Goal: Task Accomplishment & Management: Manage account settings

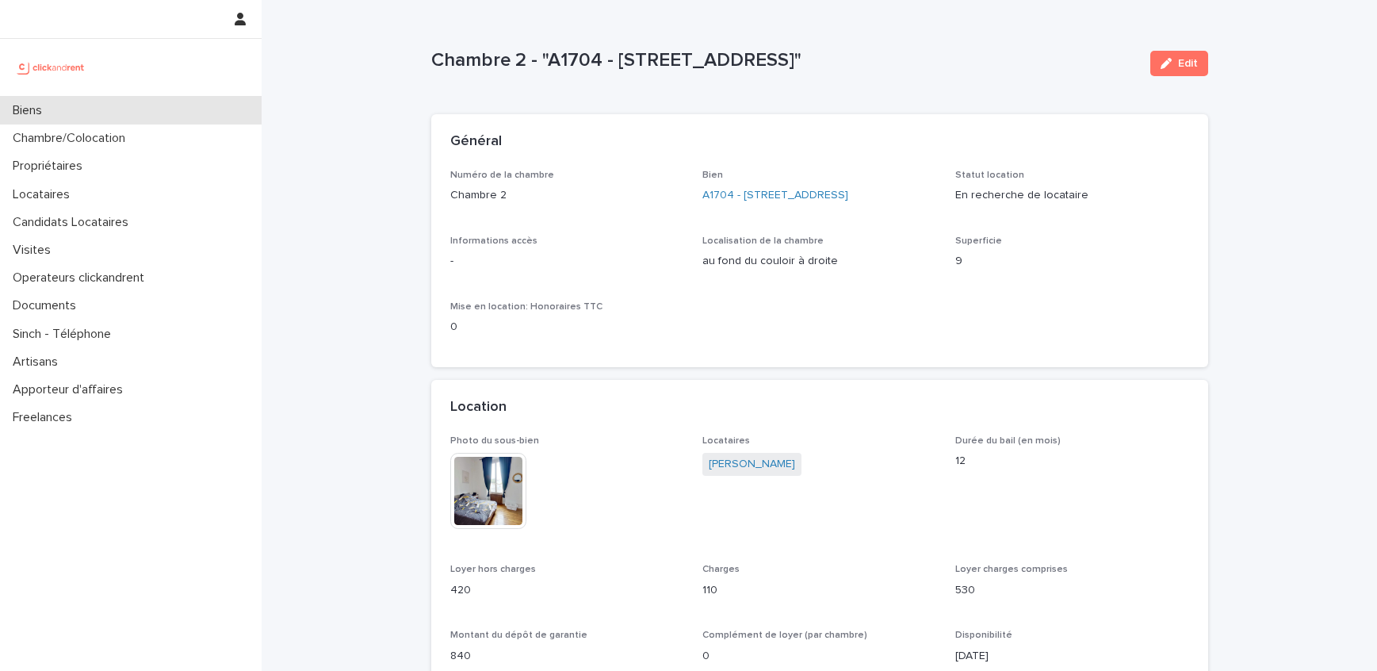
click at [137, 103] on div "Biens" at bounding box center [131, 111] width 262 height 28
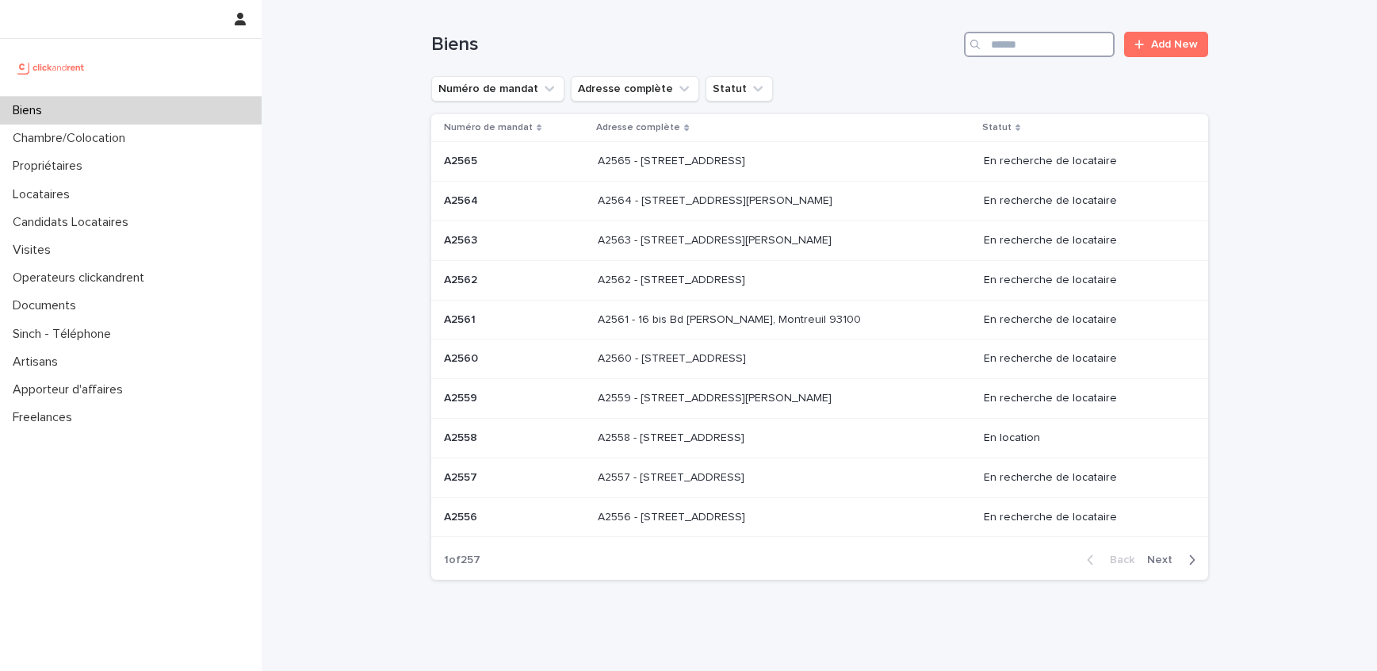
click at [1049, 52] on input "Search" at bounding box center [1039, 44] width 151 height 25
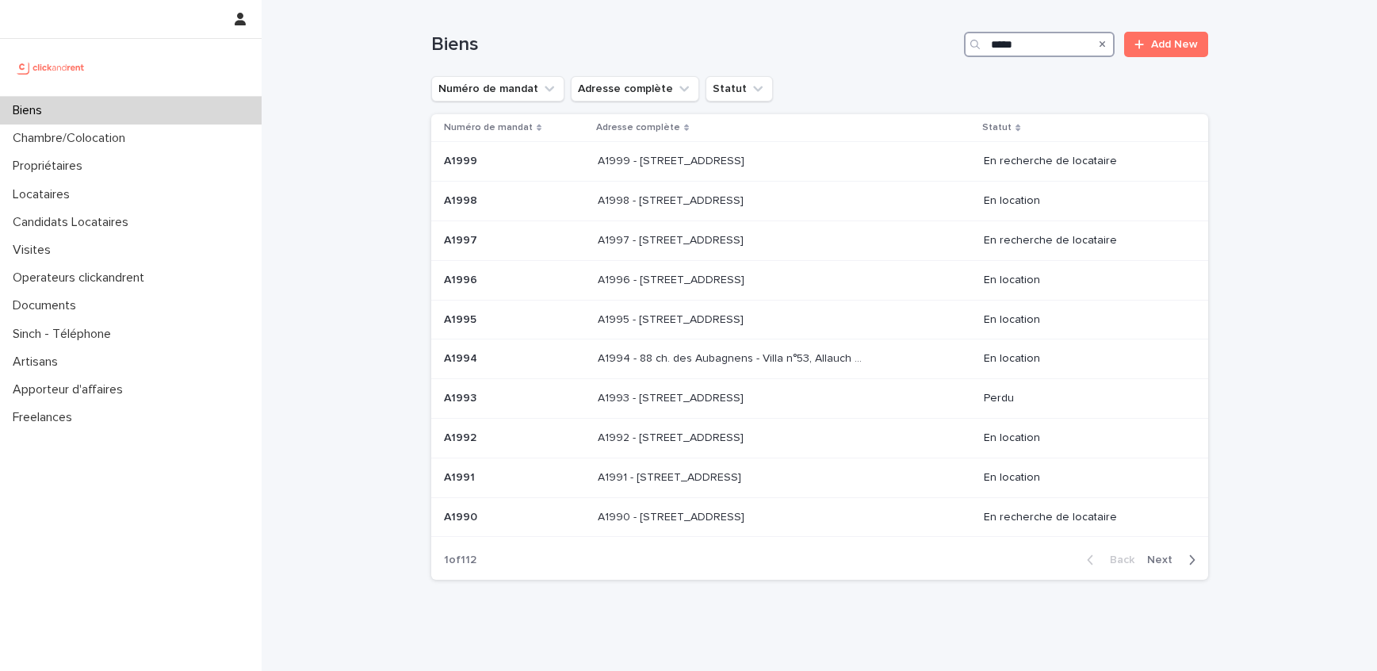
type input "*****"
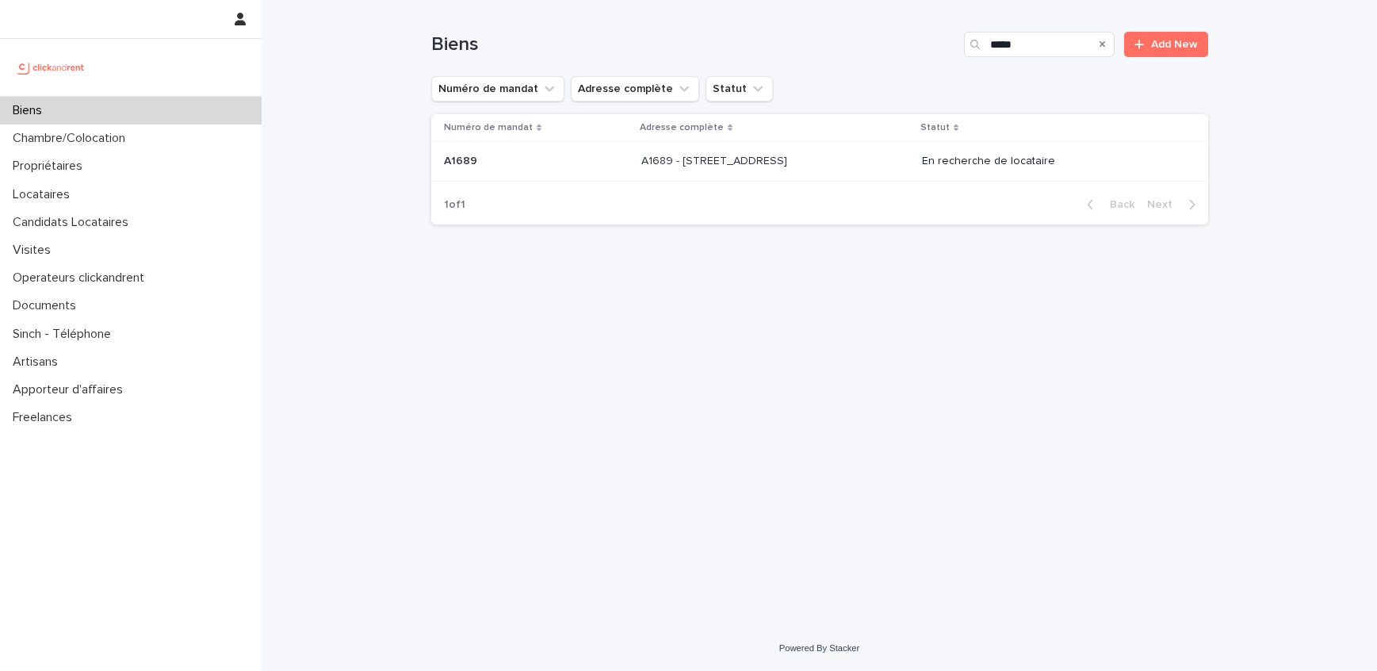
click at [884, 185] on div "Numéro de mandat Adresse complète Statut A1689 A1689 A1689 - 6 esplanade de l'E…" at bounding box center [819, 149] width 777 height 71
click at [896, 167] on div "A1689 - 6 esplanade de l'Europe, Argenteuil 95100 A1689 - 6 esplanade de l'Euro…" at bounding box center [776, 161] width 268 height 26
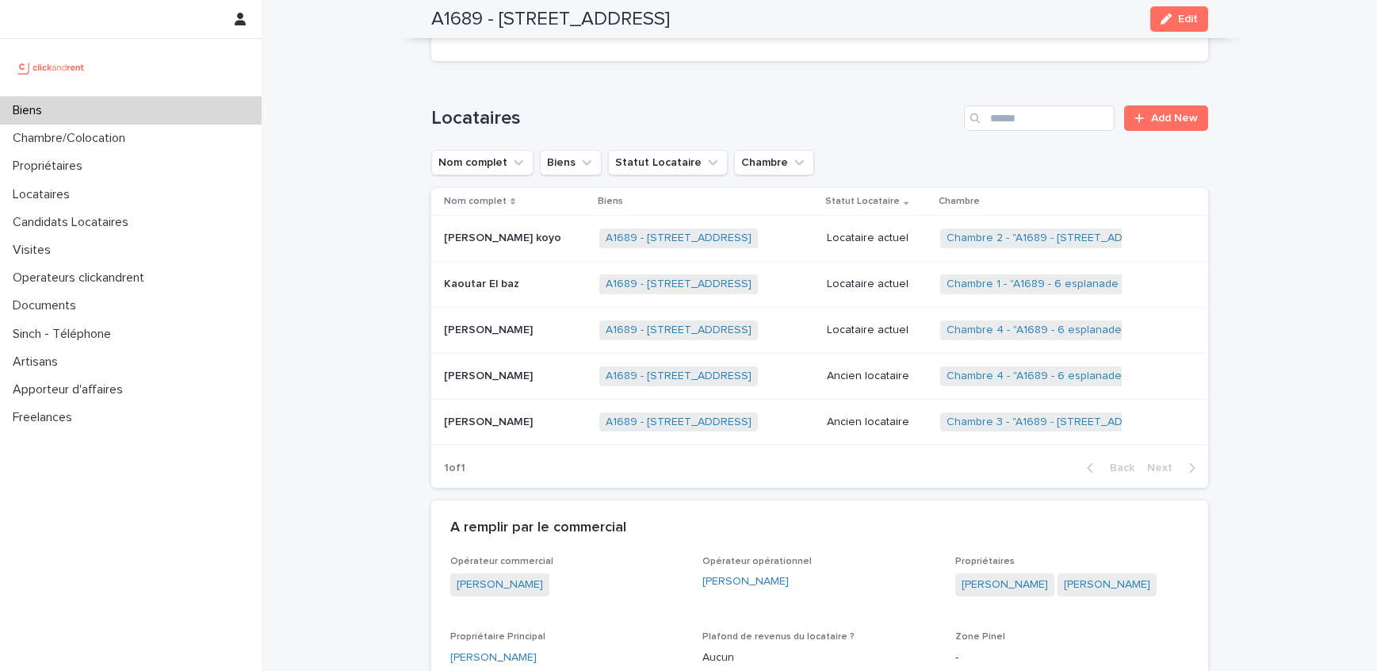
scroll to position [715, 0]
click at [63, 193] on p "Locataires" at bounding box center [44, 194] width 76 height 15
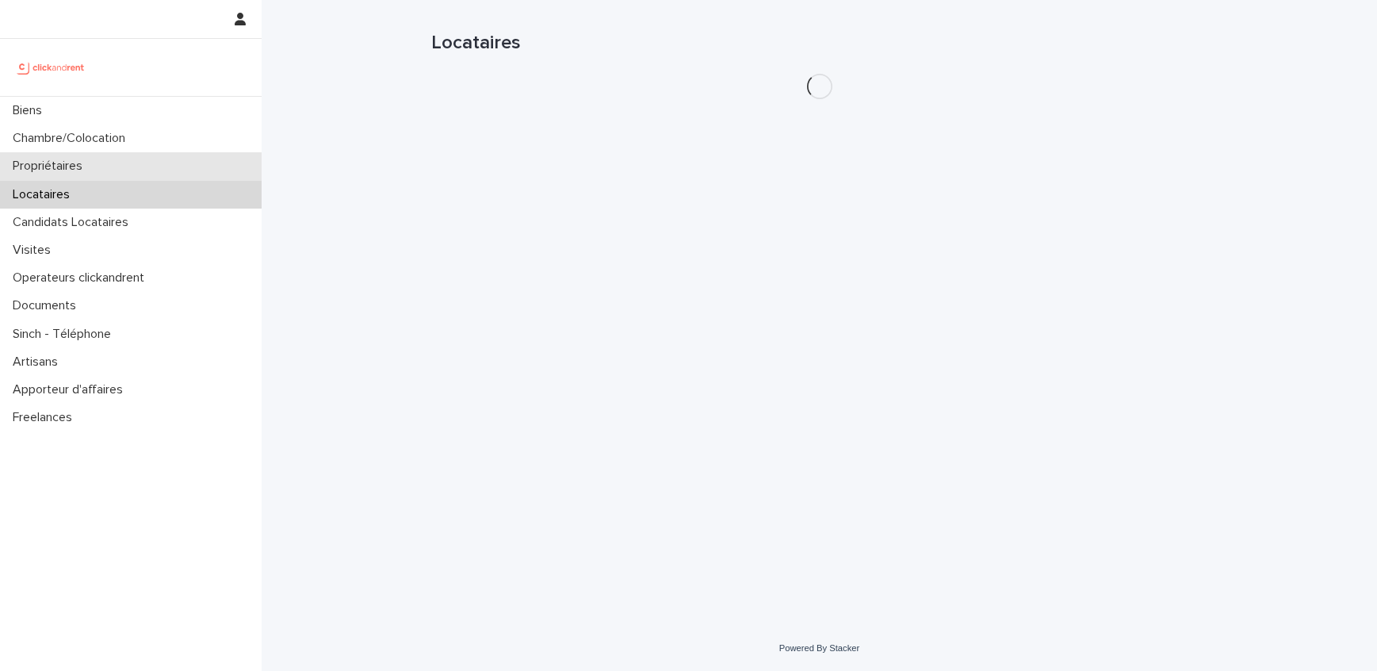
click at [76, 163] on p "Propriétaires" at bounding box center [50, 166] width 89 height 15
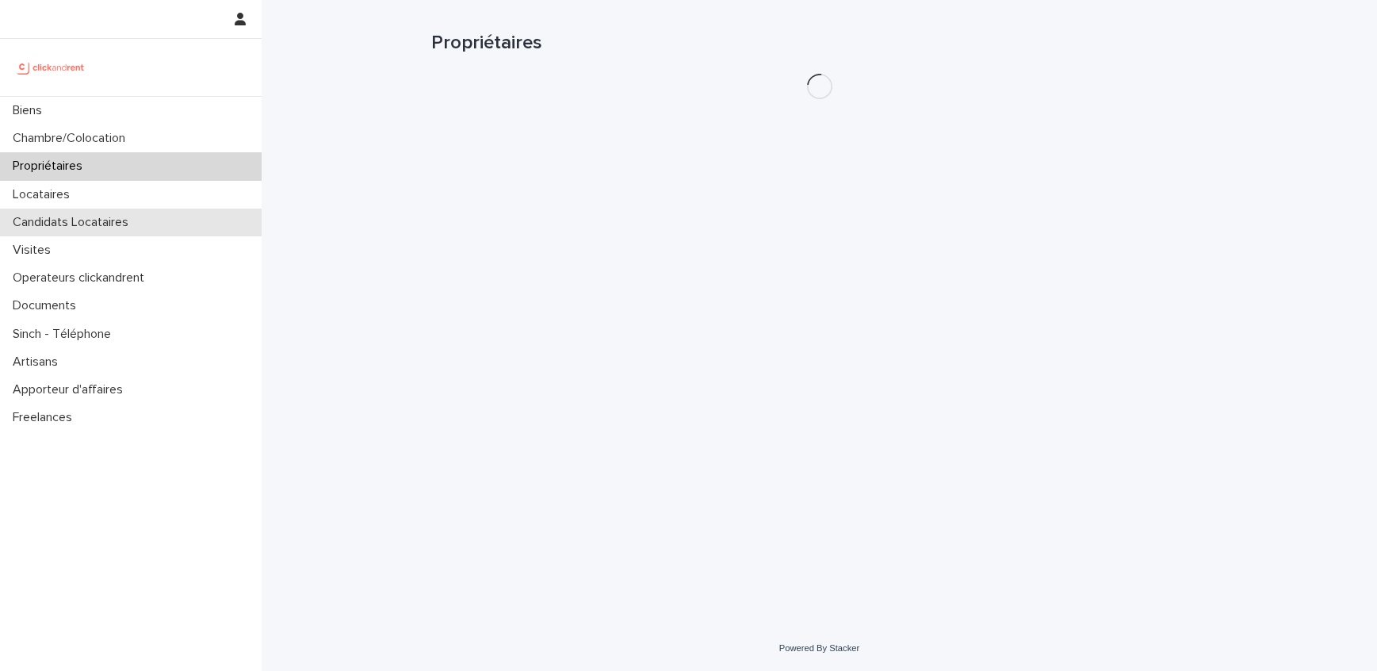
click at [76, 233] on div "Candidats Locataires" at bounding box center [131, 223] width 262 height 28
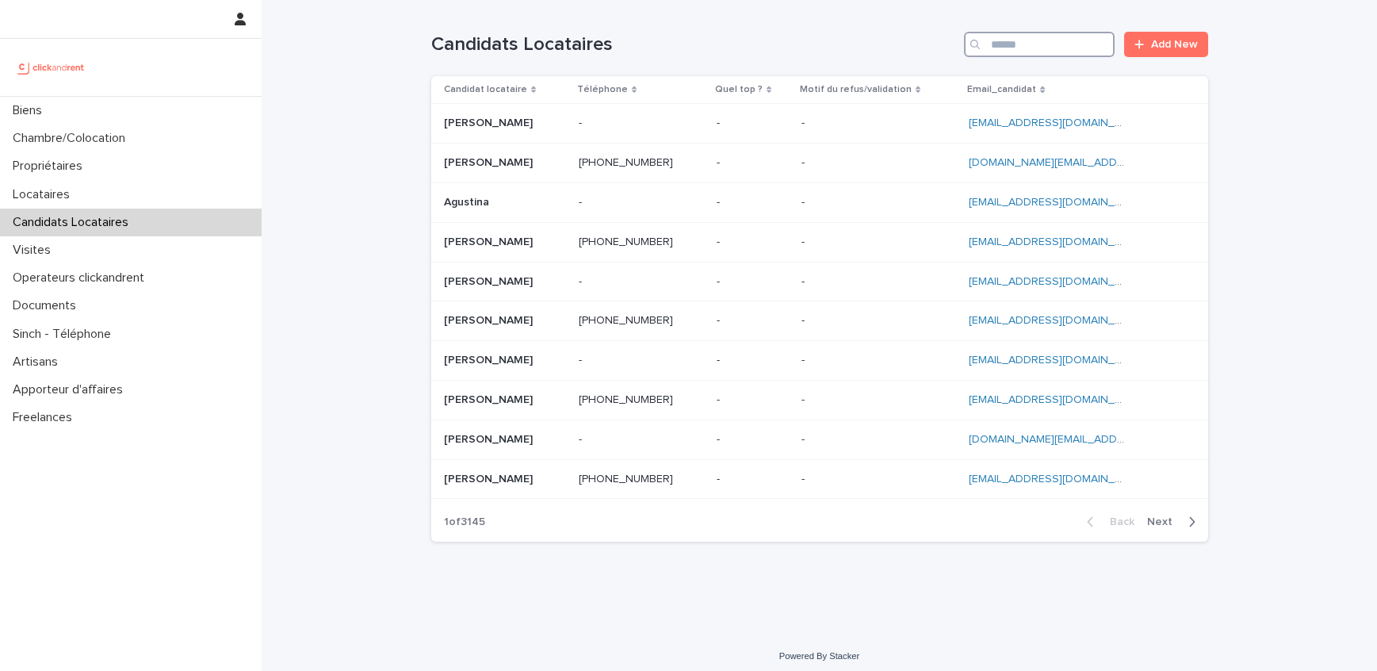
click at [1006, 41] on input "Search" at bounding box center [1039, 44] width 151 height 25
paste input "**********"
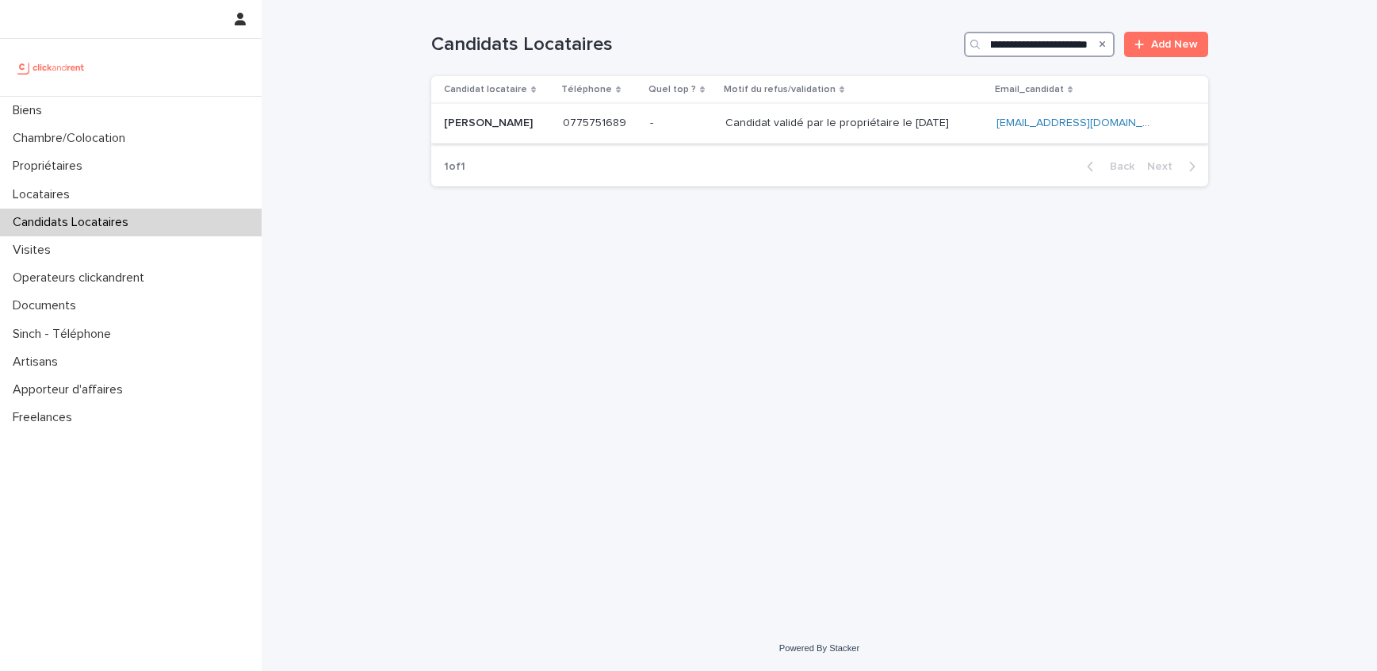
type input "**********"
click at [952, 125] on p "Candidat validé par le propriétaire le 16.09.2025" at bounding box center [839, 121] width 227 height 17
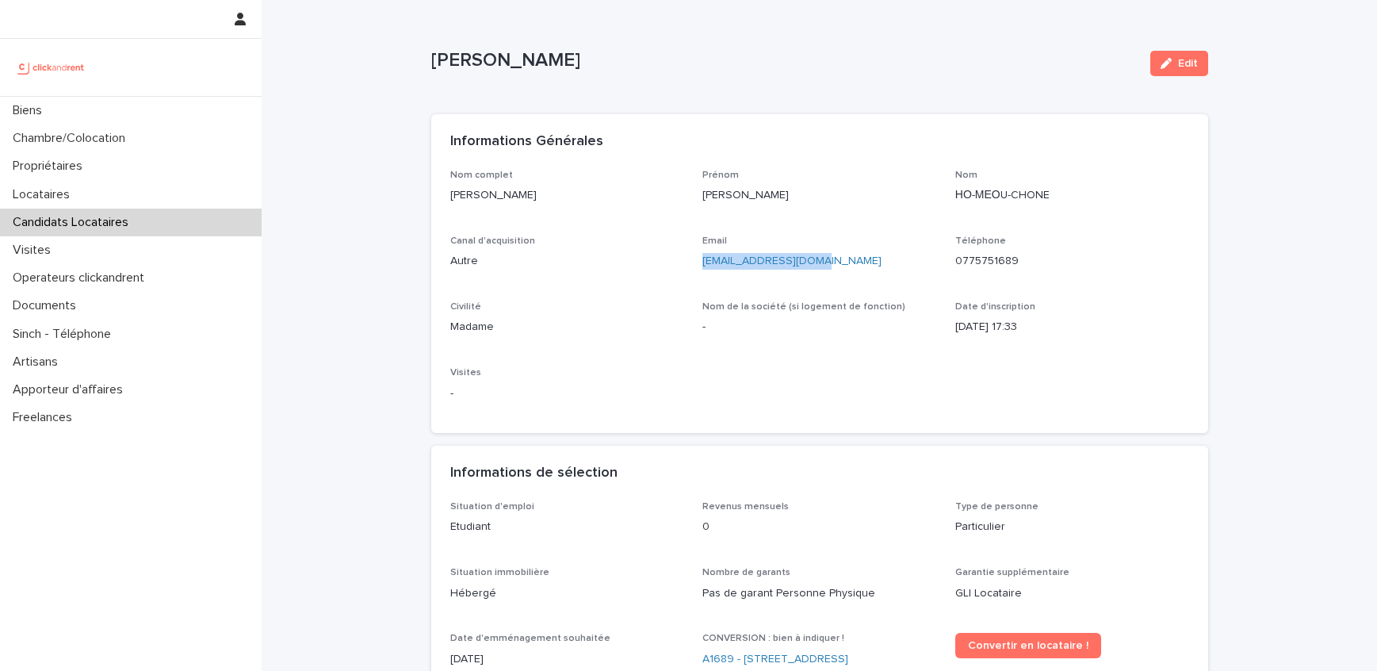
drag, startPoint x: 838, startPoint y: 264, endPoint x: 699, endPoint y: 264, distance: 139.6
click at [699, 264] on div "Nom complet Aaliyah Marie-Nicole НО-МЕОU-CHONE Prénom Aaliyah Marie-Nicole Nom …" at bounding box center [819, 292] width 739 height 245
copy link "hmcaaliyah@gmail.com"
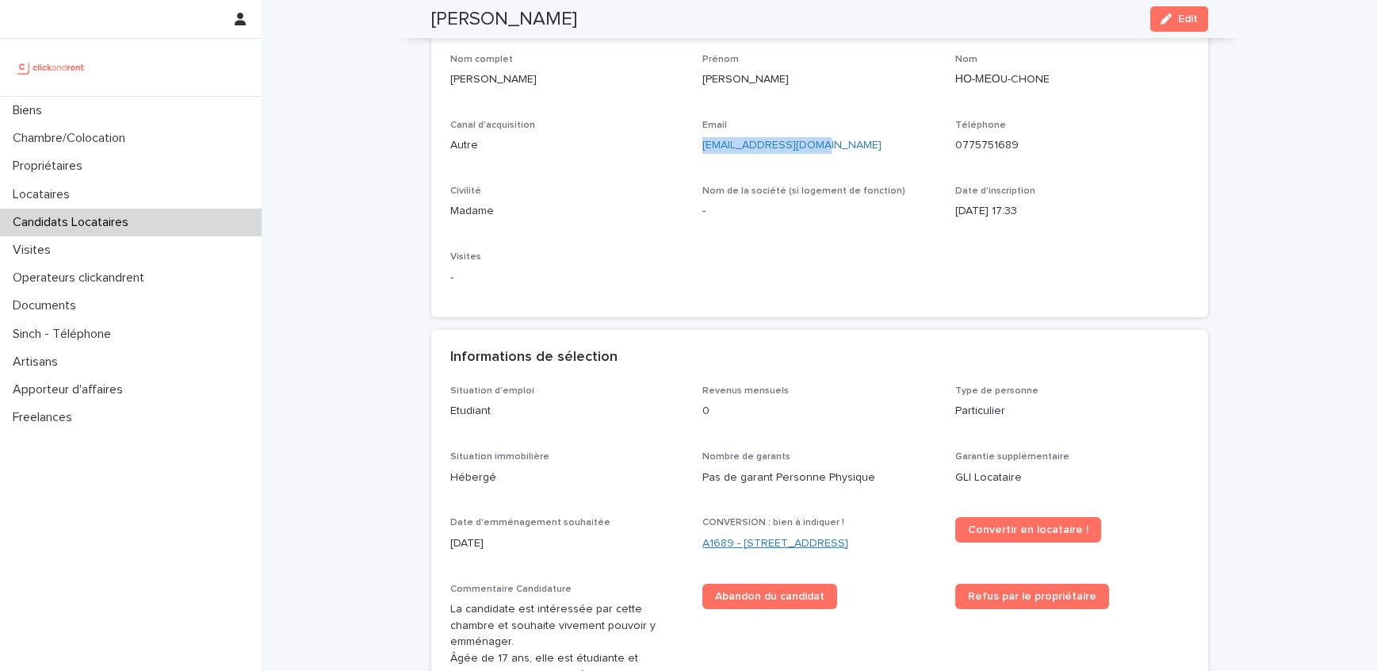
drag, startPoint x: 699, startPoint y: 538, endPoint x: 733, endPoint y: 557, distance: 39.4
click at [733, 557] on div "Situation d'emploi Etudiant Revenus mensuels 0 Type de personne Particulier Sit…" at bounding box center [819, 669] width 739 height 568
copy link "A1689 - 6 esplanade de l'Europe, Argenteuil 95100"
drag, startPoint x: 1057, startPoint y: 74, endPoint x: 953, endPoint y: 81, distance: 104.1
click at [953, 81] on div "Nom complet Aaliyah Marie-Nicole НО-МЕОU-CHONE Prénom Aaliyah Marie-Nicole Nom …" at bounding box center [819, 176] width 739 height 245
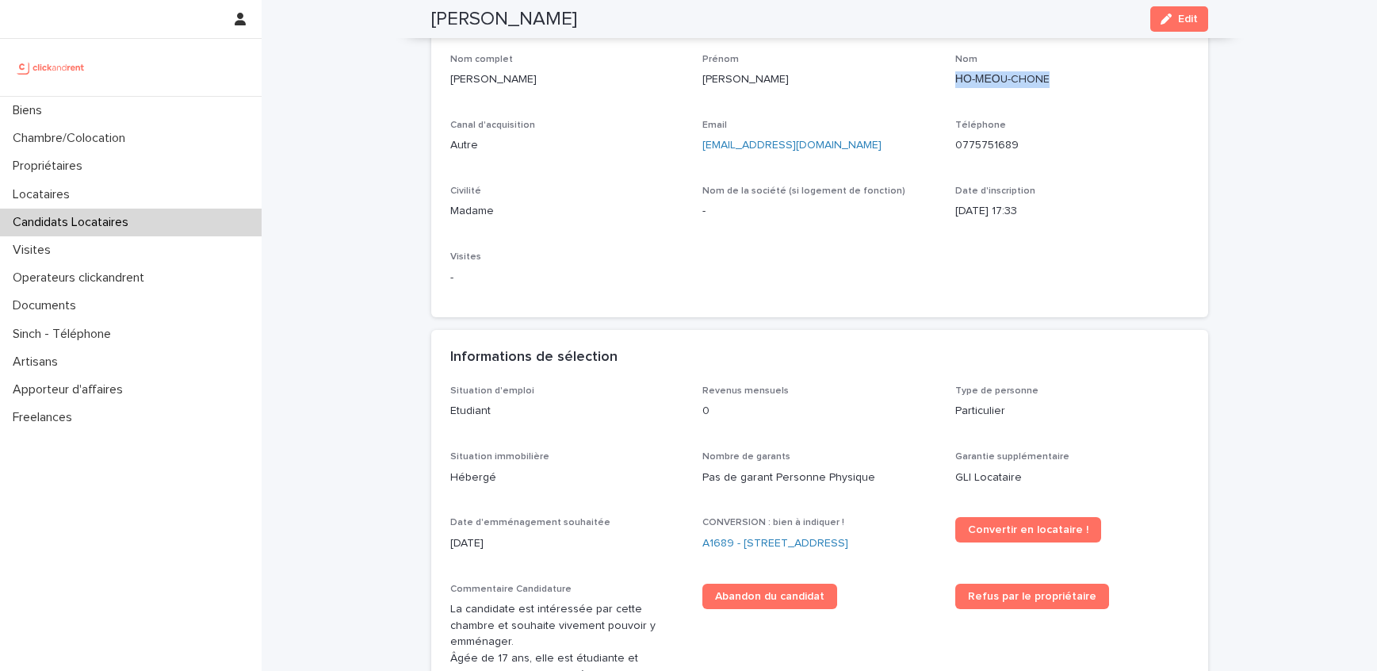
copy p "НО-МЕОU-CHONE"
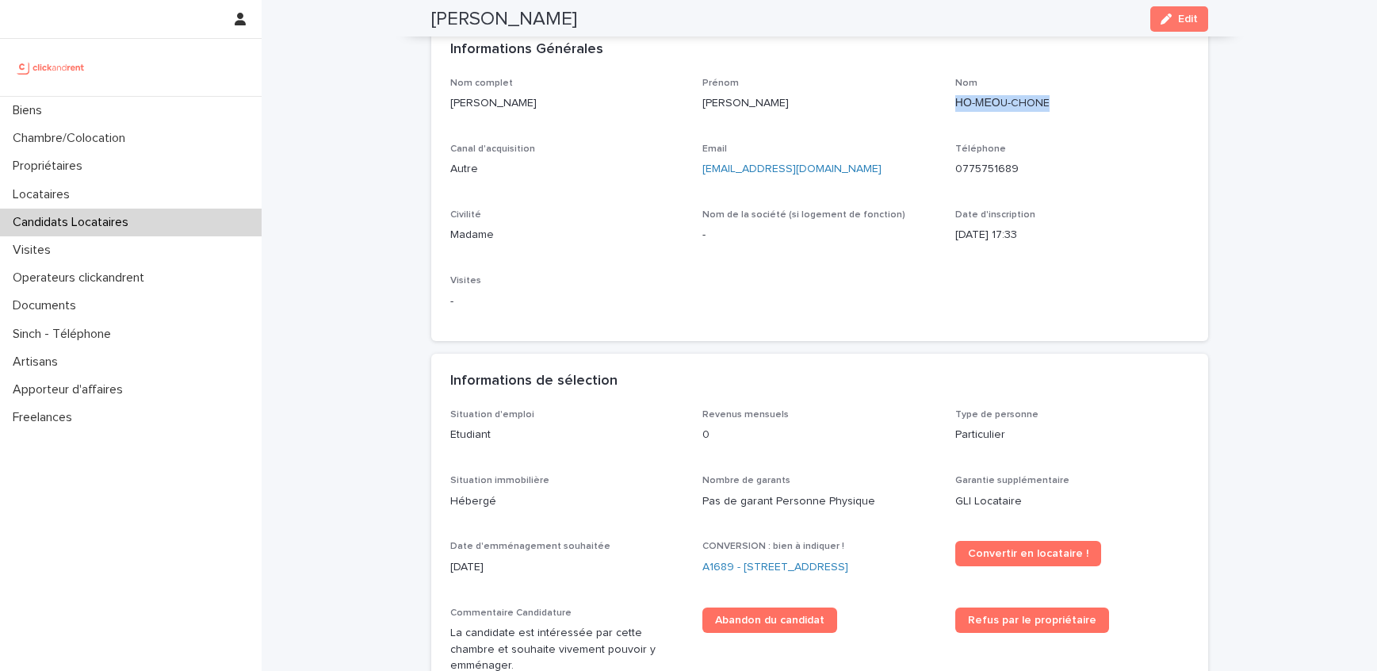
scroll to position [0, 0]
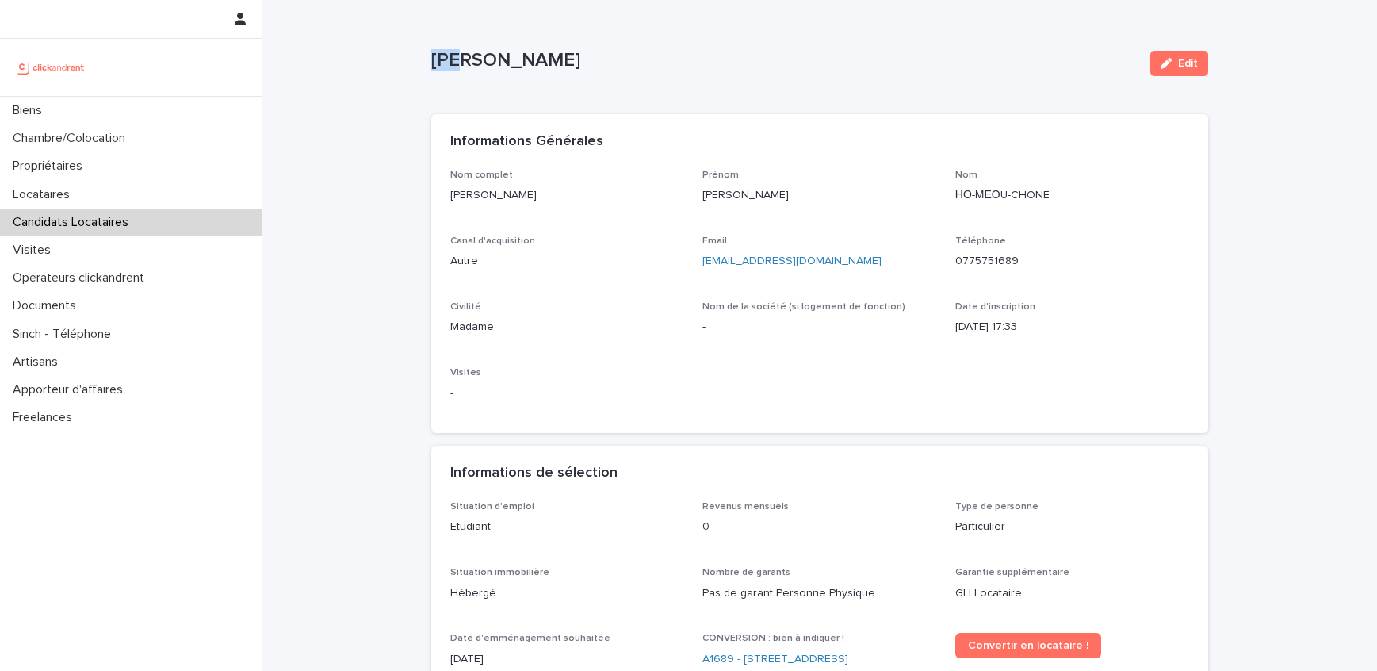
drag, startPoint x: 775, startPoint y: 59, endPoint x: 434, endPoint y: 63, distance: 341.0
click at [433, 63] on p "Aaliyah Marie-Nicole НО-МЕОU-CHONE" at bounding box center [784, 60] width 707 height 23
click at [434, 63] on p "[PERSON_NAME]" at bounding box center [784, 60] width 707 height 23
drag, startPoint x: 434, startPoint y: 63, endPoint x: 755, endPoint y: 68, distance: 321.2
click at [755, 68] on p "[PERSON_NAME]" at bounding box center [784, 60] width 707 height 23
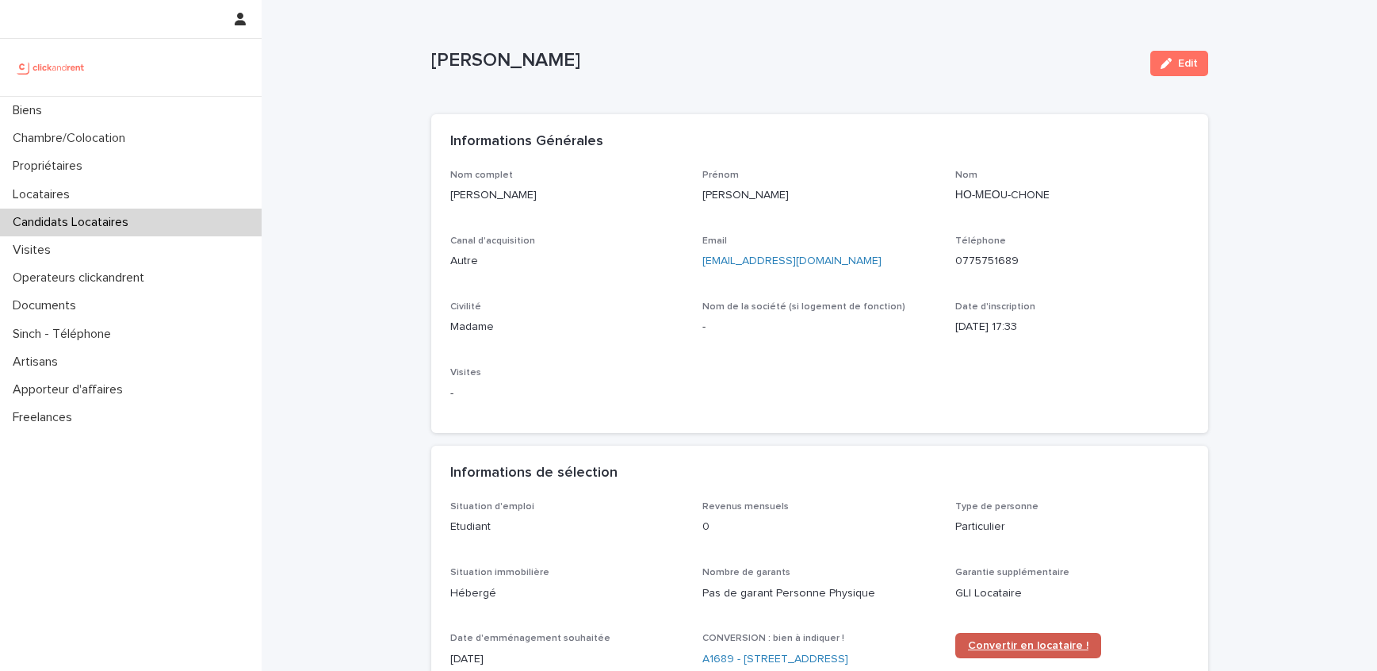
click at [1003, 649] on span "Convertir en locataire !" at bounding box center [1028, 645] width 121 height 11
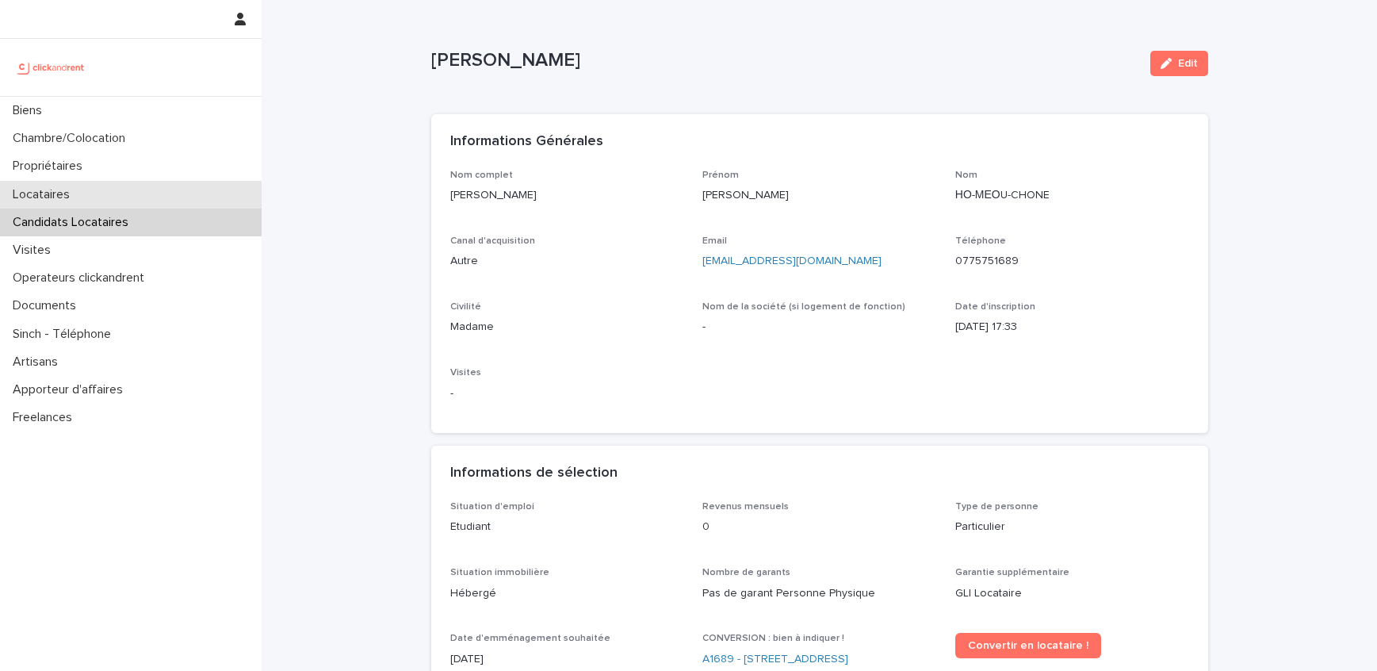
click at [100, 204] on div "Locataires" at bounding box center [131, 195] width 262 height 28
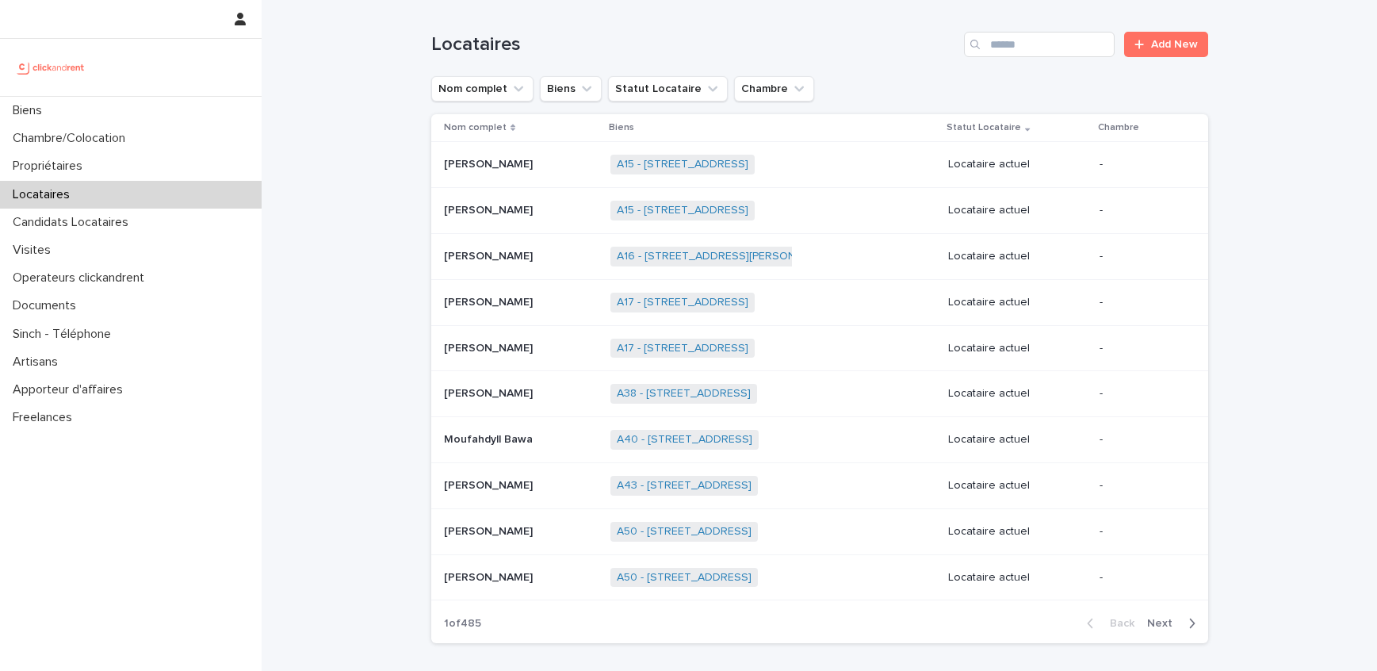
click at [987, 44] on div "Search" at bounding box center [976, 44] width 25 height 25
click at [1023, 52] on input "Search" at bounding box center [1039, 44] width 151 height 25
paste input "**********"
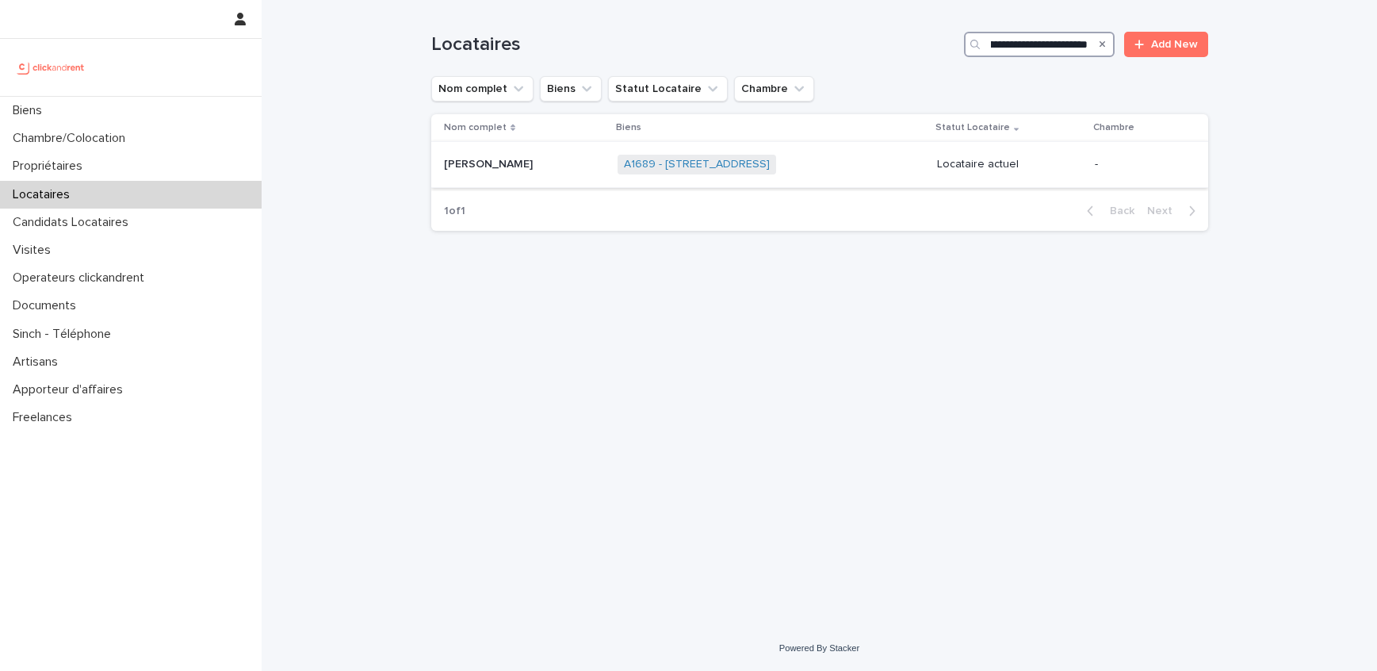
type input "**********"
click at [605, 169] on div "Aaliyah Marie-Nicole НО-МЕОU-CHONE Aaliyah Marie-Nicole НО-МЕОU-CHONE" at bounding box center [524, 164] width 161 height 26
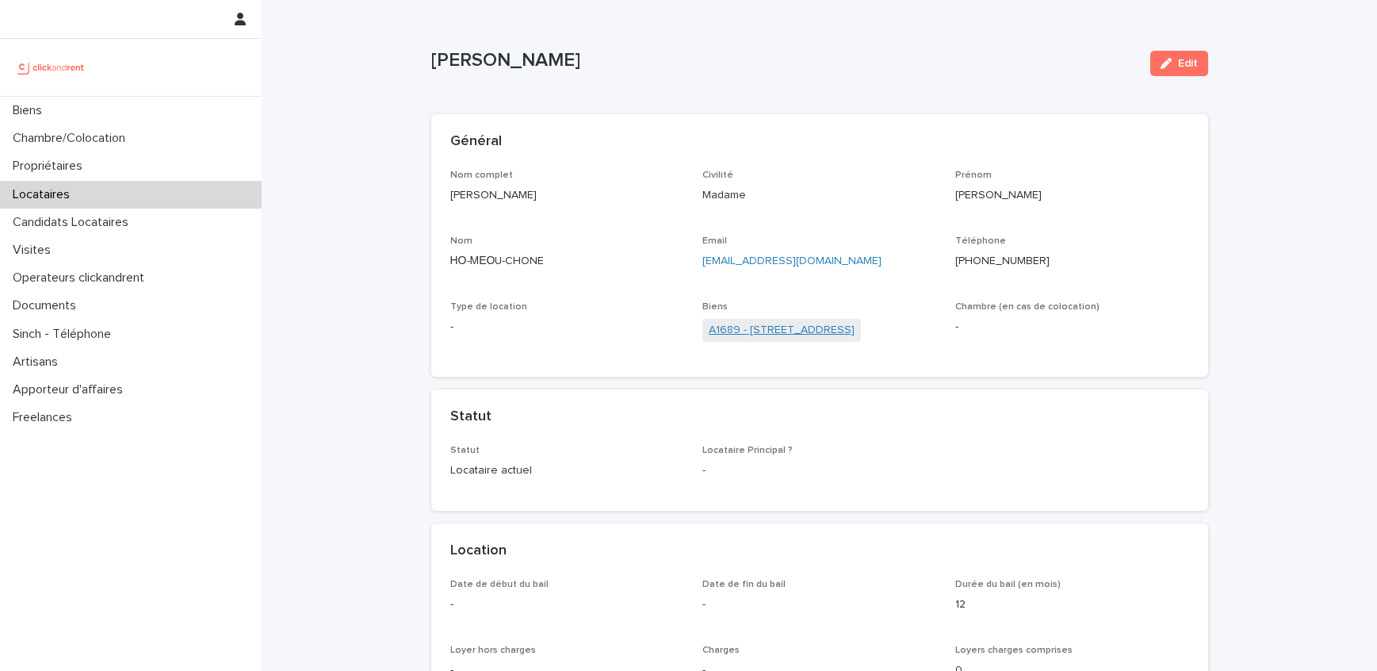
click at [738, 331] on link "A1689 - [STREET_ADDRESS]" at bounding box center [782, 330] width 146 height 17
click at [1171, 59] on icon "button" at bounding box center [1166, 63] width 11 height 11
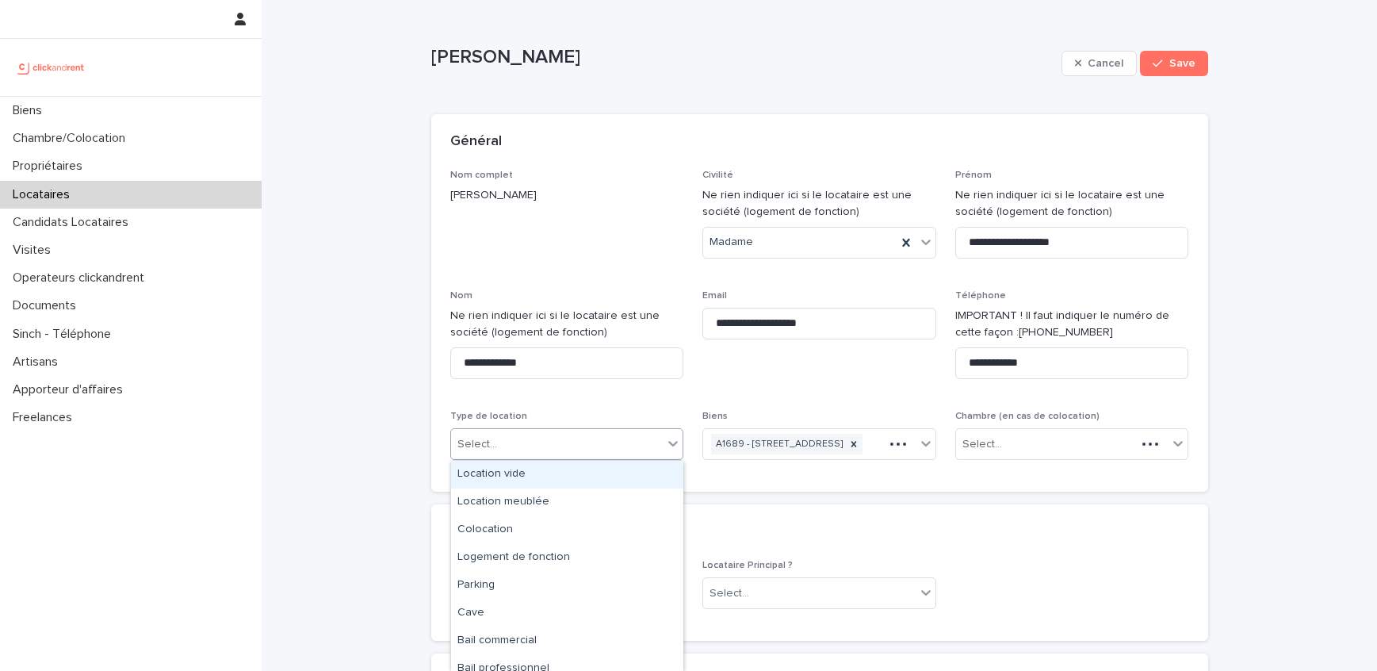
click at [518, 444] on div "Select..." at bounding box center [557, 444] width 213 height 26
click at [504, 525] on div "Colocation" at bounding box center [567, 530] width 232 height 28
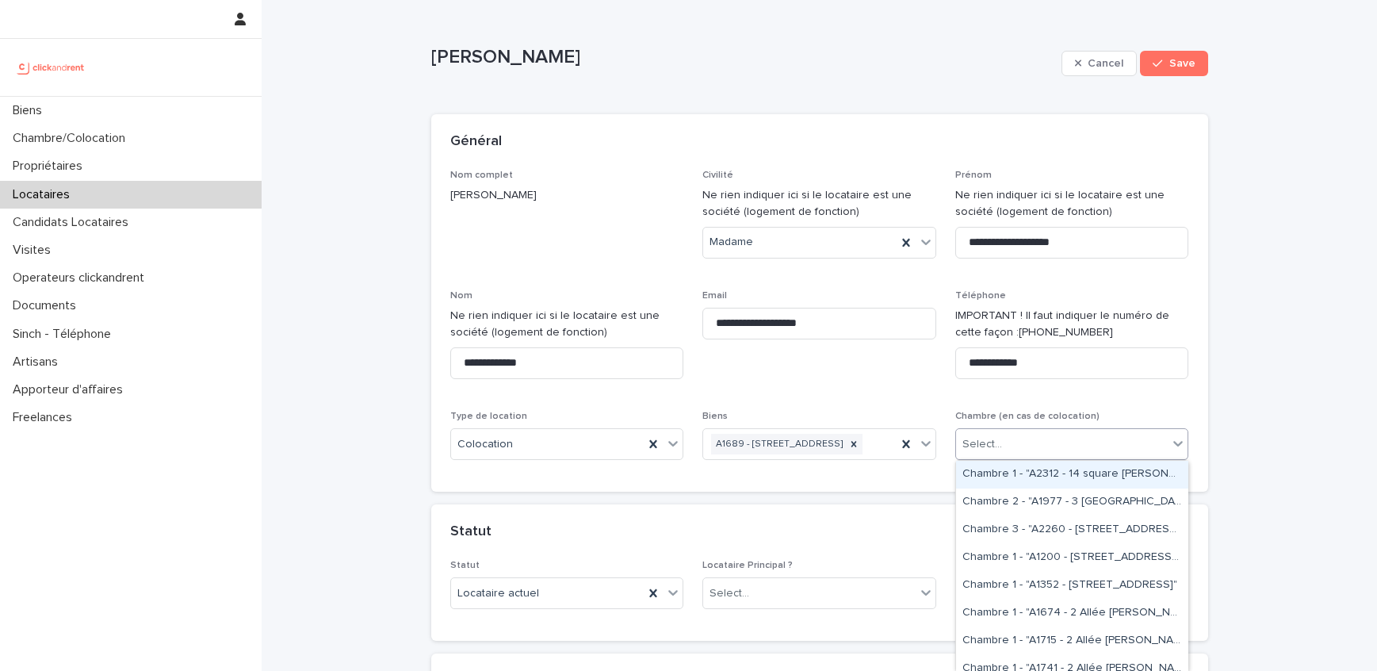
click at [1024, 448] on div "Select..." at bounding box center [1062, 444] width 213 height 26
type input "*****"
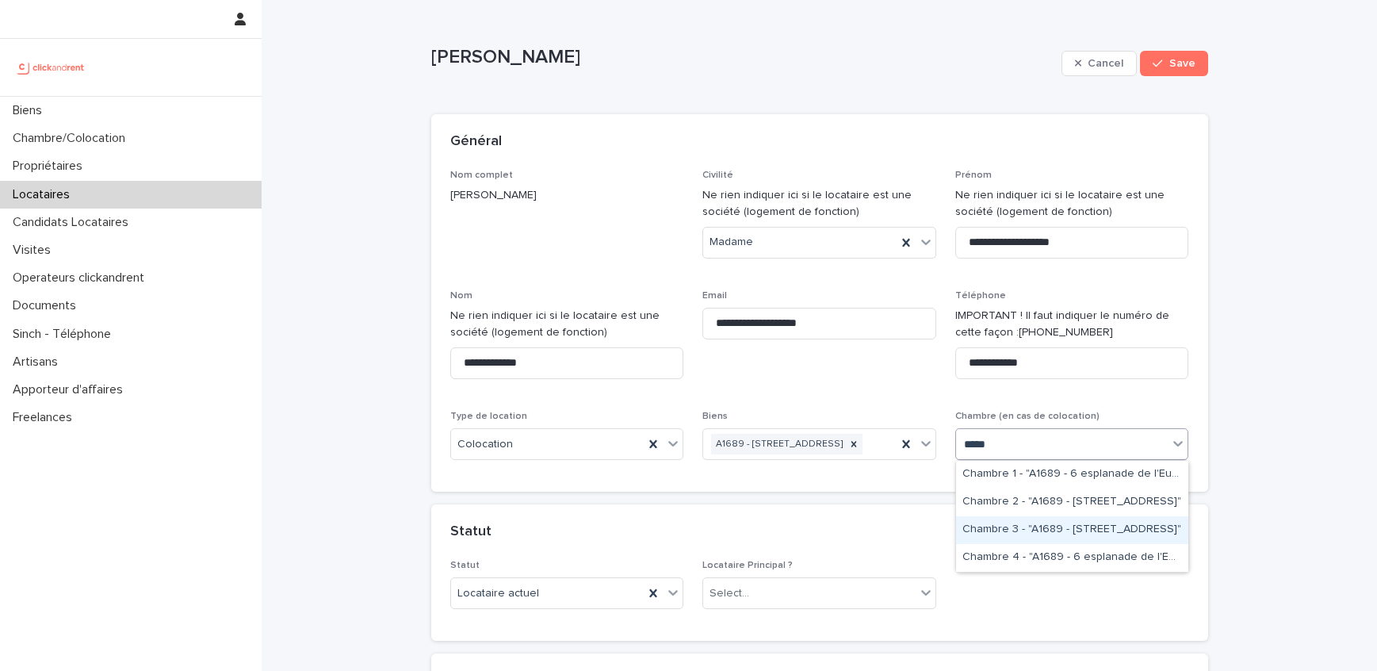
click at [1039, 523] on div "Chambre 3 - "A1689 - 6 esplanade de l'Europe, Argenteuil 95100"" at bounding box center [1072, 530] width 232 height 28
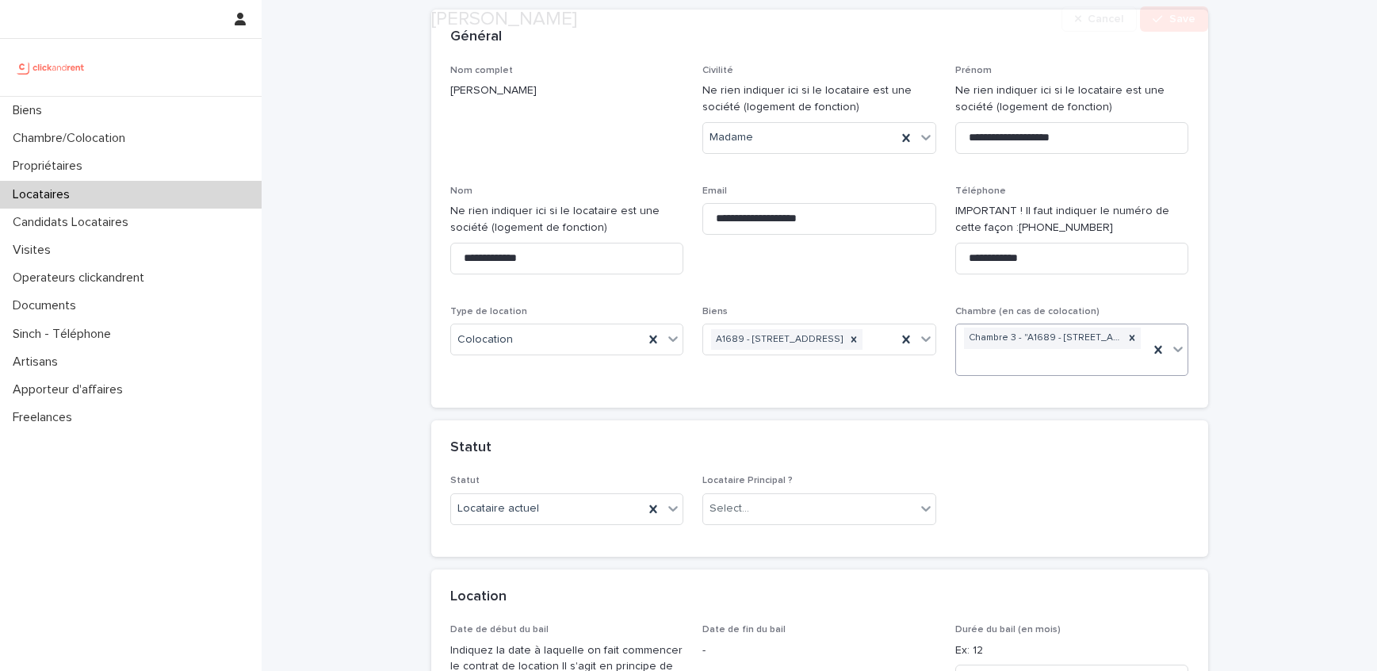
scroll to position [111, 0]
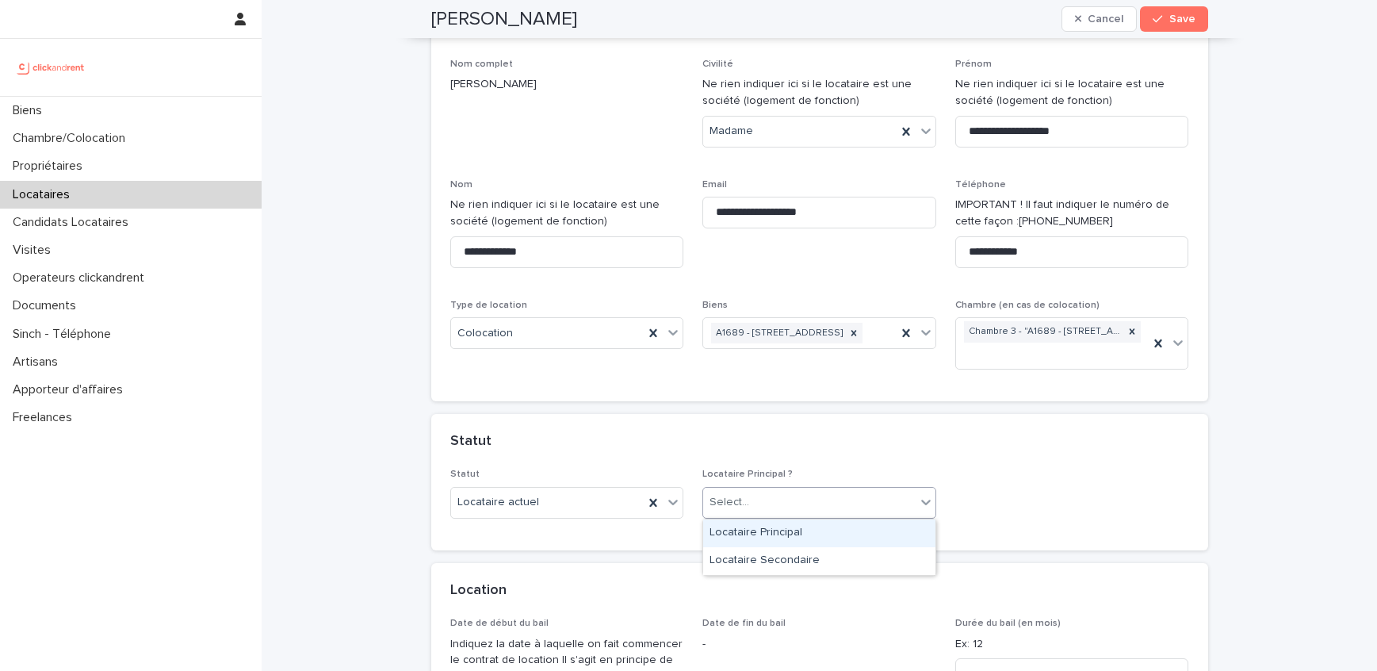
click at [837, 511] on div "Select..." at bounding box center [809, 502] width 213 height 26
click at [810, 533] on div "Locataire Principal" at bounding box center [819, 533] width 232 height 28
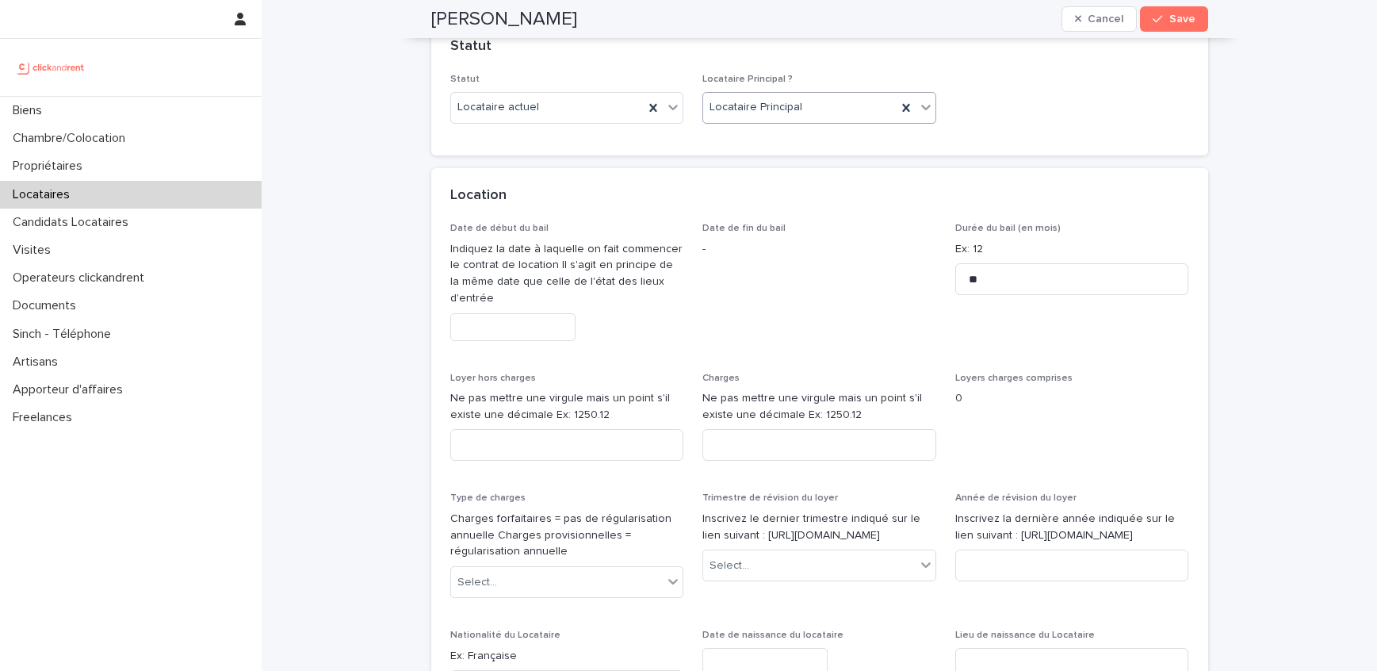
scroll to position [515, 0]
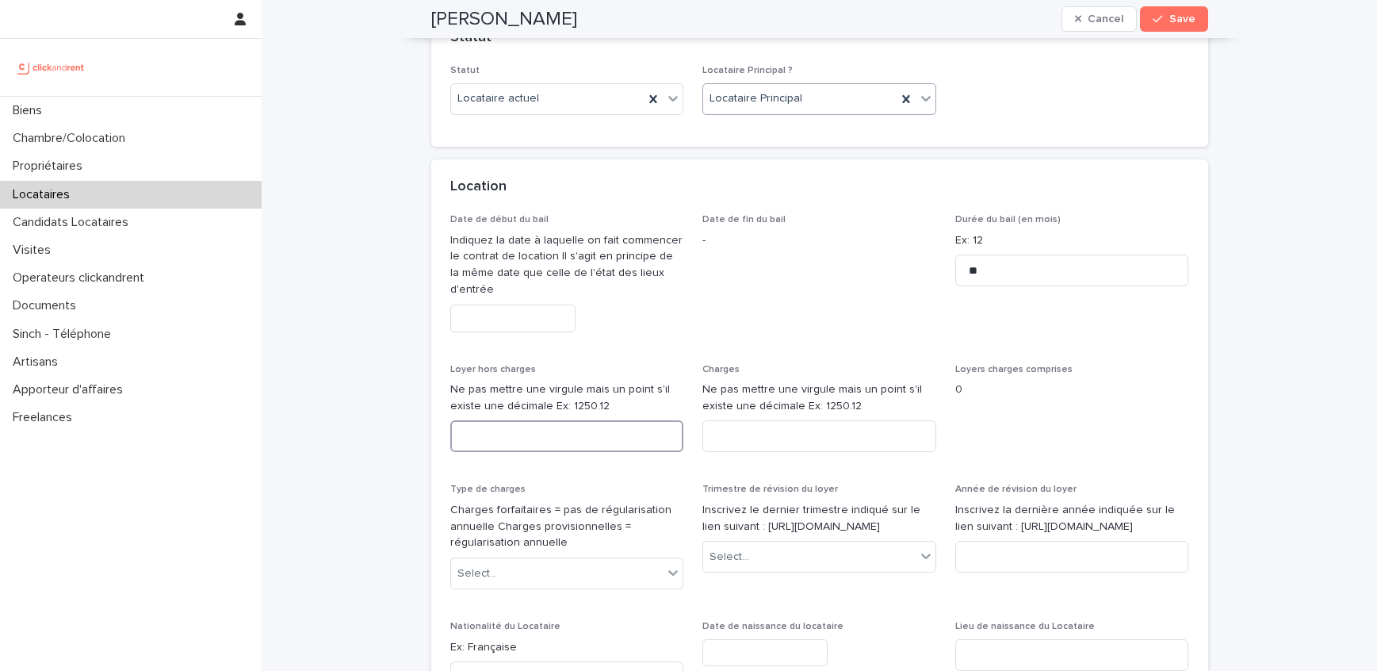
click at [510, 440] on input at bounding box center [567, 436] width 234 height 32
paste input "***"
type input "***"
click at [768, 342] on span "Date de fin du bail -" at bounding box center [820, 279] width 234 height 130
click at [772, 446] on input at bounding box center [820, 436] width 234 height 32
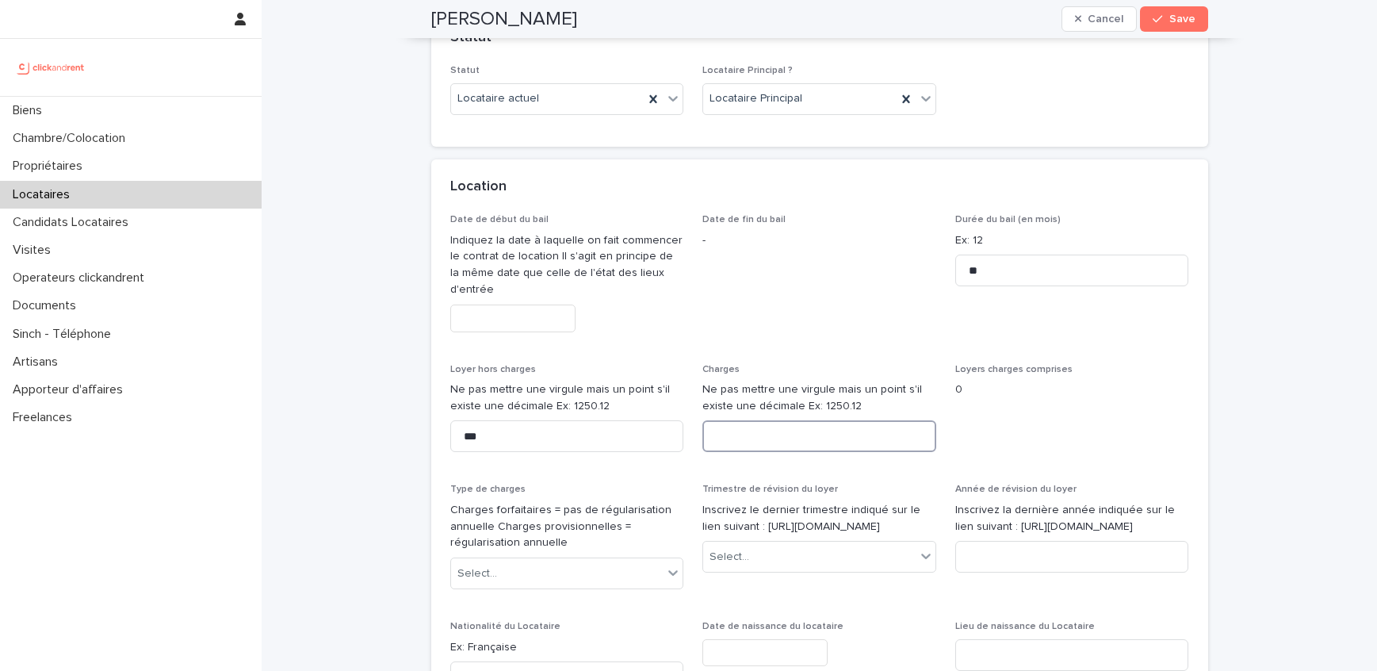
paste input "**"
type input "**"
click at [808, 337] on span "Date de fin du bail -" at bounding box center [820, 279] width 234 height 130
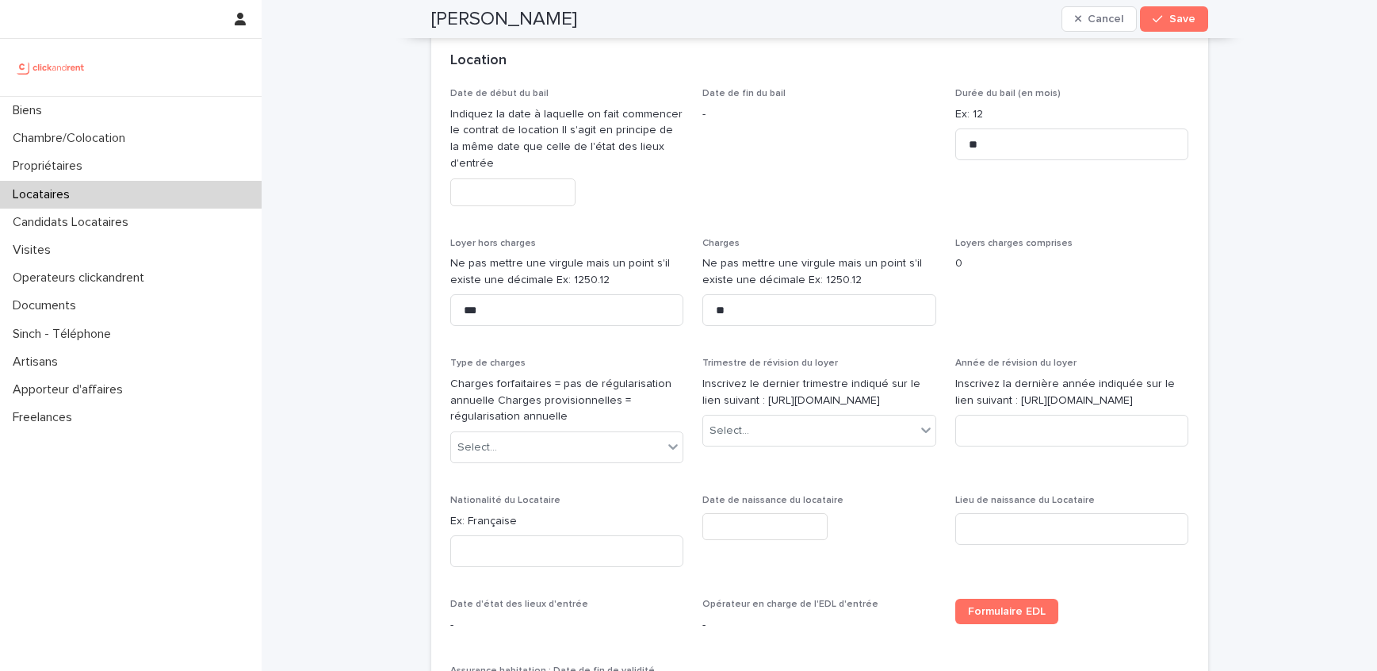
scroll to position [644, 0]
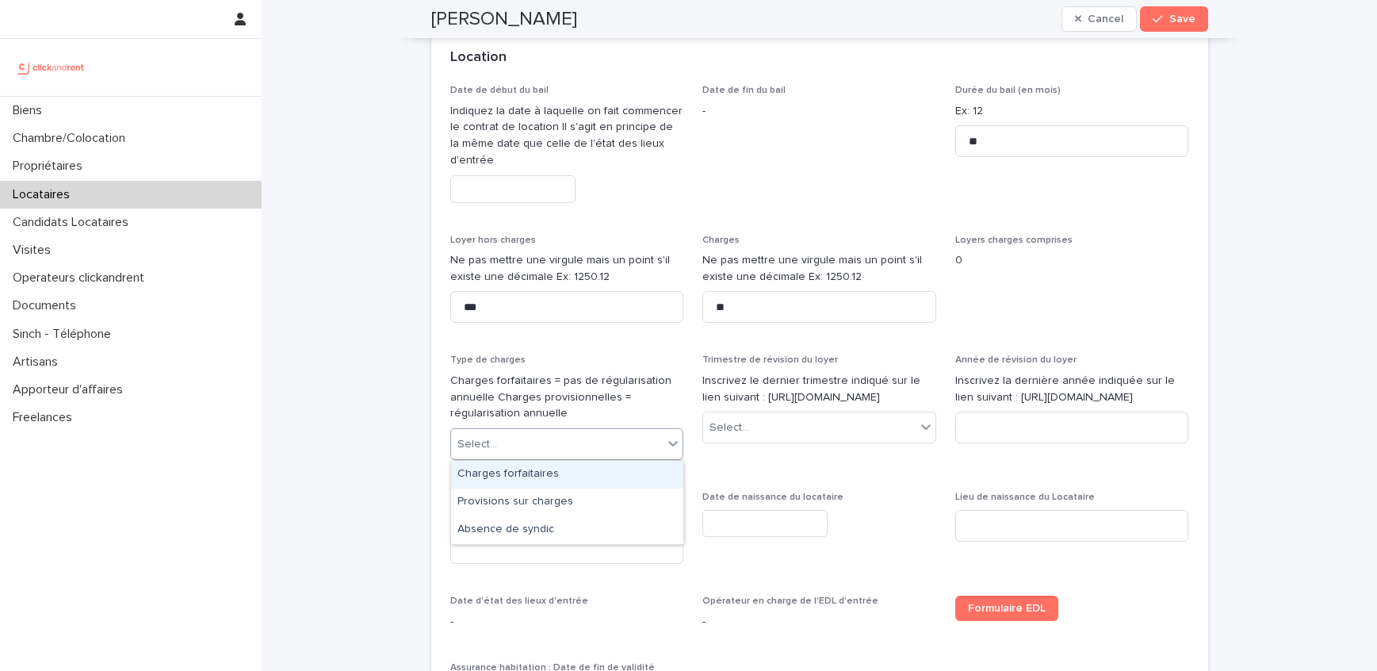
click at [616, 434] on div "Select..." at bounding box center [557, 444] width 213 height 26
click at [561, 496] on div "Provisions sur charges" at bounding box center [567, 502] width 232 height 28
click at [783, 440] on div "Select..." at bounding box center [809, 428] width 213 height 26
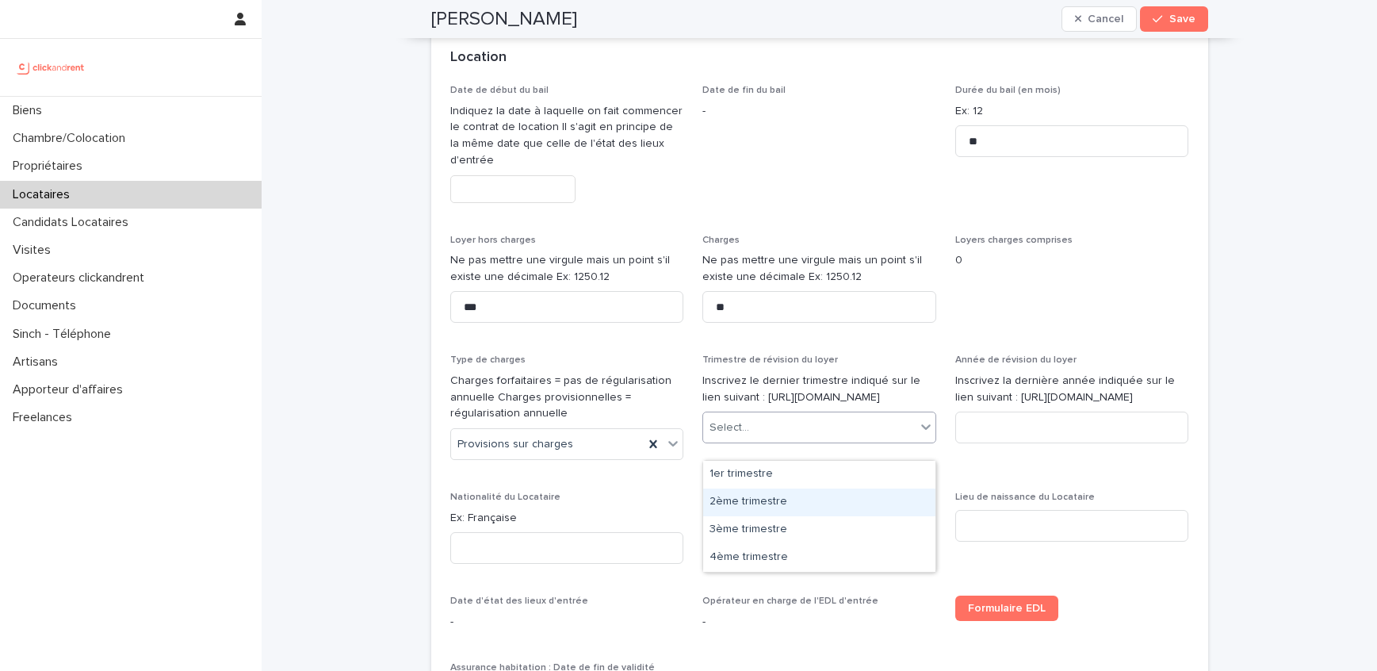
click at [783, 497] on div "2ème trimestre" at bounding box center [819, 502] width 232 height 28
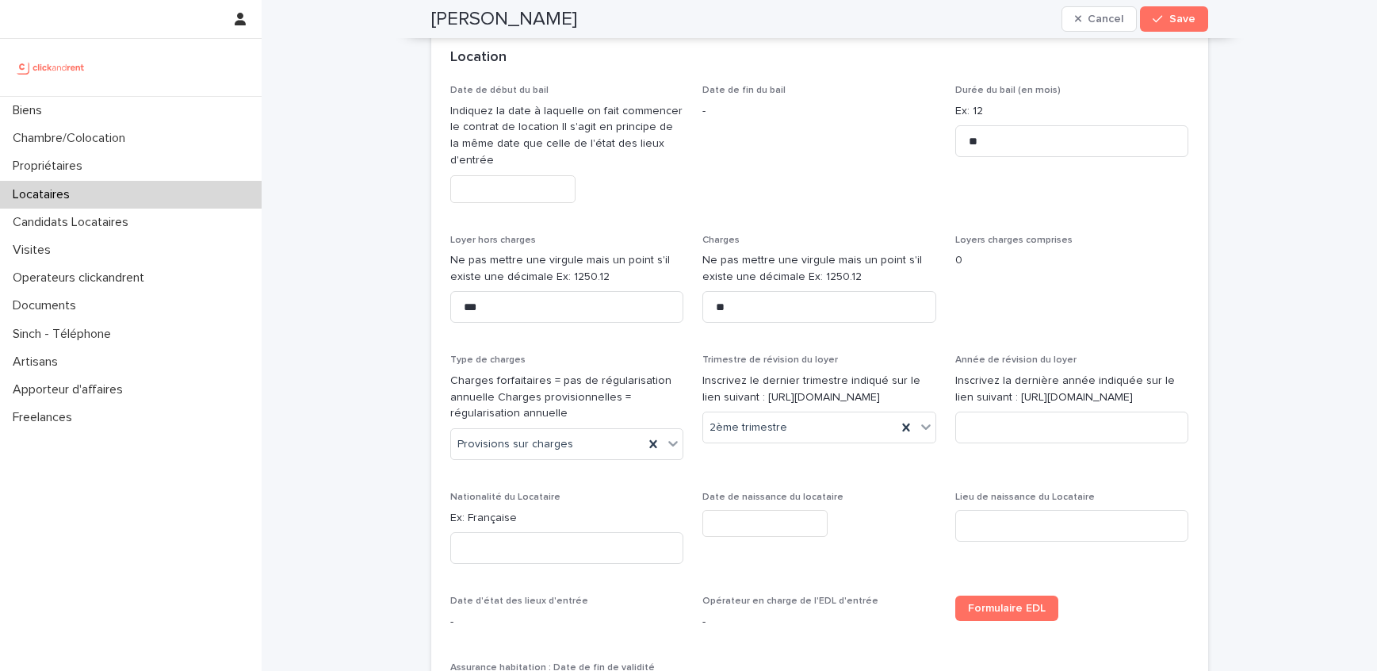
drag, startPoint x: 828, startPoint y: 410, endPoint x: 746, endPoint y: 404, distance: 81.9
click at [746, 404] on p "Inscrivez le dernier trimestre indiqué sur le lien suivant : https://www.anil.o…" at bounding box center [820, 389] width 234 height 33
copy p "https://www.anil.org/outils/indices-et-plafonds/tableau-de-lirl/"
click at [1038, 443] on input at bounding box center [1073, 428] width 234 height 32
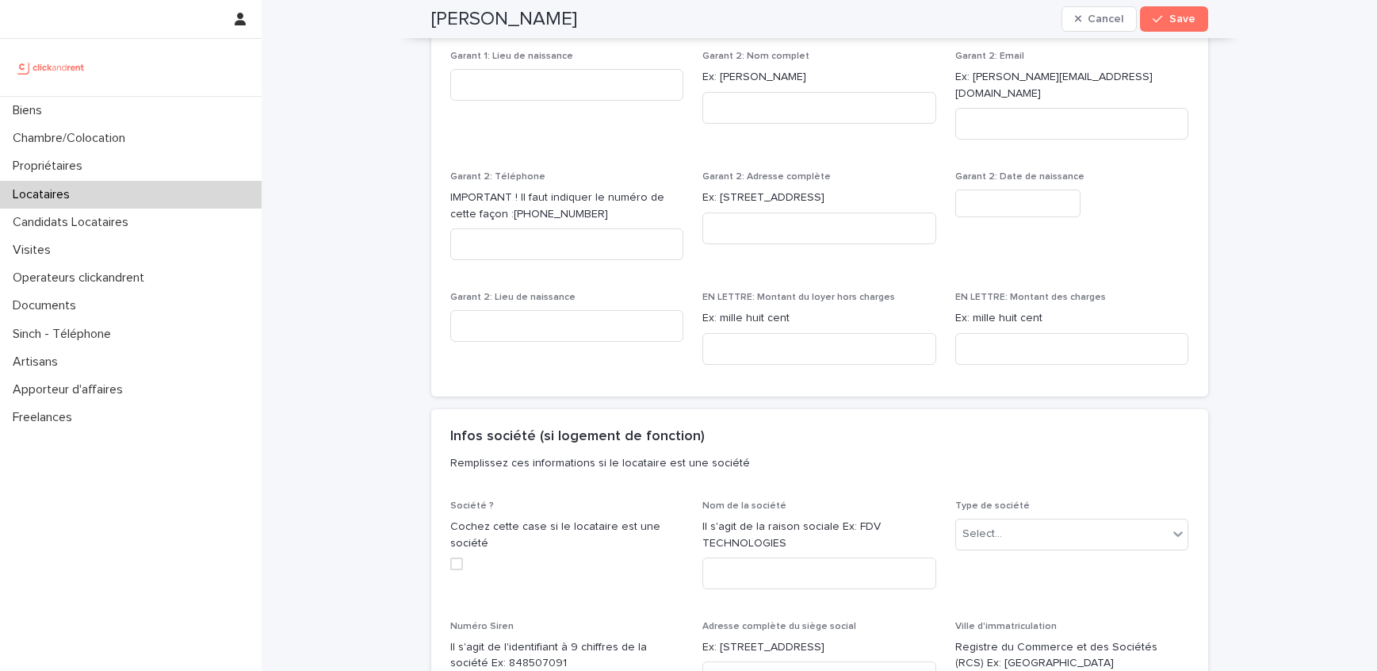
scroll to position [2142, 0]
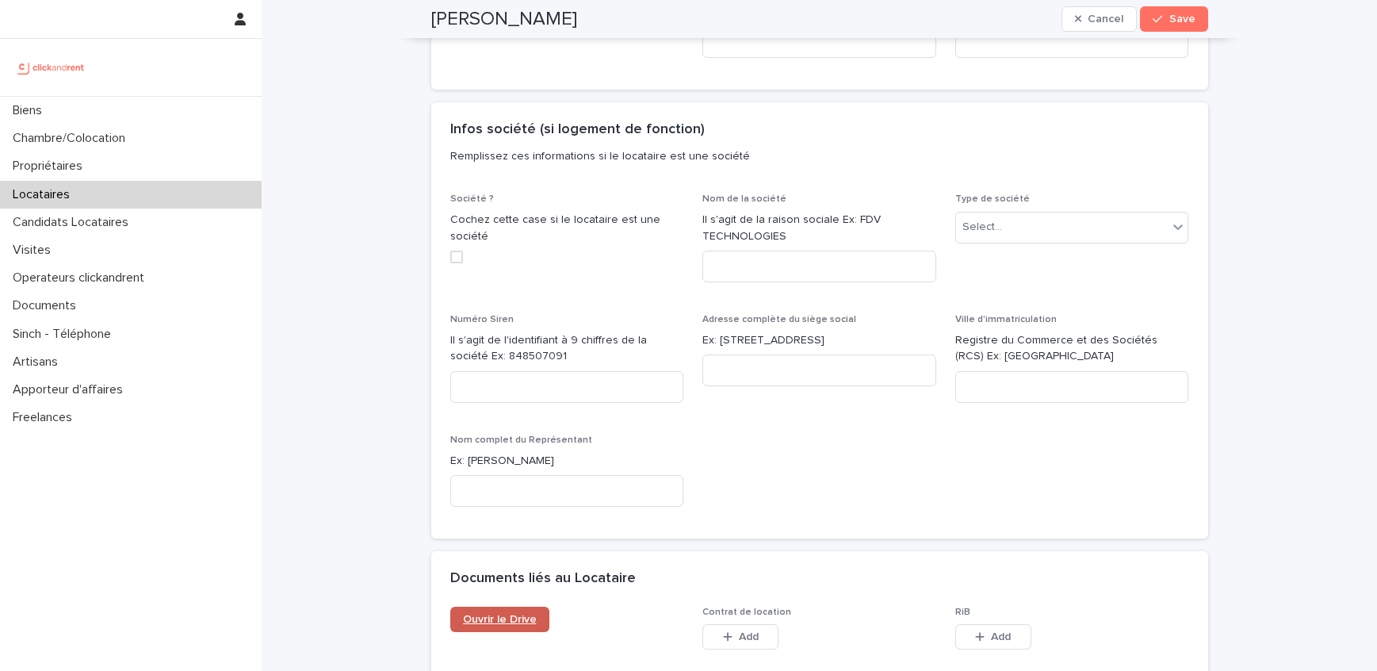
type input "****"
click at [534, 614] on span "Ouvrir le Drive" at bounding box center [500, 619] width 74 height 11
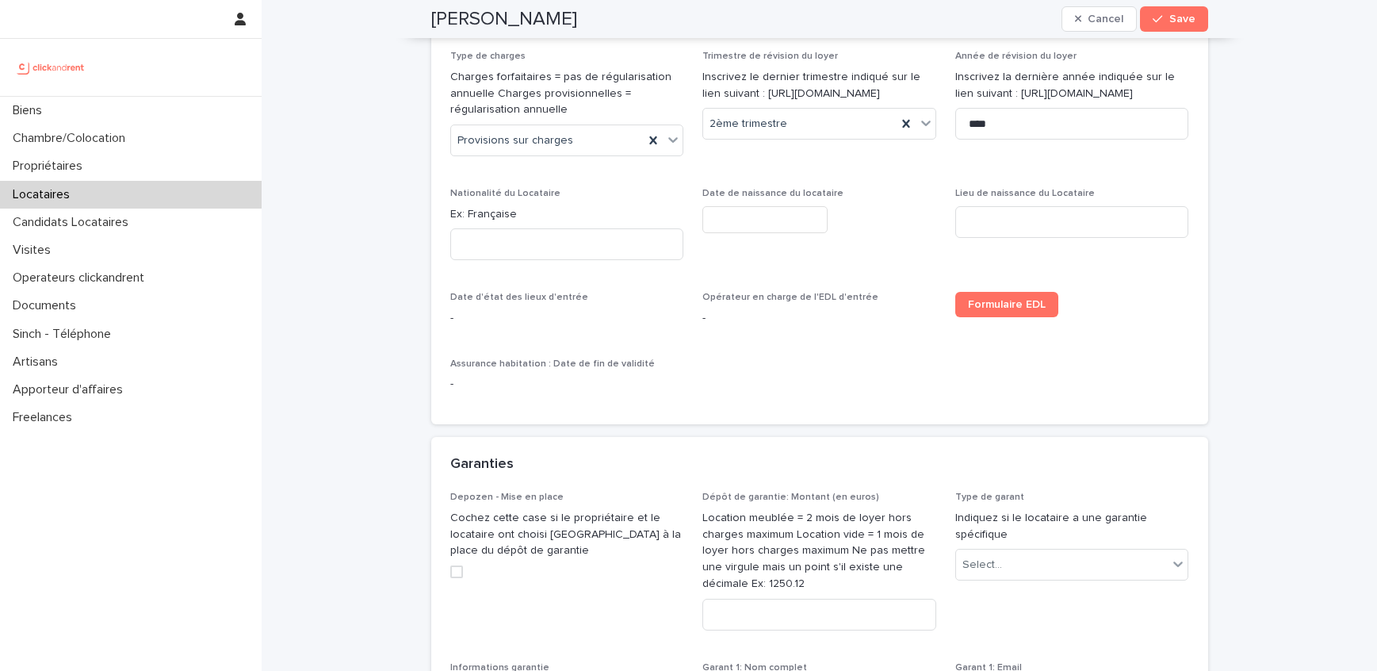
scroll to position [938, 0]
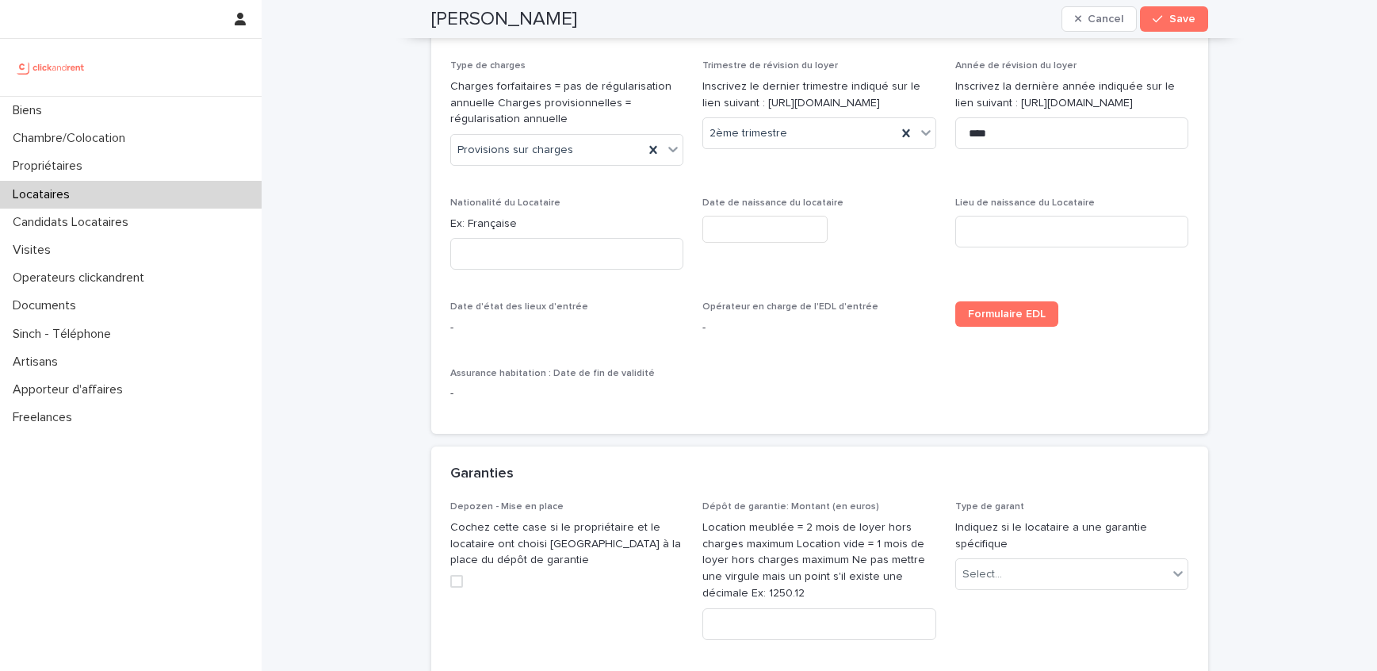
click at [494, 224] on p "Ex: Française" at bounding box center [567, 224] width 234 height 17
copy p "Française"
click at [488, 256] on input at bounding box center [567, 254] width 234 height 32
paste input "*********"
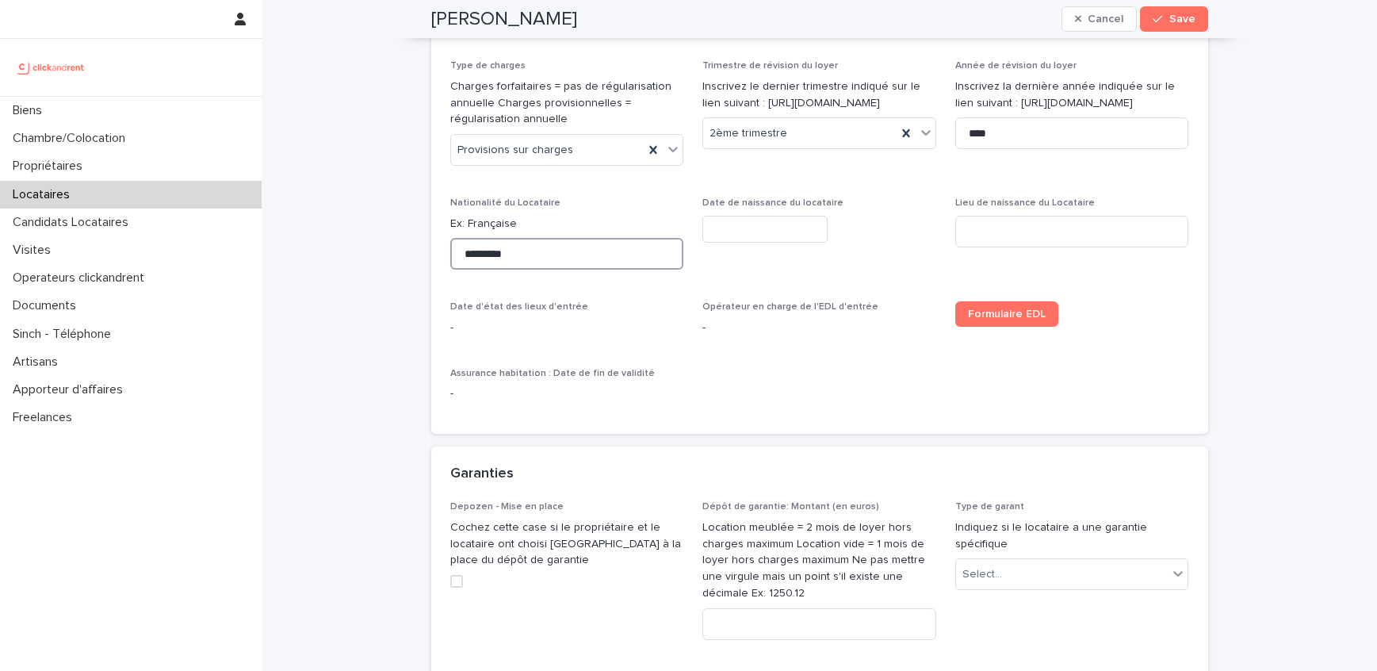
type input "*********"
click at [787, 229] on input "text" at bounding box center [765, 230] width 125 height 28
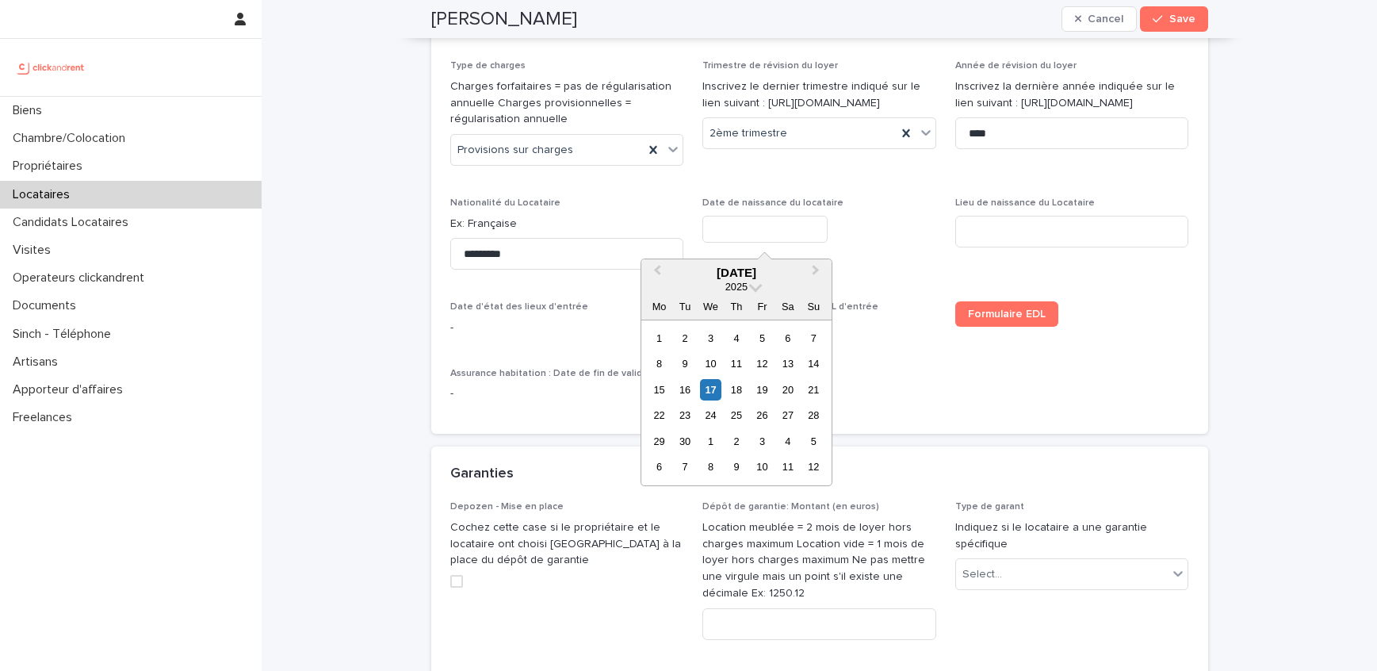
paste input "*********"
type input "*********"
click at [895, 236] on div "*********" at bounding box center [820, 230] width 234 height 28
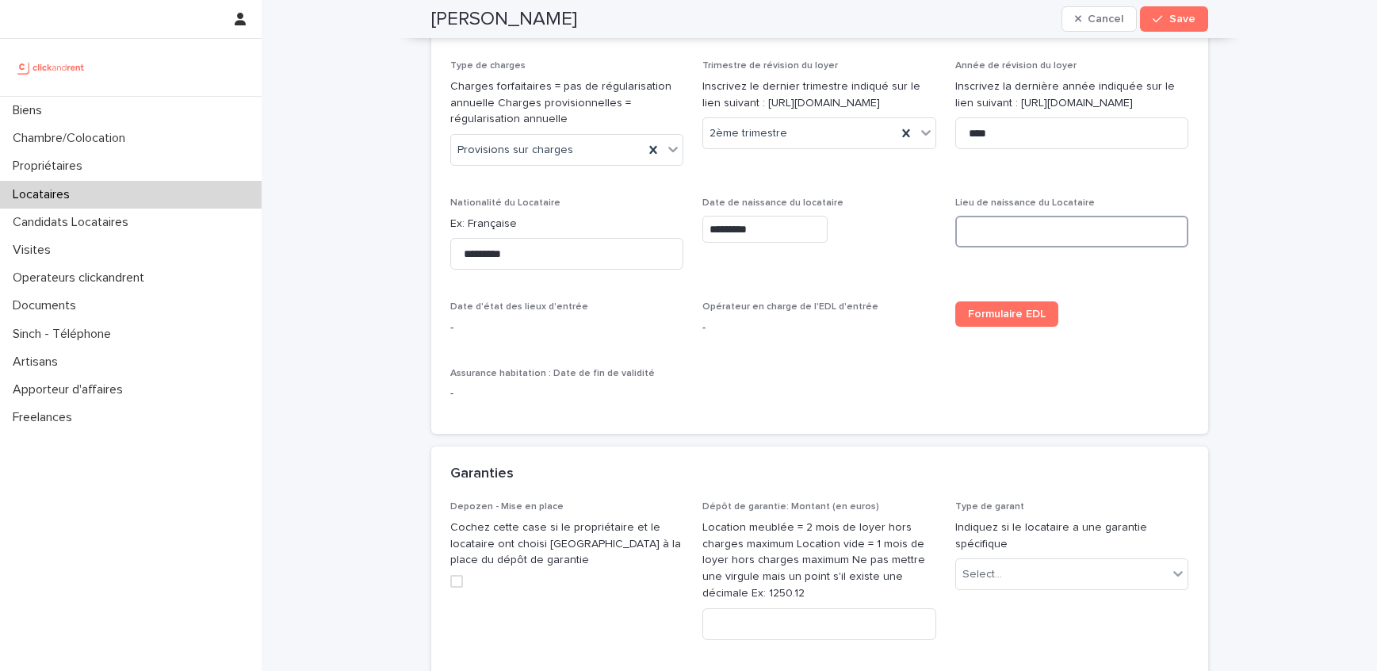
click at [1005, 239] on input at bounding box center [1073, 232] width 234 height 32
paste input "*******"
type input "*******"
click at [804, 375] on div "Date de début du bail Indiquez la date à laquelle on fait commencer le contrat …" at bounding box center [819, 103] width 739 height 624
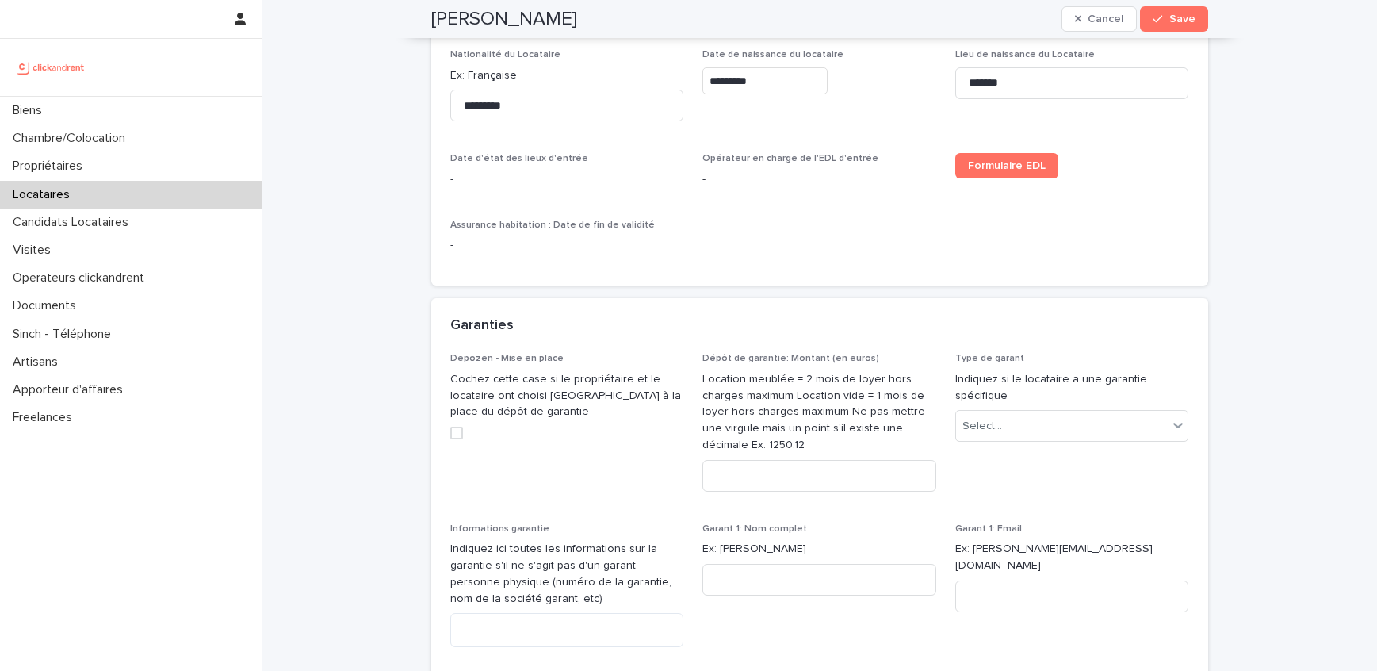
scroll to position [1100, 0]
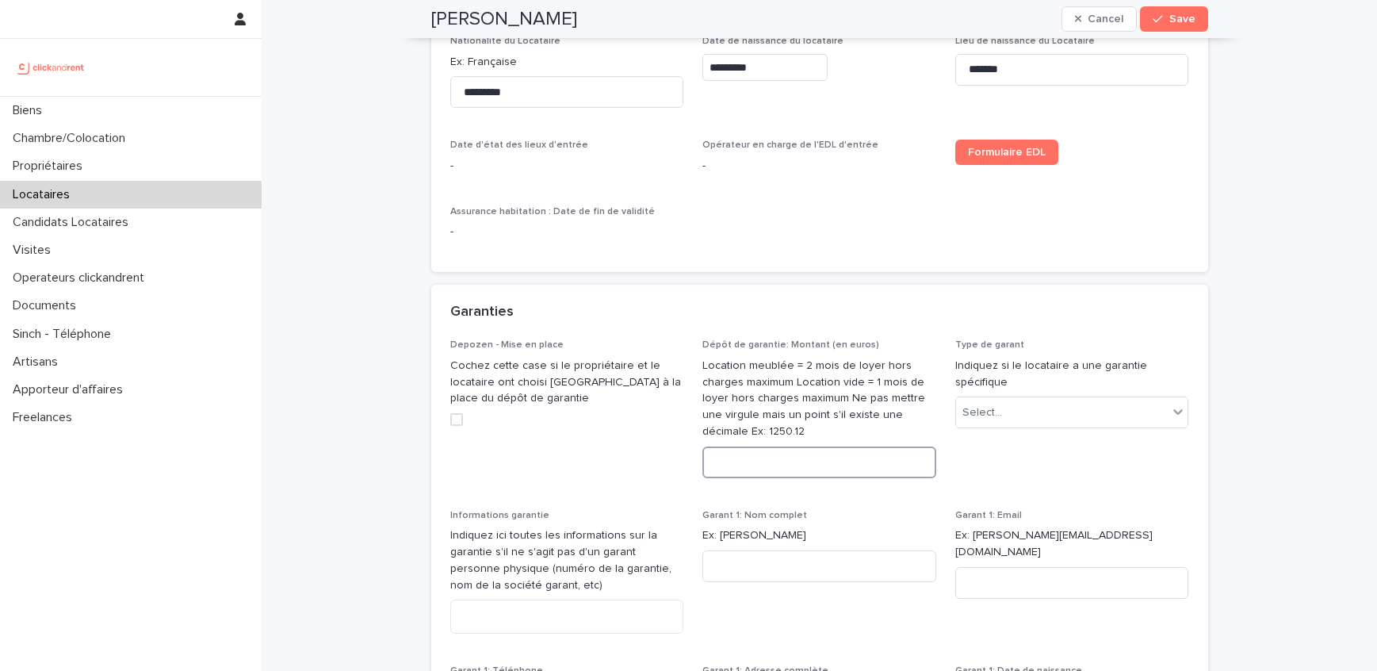
click at [723, 474] on input at bounding box center [820, 462] width 234 height 32
paste input "****"
type input "****"
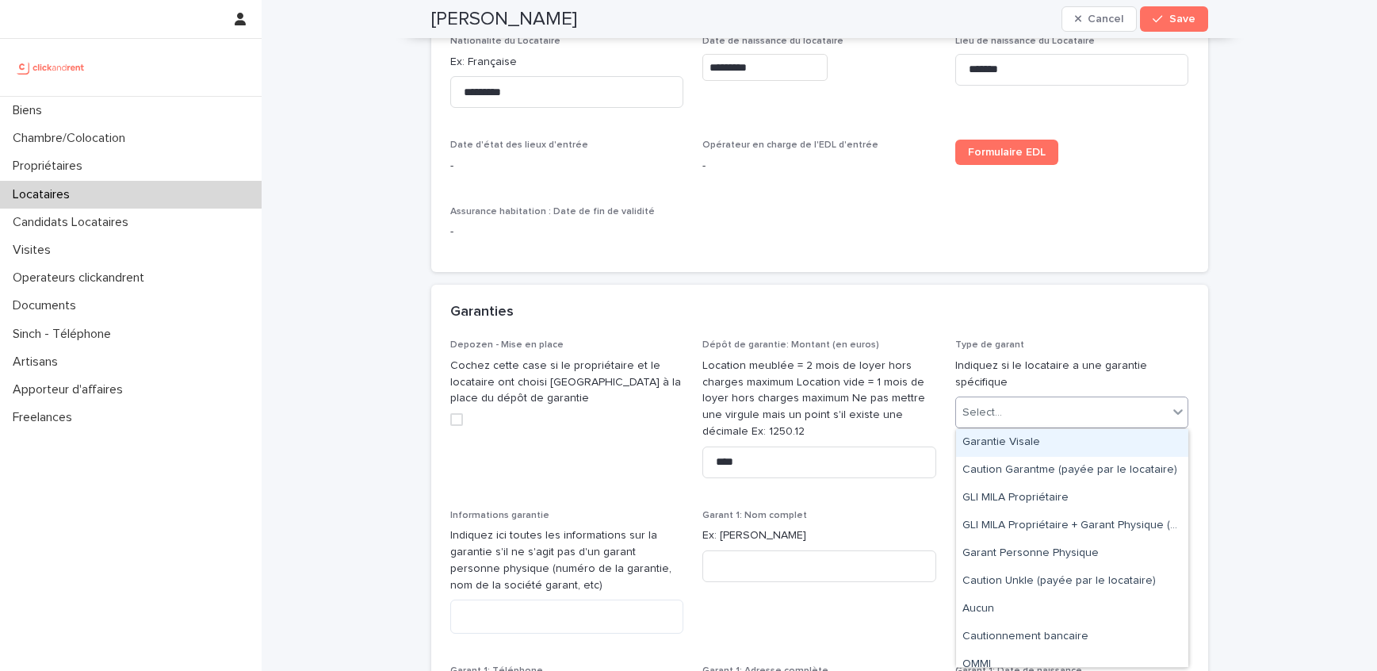
click at [1058, 404] on div "Select..." at bounding box center [1062, 413] width 213 height 26
click at [1044, 476] on div "Caution Garantme (payée par le locataire)" at bounding box center [1072, 471] width 232 height 28
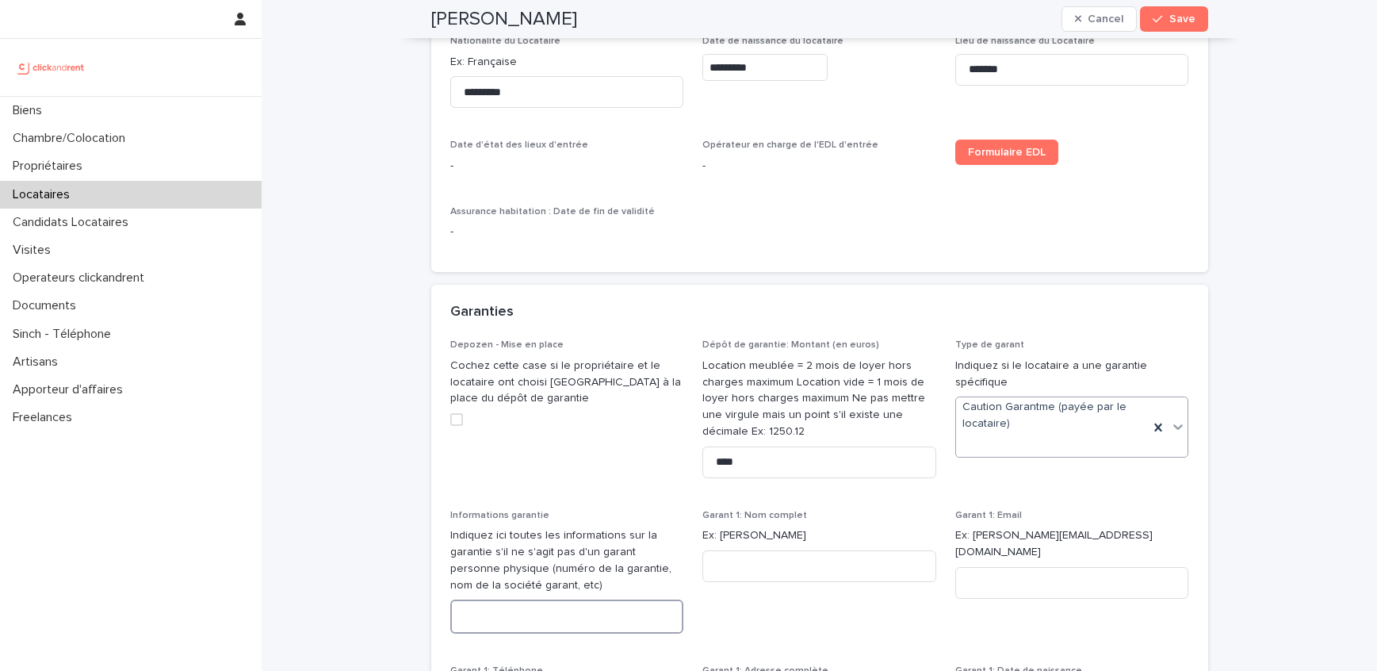
click at [498, 603] on textarea at bounding box center [567, 617] width 234 height 34
paste textarea "*********"
type textarea "*********"
click at [560, 521] on div "Informations garantie Indiquez ici toutes les informations sur la garantie s'il…" at bounding box center [567, 578] width 234 height 137
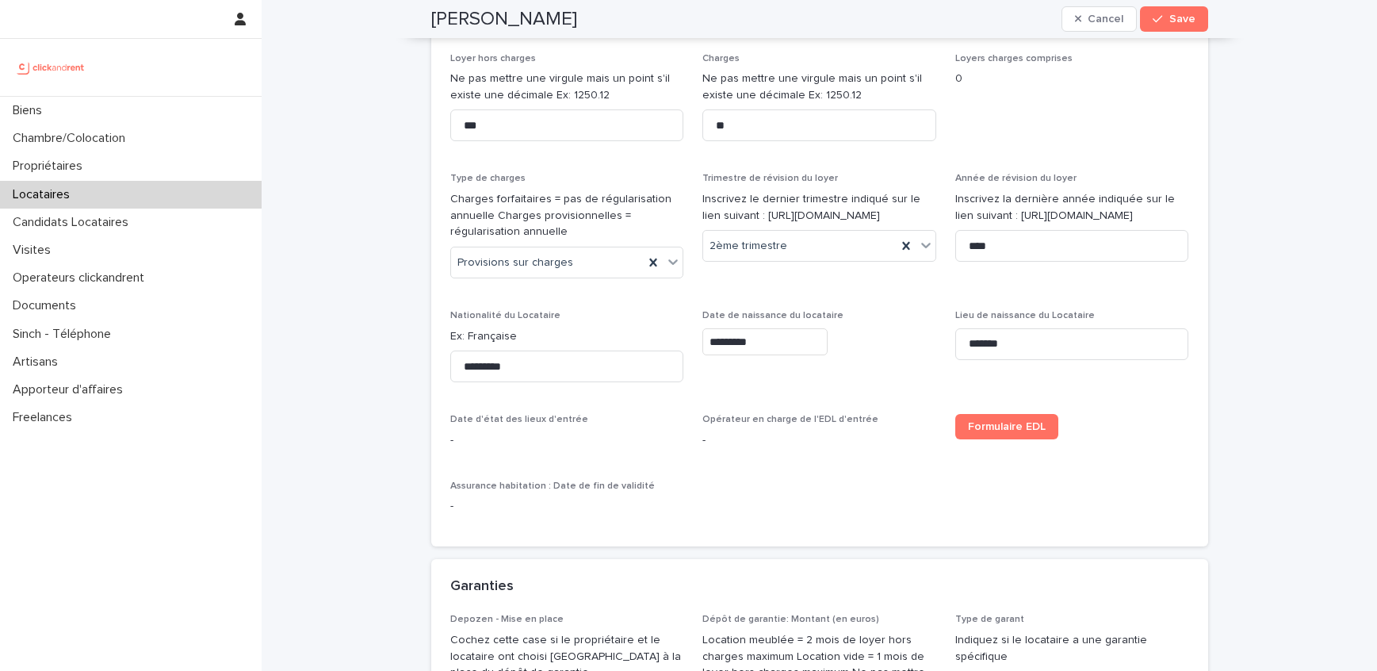
scroll to position [738, 0]
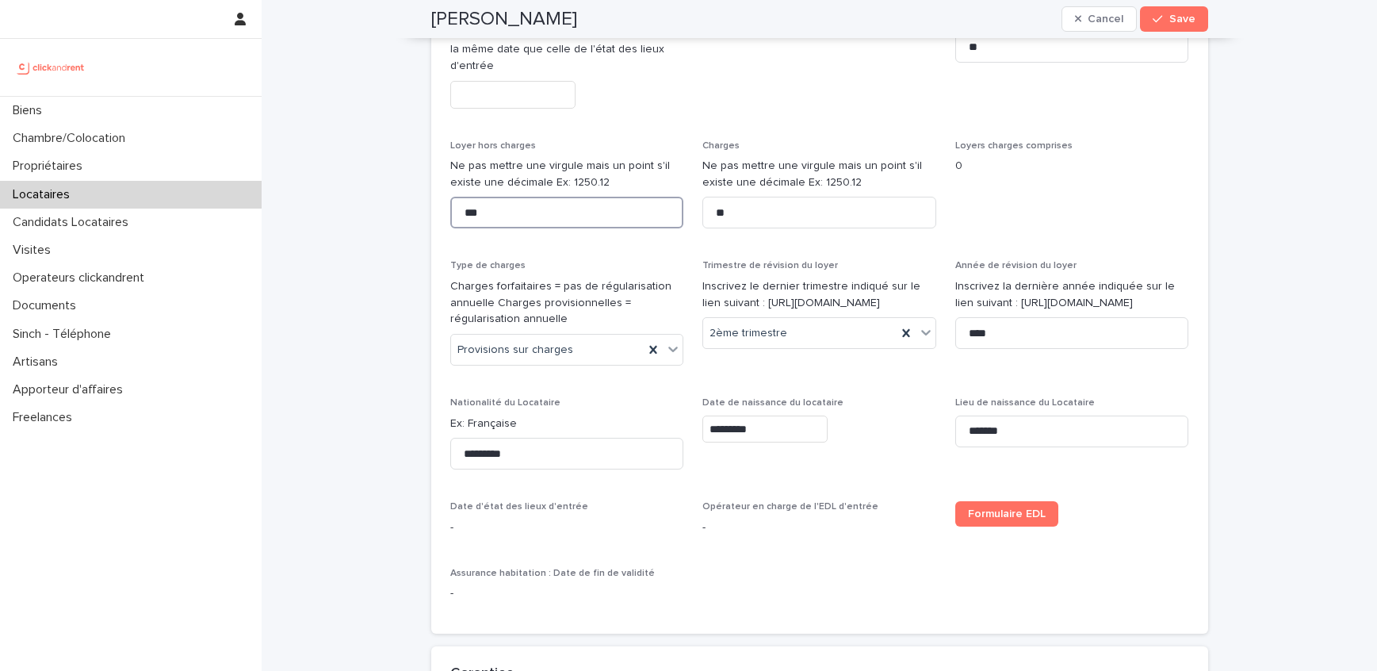
click at [504, 218] on input "***" at bounding box center [567, 213] width 234 height 32
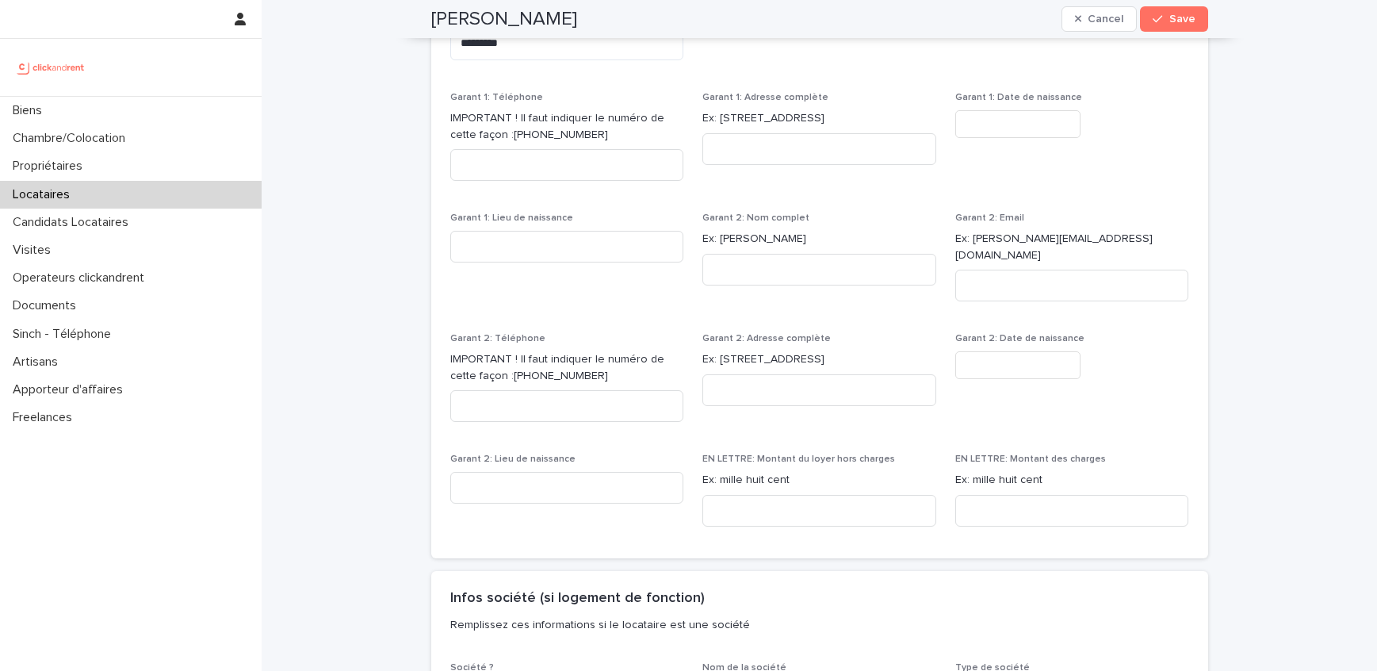
scroll to position [1680, 0]
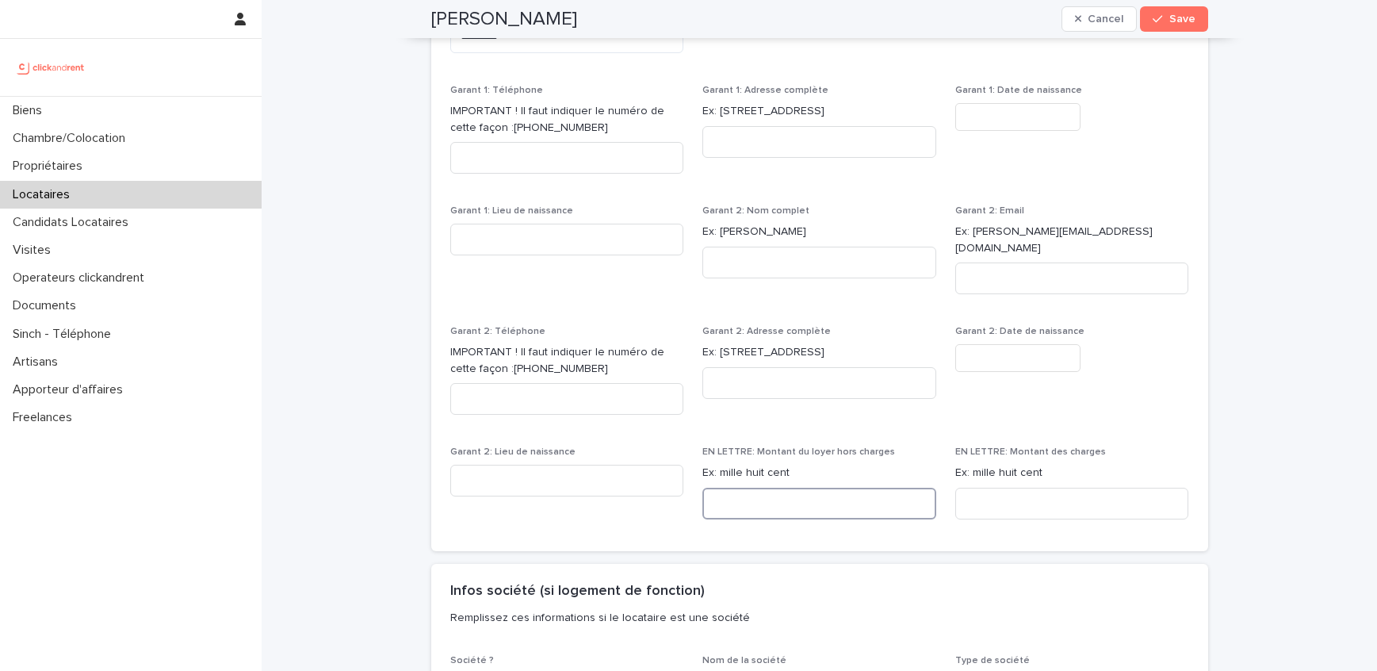
click at [755, 492] on input at bounding box center [820, 504] width 234 height 32
paste input "**********"
type input "**********"
click at [992, 488] on input at bounding box center [1073, 504] width 234 height 32
paste input "**********"
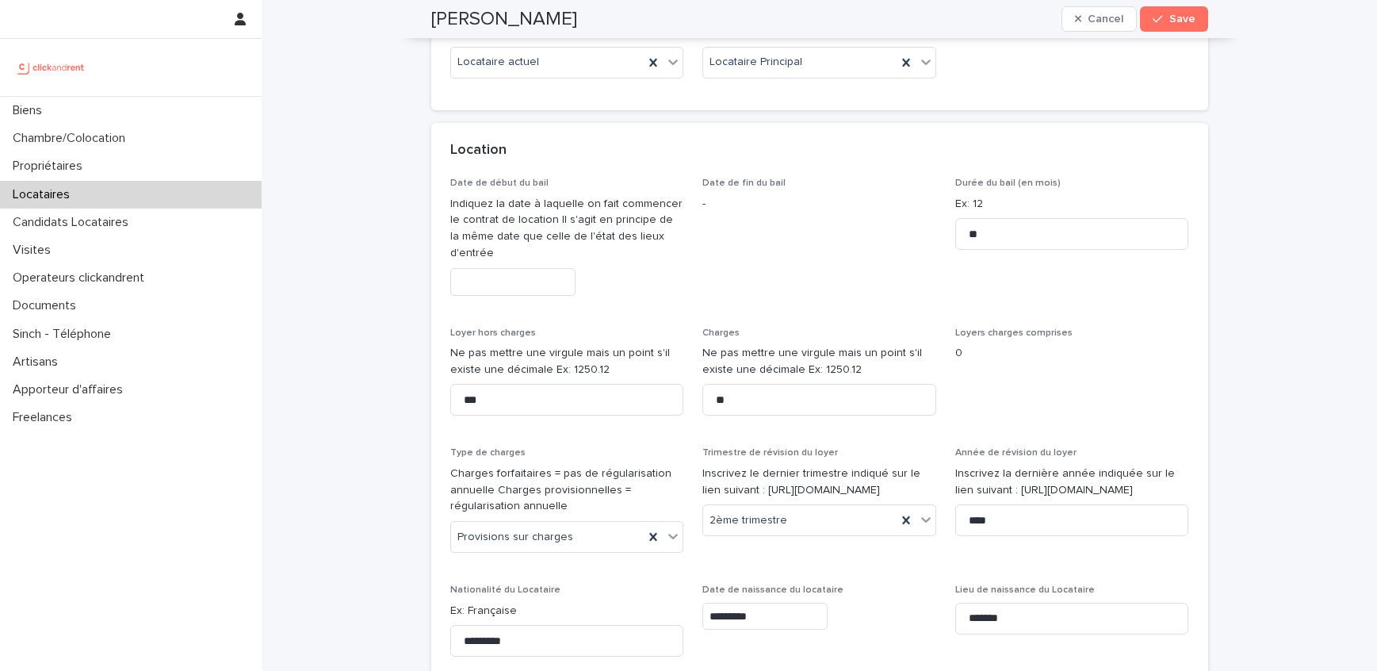
scroll to position [548, 0]
type input "**********"
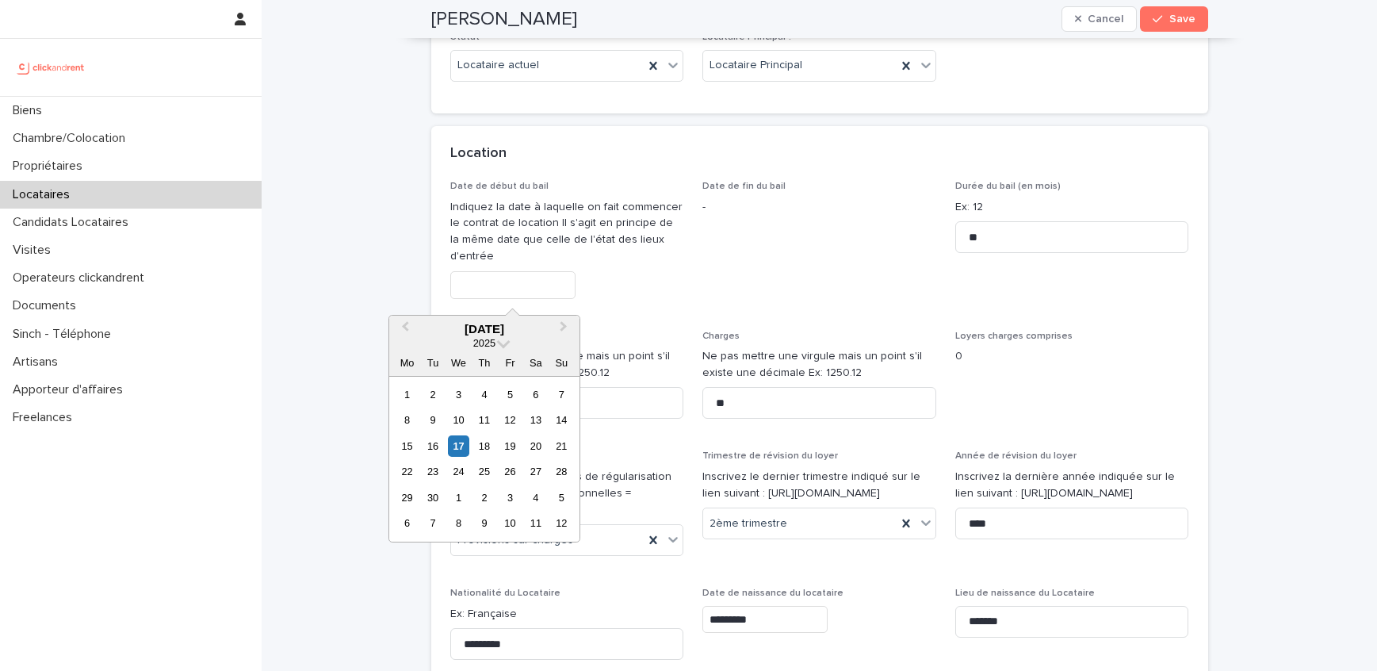
click at [493, 277] on input "text" at bounding box center [512, 285] width 125 height 28
click at [457, 473] on div "24" at bounding box center [458, 471] width 21 height 21
type input "*********"
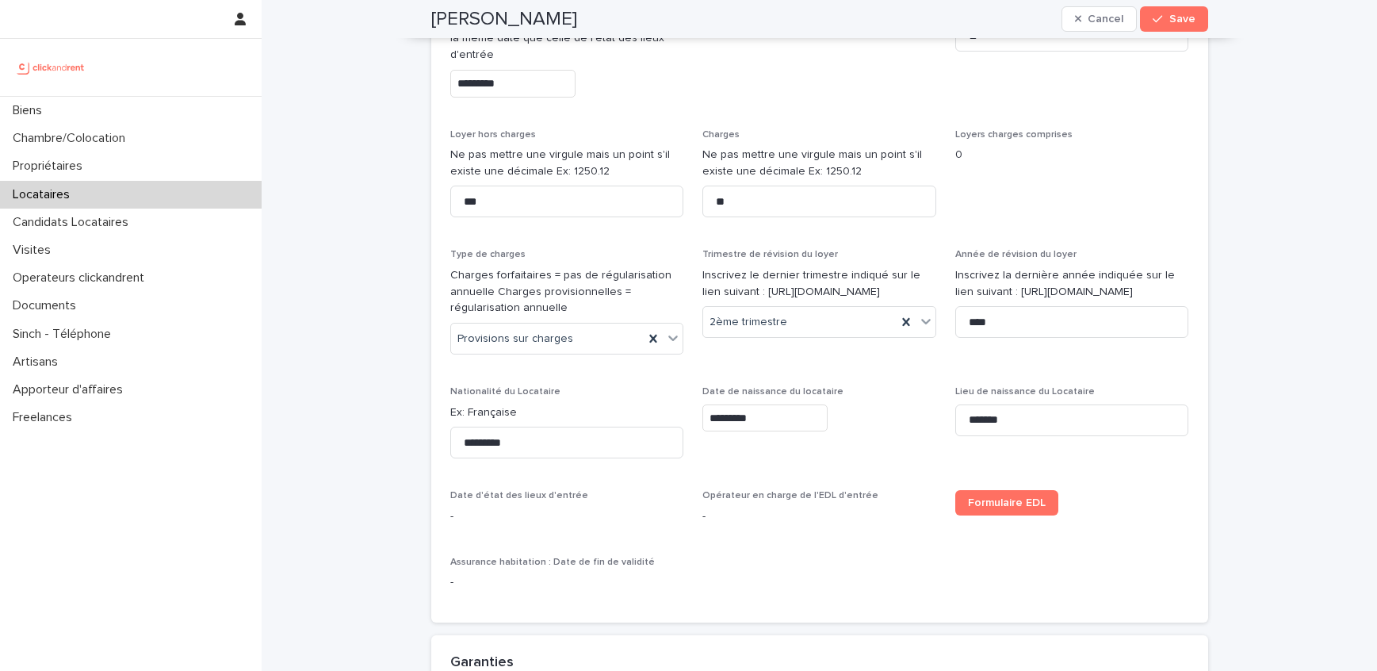
scroll to position [941, 0]
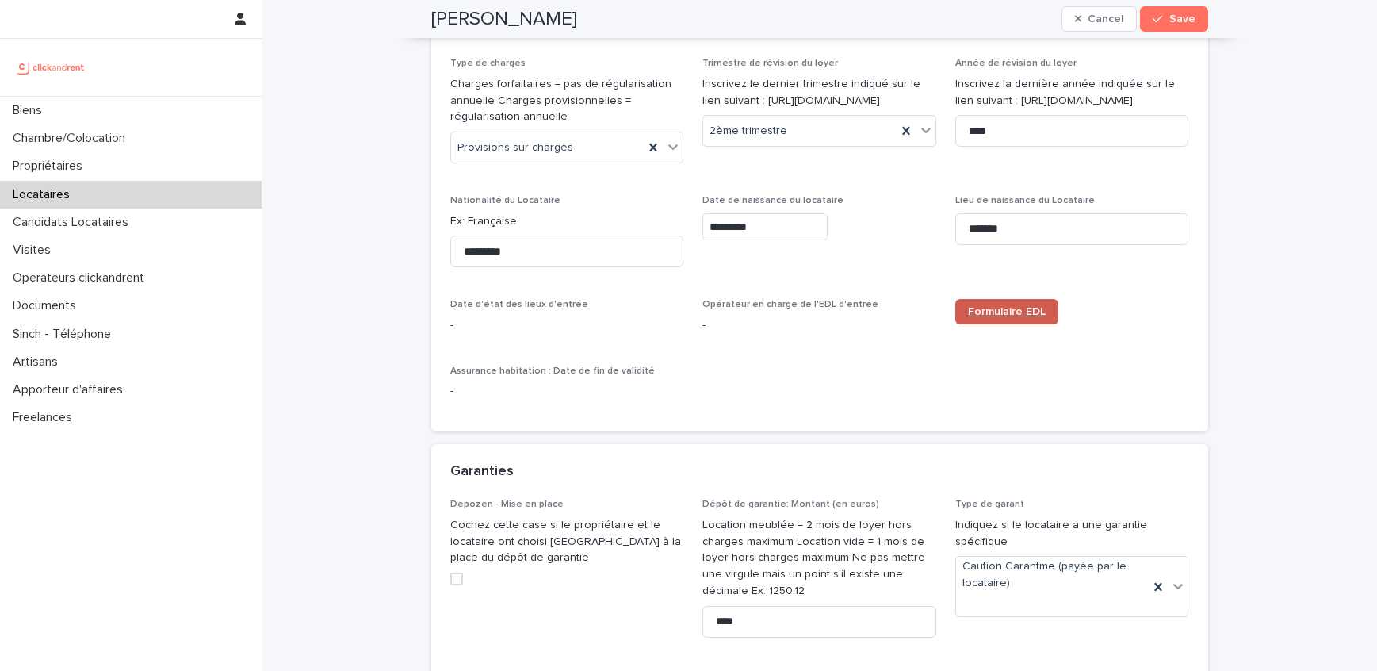
click at [986, 312] on span "Formulaire EDL" at bounding box center [1007, 311] width 78 height 11
click at [577, 17] on h2 "Aaliyah Marie-Nicole НО-МЕОU-CHONE" at bounding box center [504, 19] width 146 height 23
copy div "Aaliyah Marie-Nicole НО-МЕОU-CHONE Cancel Save"
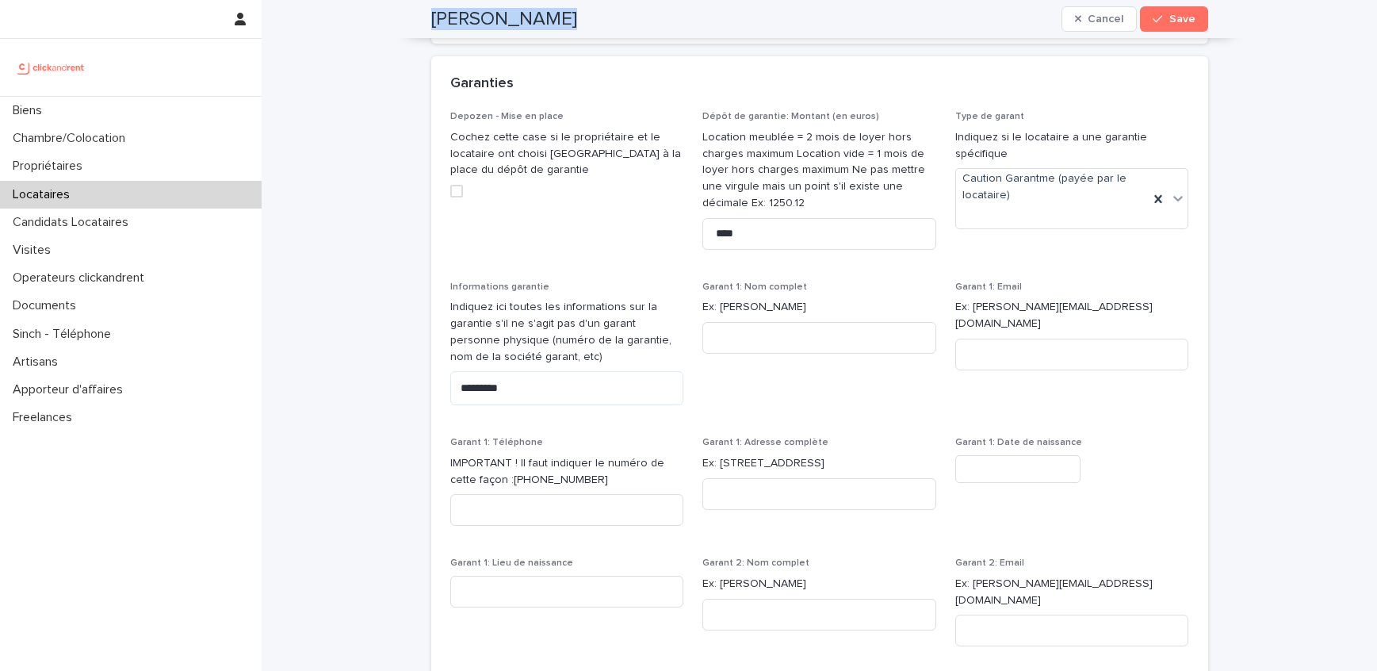
scroll to position [1330, 0]
click at [1177, 14] on span "Save" at bounding box center [1183, 18] width 26 height 11
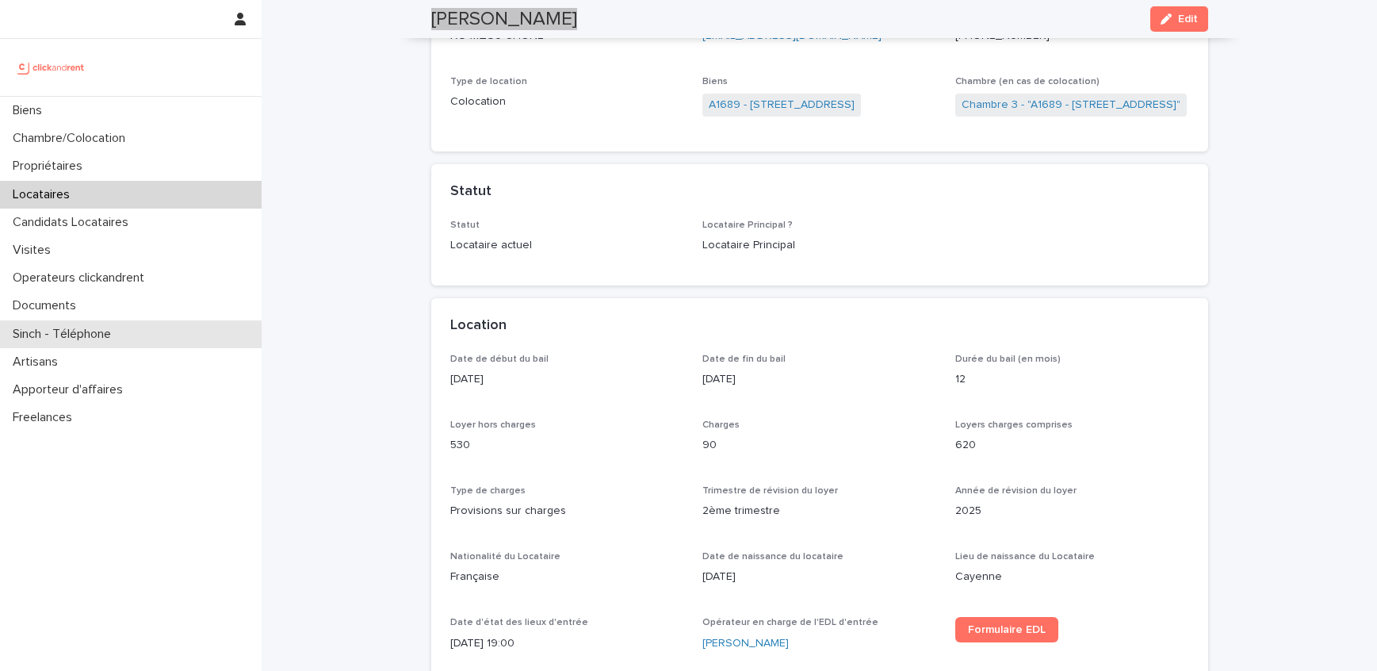
scroll to position [0, 0]
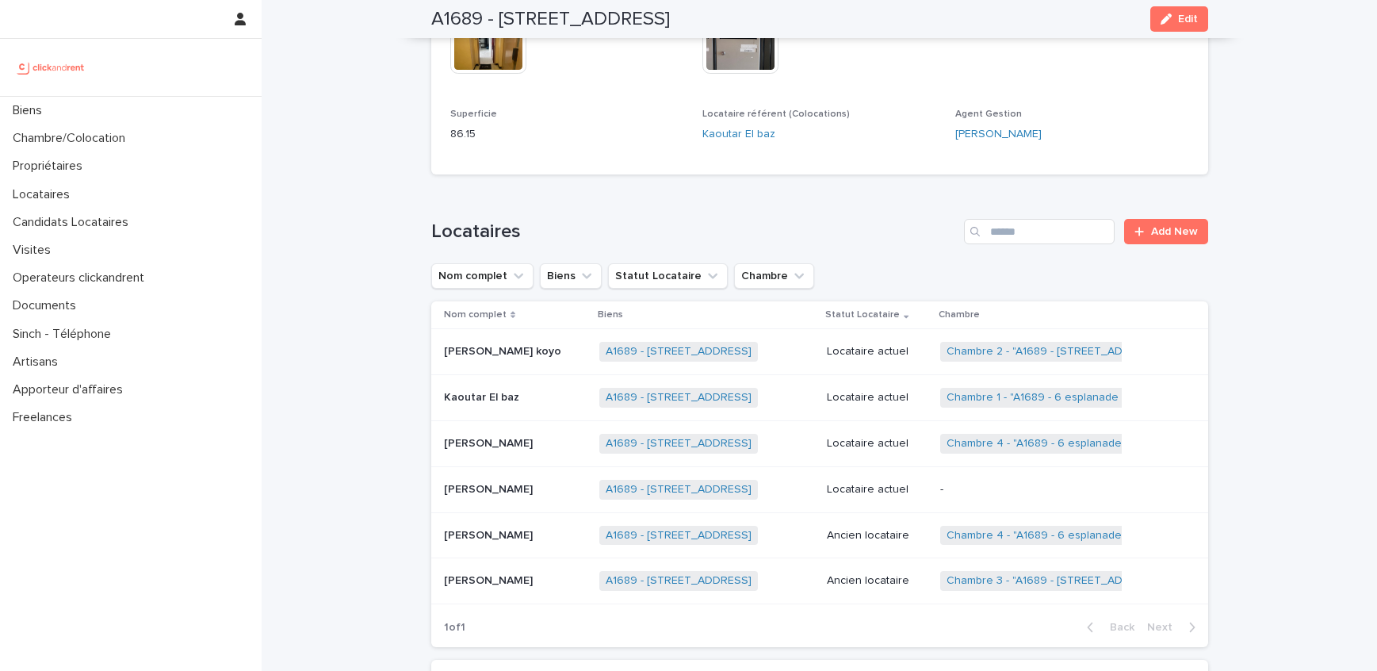
scroll to position [603, 0]
click at [1061, 573] on link "Chambre 3 - "A1689 - 6 esplanade de l'Europe, Argenteuil 95100"" at bounding box center [1056, 579] width 219 height 13
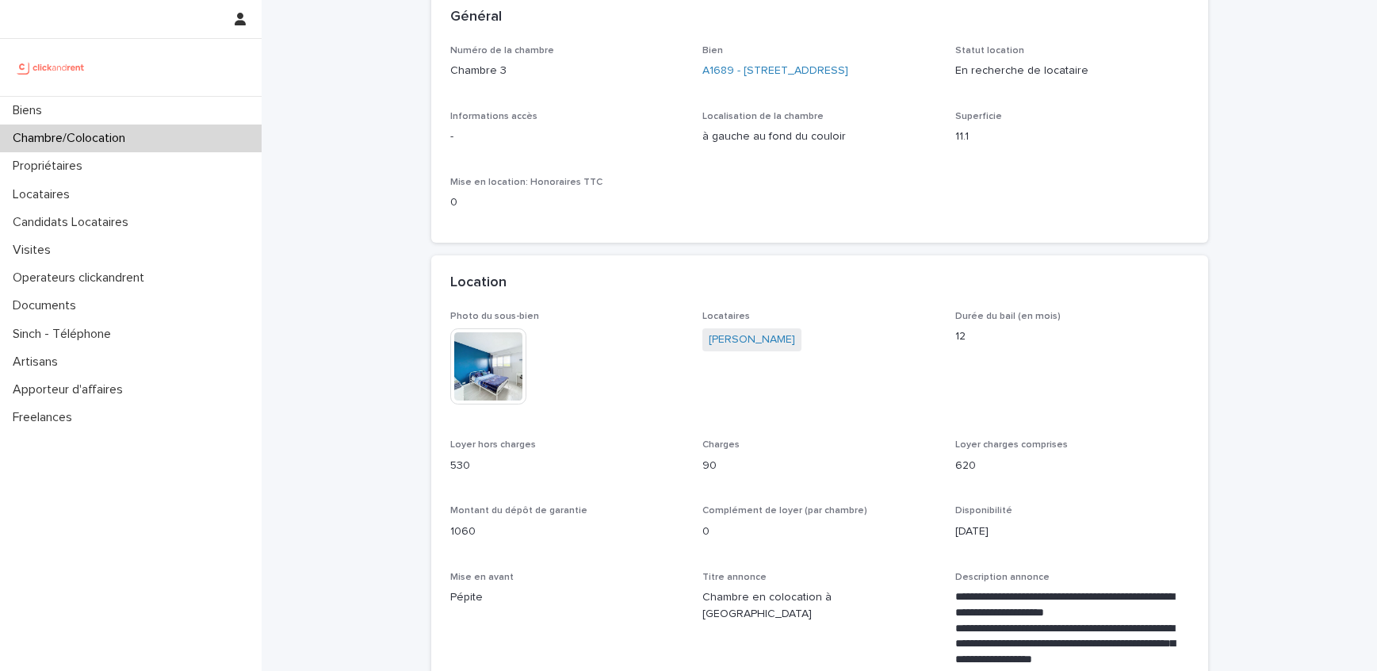
scroll to position [127, 0]
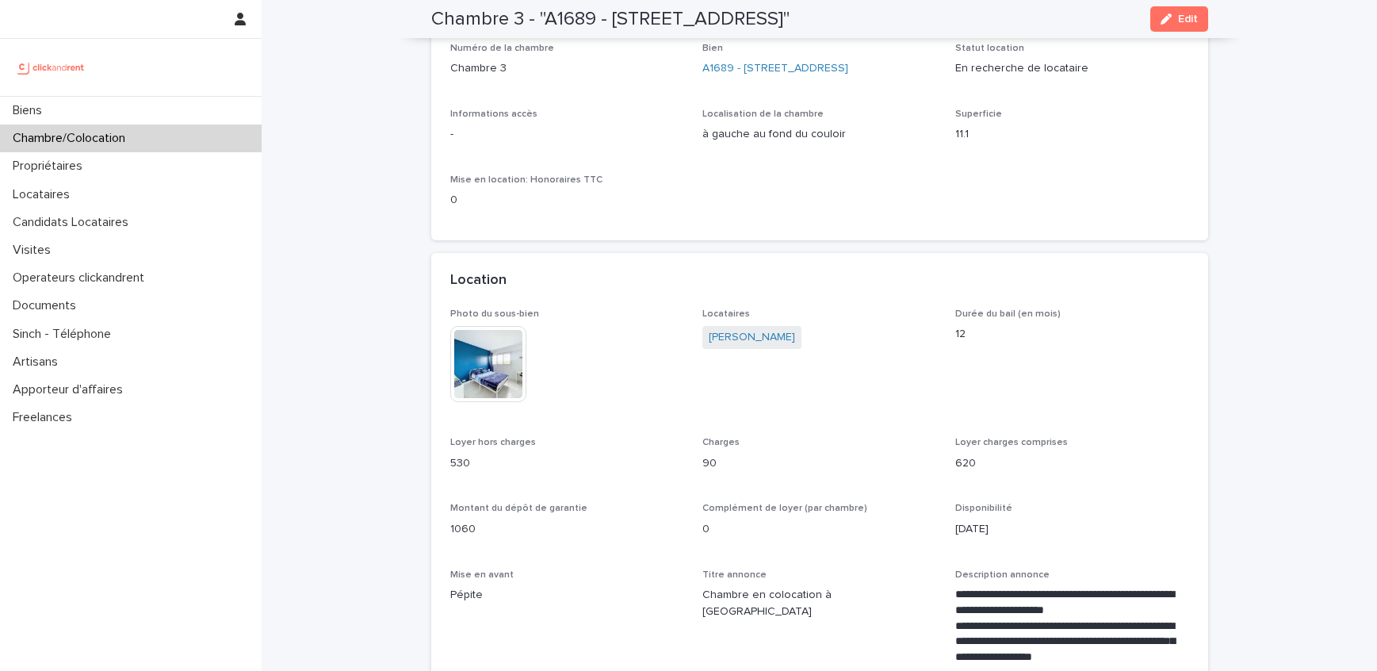
click at [454, 472] on p "530" at bounding box center [567, 463] width 234 height 17
copy p "530"
click at [709, 472] on p "90" at bounding box center [820, 463] width 234 height 17
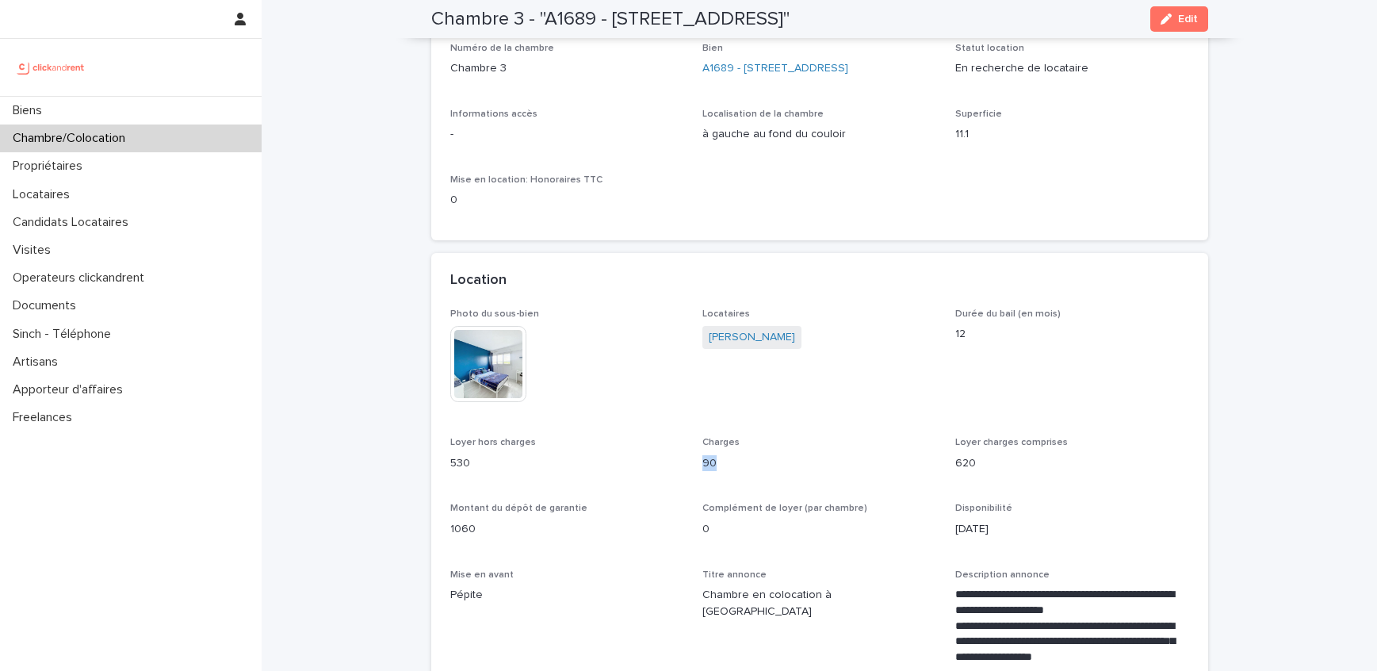
copy p "90"
click at [452, 538] on p "1060" at bounding box center [567, 529] width 234 height 17
copy p "1060"
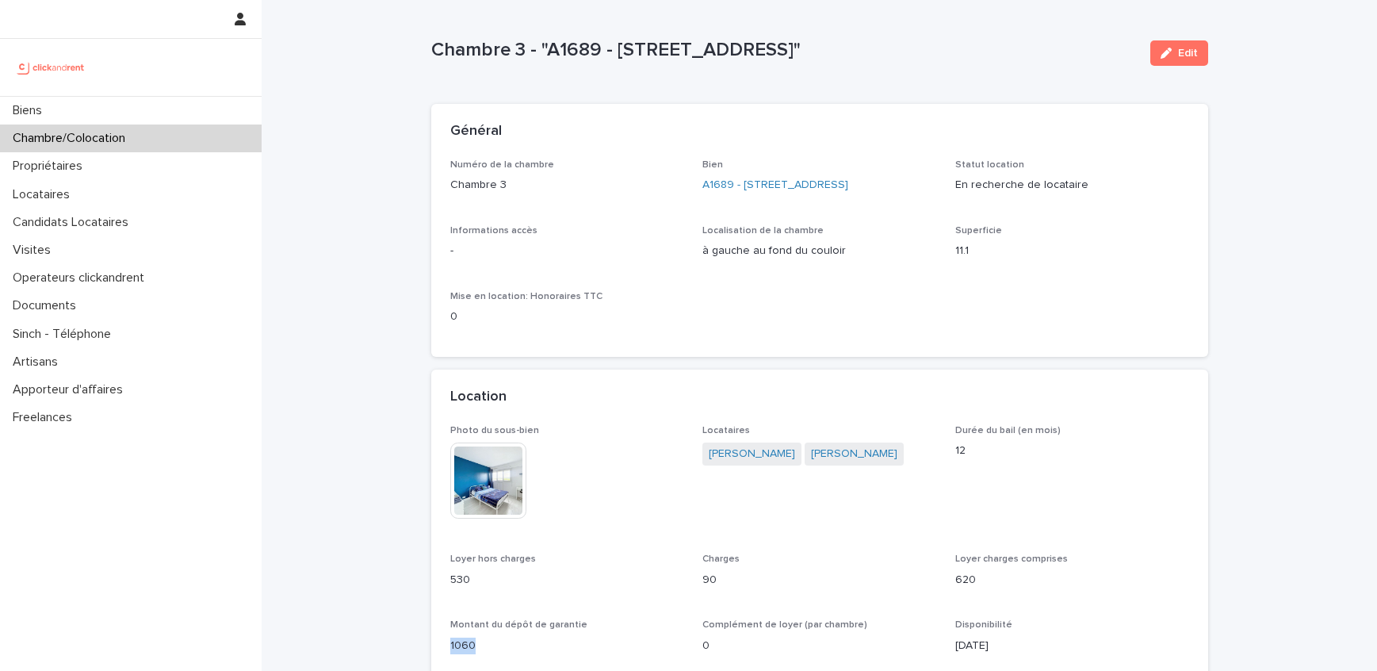
scroll to position [0, 0]
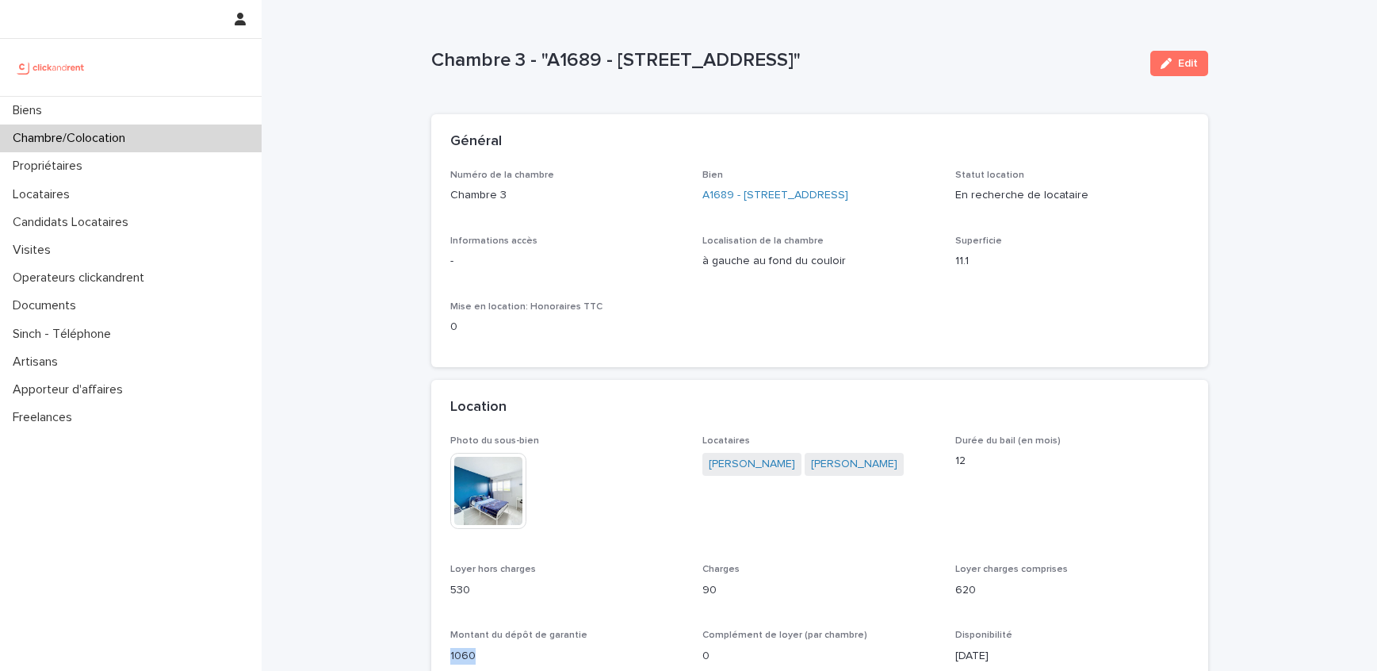
drag, startPoint x: 995, startPoint y: 59, endPoint x: 434, endPoint y: 59, distance: 561.4
click at [434, 59] on p "Chambre 3 - "A1689 - 6 esplanade de l'Europe, Argenteuil 95100"" at bounding box center [784, 60] width 707 height 23
copy p "Chambre 3 - "A1689 - 6 esplanade de l'Europe, Argenteuil 95100""
click at [783, 198] on link "A1689 - 6 esplanade de l'Europe, Argenteuil 95100" at bounding box center [776, 195] width 146 height 17
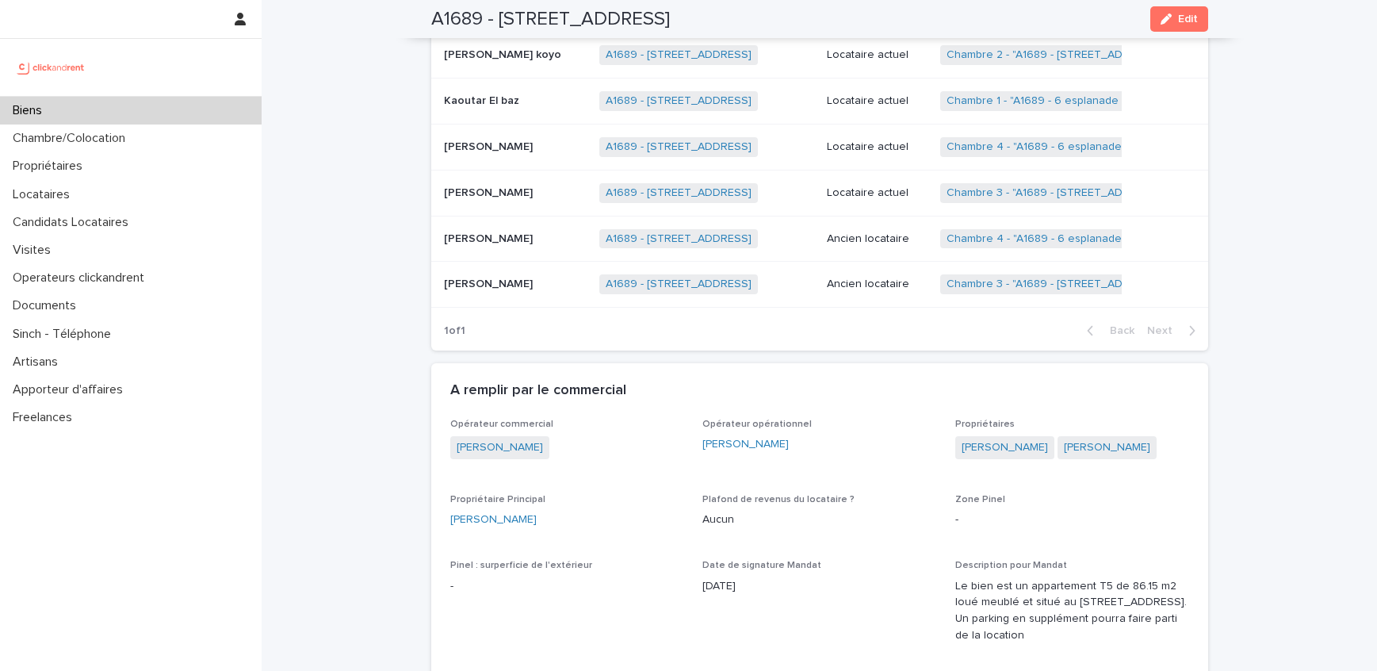
scroll to position [1000, 0]
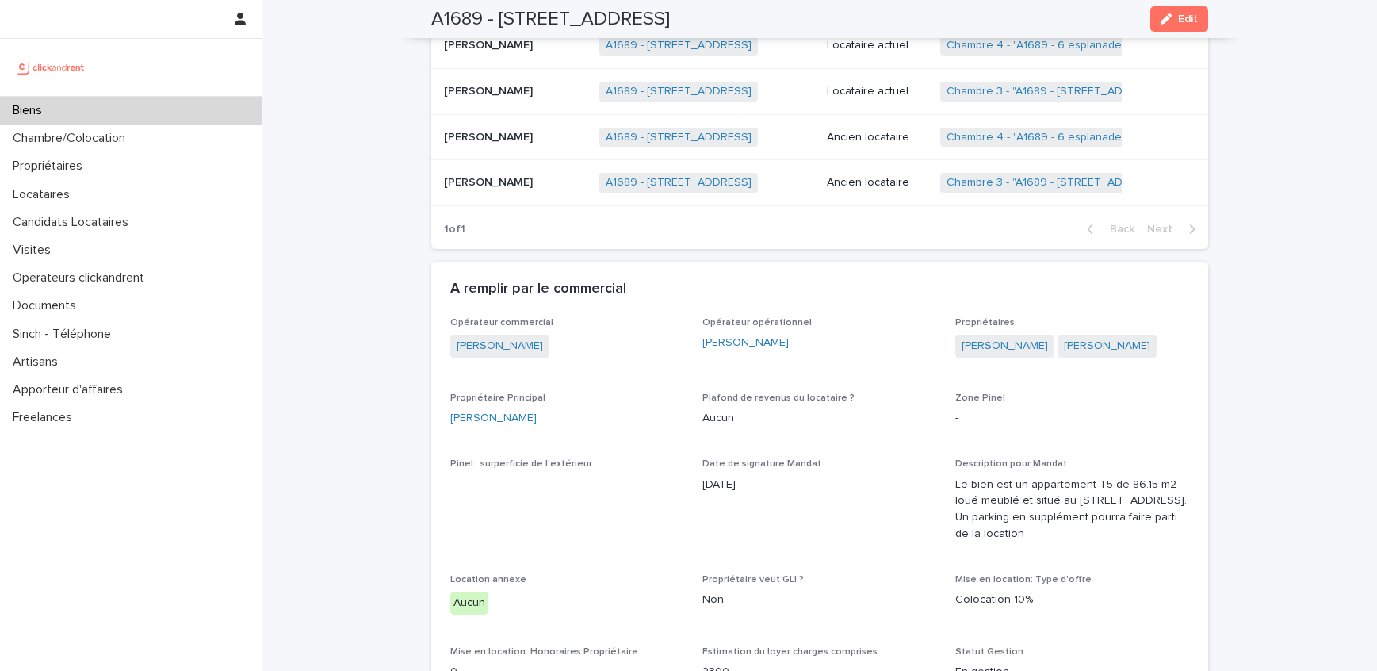
drag, startPoint x: 583, startPoint y: 315, endPoint x: 450, endPoint y: 321, distance: 132.6
click at [450, 335] on div "Jean-Vianney Bourdette" at bounding box center [567, 348] width 234 height 26
drag, startPoint x: 590, startPoint y: 314, endPoint x: 454, endPoint y: 313, distance: 135.6
click at [454, 335] on div "Jean-Vianney Bourdette" at bounding box center [567, 348] width 234 height 26
copy link "Jean-Vianney Bourdette"
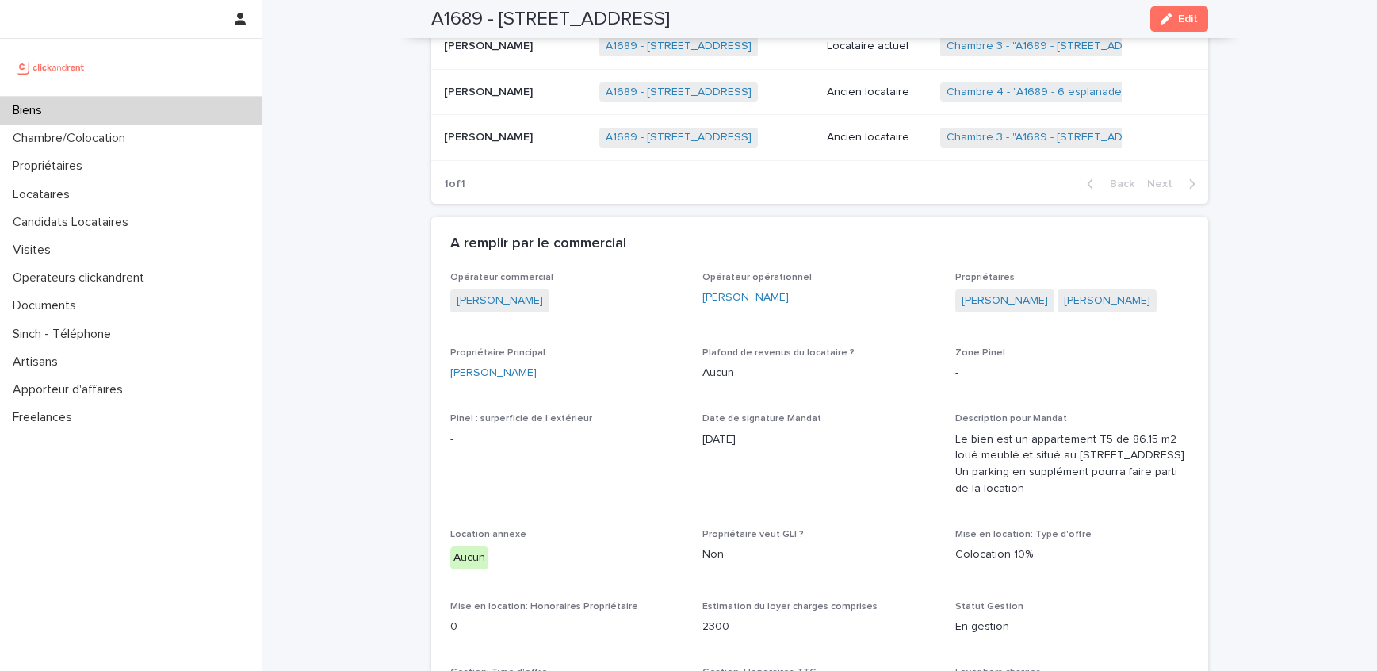
scroll to position [1058, 0]
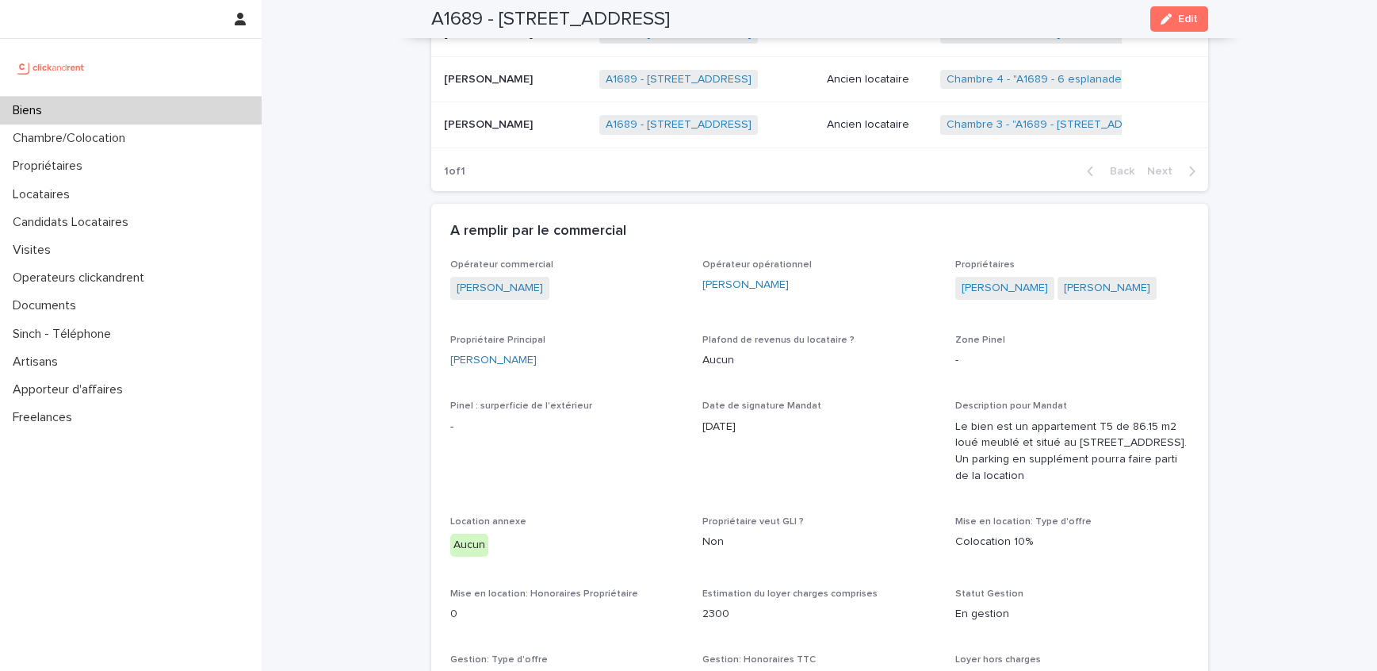
click at [707, 670] on p "254" at bounding box center [820, 680] width 234 height 17
copy p "254"
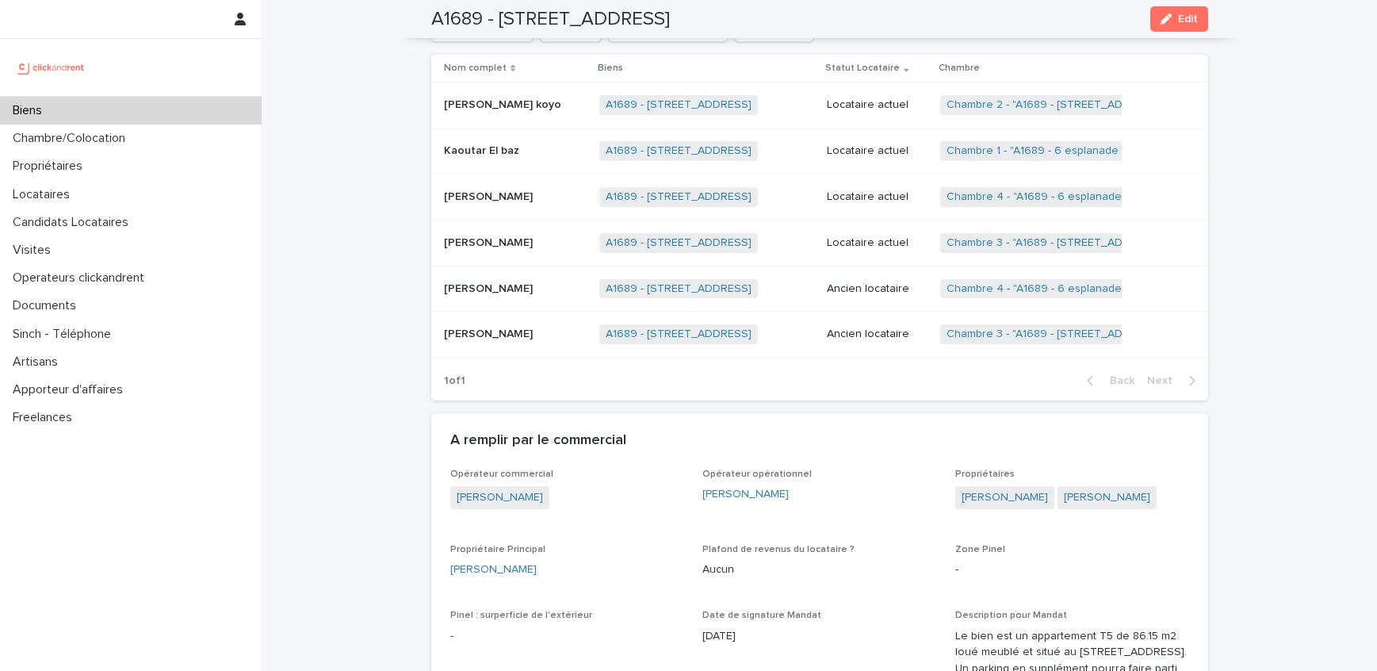
scroll to position [848, 0]
click at [1035, 237] on link "Chambre 3 - "A1689 - 6 esplanade de l'Europe, Argenteuil 95100"" at bounding box center [1056, 243] width 219 height 13
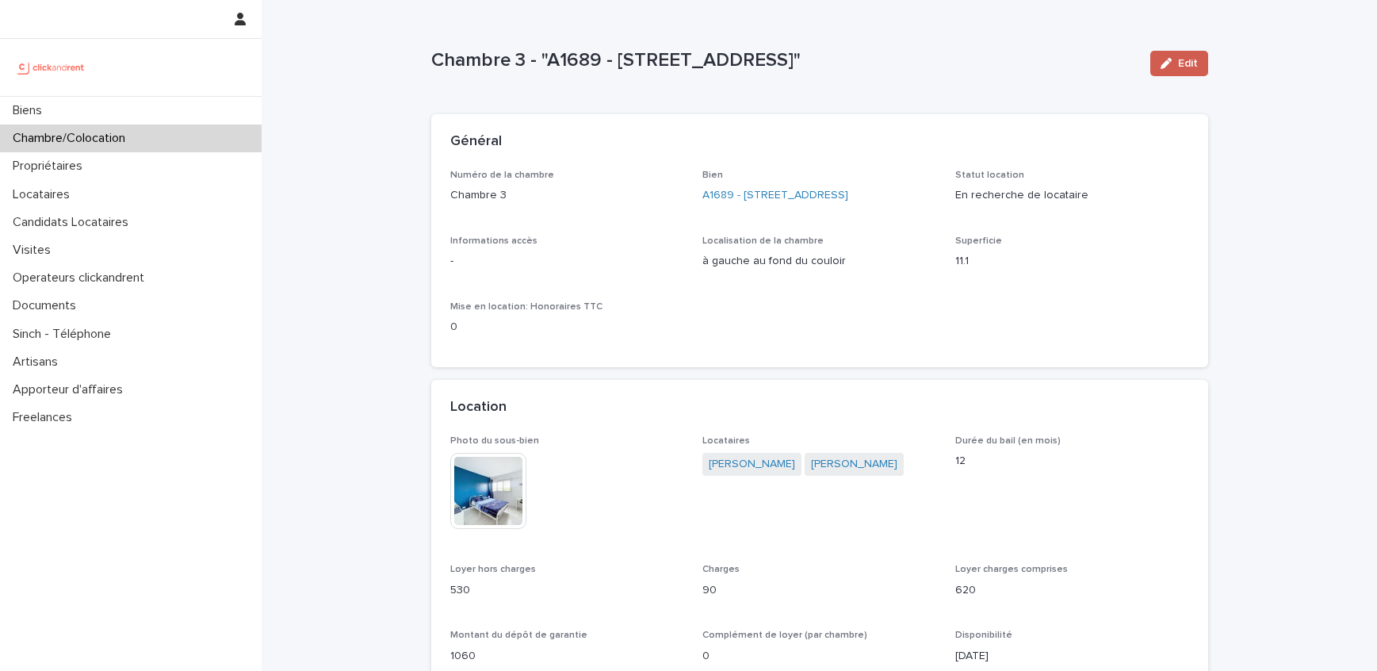
click at [1180, 63] on span "Edit" at bounding box center [1188, 63] width 20 height 11
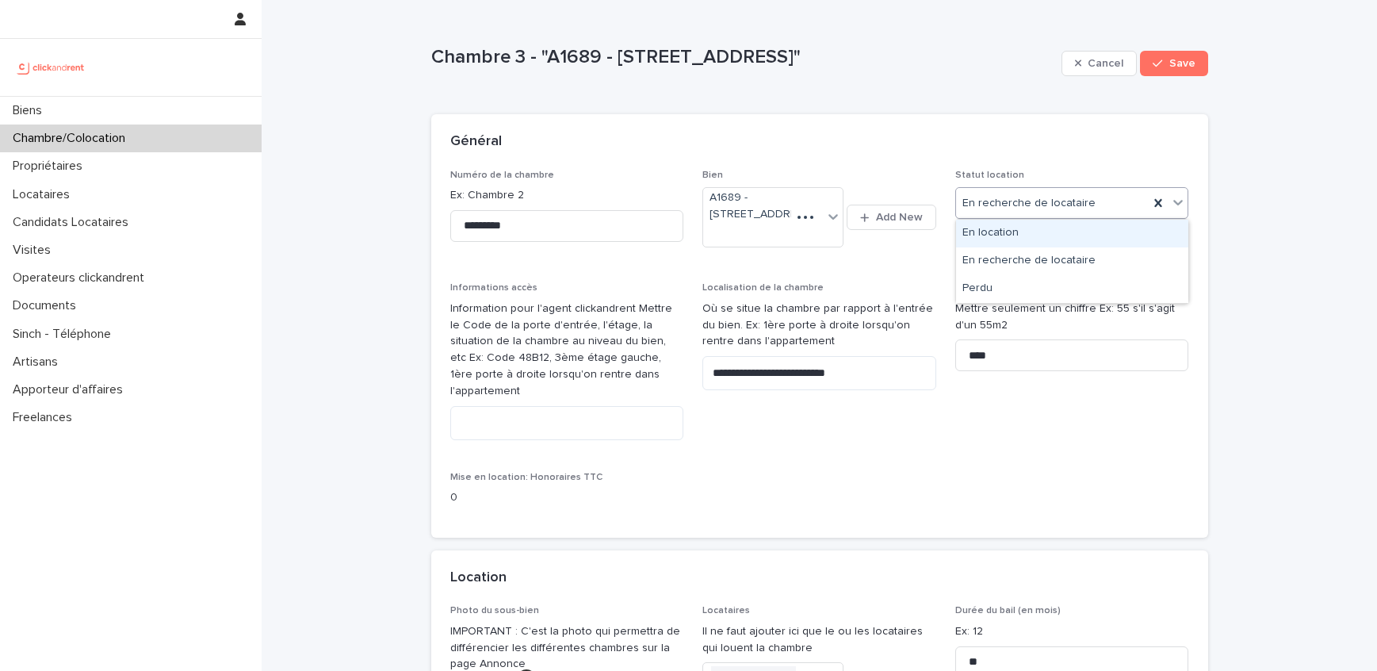
click at [1023, 220] on div "En location" at bounding box center [1072, 234] width 232 height 28
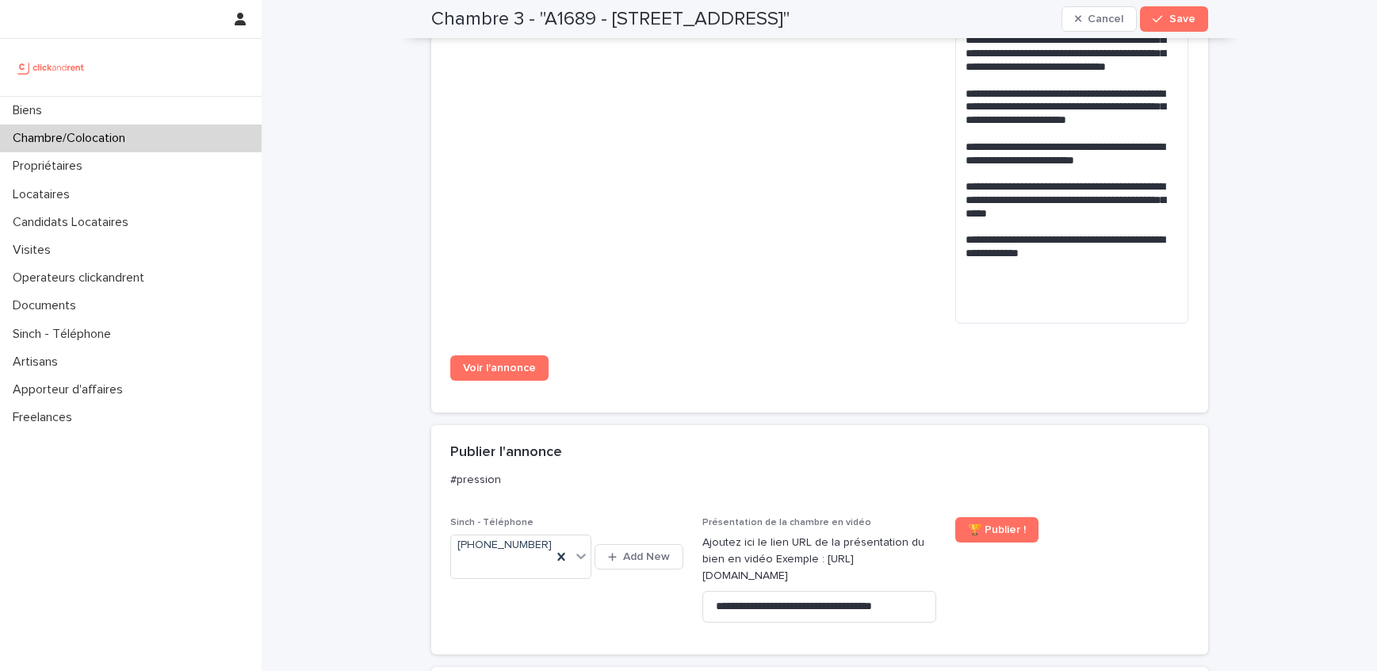
scroll to position [1337, 0]
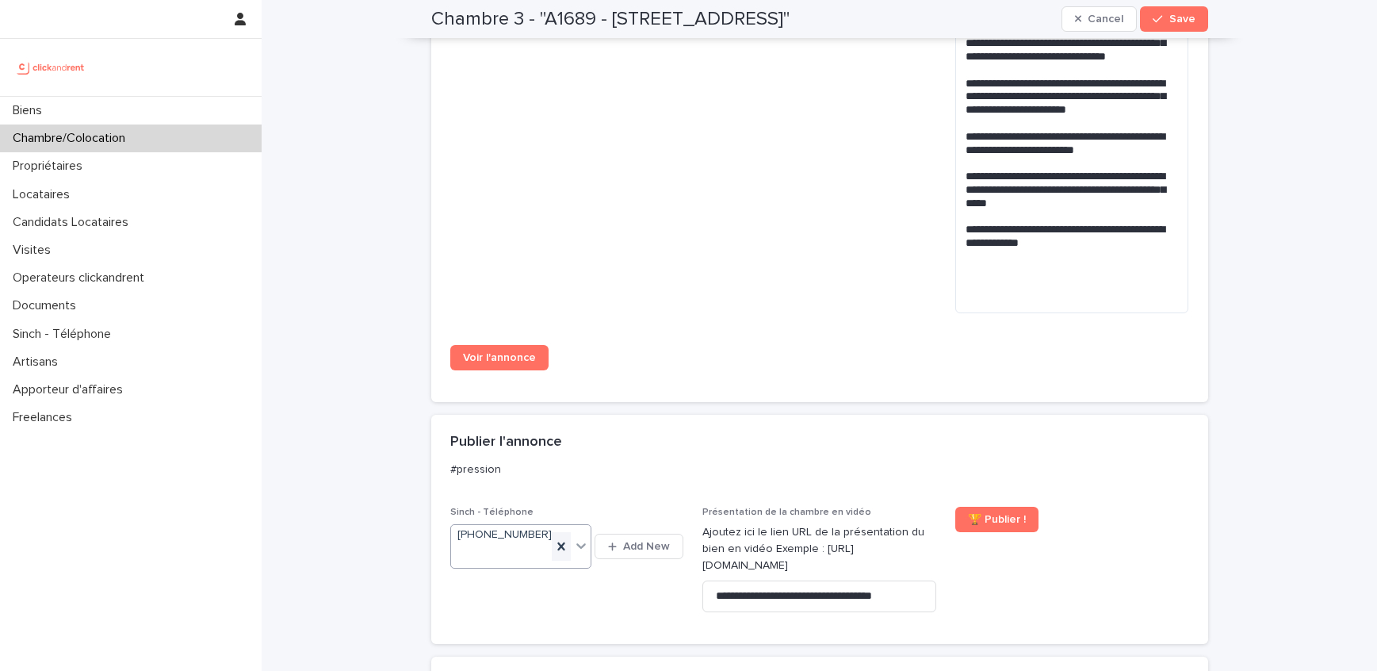
click at [565, 554] on icon at bounding box center [562, 546] width 16 height 16
click at [1166, 11] on button "Save" at bounding box center [1173, 18] width 67 height 25
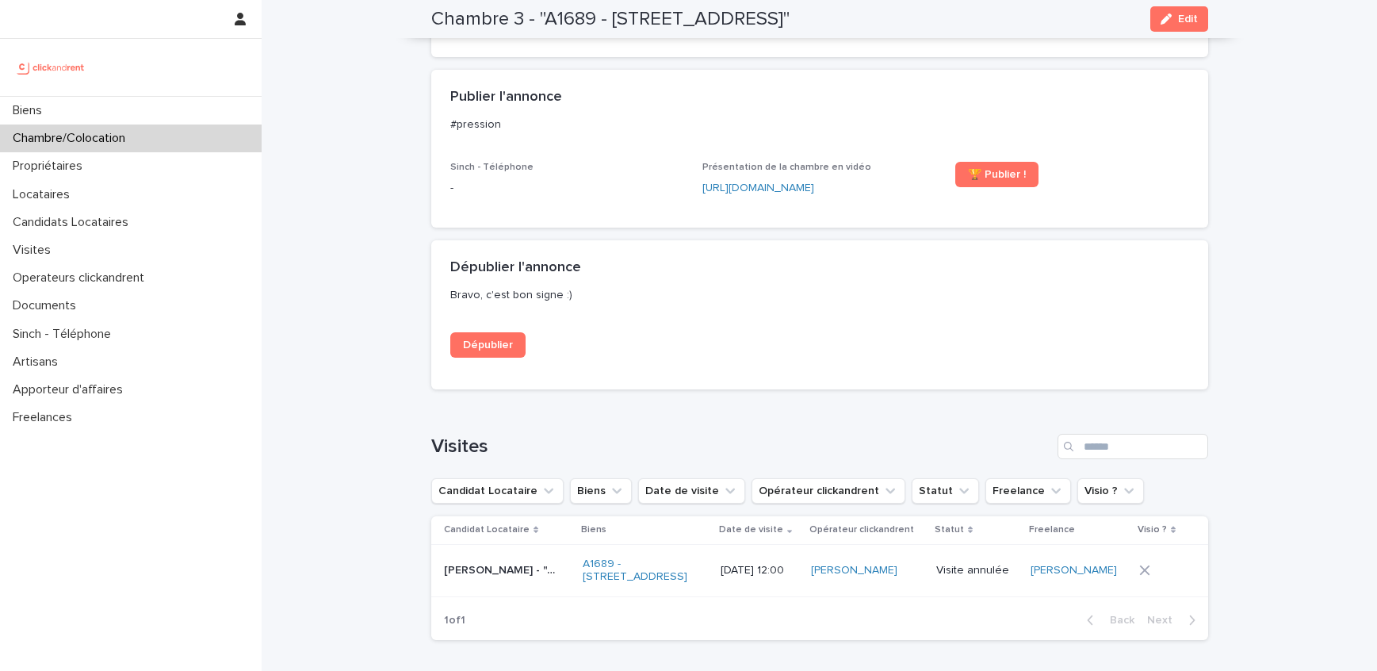
scroll to position [1245, 0]
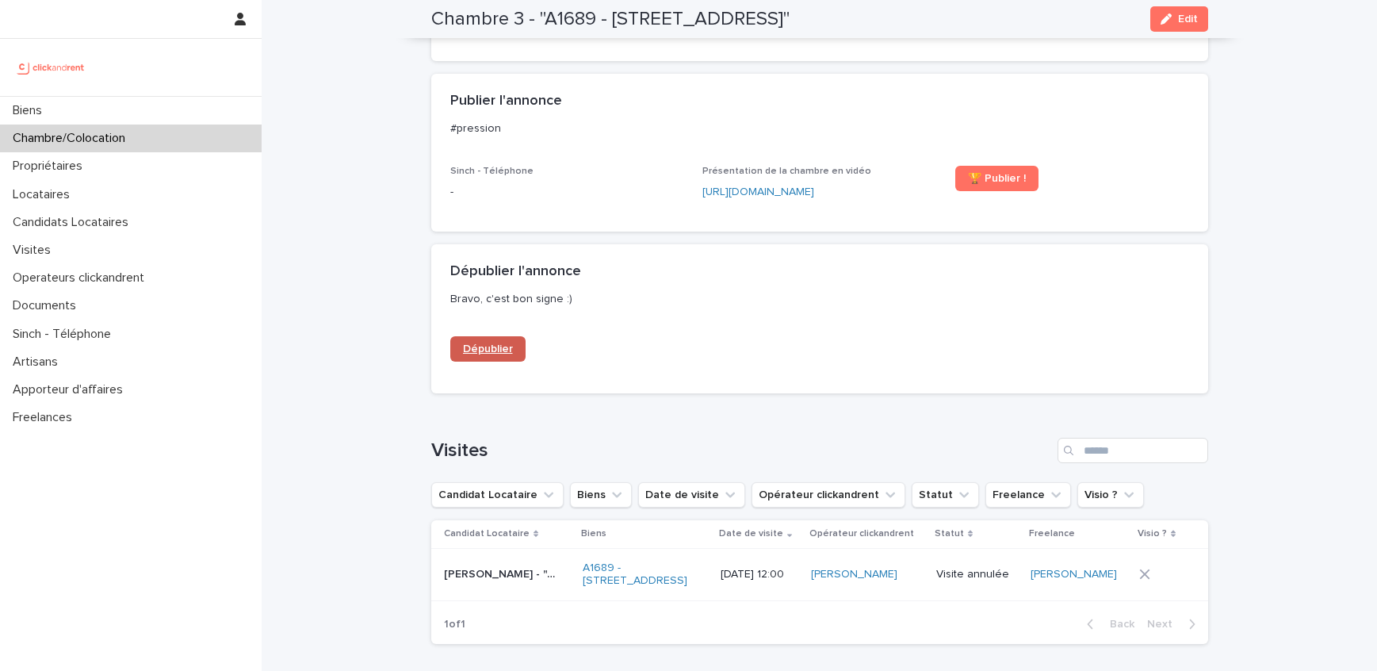
click at [478, 354] on span "Dépublier" at bounding box center [488, 348] width 50 height 11
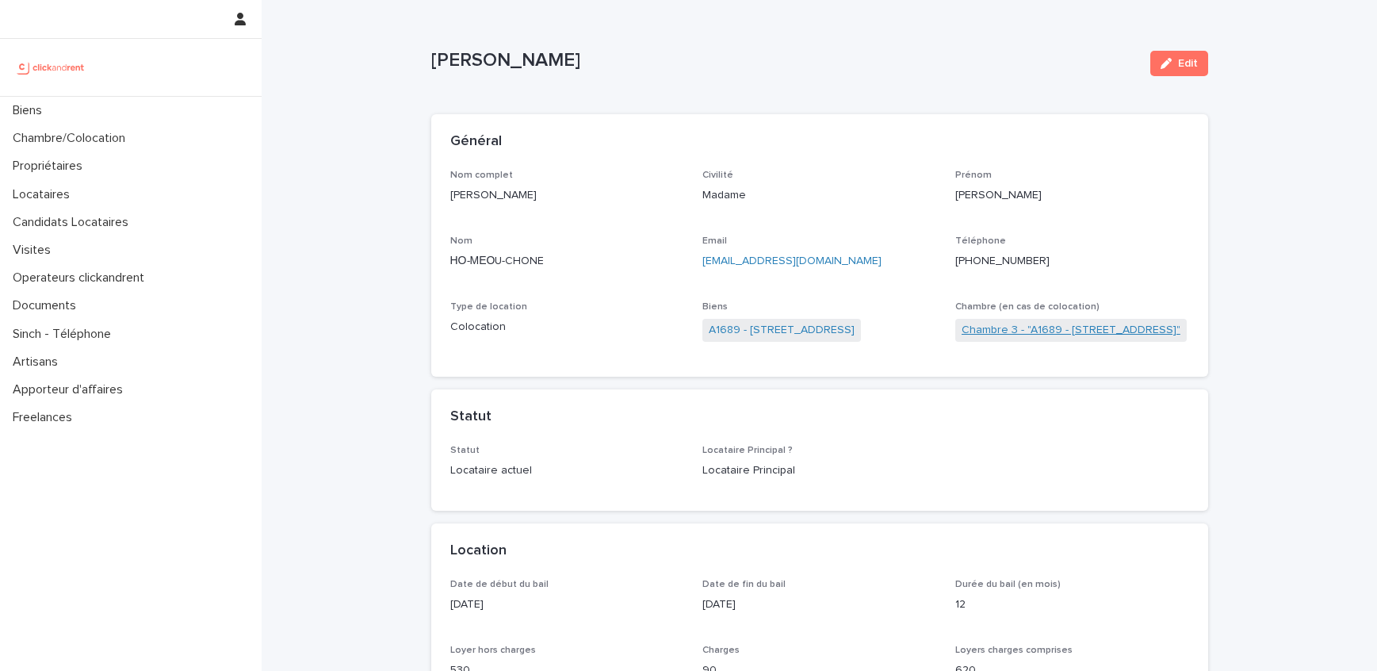
click at [1018, 331] on link "Chambre 3 - "A1689 - 6 esplanade de l'Europe, Argenteuil 95100"" at bounding box center [1071, 330] width 219 height 17
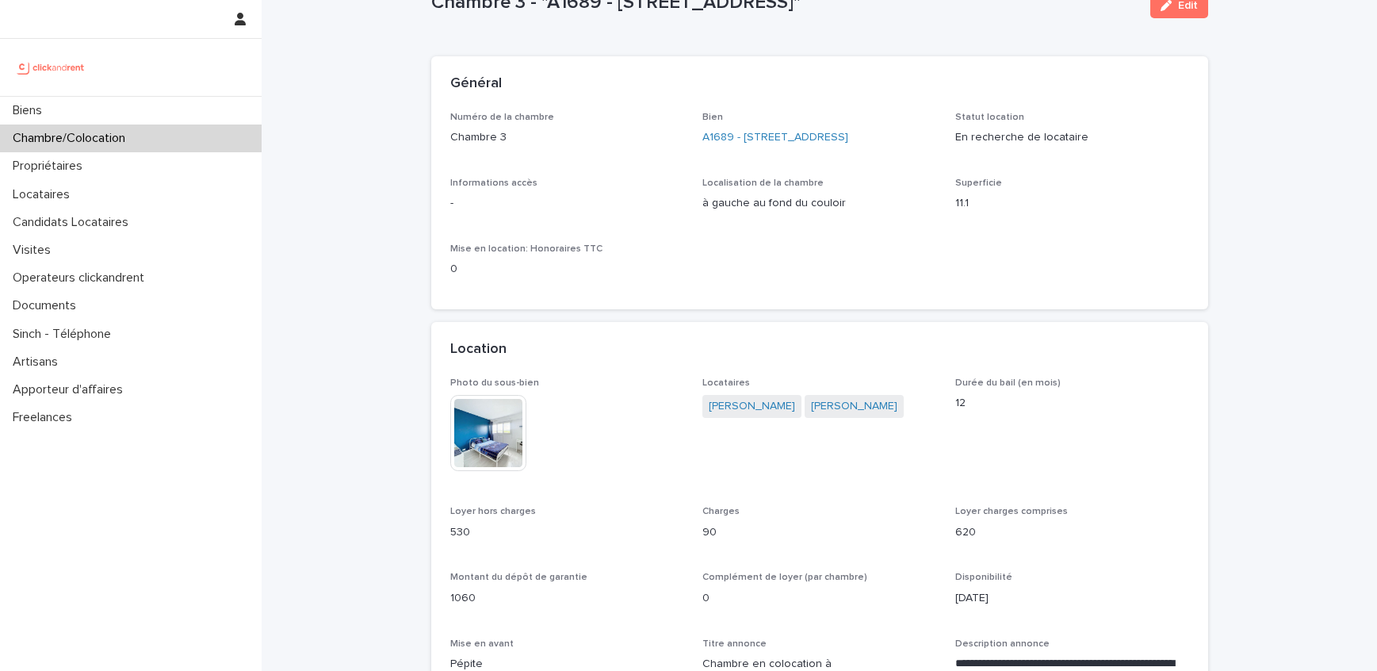
scroll to position [60, 0]
click at [760, 412] on link "Sofia Karmouda" at bounding box center [752, 404] width 86 height 17
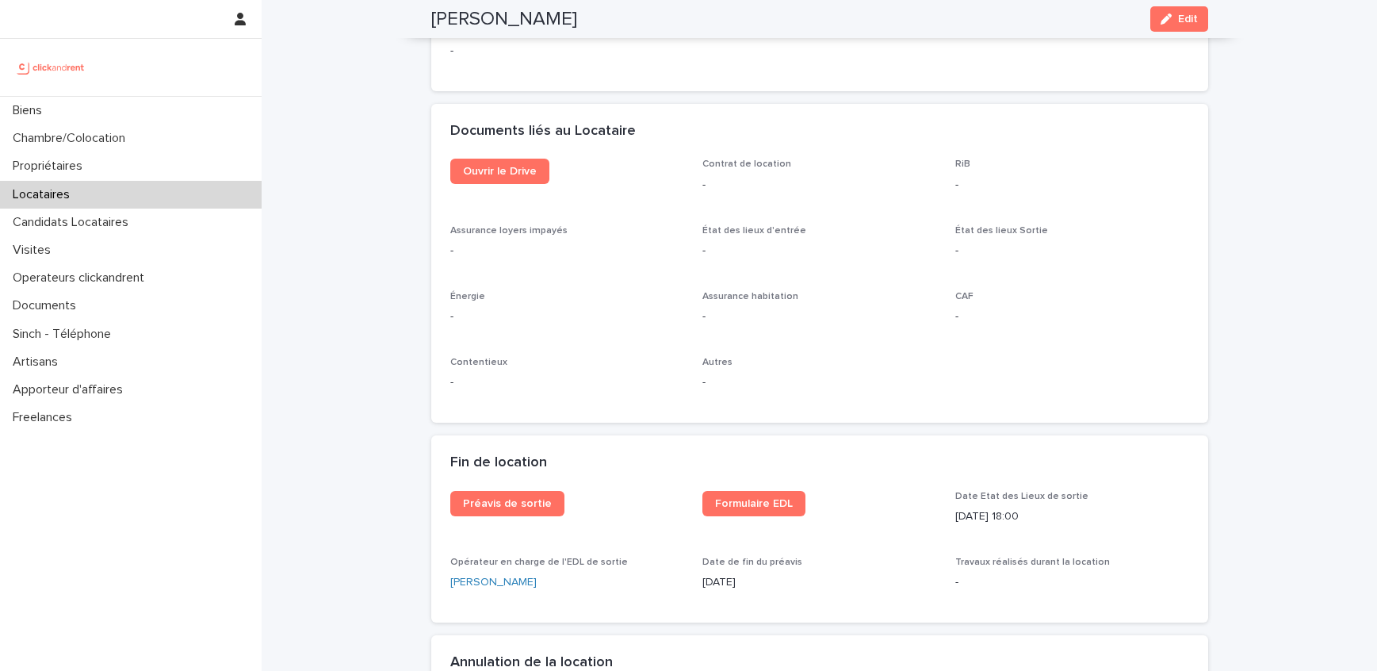
scroll to position [1688, 0]
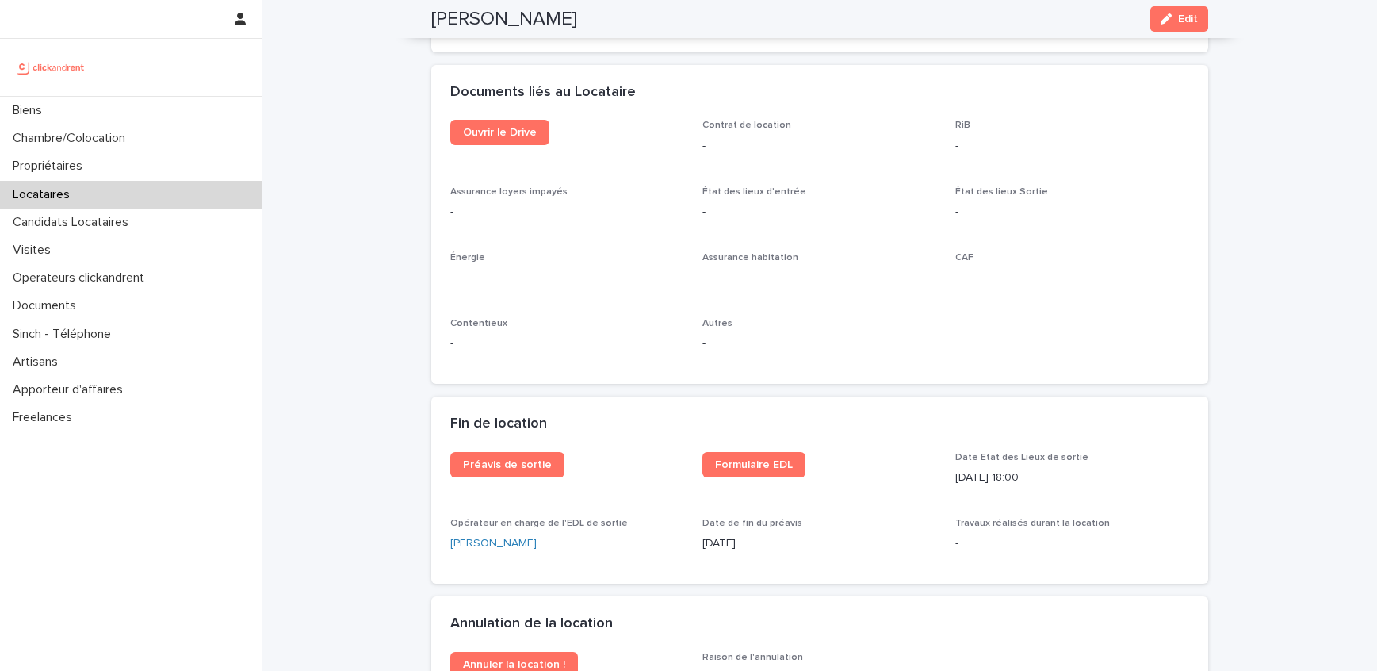
drag, startPoint x: 764, startPoint y: 546, endPoint x: 702, endPoint y: 546, distance: 61.9
click at [703, 546] on p "16/2/2025" at bounding box center [820, 543] width 234 height 17
copy p "16/2/2025"
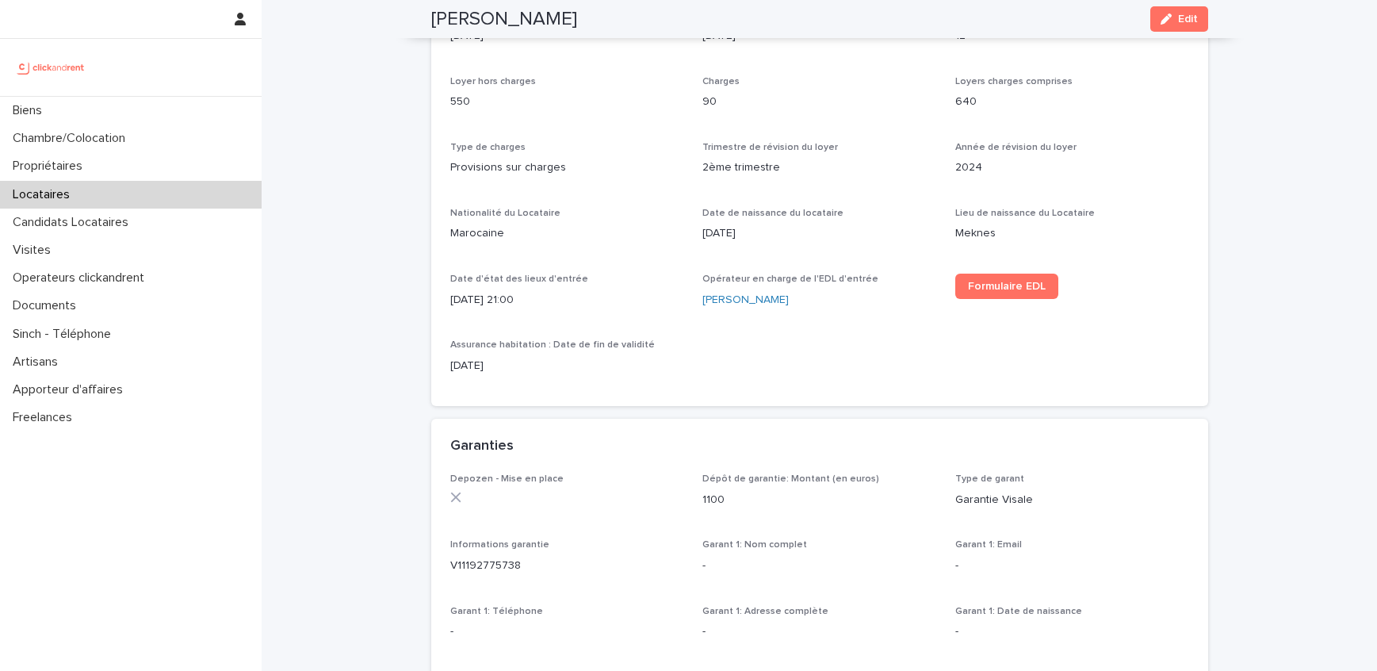
scroll to position [0, 0]
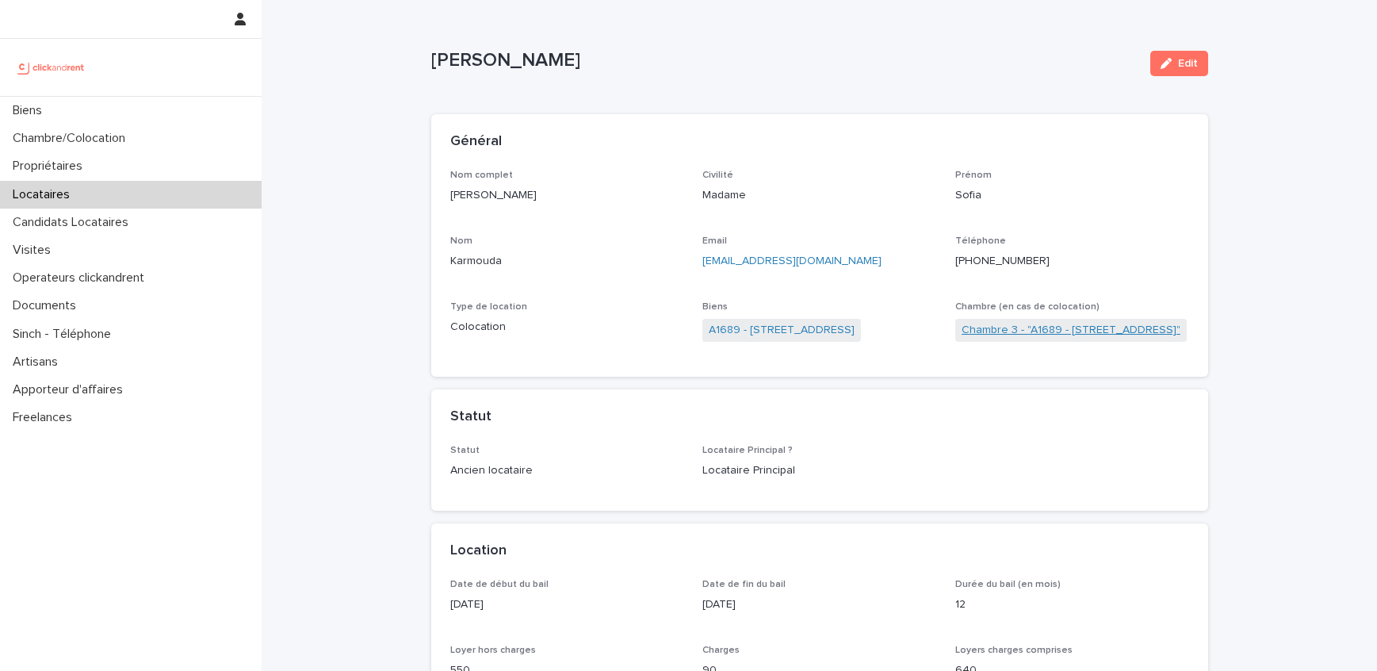
click at [1044, 329] on link "Chambre 3 - "A1689 - 6 esplanade de l'Europe, Argenteuil 95100"" at bounding box center [1071, 330] width 219 height 17
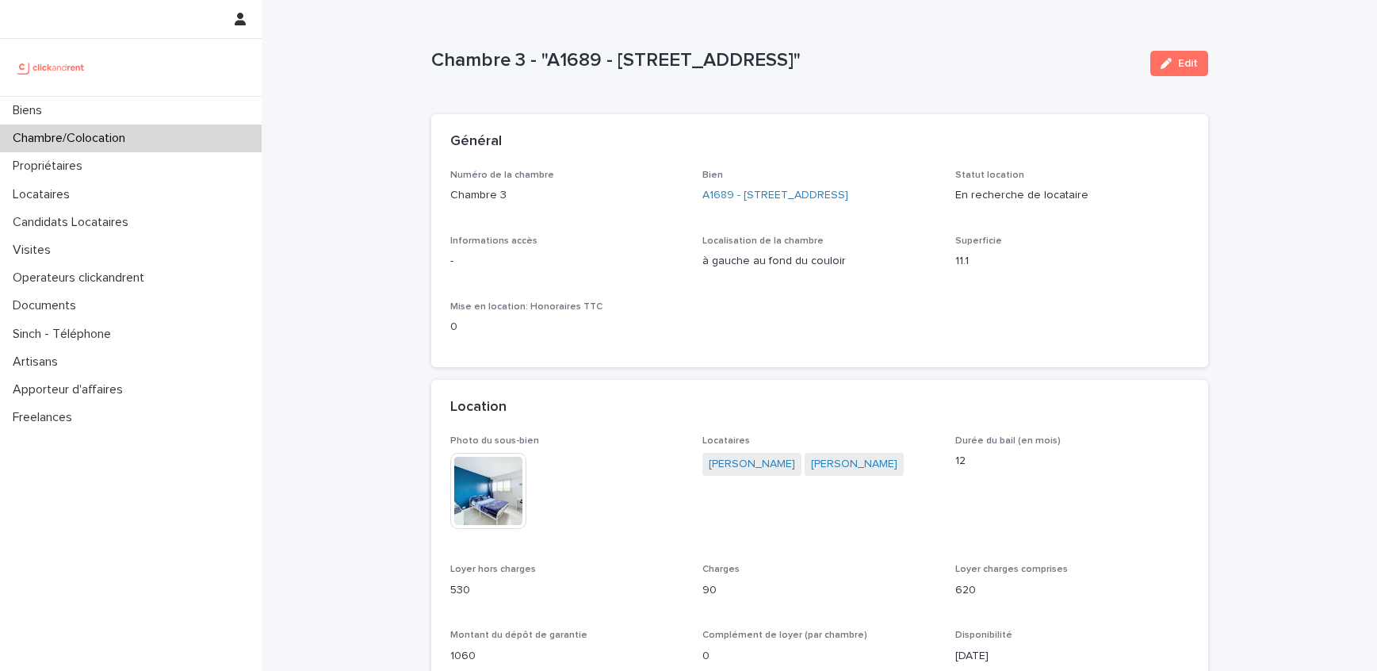
drag, startPoint x: 994, startPoint y: 64, endPoint x: 436, endPoint y: 64, distance: 557.5
click at [436, 64] on p "Chambre 3 - "A1689 - 6 esplanade de l'Europe, Argenteuil 95100"" at bounding box center [784, 60] width 707 height 23
copy p "Chambre 3 - "A1689 - 6 esplanade de l'Europe, Argenteuil 95100""
click at [798, 195] on link "A1689 - 6 esplanade de l'Europe, Argenteuil 95100" at bounding box center [776, 195] width 146 height 17
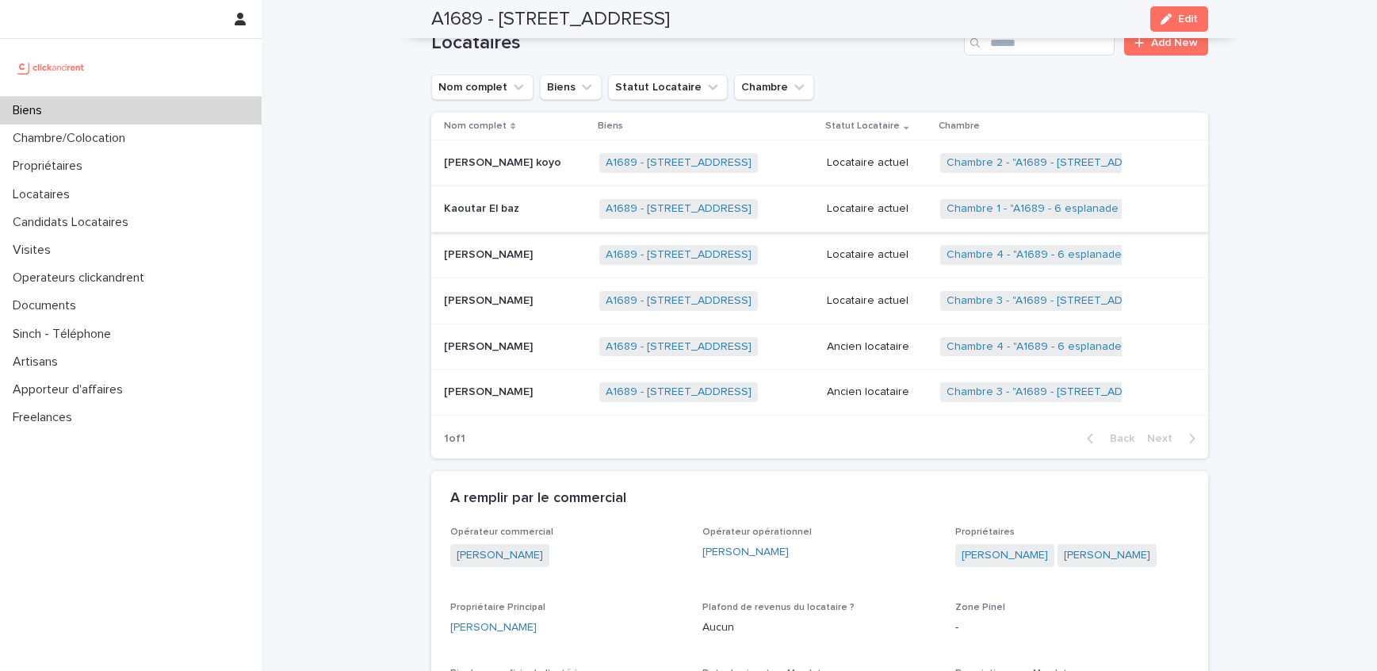
scroll to position [791, 0]
drag, startPoint x: 1138, startPoint y: 517, endPoint x: 1052, endPoint y: 523, distance: 85.9
click at [1052, 543] on div "Sophie Akhnak Kean Kemajou" at bounding box center [1073, 556] width 234 height 26
copy link "Kean Kemajou"
click at [1011, 293] on link "Chambre 3 - "A1689 - 6 esplanade de l'Europe, Argenteuil 95100"" at bounding box center [1056, 299] width 219 height 13
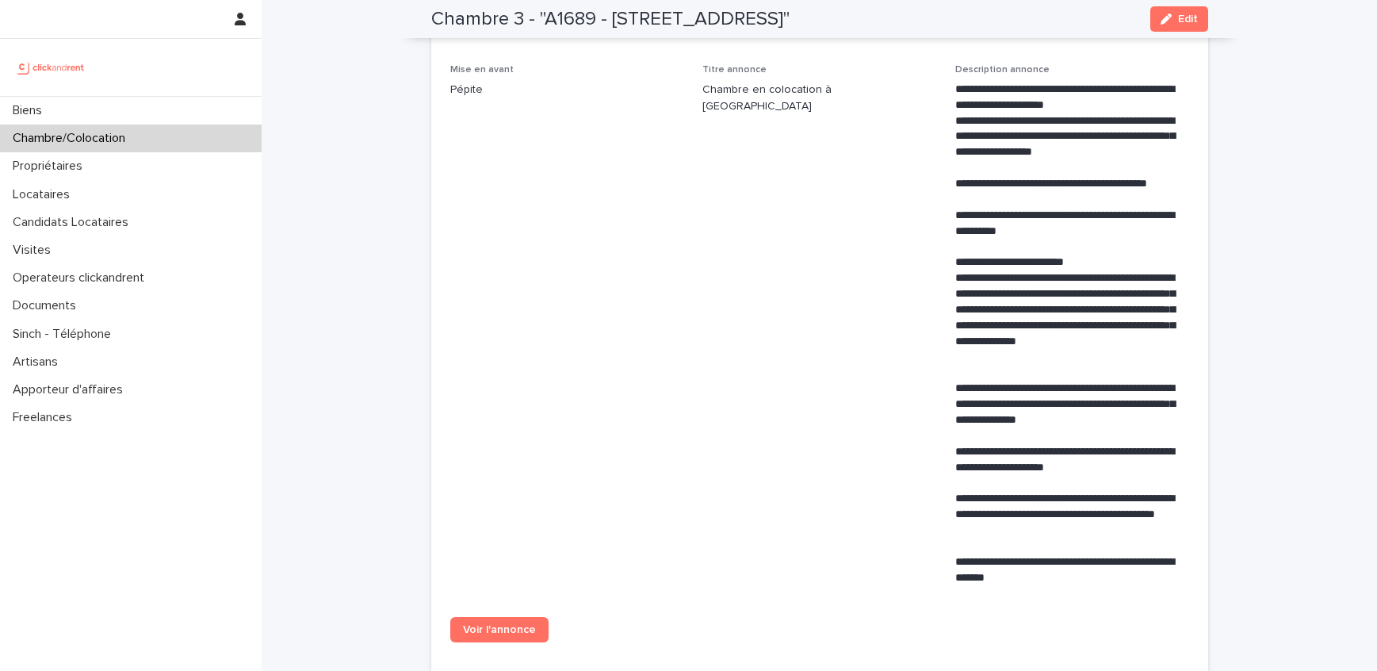
scroll to position [565, 0]
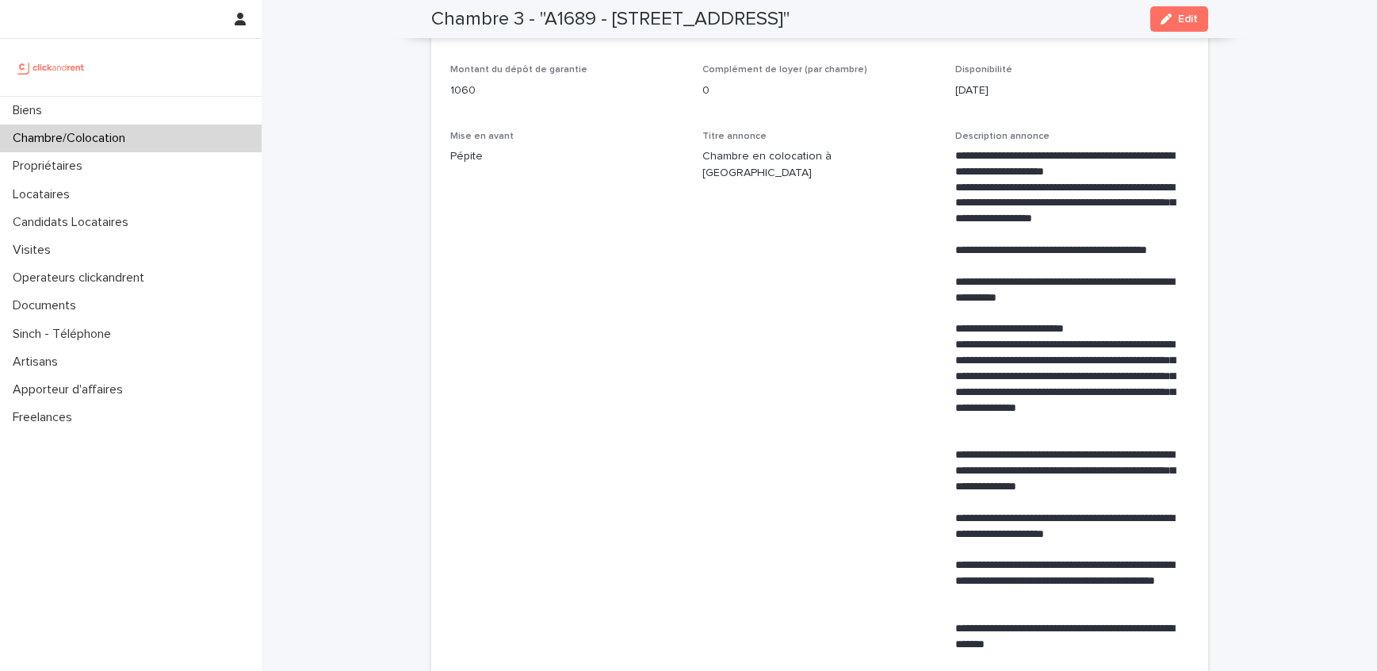
click at [454, 99] on p "1060" at bounding box center [567, 90] width 234 height 17
copy p "1060"
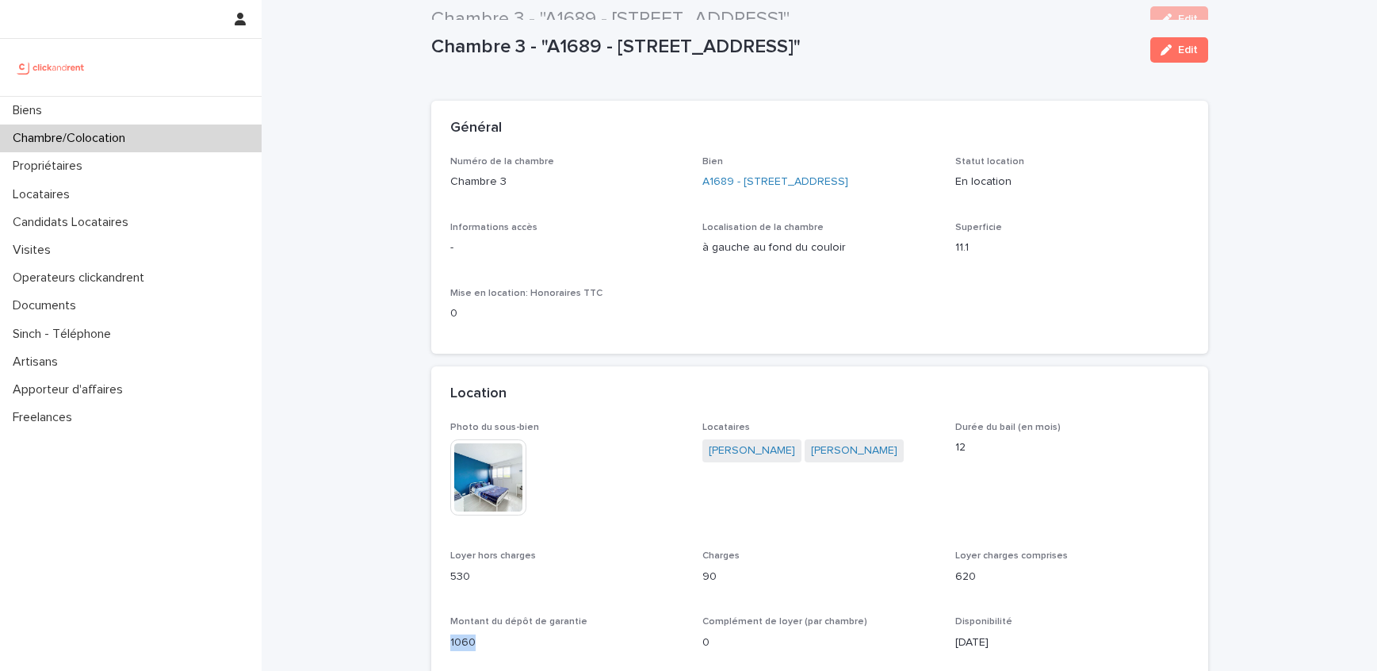
scroll to position [0, 0]
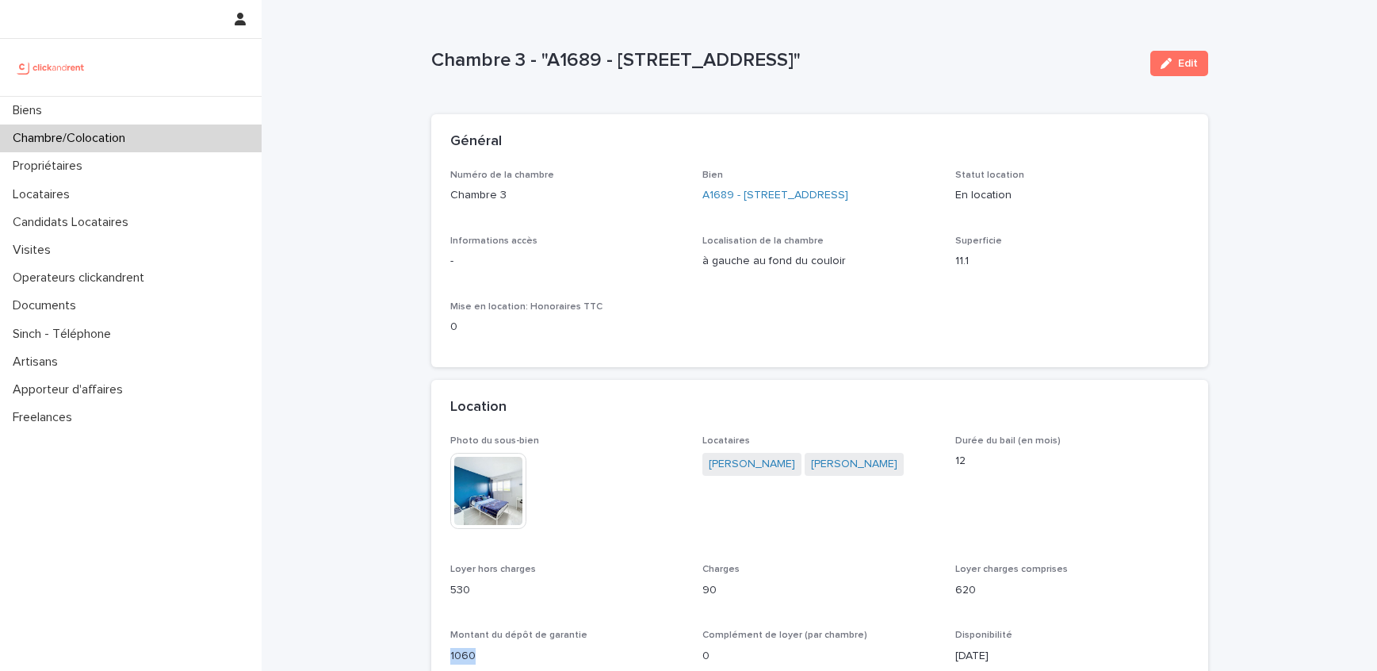
drag, startPoint x: 847, startPoint y: 286, endPoint x: 694, endPoint y: 275, distance: 153.5
click at [694, 275] on div "Numéro de la chambre Chambre 3 Bien A1689 - 6 esplanade de l'Europe, Argenteuil…" at bounding box center [819, 259] width 739 height 179
copy p "à gauche au fond du couloir"
click at [44, 195] on p "Locataires" at bounding box center [44, 194] width 76 height 15
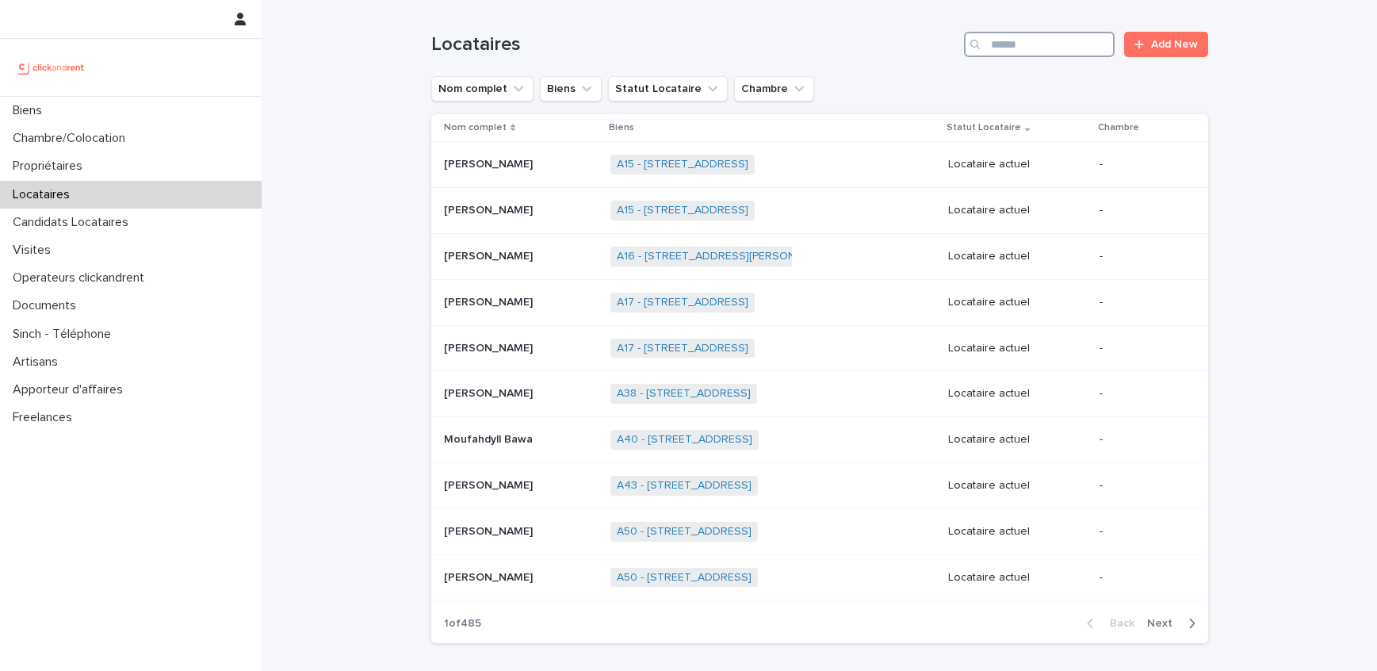
click at [1071, 48] on input "Search" at bounding box center [1039, 44] width 151 height 25
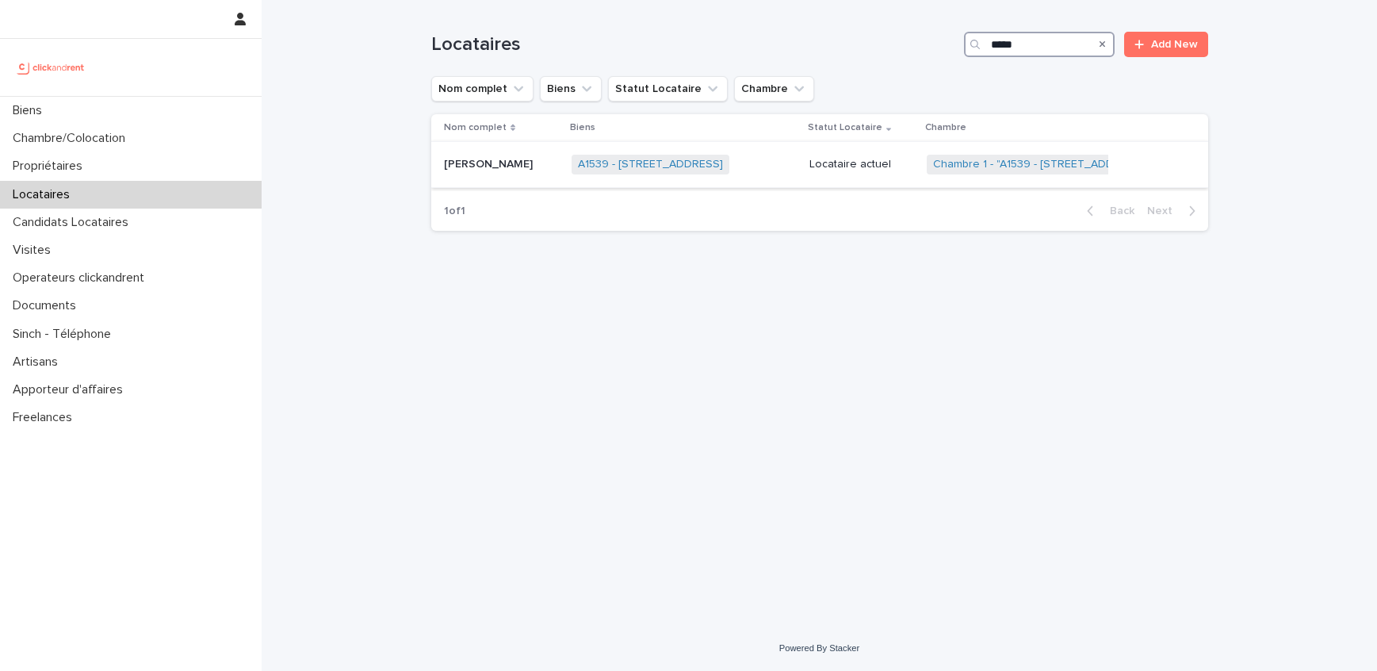
type input "*****"
click at [510, 163] on p "Shuri Depoorter" at bounding box center [490, 163] width 92 height 17
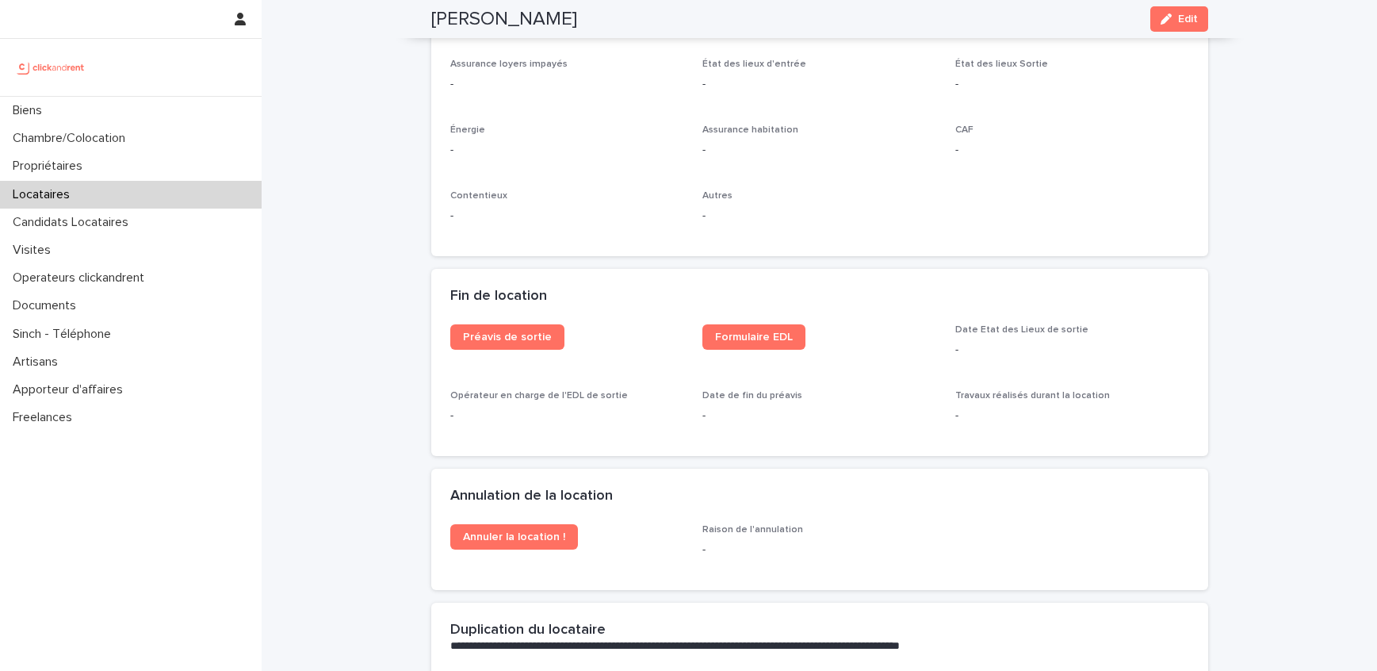
scroll to position [1504, 0]
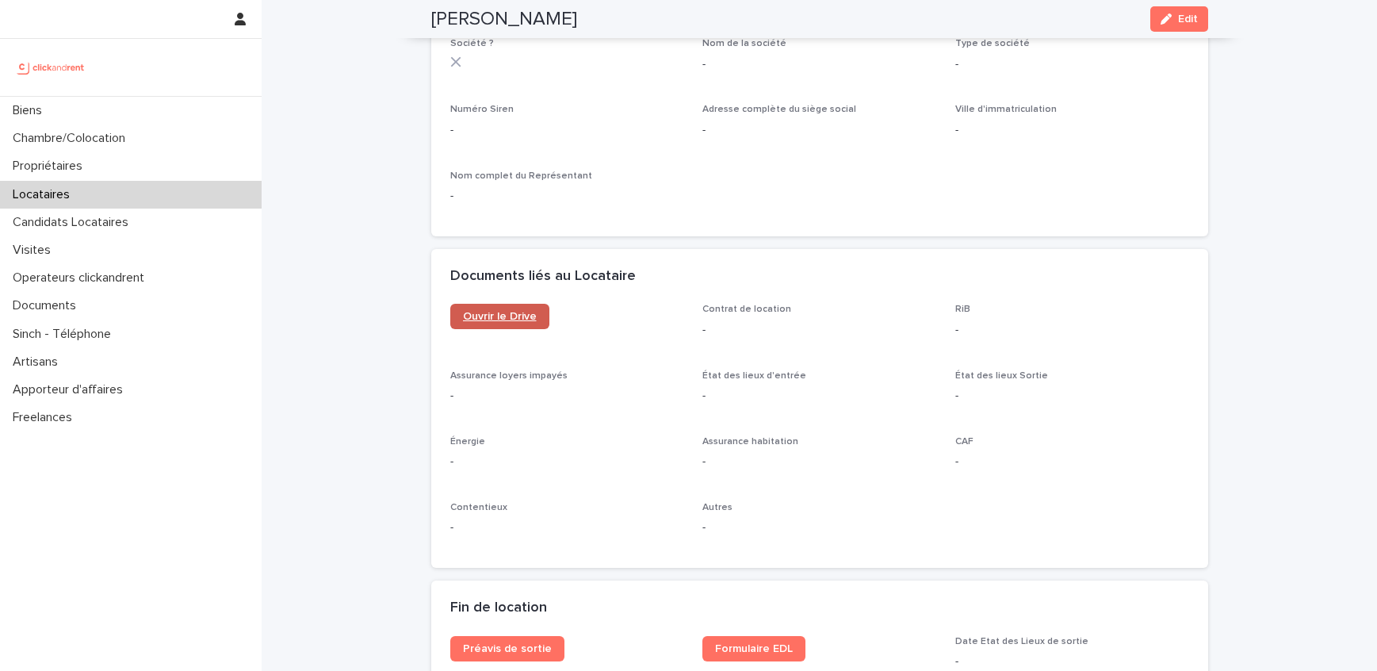
click at [512, 319] on span "Ouvrir le Drive" at bounding box center [500, 316] width 74 height 11
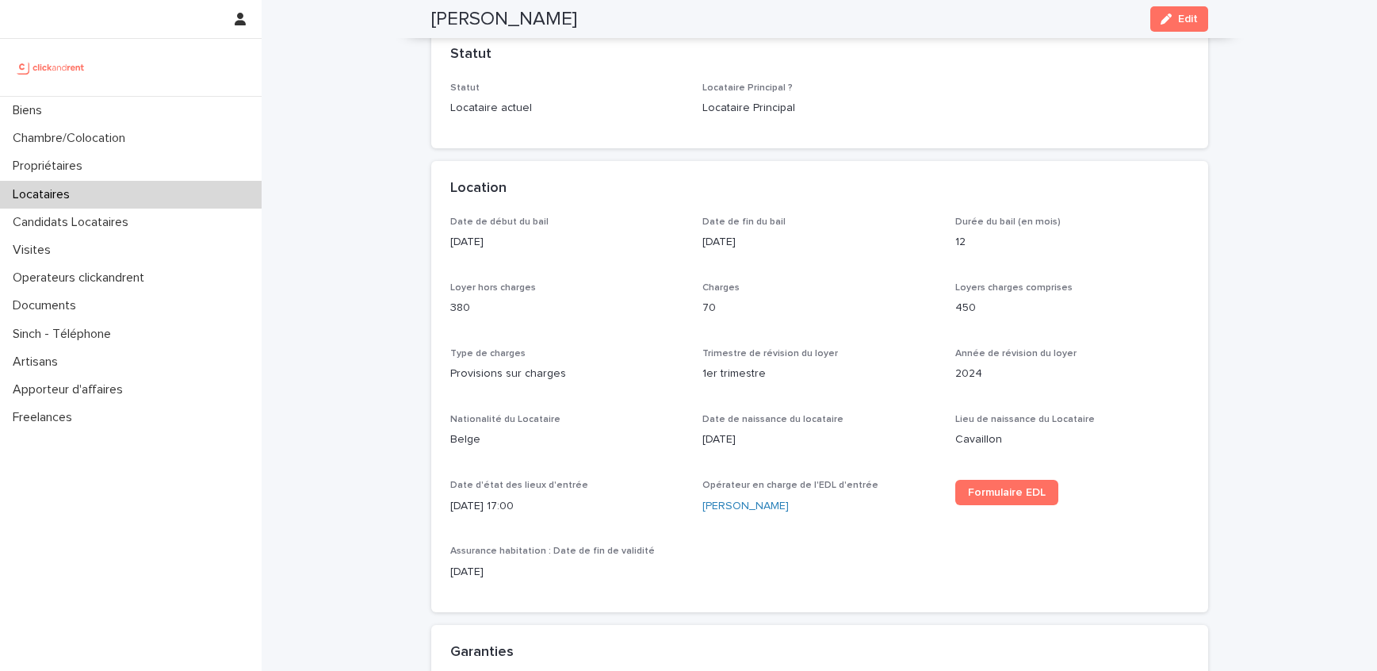
scroll to position [0, 0]
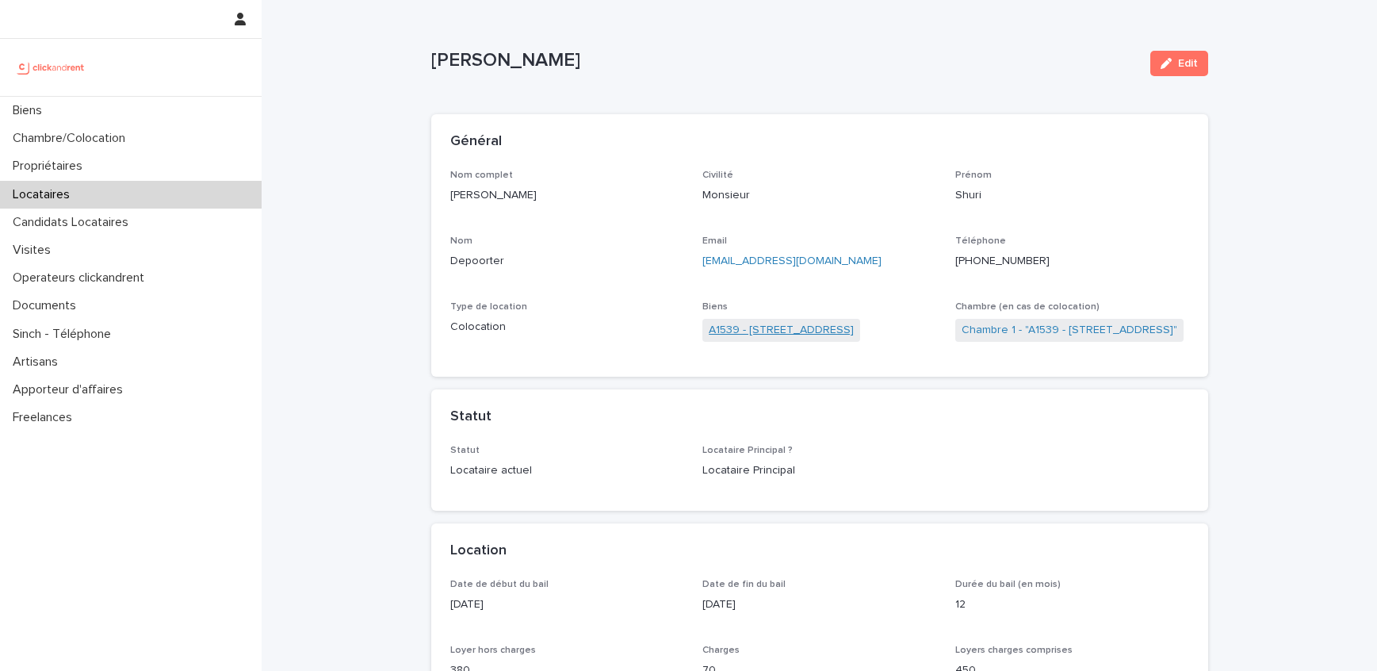
click at [827, 324] on link "A1539 - 13 Rue Du Mont Dore, Toulouse 31100" at bounding box center [781, 330] width 145 height 17
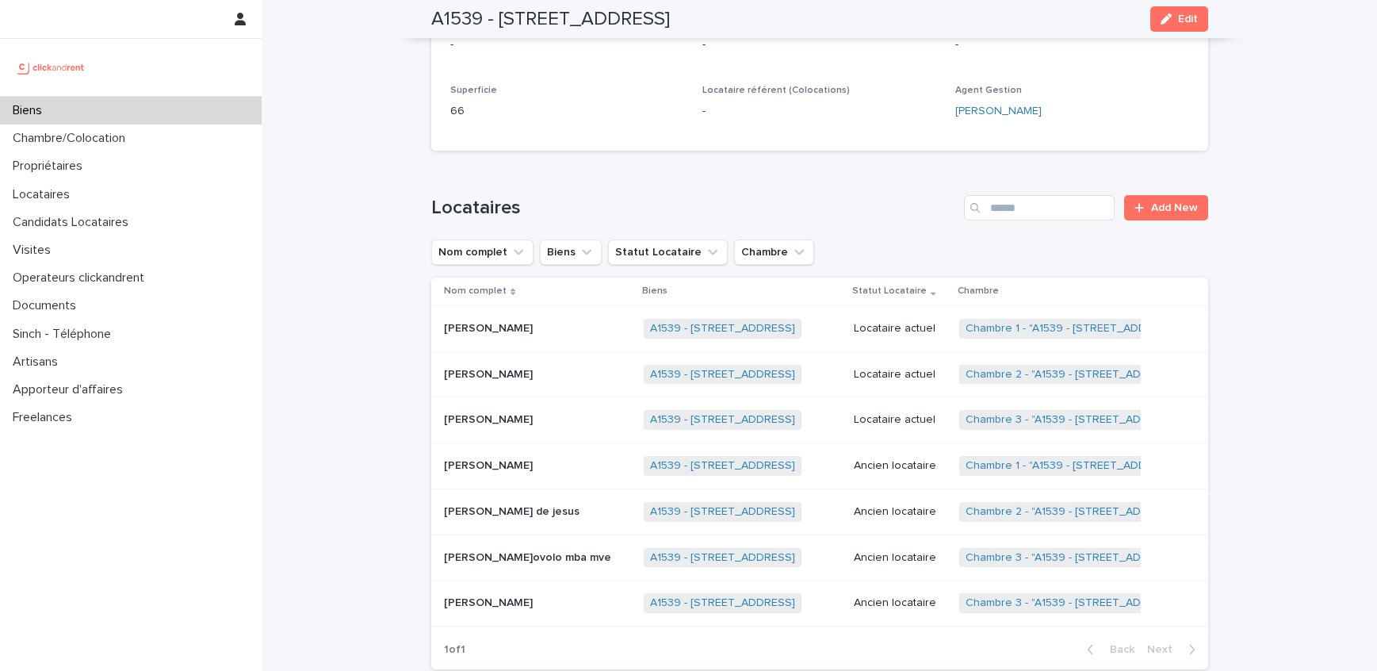
scroll to position [481, 0]
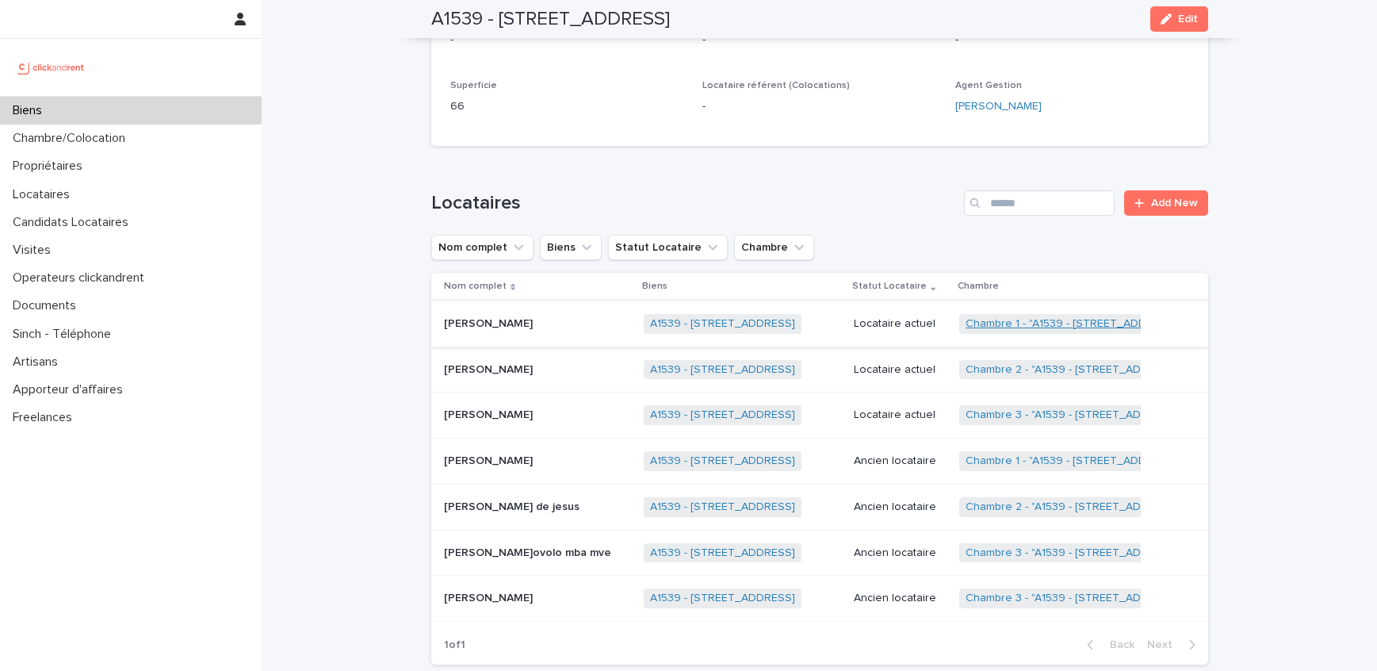
click at [1021, 323] on link "Chambre 1 - "A1539 - 13 Rue Du Mont Dore, Toulouse 31100"" at bounding box center [1074, 323] width 216 height 13
click at [1006, 372] on link "Chambre 2 - "A1539 - 13 Rue Du Mont Dore, Toulouse 31100"" at bounding box center [1075, 369] width 218 height 13
click at [998, 410] on link "Chambre 3 - "A1539 - 13 Rue Du Mont Dore, Toulouse 31100"" at bounding box center [1075, 414] width 218 height 13
click at [555, 367] on p at bounding box center [537, 369] width 187 height 13
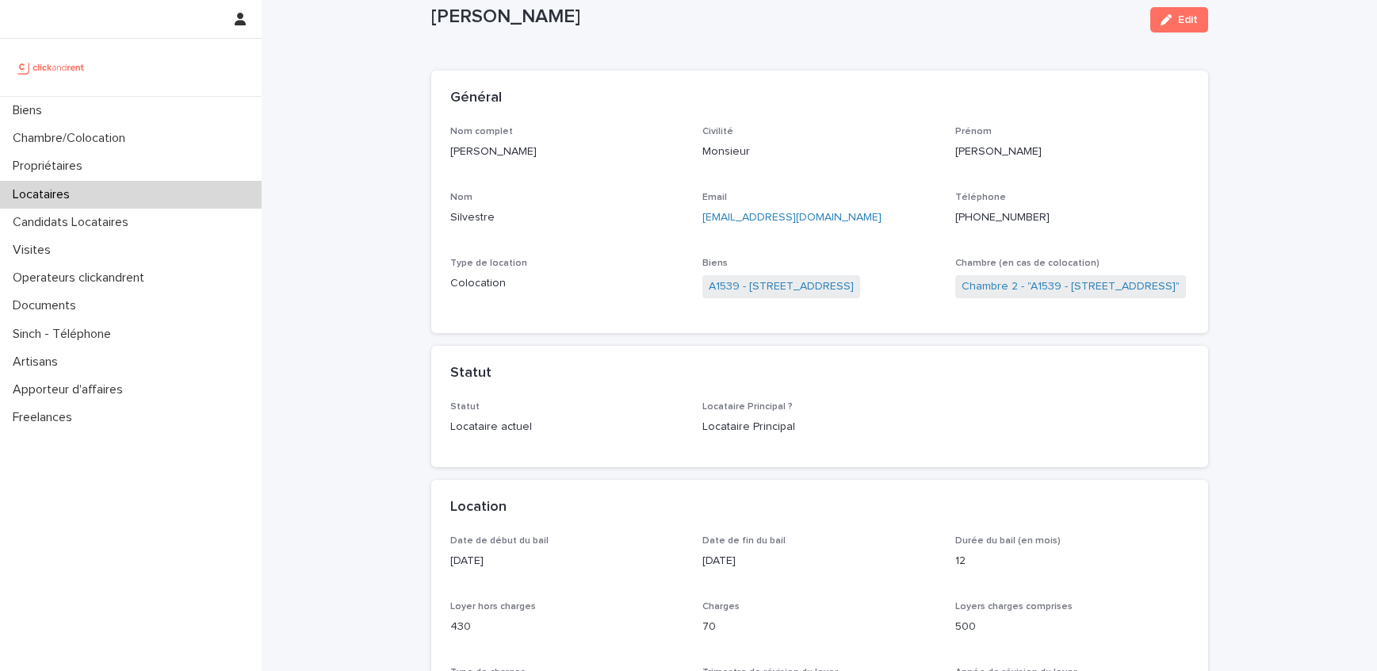
scroll to position [52, 0]
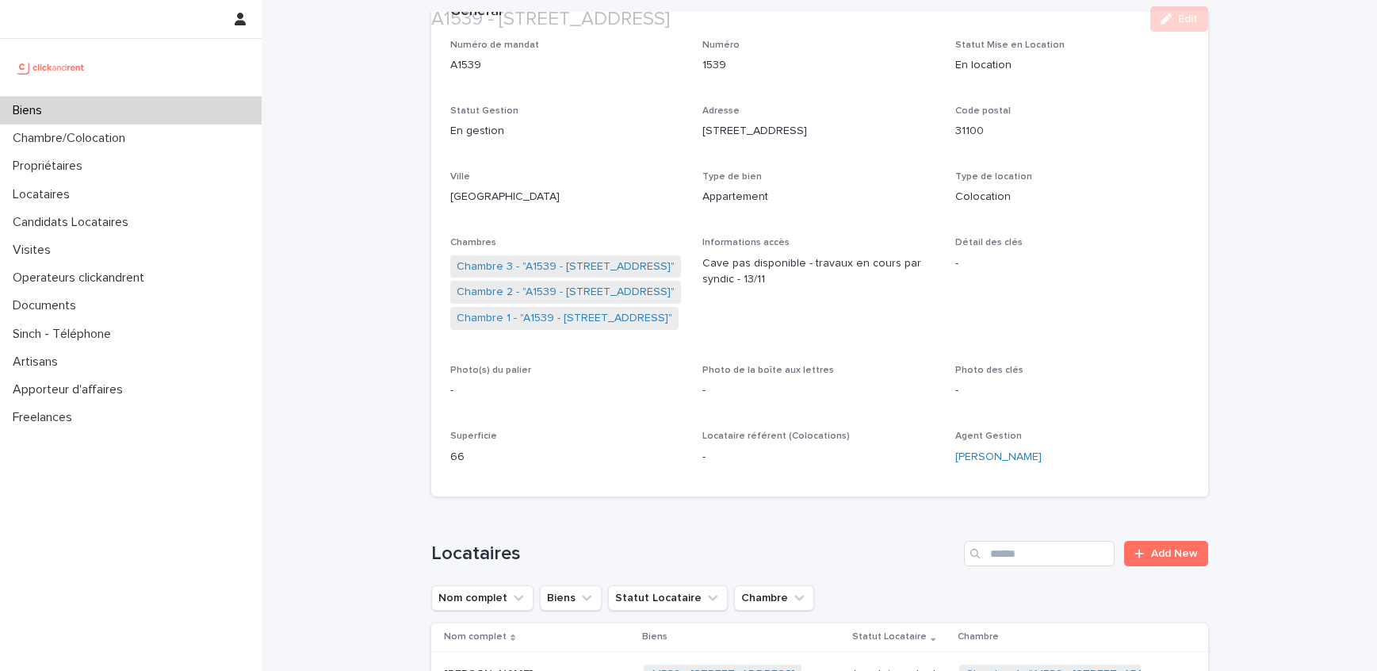
scroll to position [161, 0]
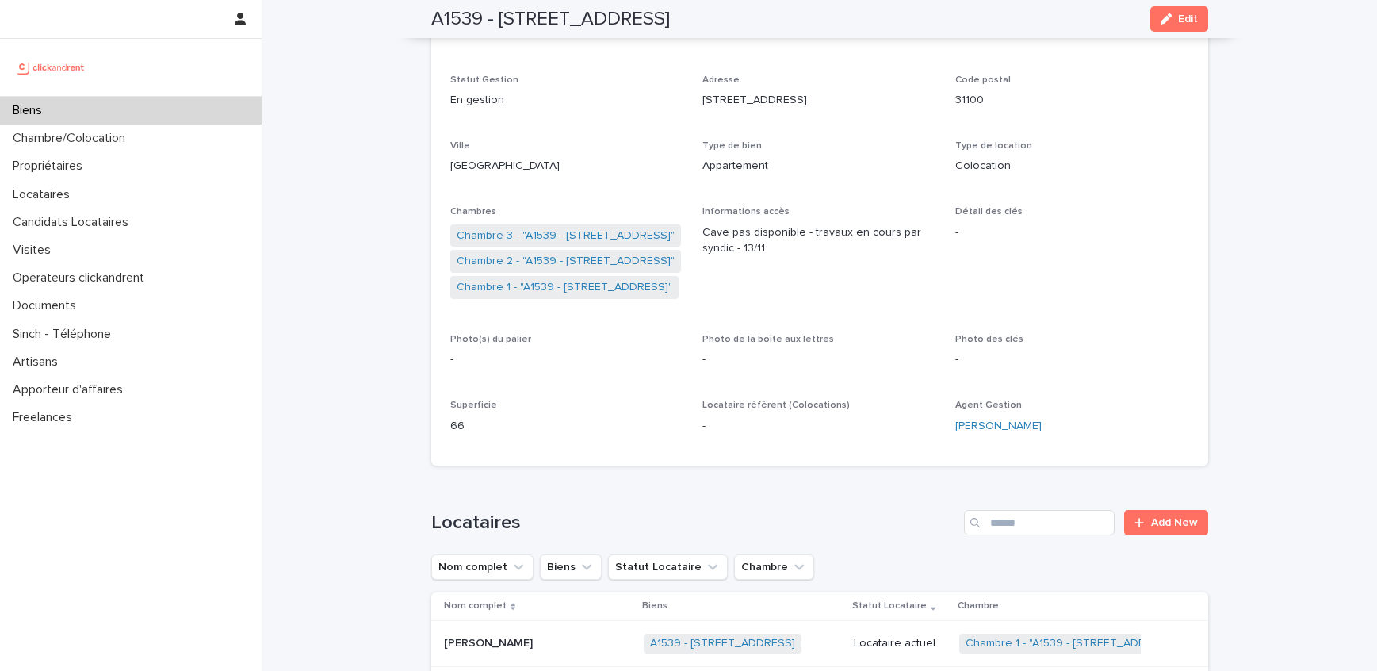
click at [470, 642] on p "Shuri Depoorter" at bounding box center [490, 642] width 92 height 17
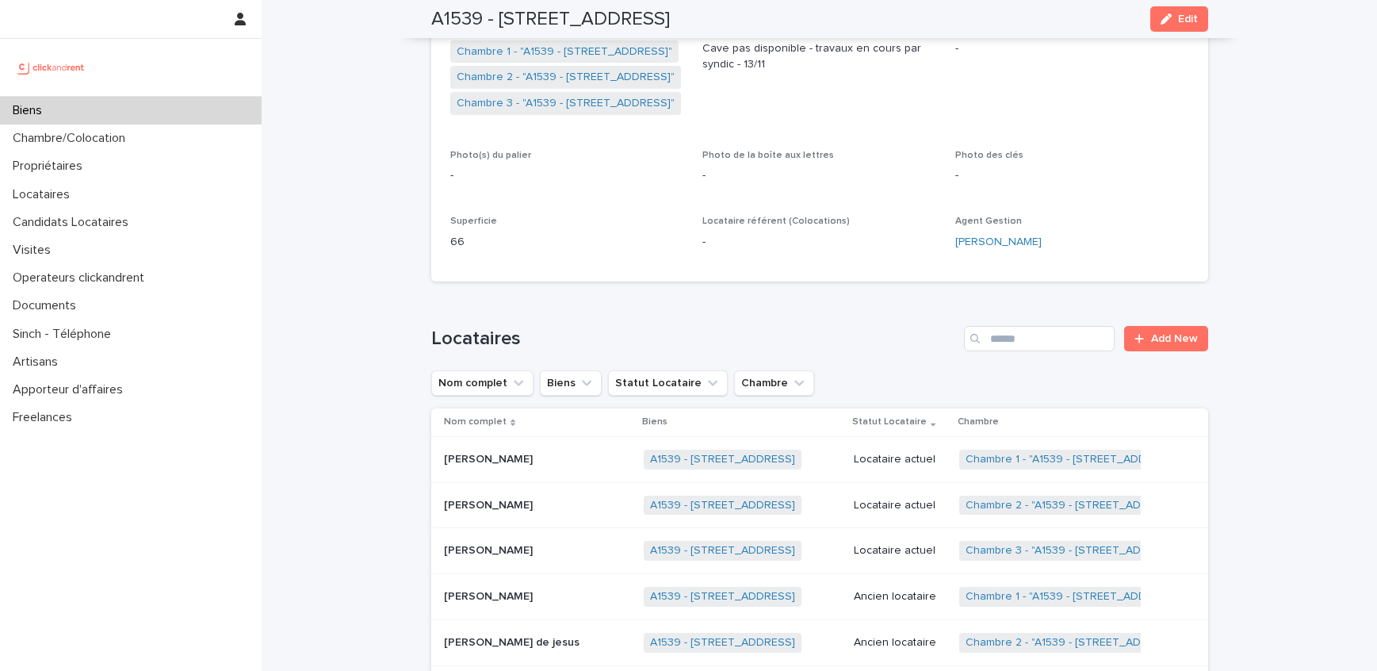
scroll to position [369, 0]
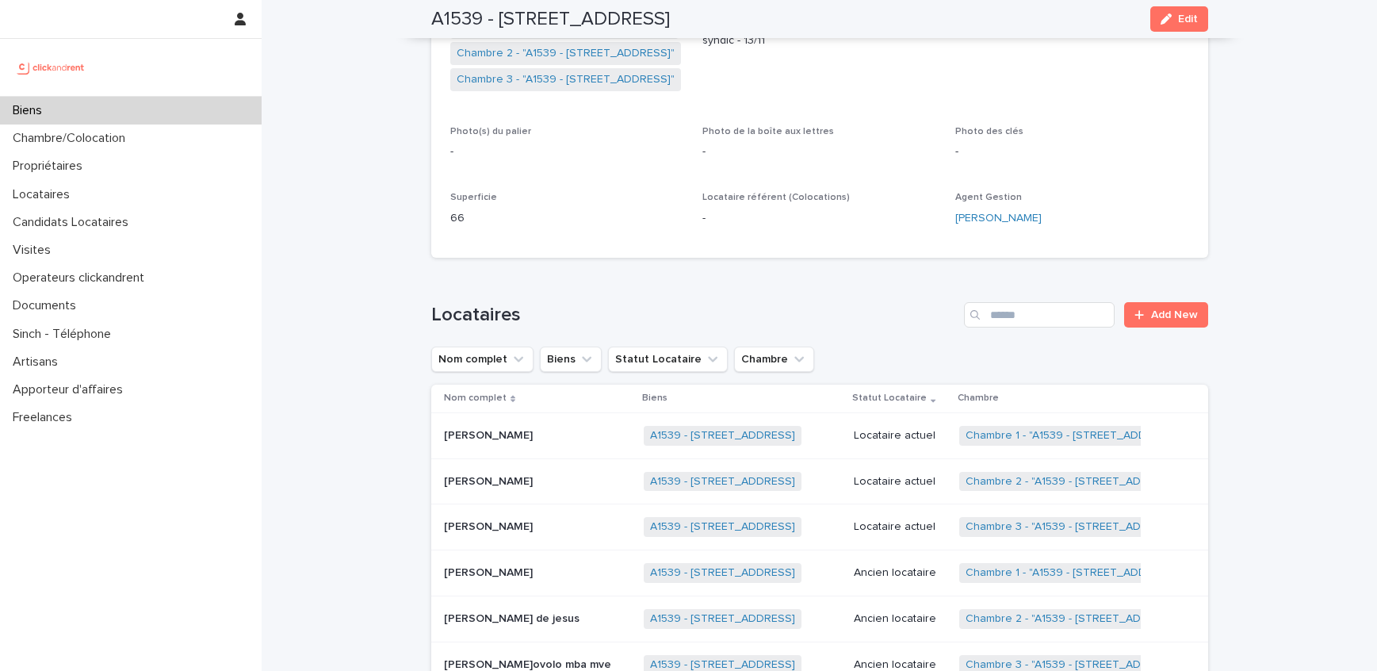
click at [521, 477] on p "Stéphane Silvestre" at bounding box center [490, 480] width 92 height 17
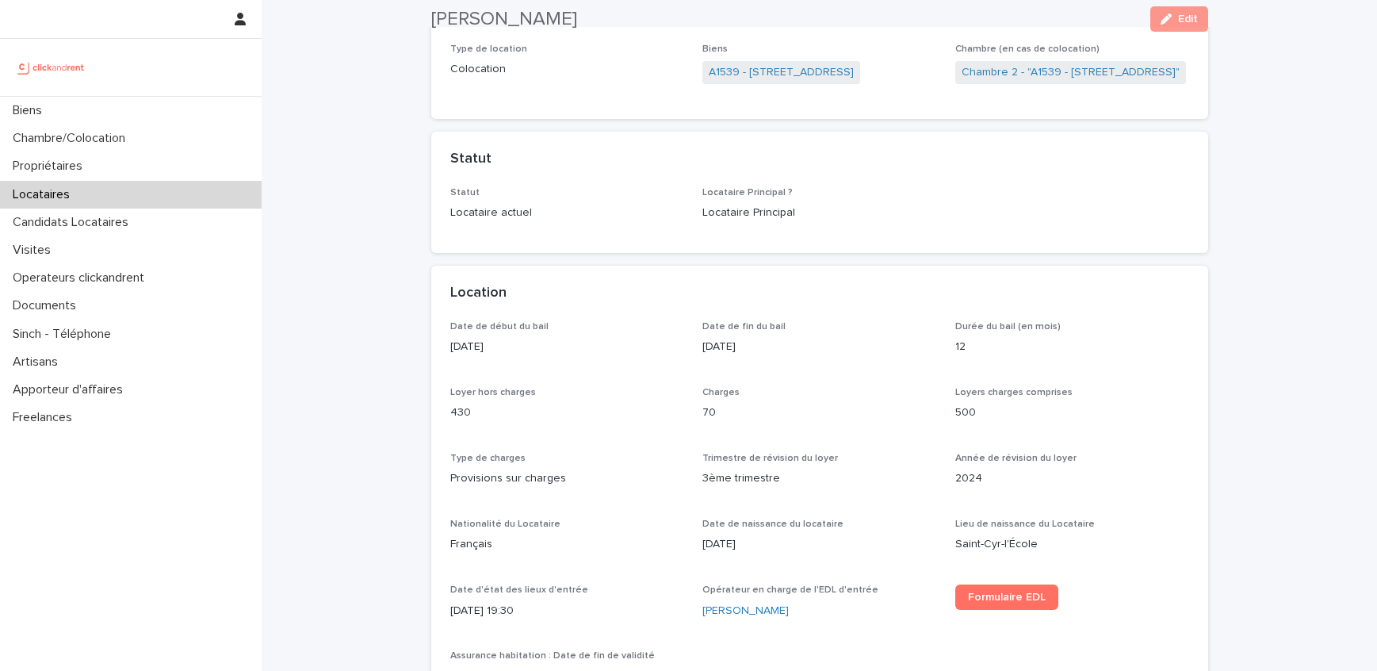
scroll to position [293, 0]
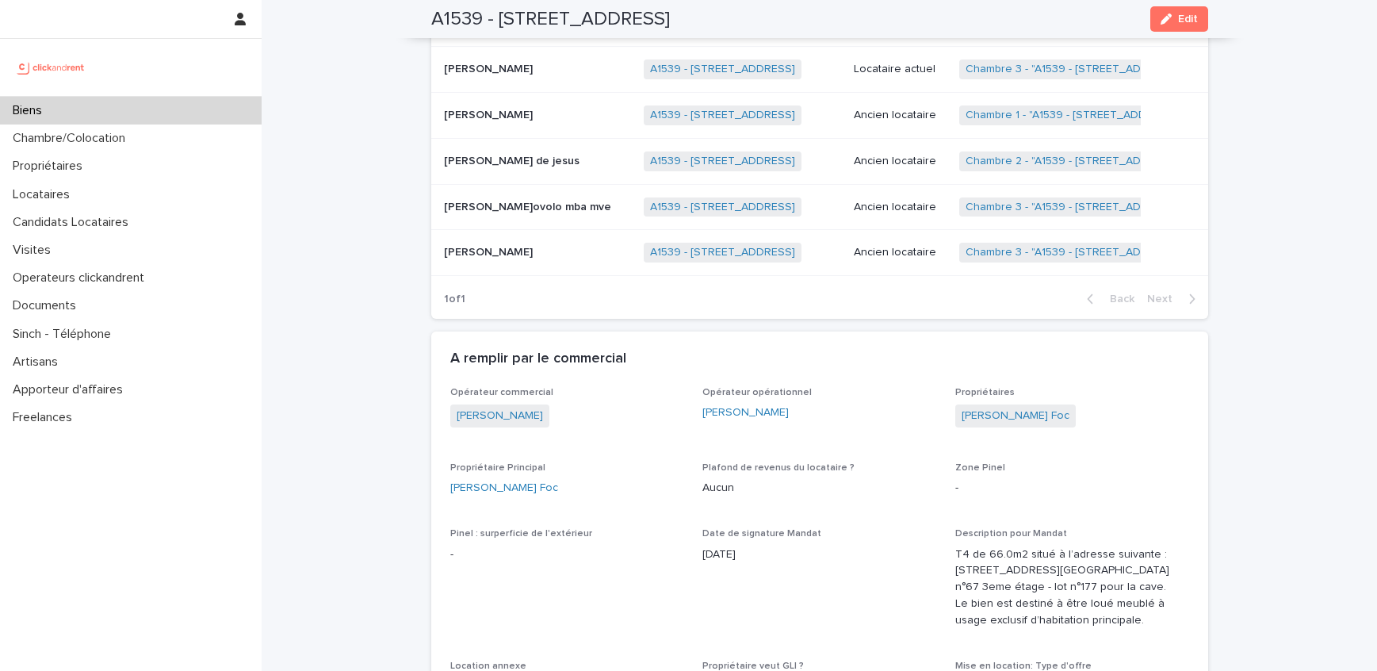
scroll to position [833, 0]
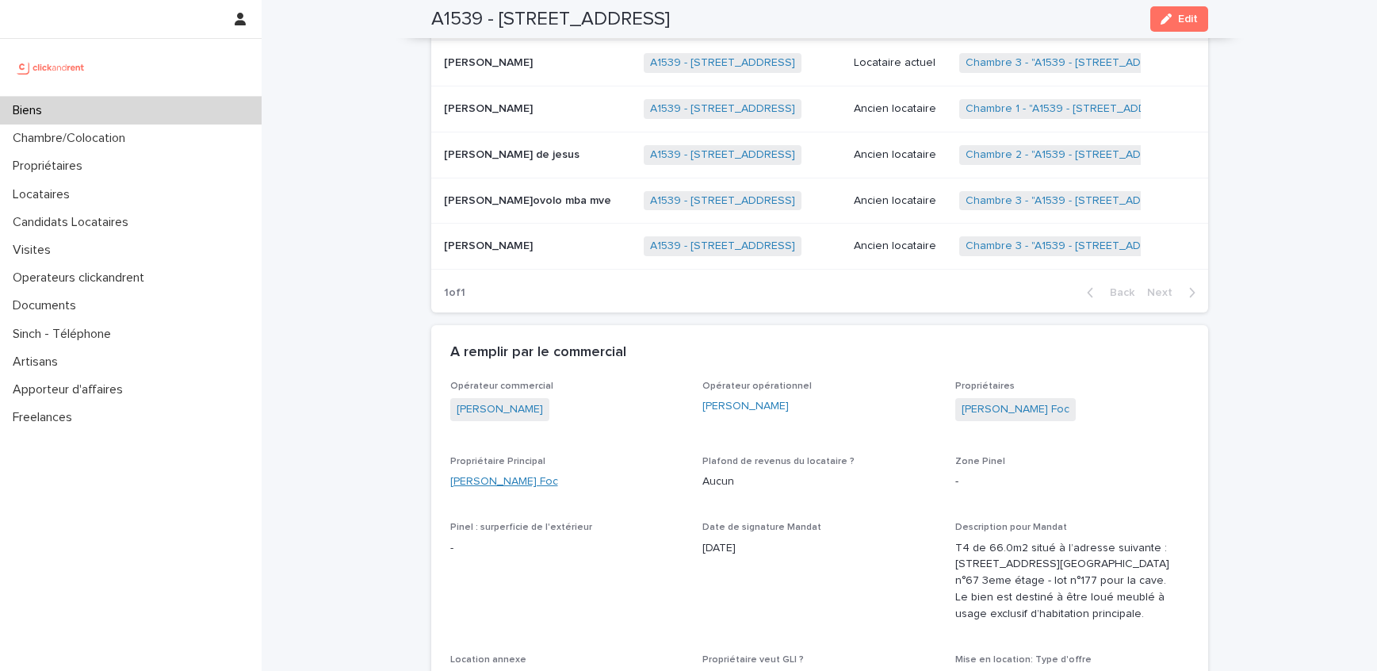
click at [493, 477] on link "Brenda Cier Foc" at bounding box center [504, 481] width 108 height 17
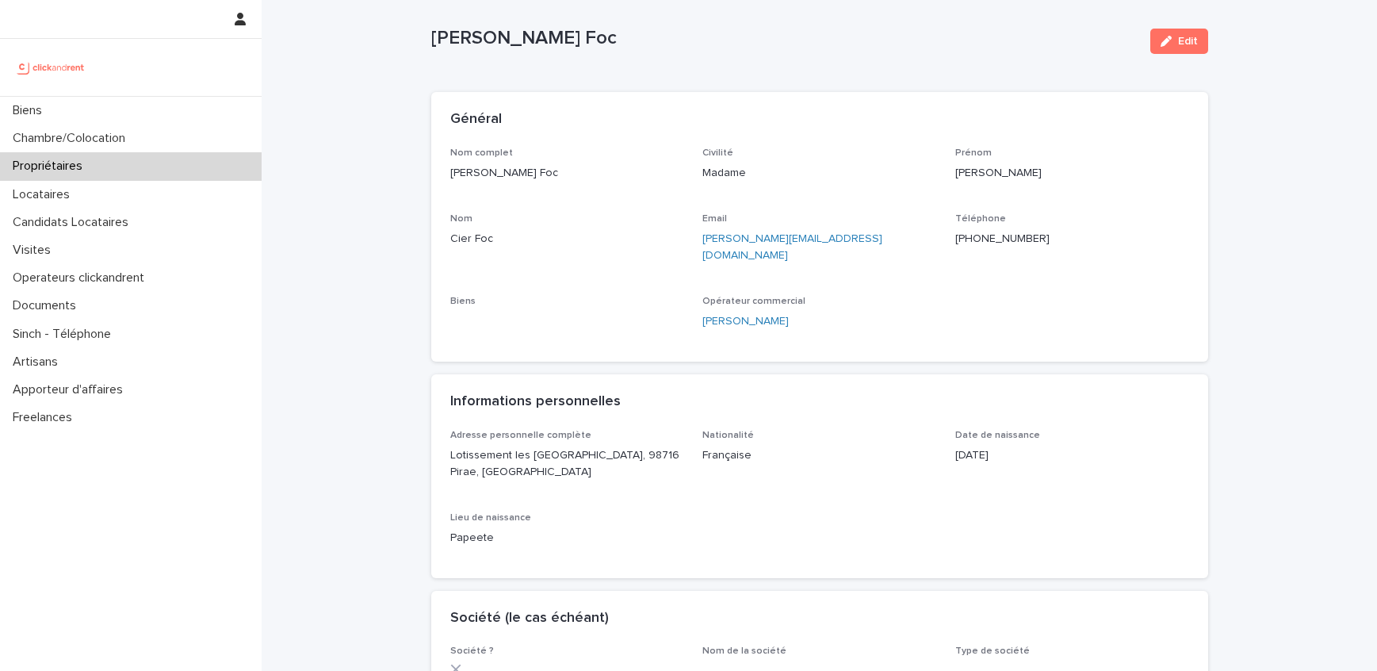
scroll to position [23, 0]
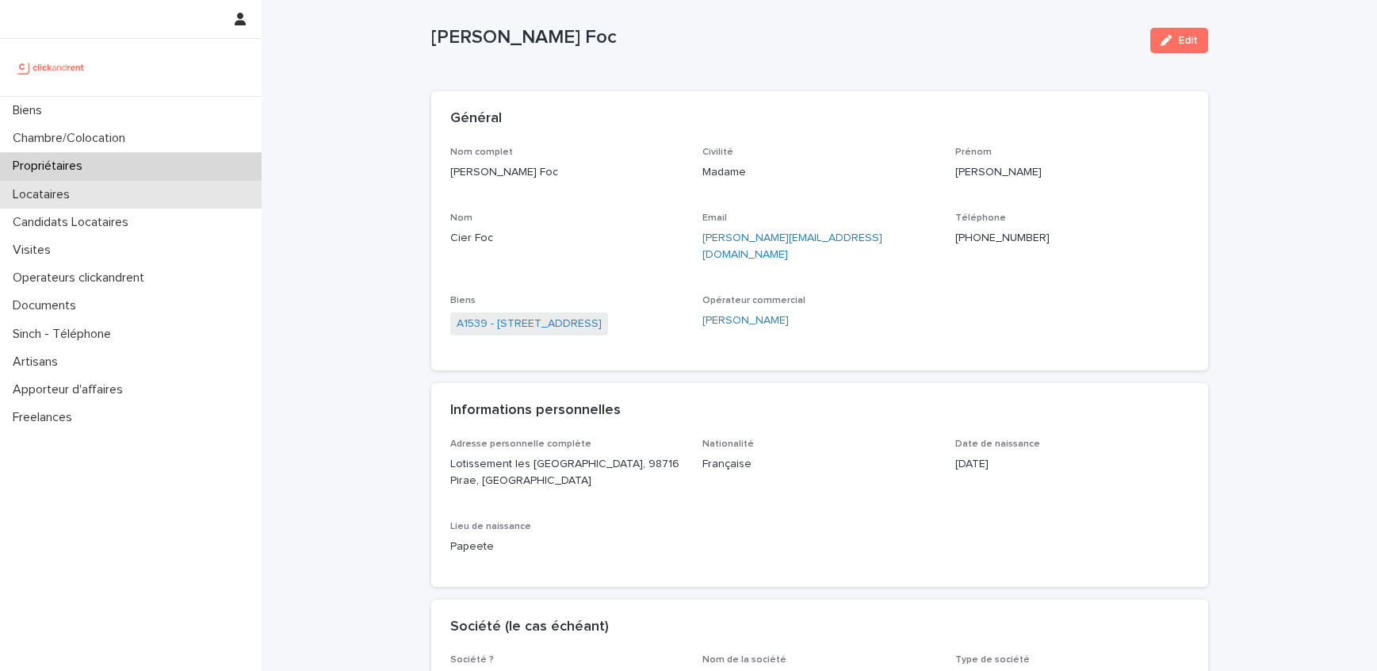
click at [92, 198] on div "Locataires" at bounding box center [131, 195] width 262 height 28
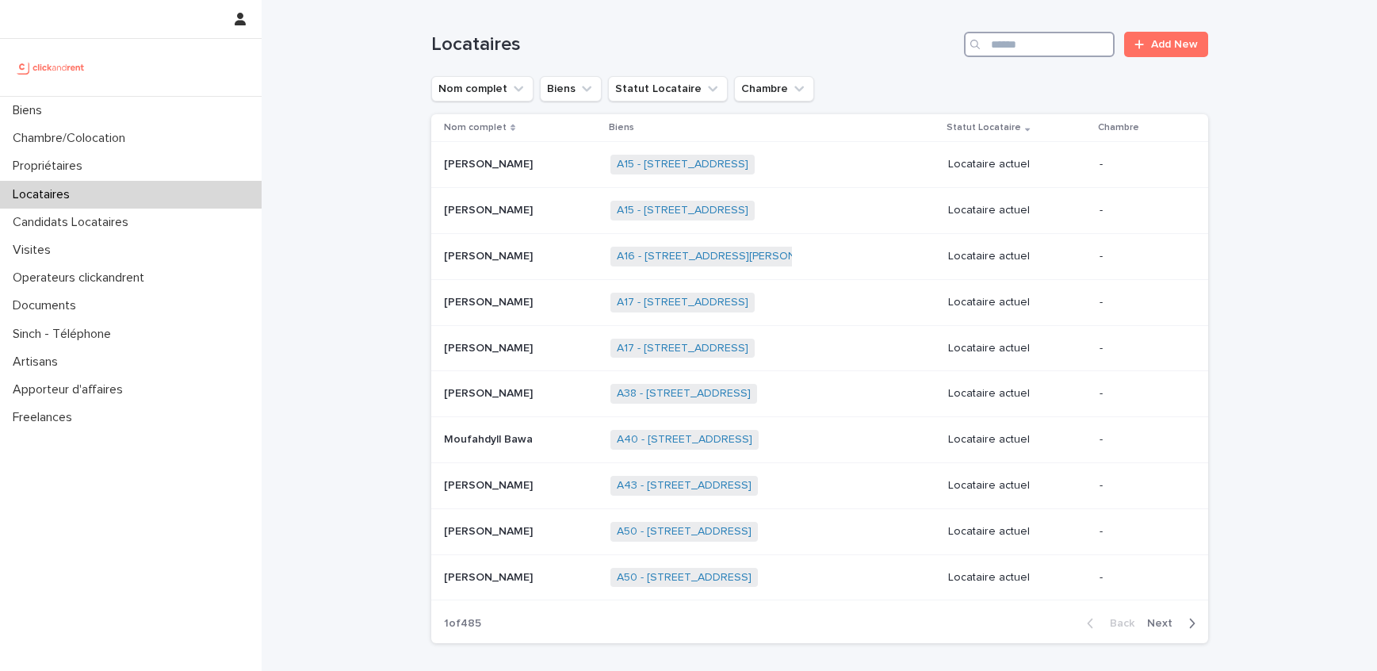
click at [1048, 43] on input "Search" at bounding box center [1039, 44] width 151 height 25
paste input "**********"
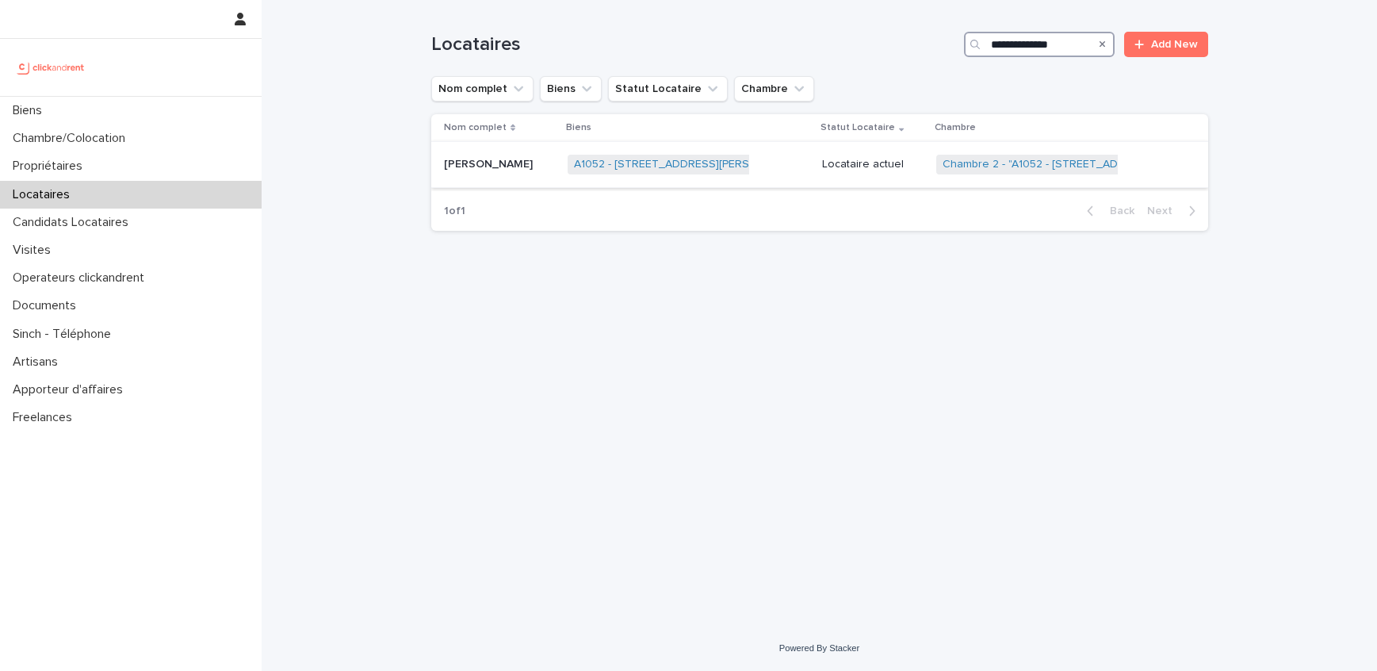
type input "**********"
click at [795, 170] on div "A1052 - 5 rue Lénine, Ivry sur Seine 94200 + 0" at bounding box center [689, 164] width 242 height 33
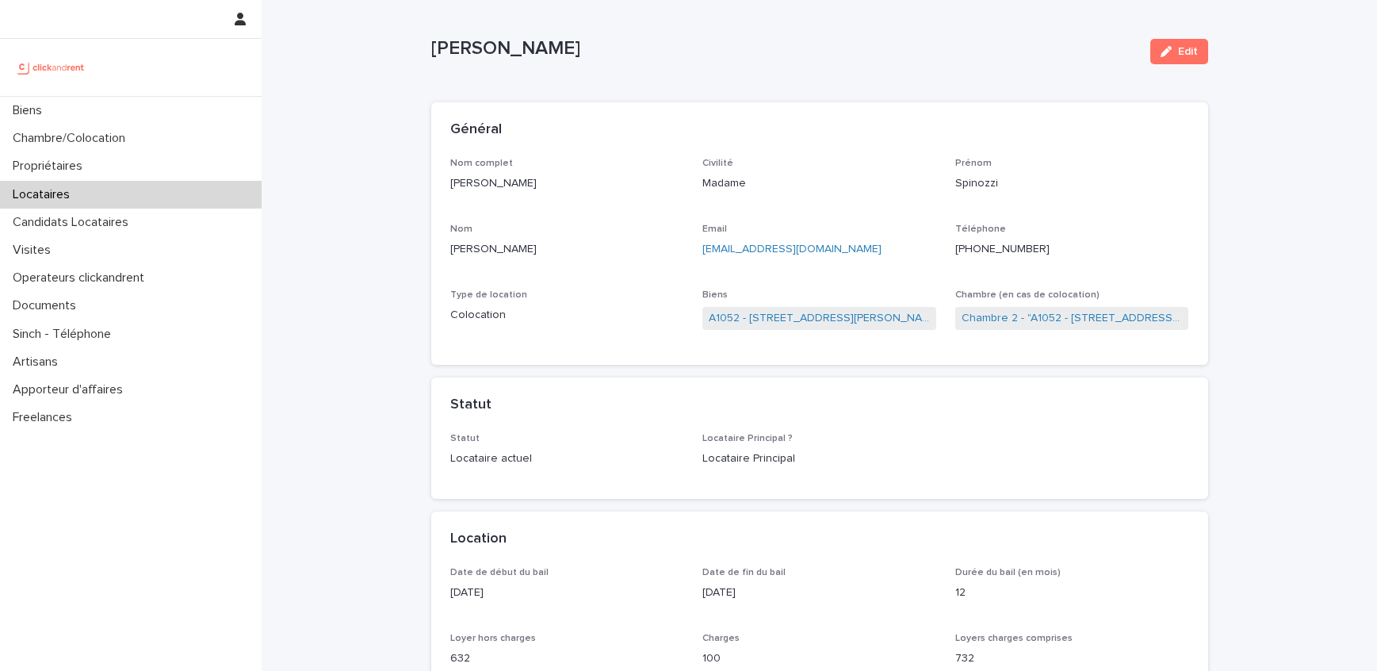
scroll to position [15, 0]
click at [94, 196] on div "Locataires" at bounding box center [131, 195] width 262 height 28
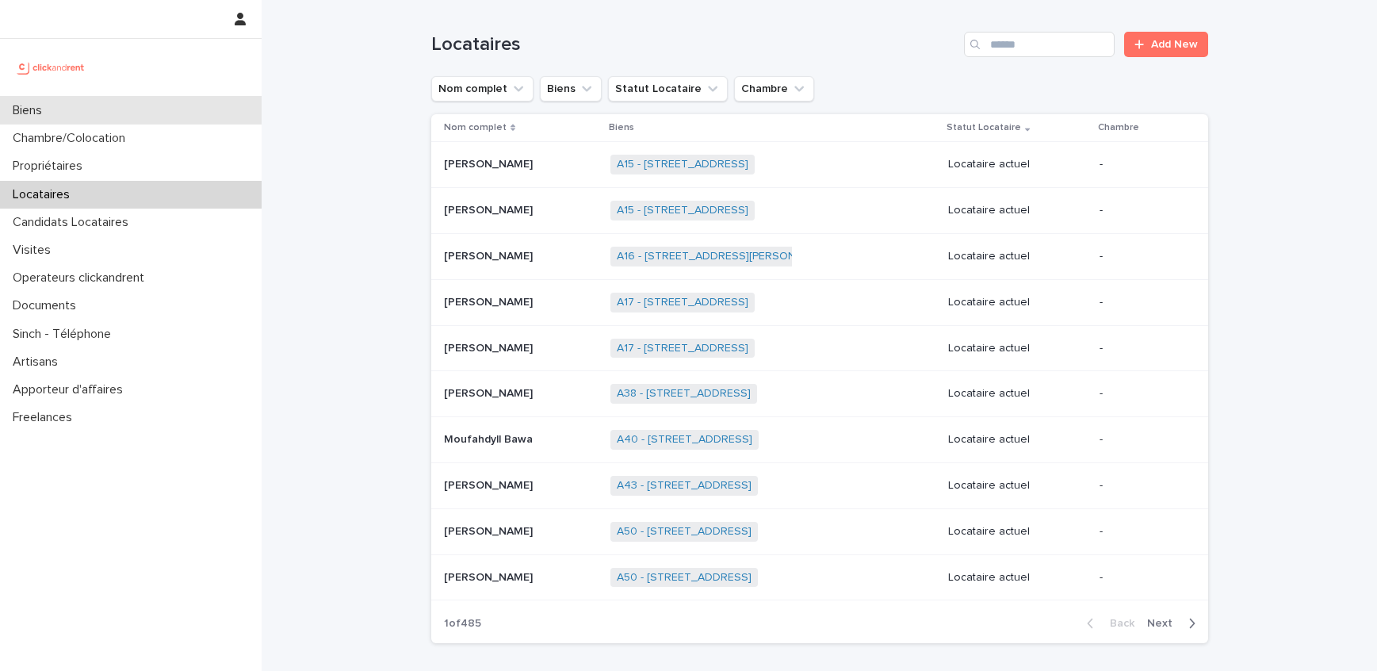
click at [122, 118] on div "Biens" at bounding box center [131, 111] width 262 height 28
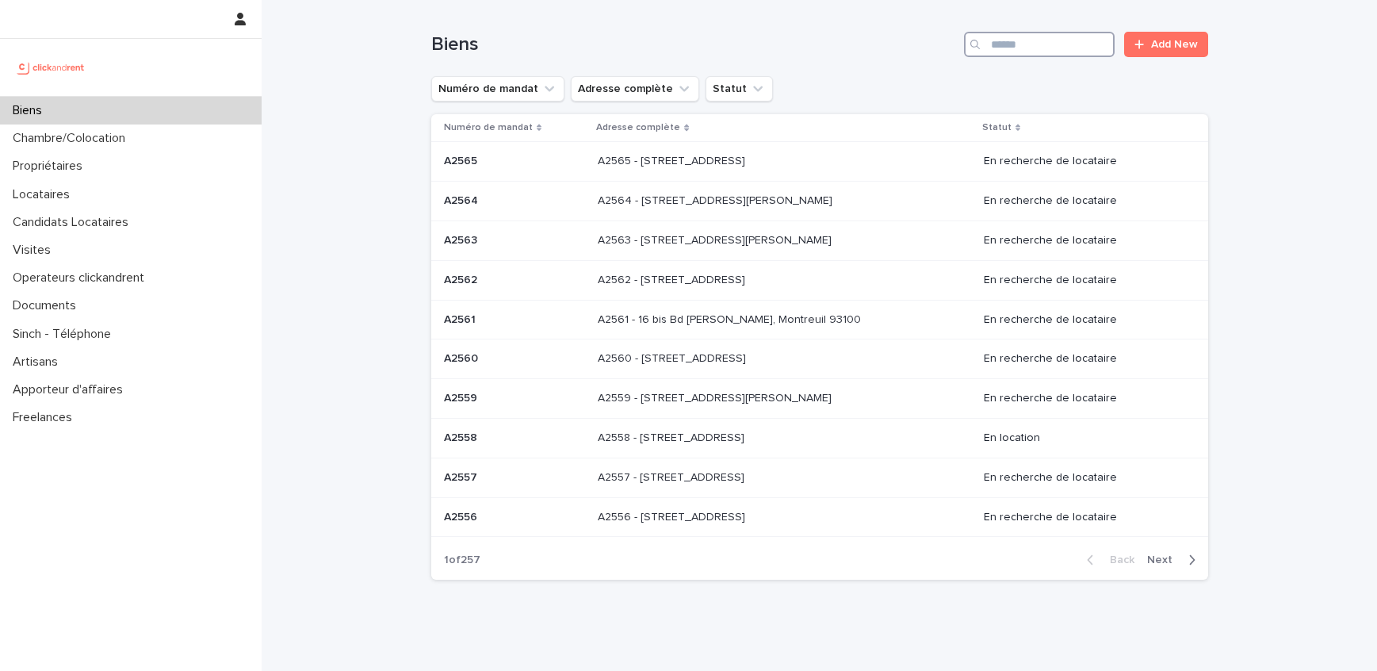
click at [1071, 42] on input "Search" at bounding box center [1039, 44] width 151 height 25
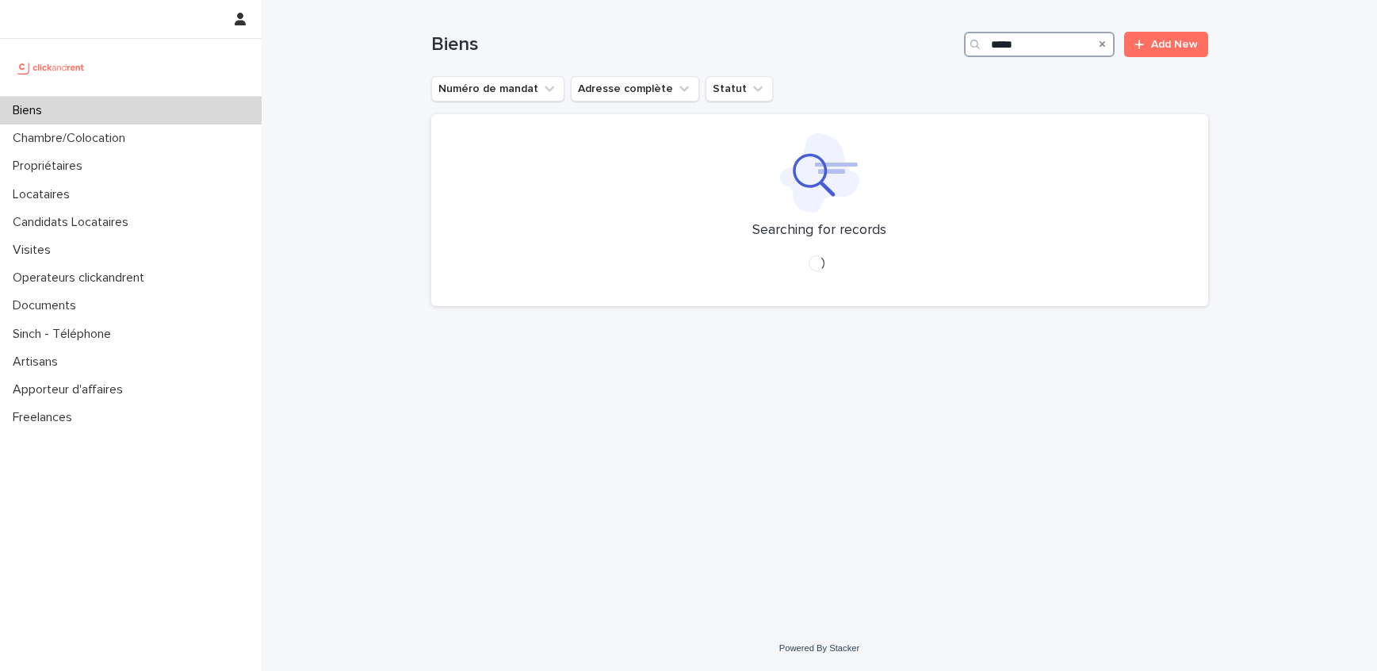
type input "*****"
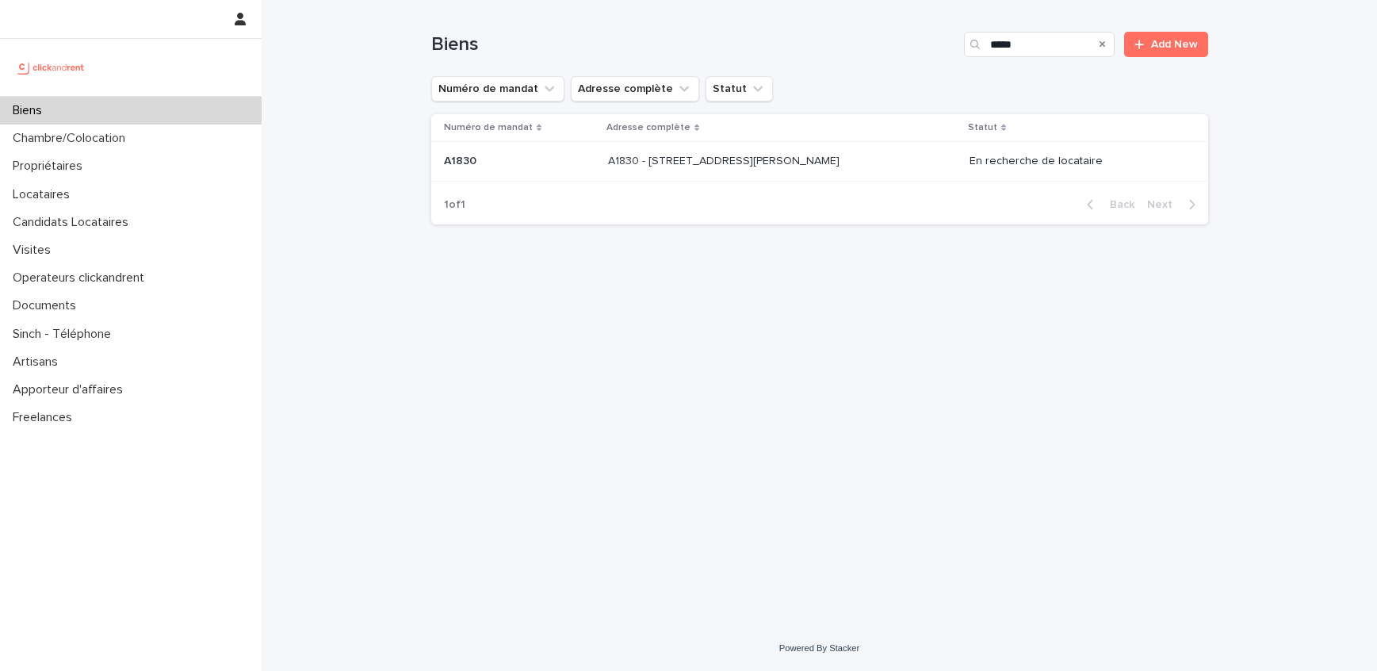
click at [661, 161] on p "A1830 - 2 rue Pierre Forfait, Rouen 76100" at bounding box center [725, 159] width 235 height 17
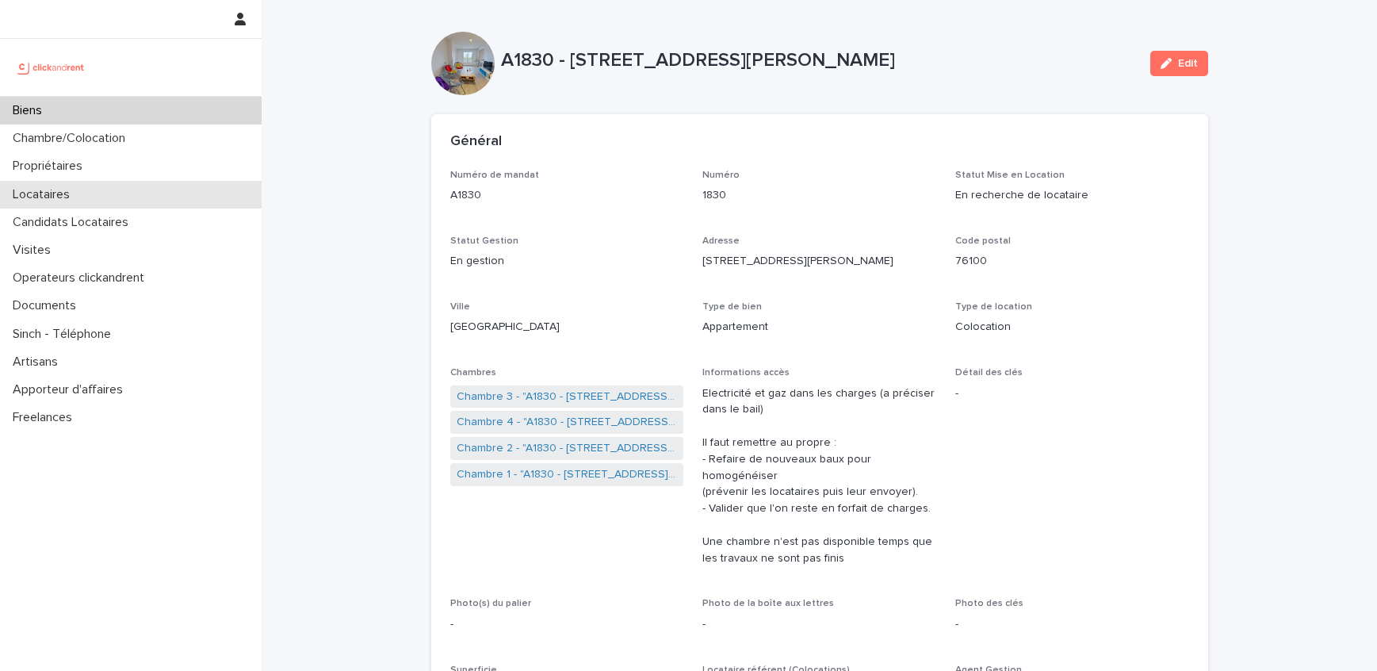
click at [100, 198] on div "Locataires" at bounding box center [131, 195] width 262 height 28
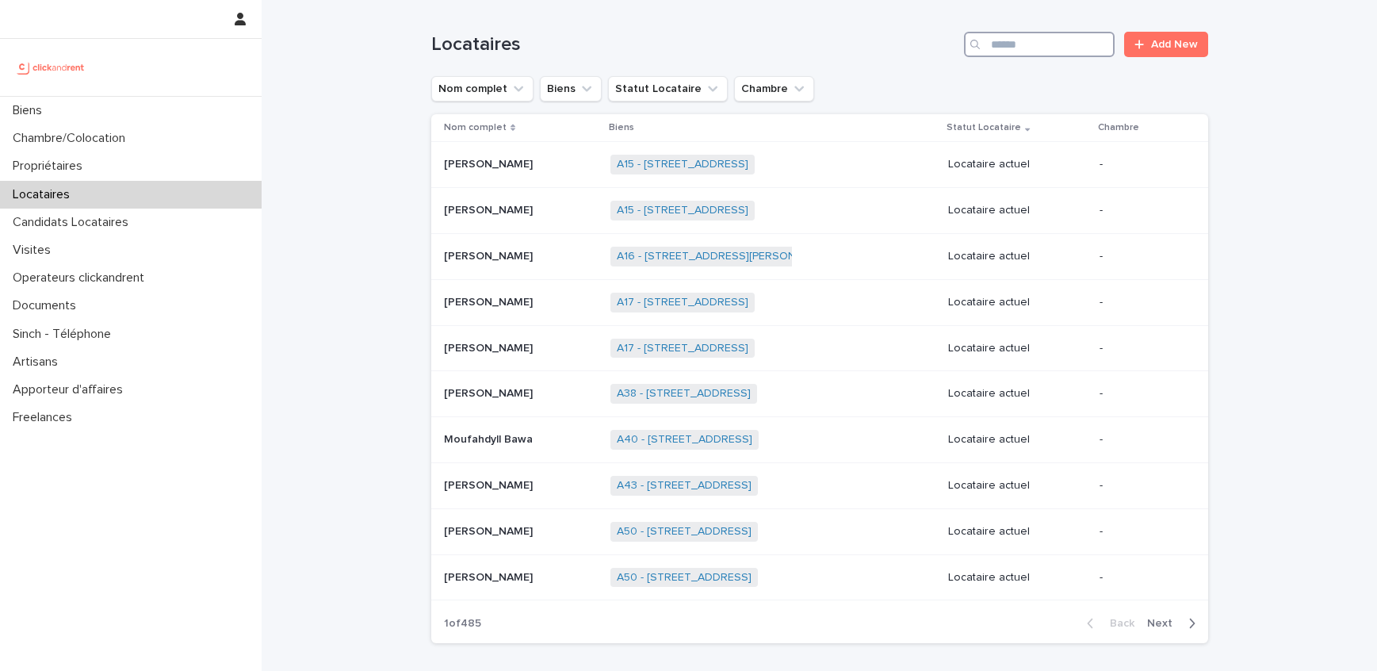
click at [1036, 50] on input "Search" at bounding box center [1039, 44] width 151 height 25
type input "*****"
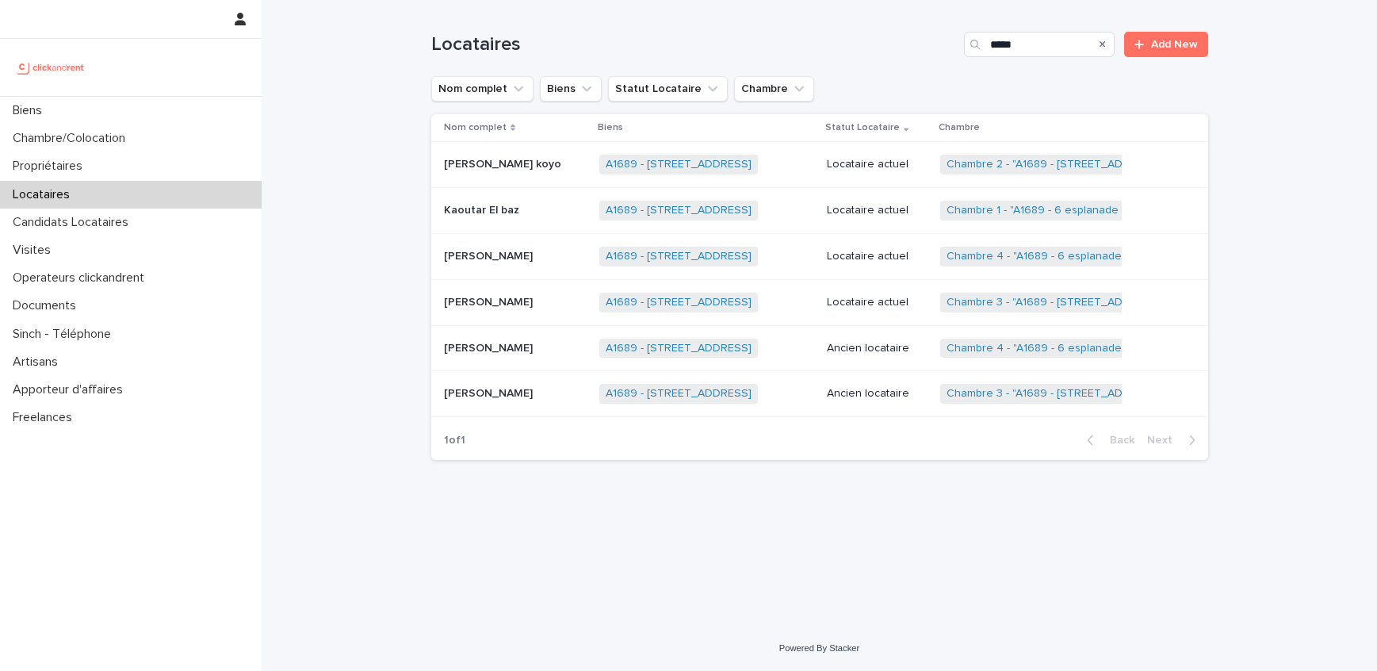
click at [536, 305] on p "Aaliyah Marie-Nicole НО-МЕОU-CHONE" at bounding box center [490, 301] width 92 height 17
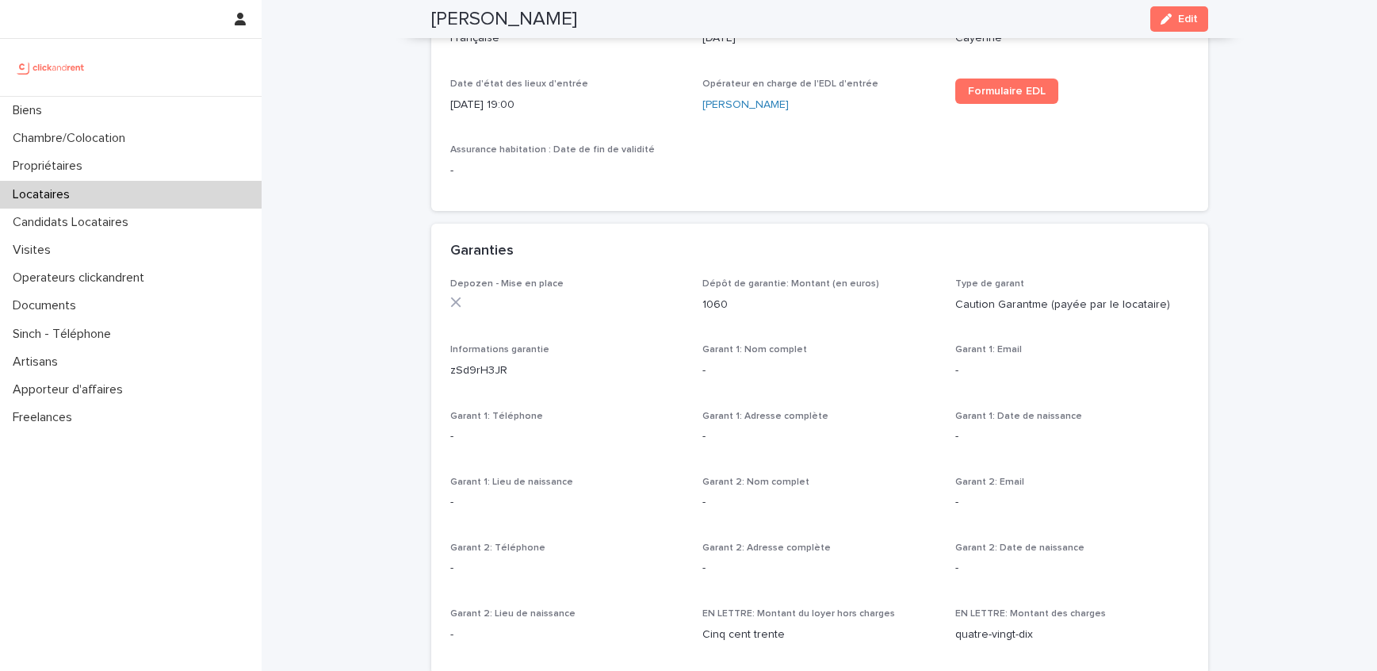
scroll to position [761, 0]
click at [483, 375] on p "zSd9rH3JR" at bounding box center [567, 373] width 234 height 17
click at [140, 197] on div "Locataires" at bounding box center [131, 195] width 262 height 28
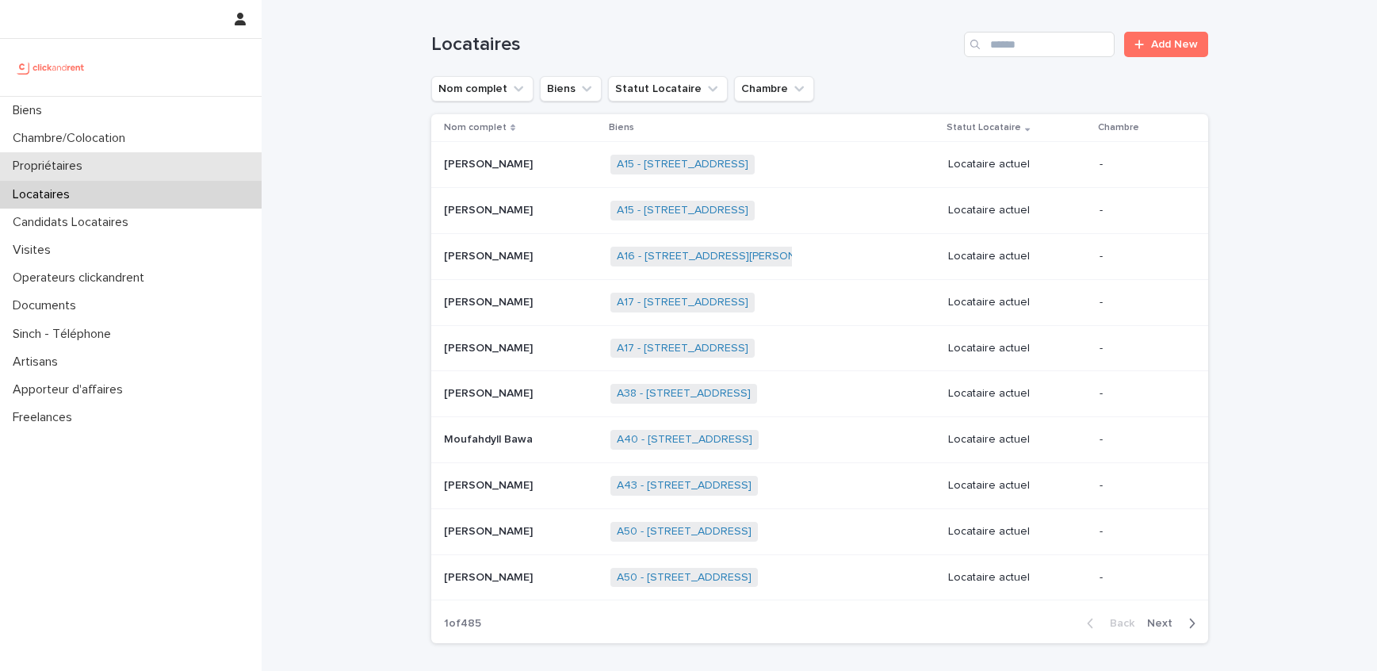
click at [111, 164] on div "Propriétaires" at bounding box center [131, 166] width 262 height 28
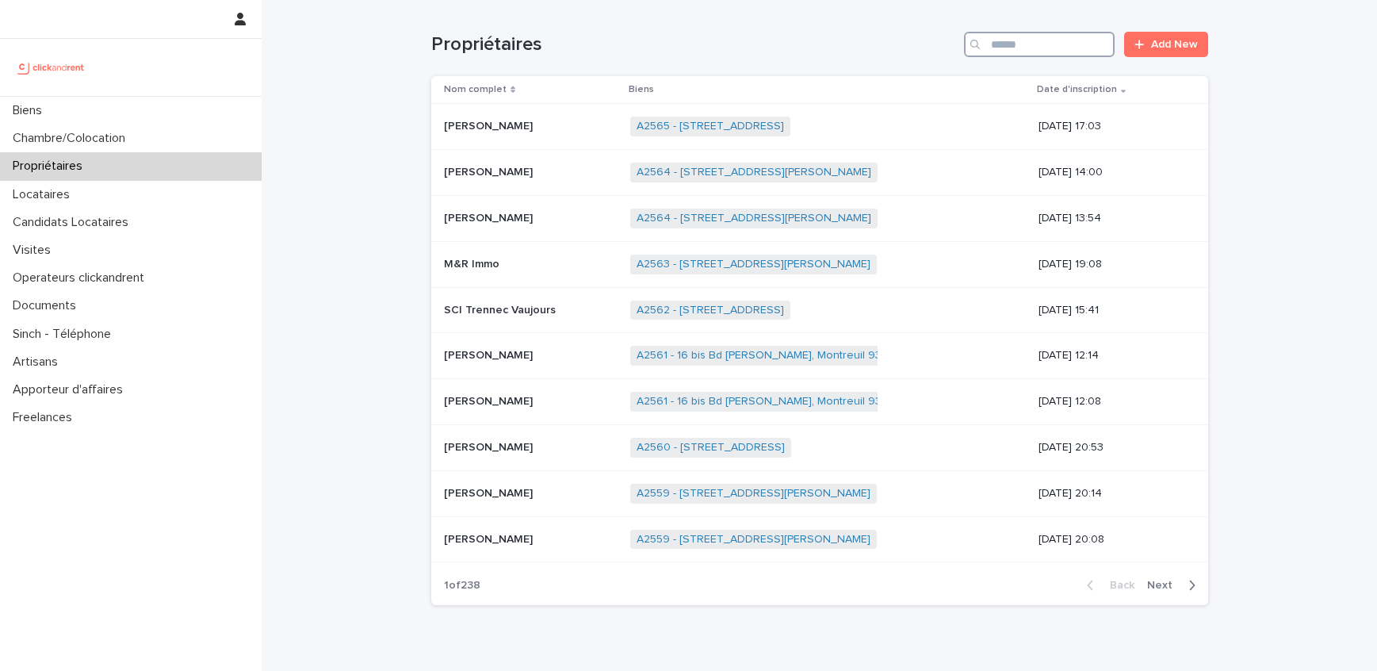
click at [1083, 48] on input "Search" at bounding box center [1039, 44] width 151 height 25
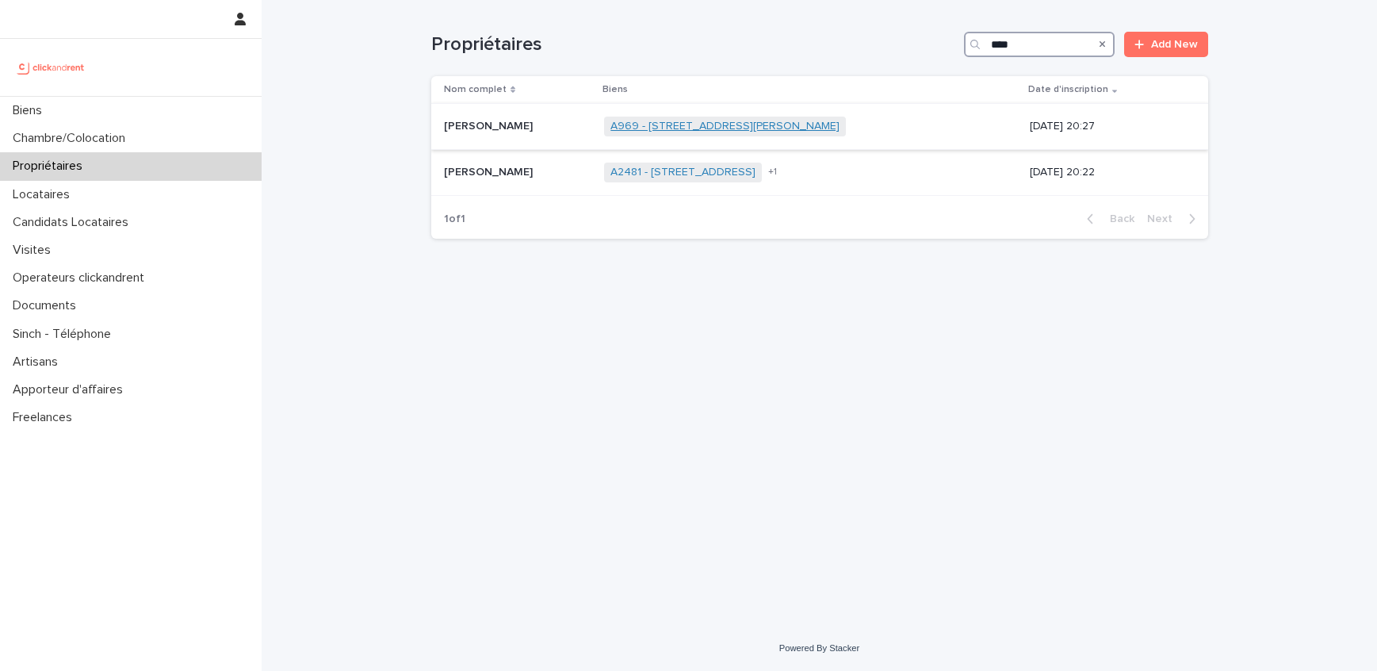
type input "****"
click at [774, 124] on link "A969 - 104 rue Jean Jaures, Bezons 95870" at bounding box center [725, 126] width 229 height 13
click at [830, 173] on div "+ 1" at bounding box center [816, 172] width 103 height 11
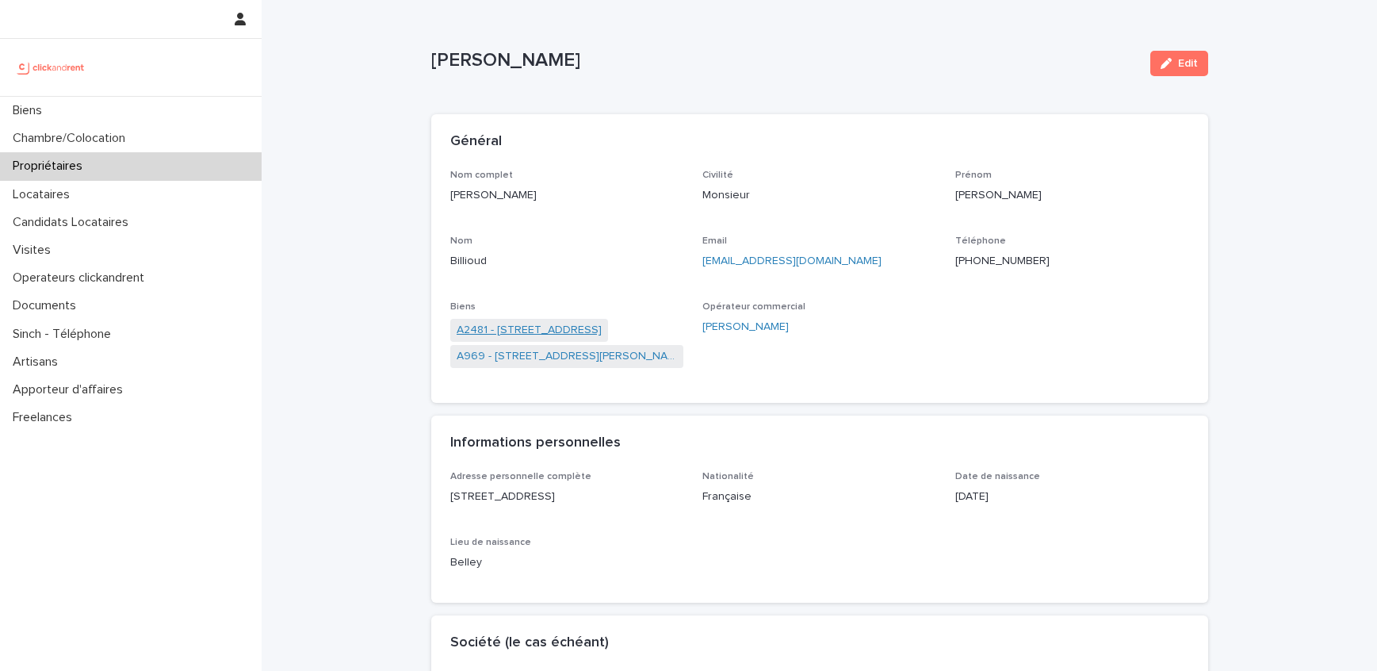
click at [593, 329] on link "A2481 - 4 rue des Dames, Paris 75017" at bounding box center [529, 330] width 145 height 17
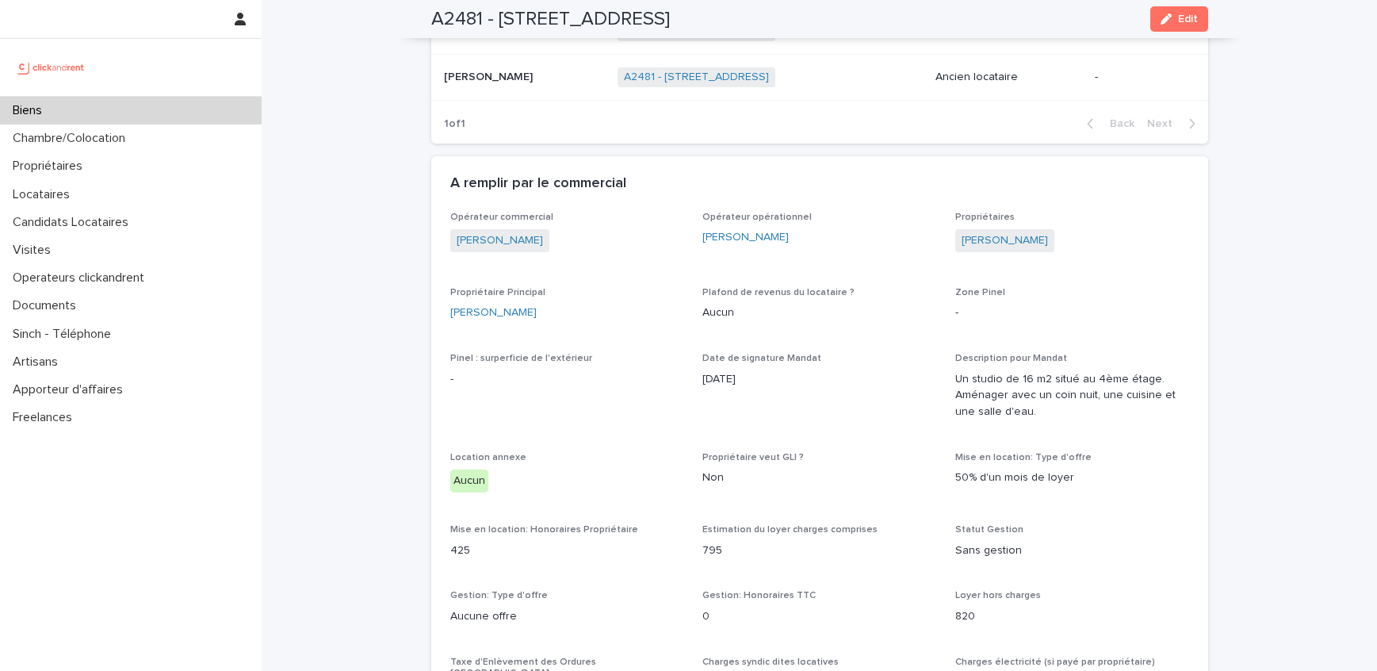
scroll to position [903, 0]
click at [89, 199] on div "Locataires" at bounding box center [131, 195] width 262 height 28
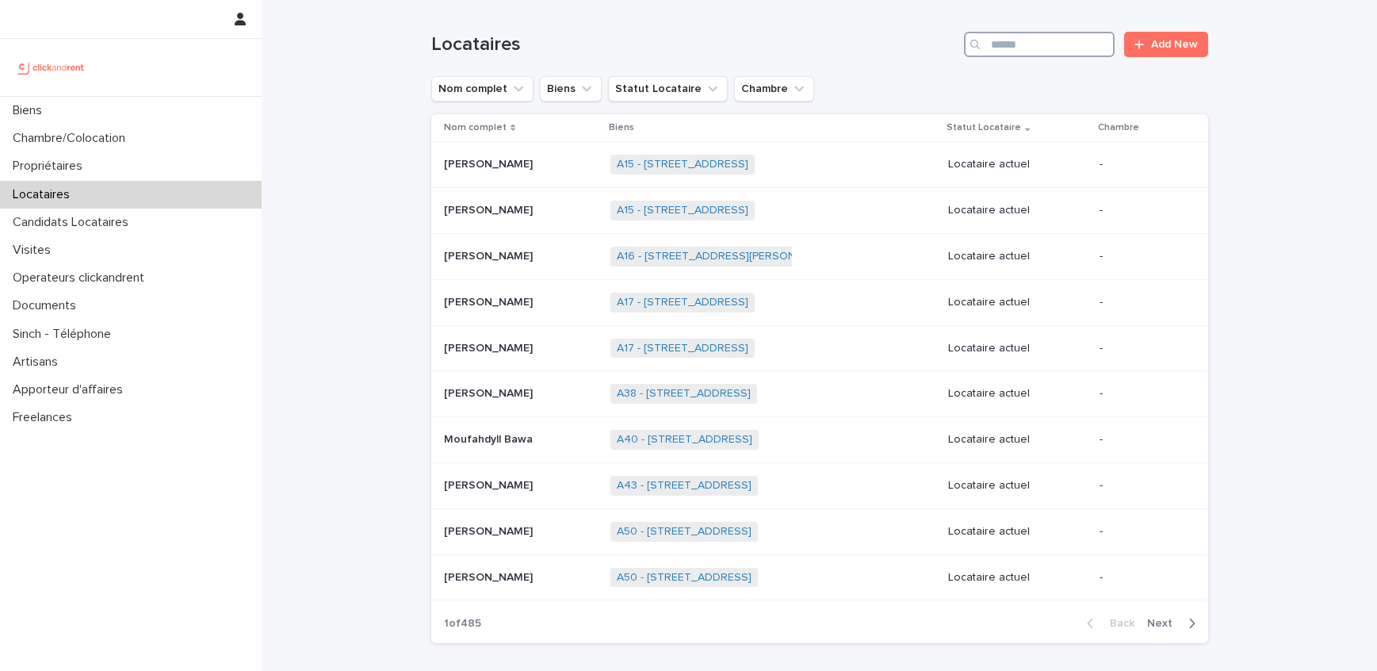
click at [1007, 43] on input "Search" at bounding box center [1039, 44] width 151 height 25
paste input "**********"
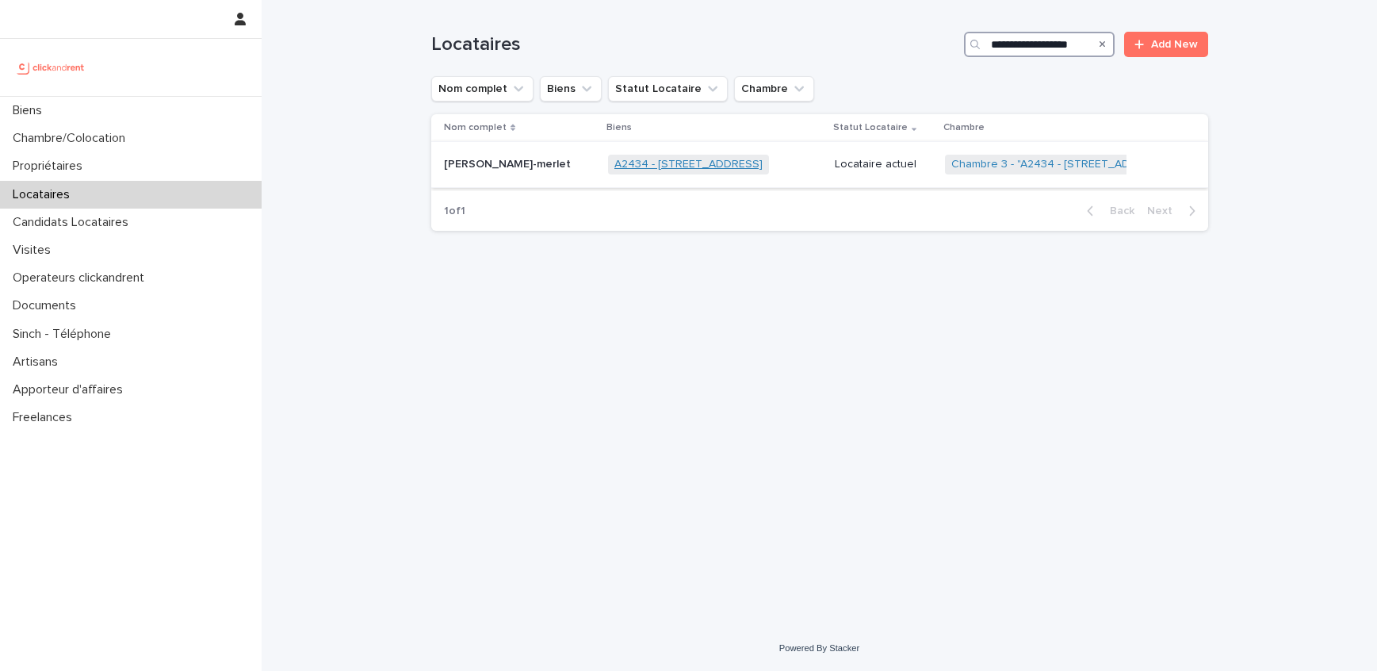
type input "**********"
click at [684, 164] on link "A2434 - 1 rue des Brumes Lactées, Cergy 95800" at bounding box center [689, 164] width 148 height 13
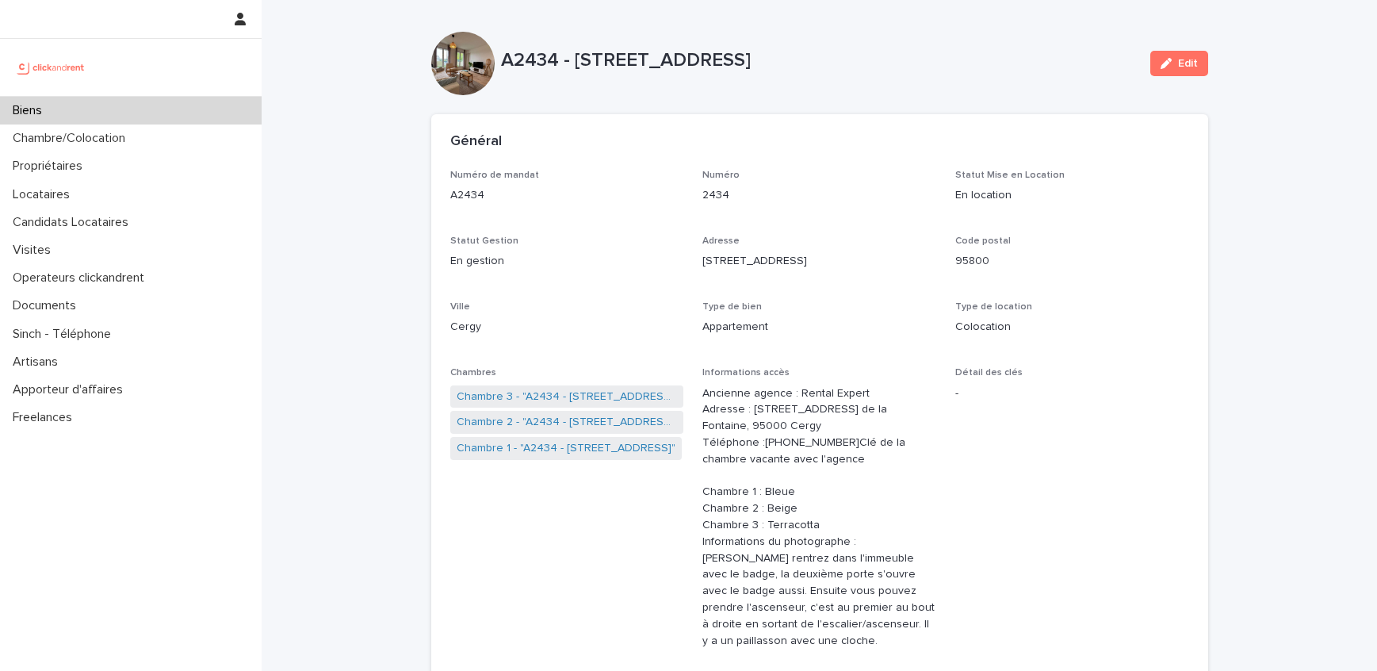
click at [527, 58] on p "A2434 - 1 rue des Brumes Lactées, Cergy 95800" at bounding box center [819, 60] width 637 height 23
copy p "A2434"
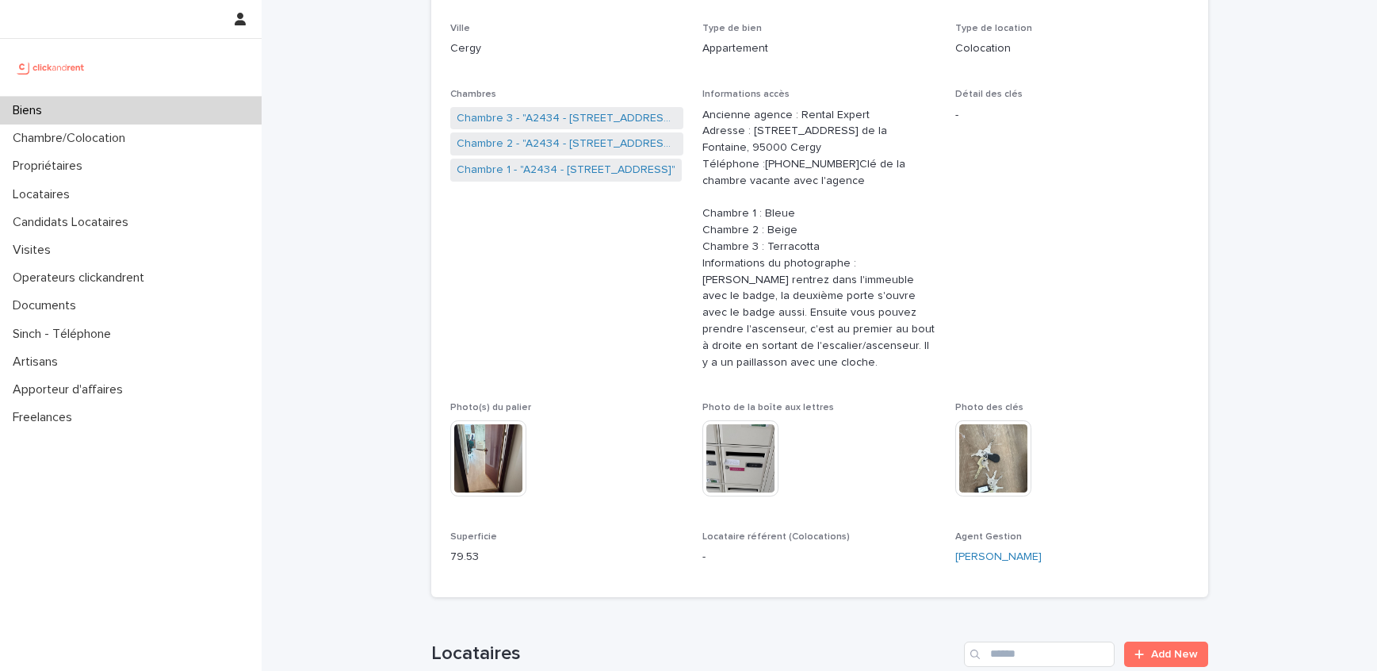
scroll to position [679, 0]
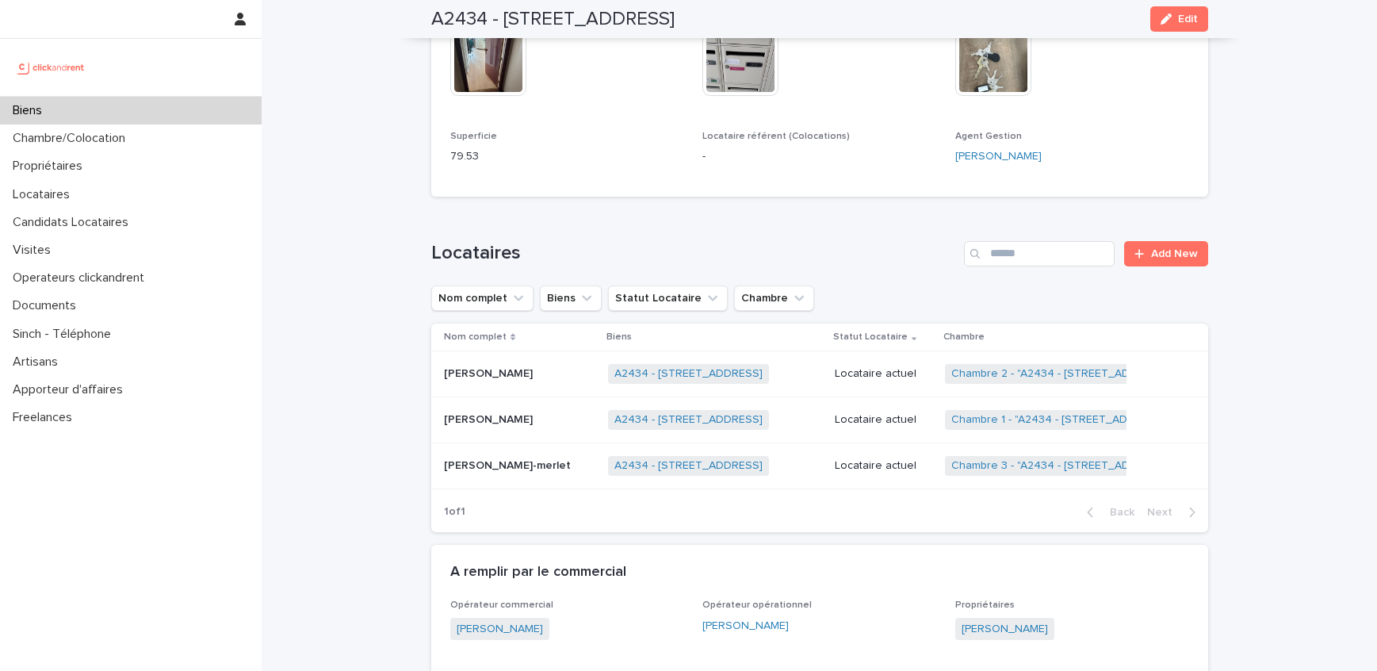
click at [508, 453] on div "Laouen Loddé-merlet Laouen Loddé-merlet" at bounding box center [519, 466] width 151 height 26
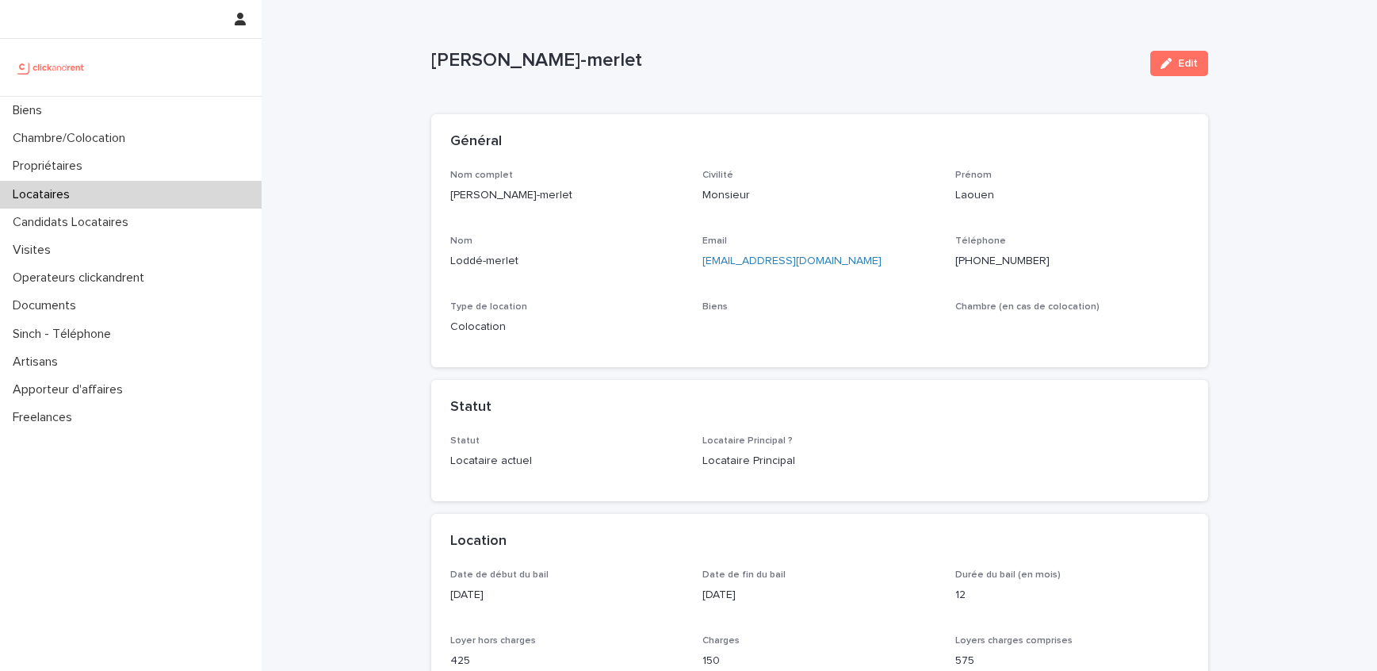
click at [454, 63] on p "Laouen Loddé-merlet" at bounding box center [784, 60] width 707 height 23
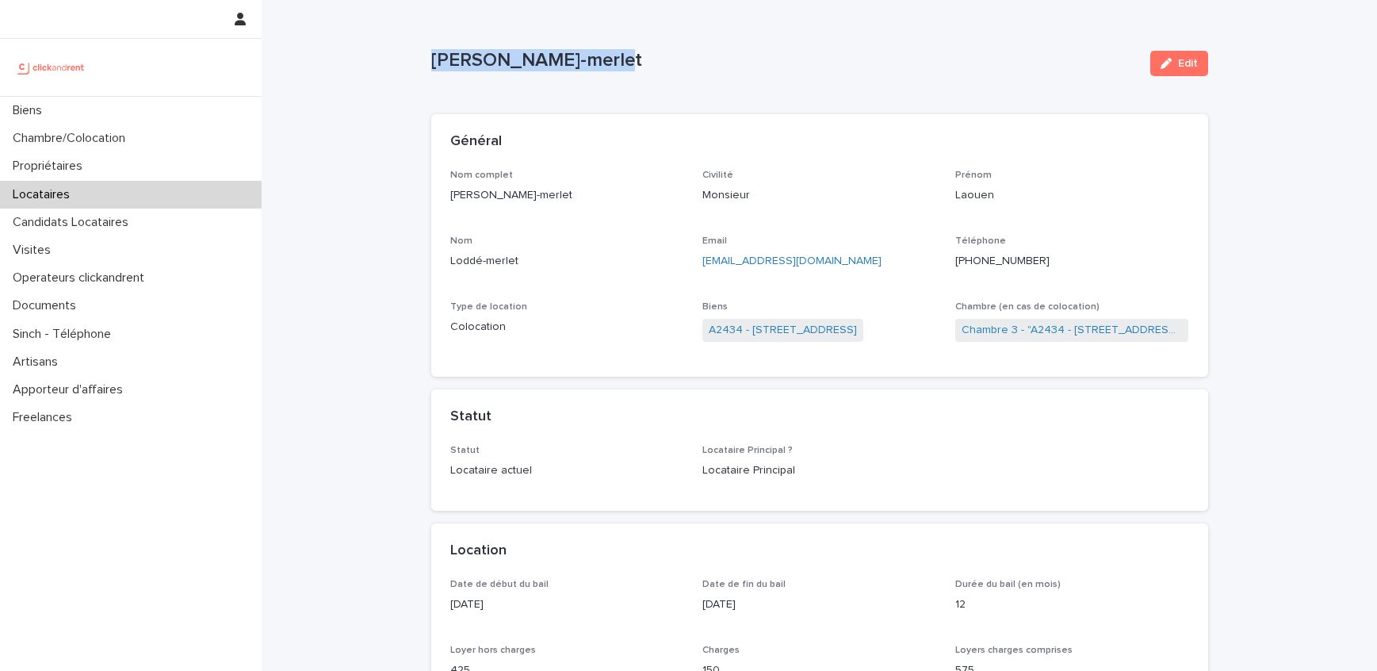
drag, startPoint x: 454, startPoint y: 63, endPoint x: 565, endPoint y: 63, distance: 111.0
click at [565, 63] on p "Laouen Loddé-merlet" at bounding box center [784, 60] width 707 height 23
copy p "Laouen Loddé-merlet"
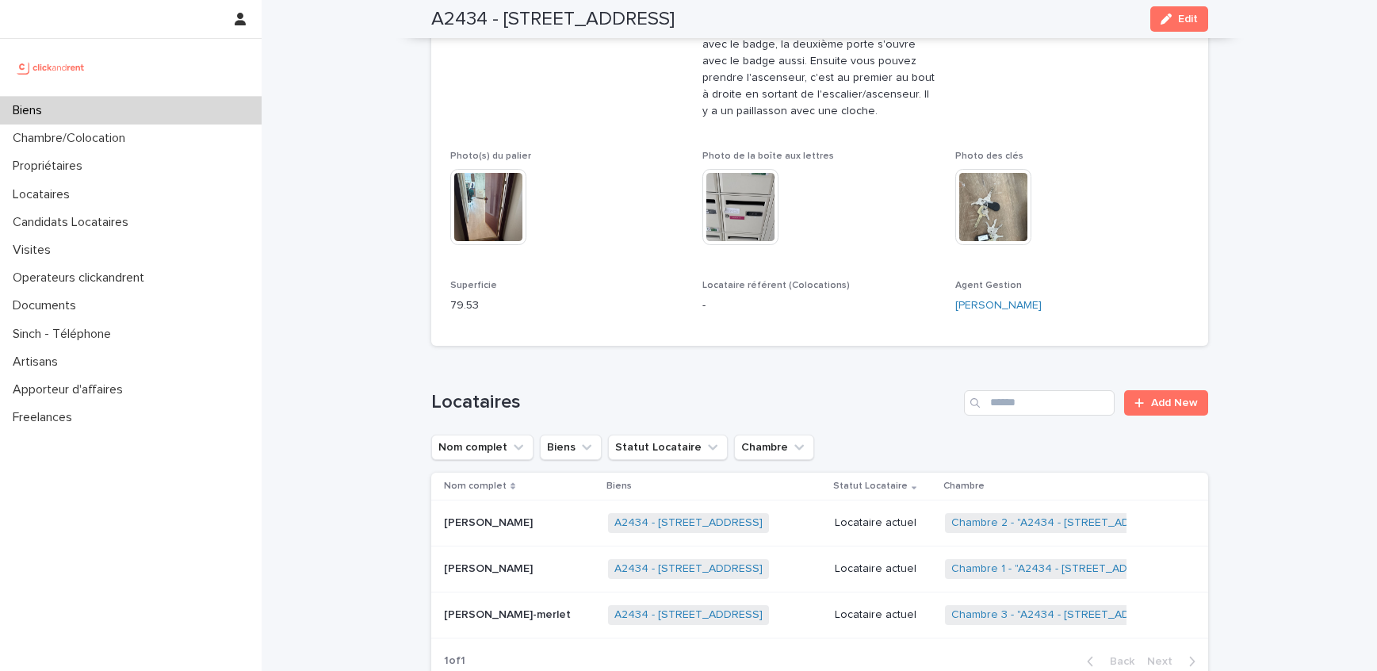
scroll to position [531, 0]
click at [509, 557] on p "Leslie Dalmeida" at bounding box center [490, 565] width 92 height 17
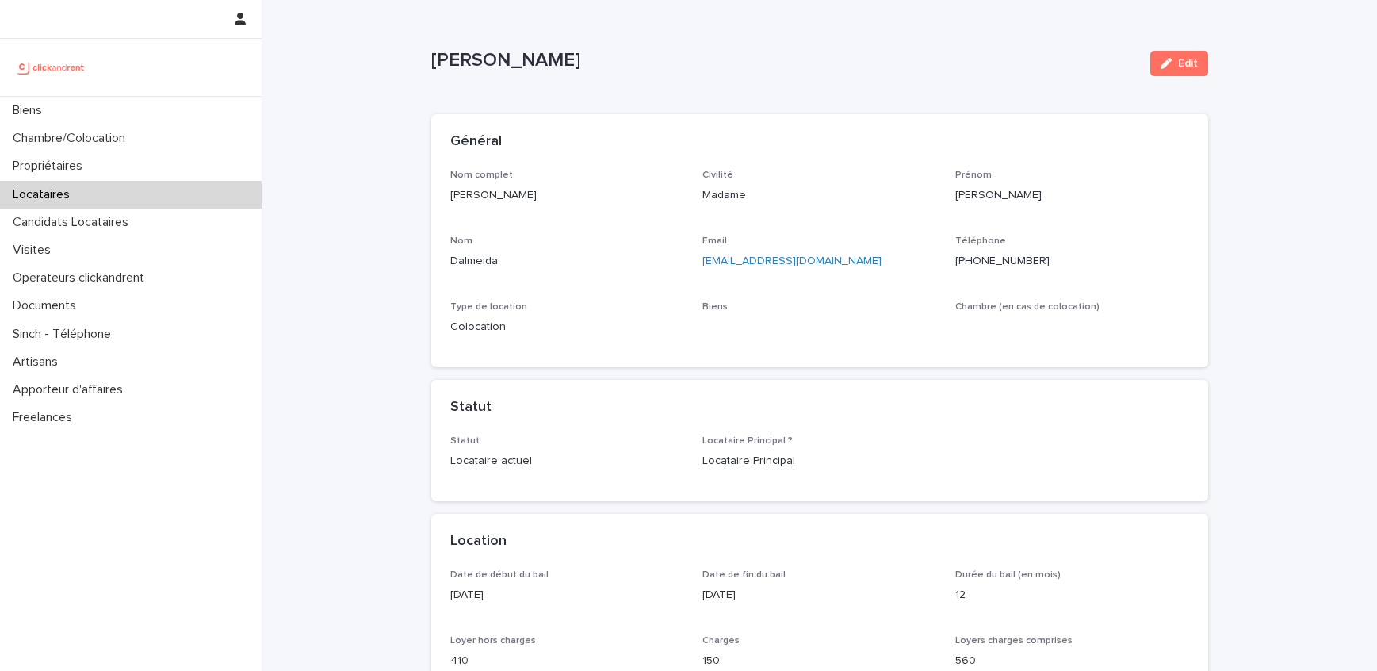
click at [446, 60] on p "Leslie Dalmeida" at bounding box center [784, 60] width 707 height 23
drag, startPoint x: 446, startPoint y: 60, endPoint x: 505, endPoint y: 61, distance: 59.5
click at [505, 60] on p "Leslie Dalmeida" at bounding box center [784, 60] width 707 height 23
copy p "Leslie Dalmeida"
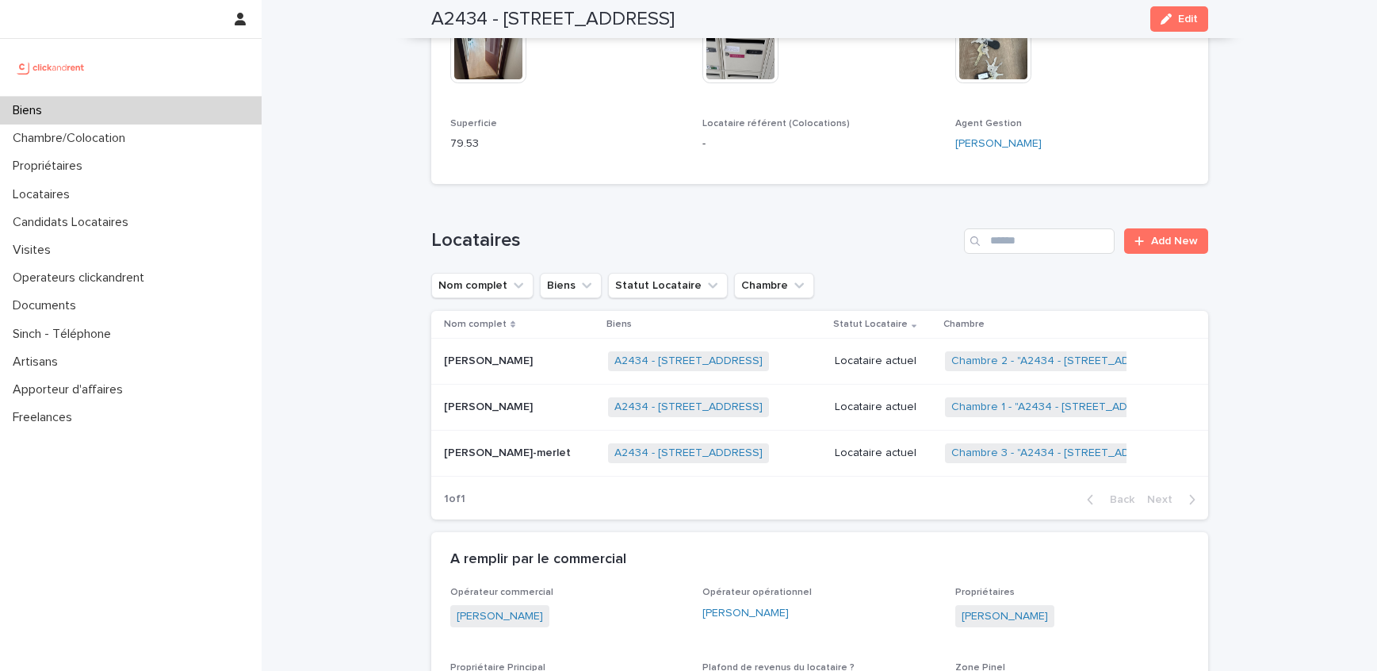
scroll to position [816, 0]
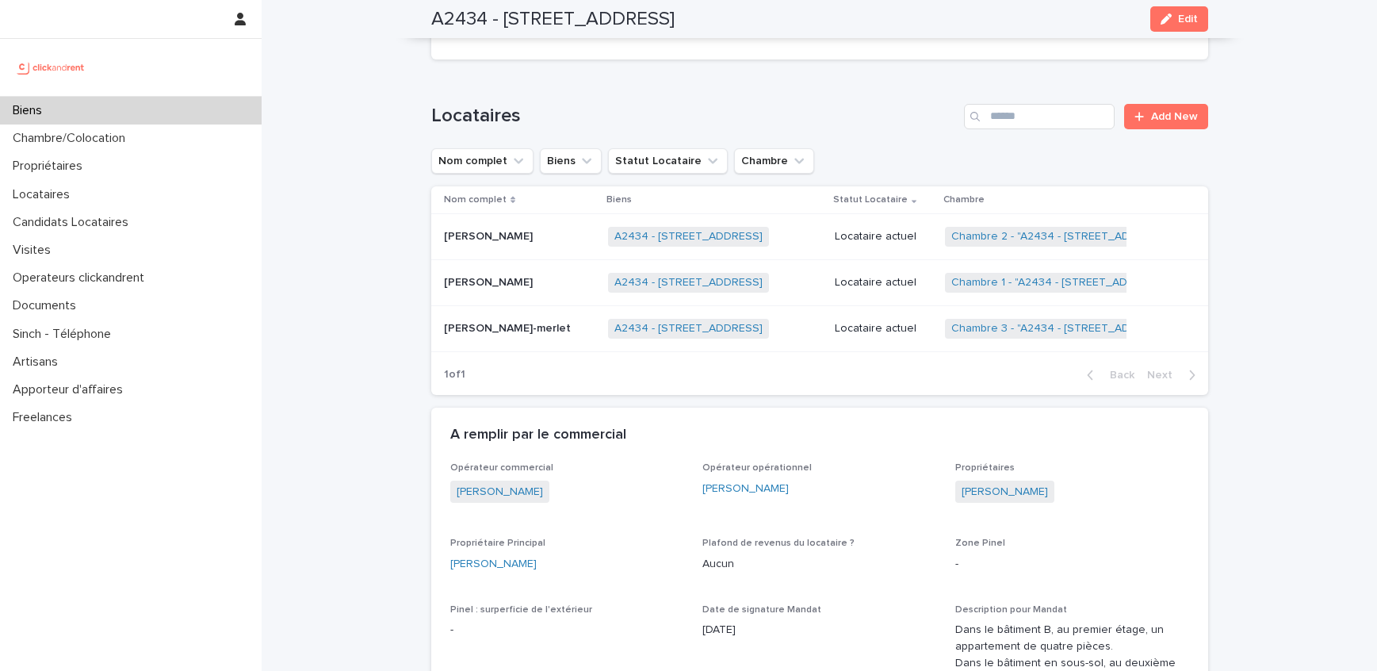
click at [732, 622] on p "17/6/2025" at bounding box center [820, 630] width 234 height 17
copy p "17/6/2025"
click at [78, 199] on p "Locataires" at bounding box center [44, 194] width 76 height 15
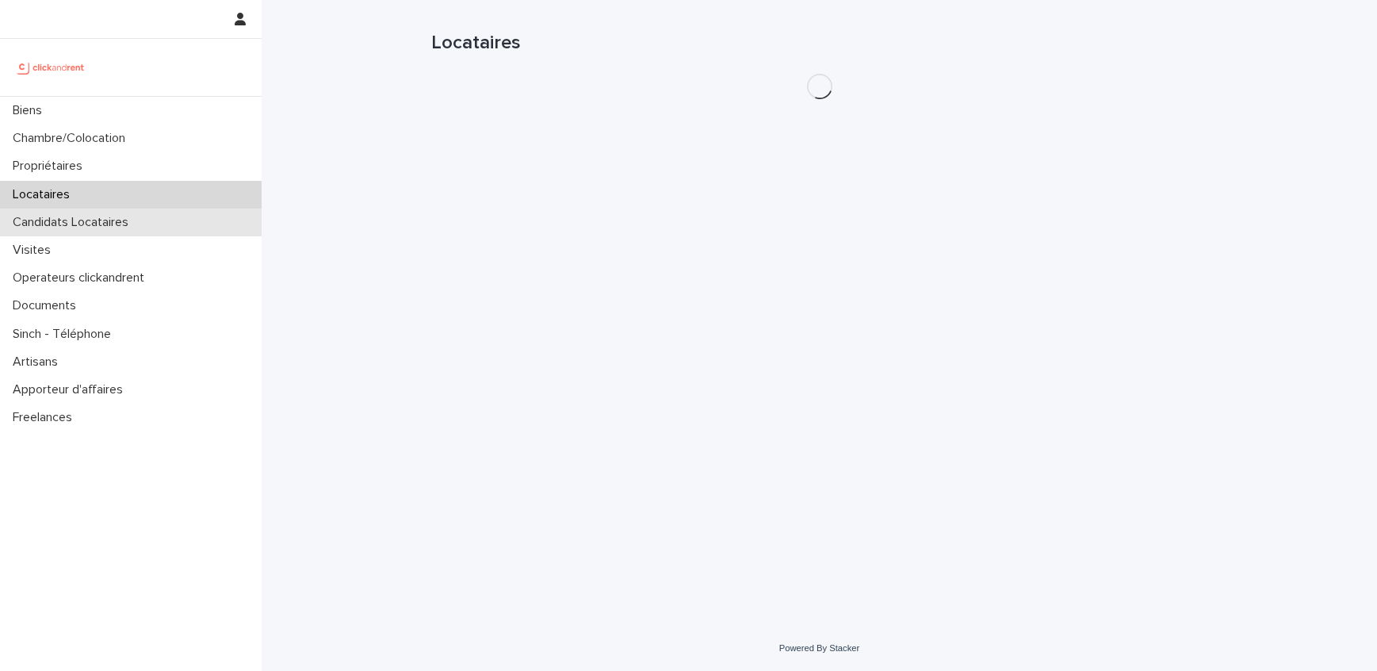
click at [75, 230] on div "Candidats Locataires" at bounding box center [131, 223] width 262 height 28
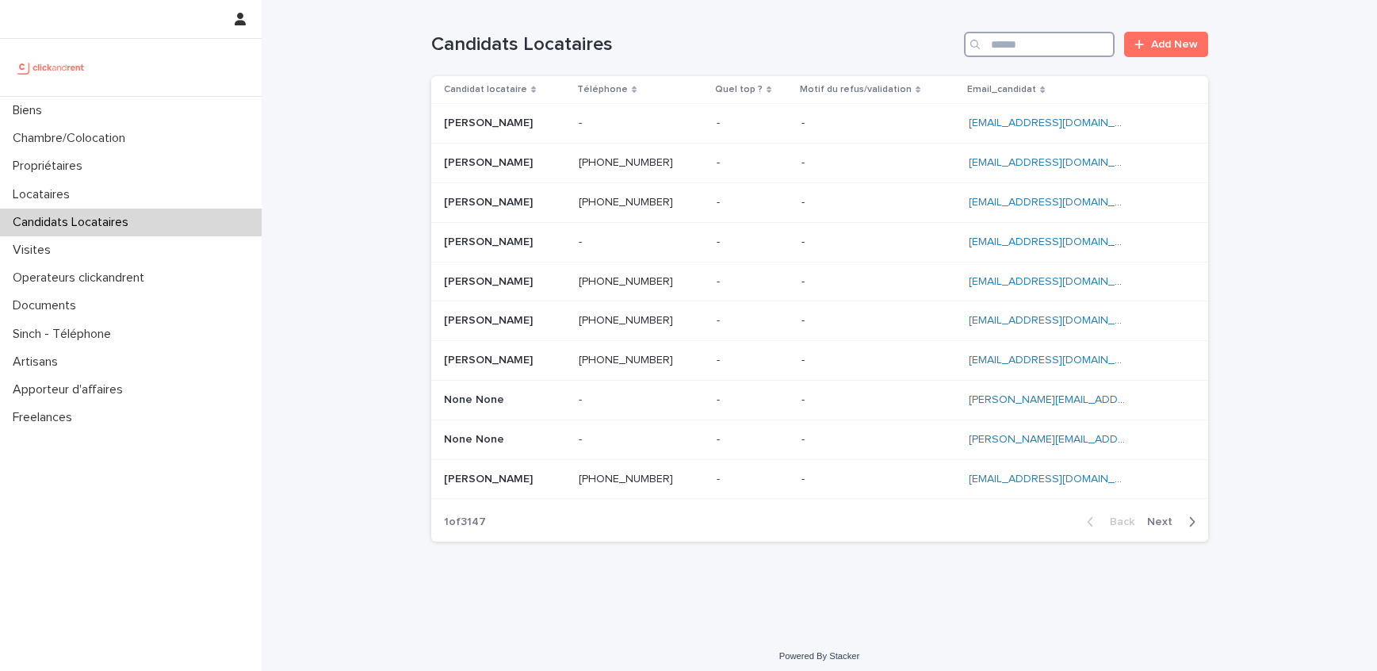
click at [1039, 56] on input "Search" at bounding box center [1039, 44] width 151 height 25
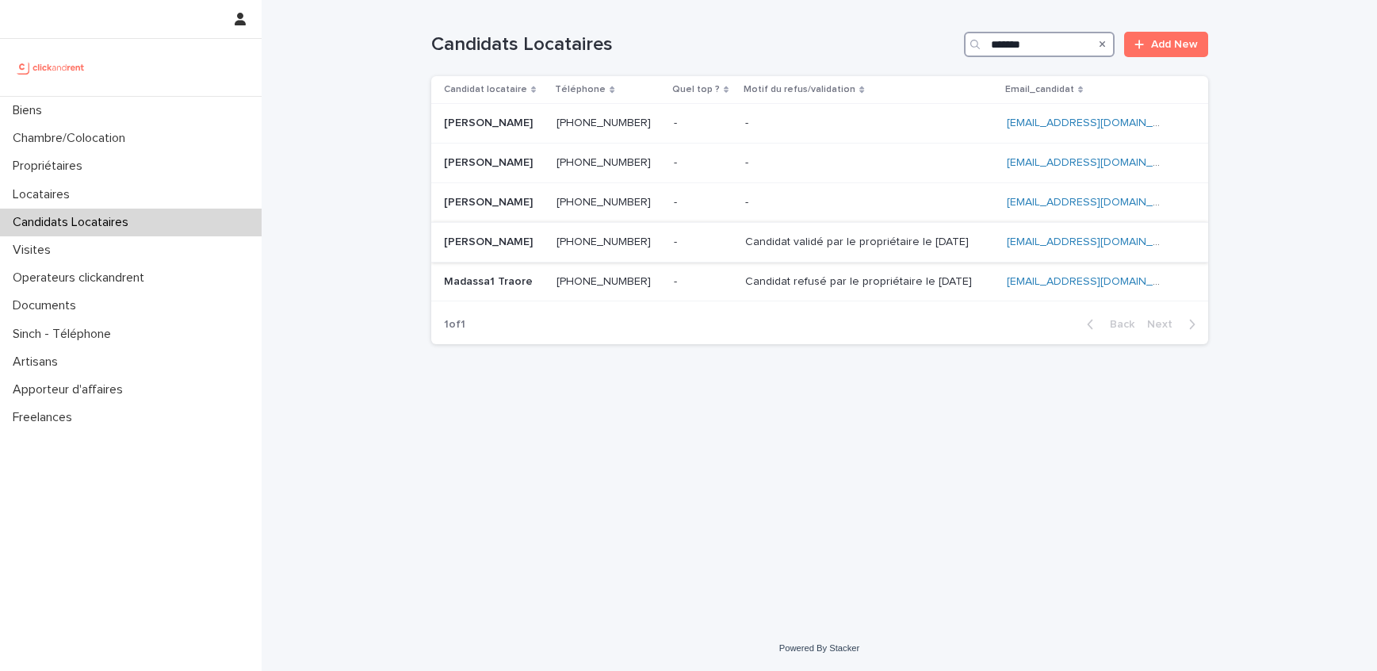
type input "*******"
click at [509, 236] on p "Madassa Traore" at bounding box center [490, 240] width 92 height 17
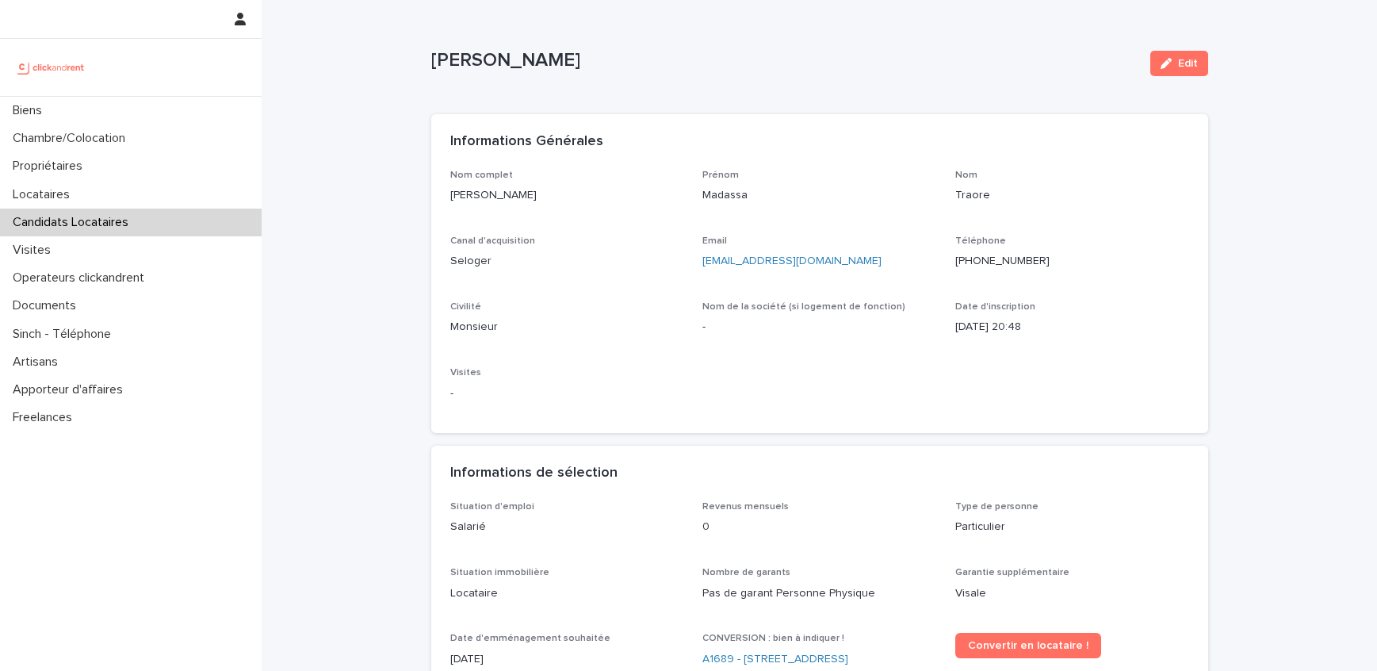
click at [452, 56] on p "Madassa Traore" at bounding box center [784, 60] width 707 height 23
drag, startPoint x: 452, startPoint y: 56, endPoint x: 531, endPoint y: 60, distance: 78.7
click at [531, 60] on p "Madassa Traore" at bounding box center [784, 60] width 707 height 23
copy p "Madassa Traore"
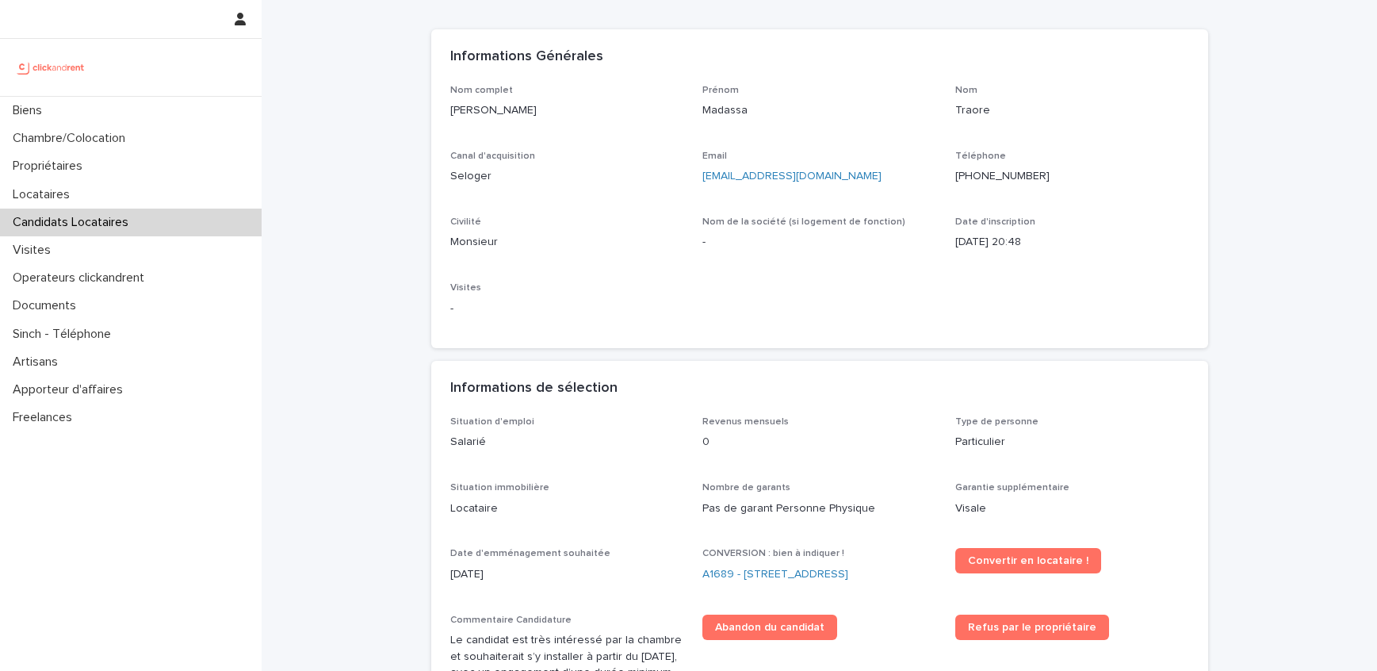
scroll to position [82, 0]
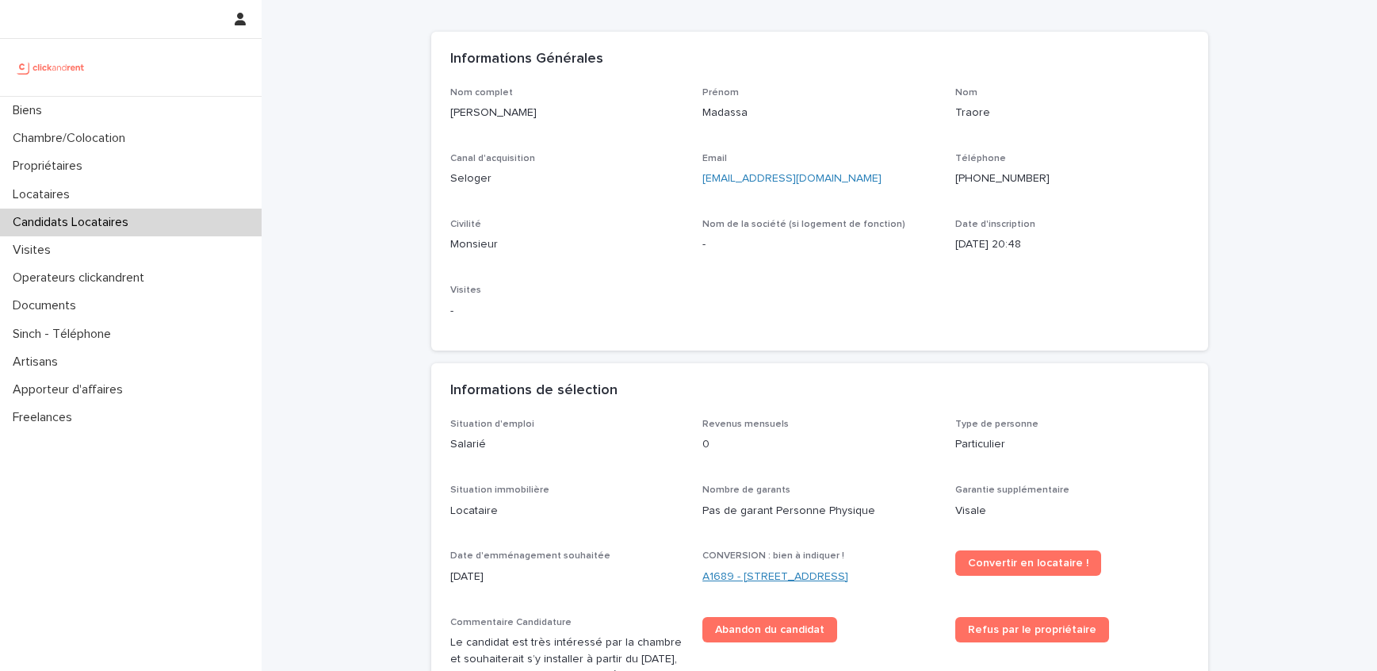
click at [783, 572] on link "A1689 - [STREET_ADDRESS]" at bounding box center [776, 577] width 146 height 17
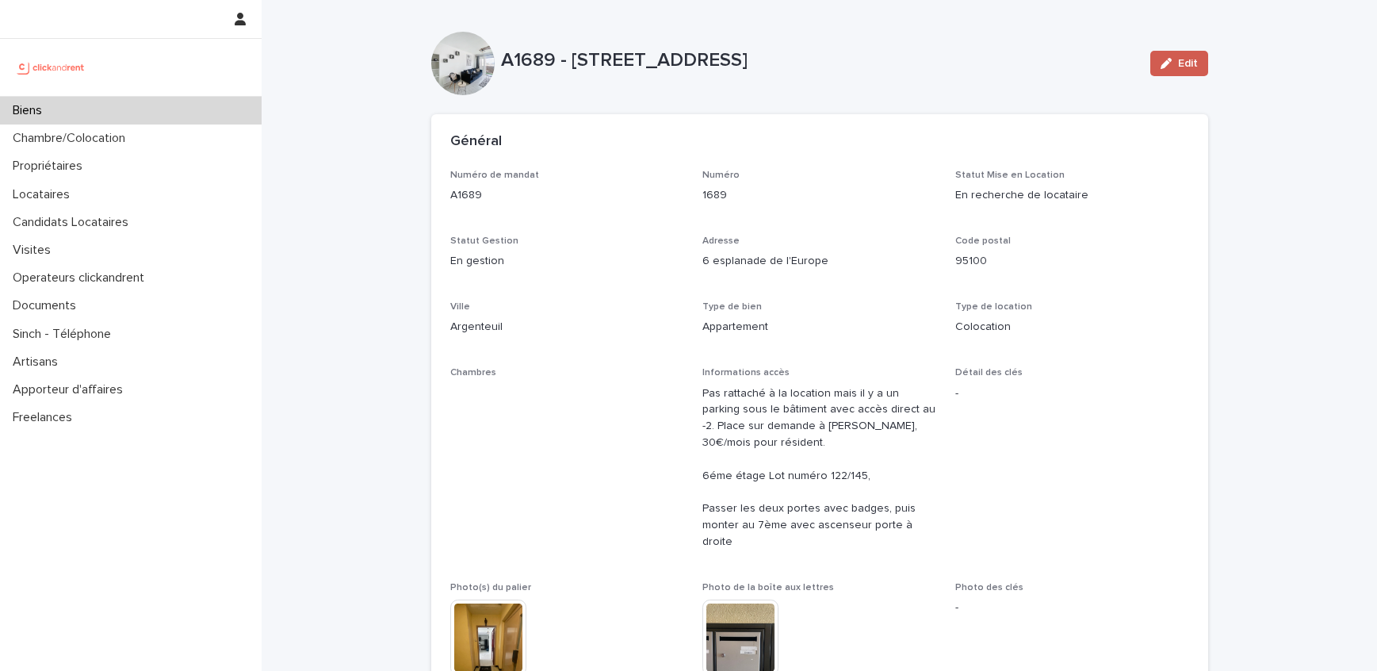
click at [1205, 62] on button "Edit" at bounding box center [1180, 63] width 58 height 25
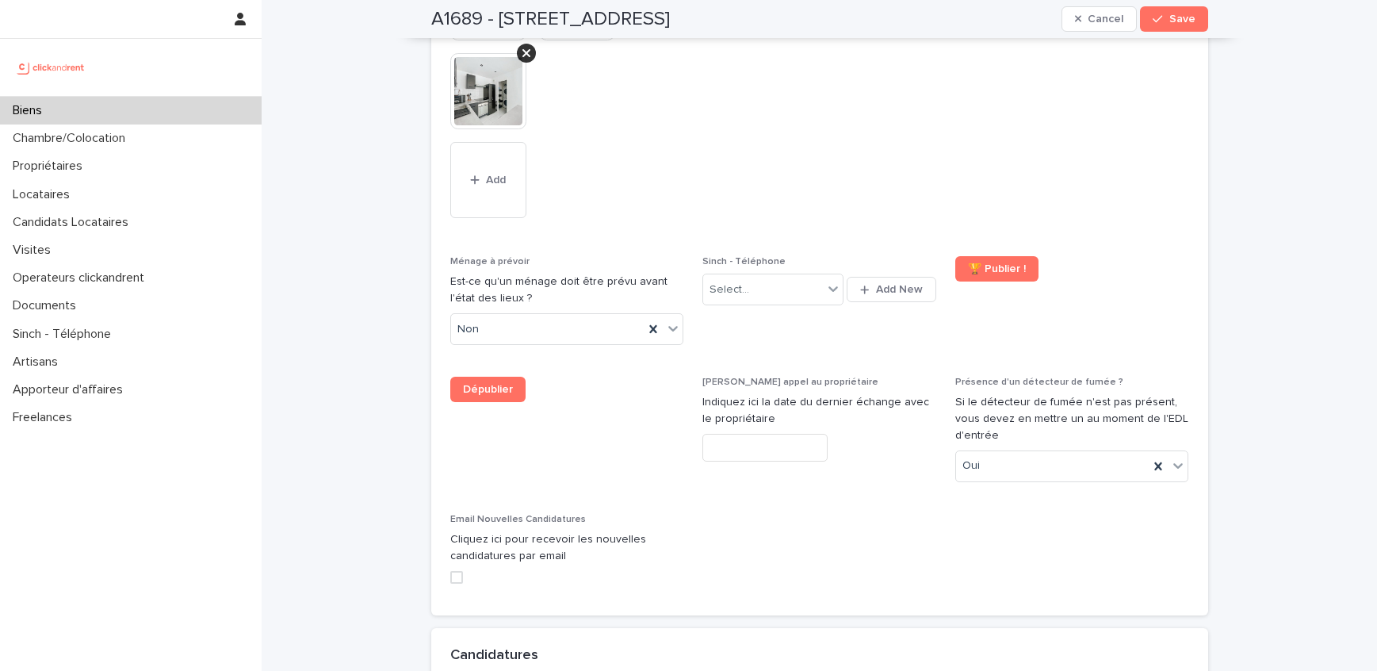
scroll to position [8370, 0]
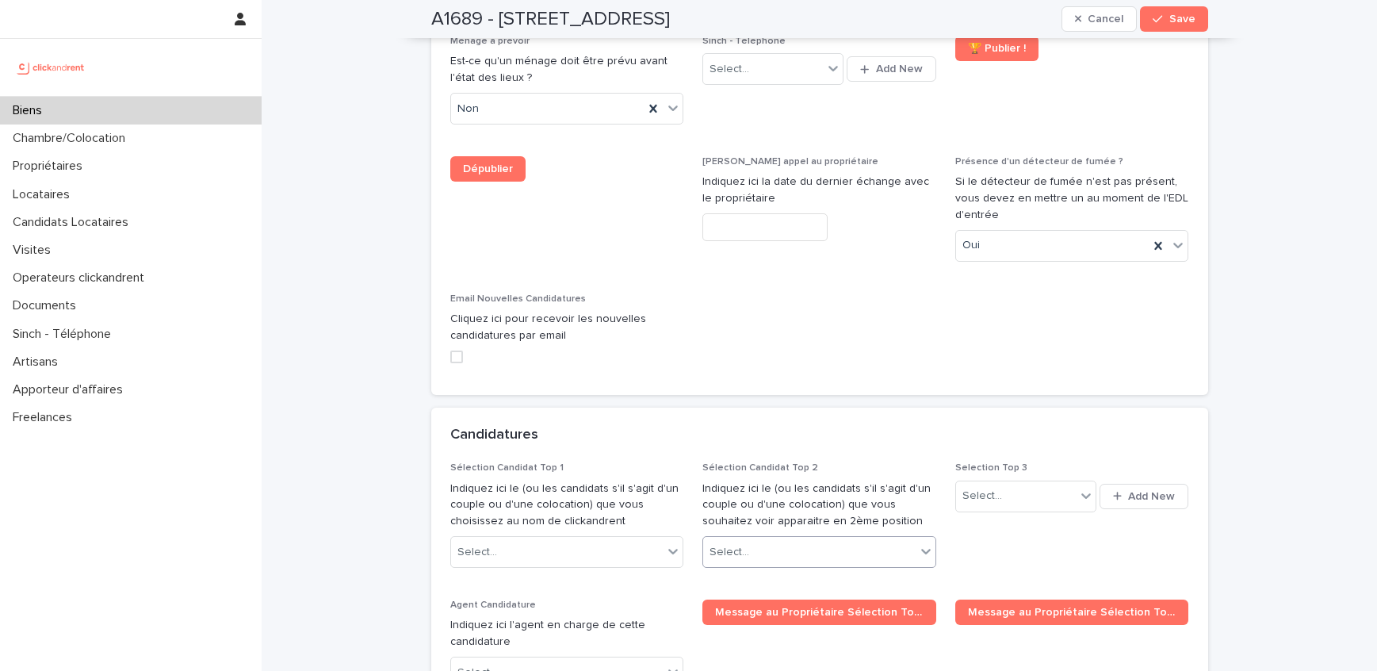
click at [914, 539] on div "Select..." at bounding box center [809, 552] width 213 height 26
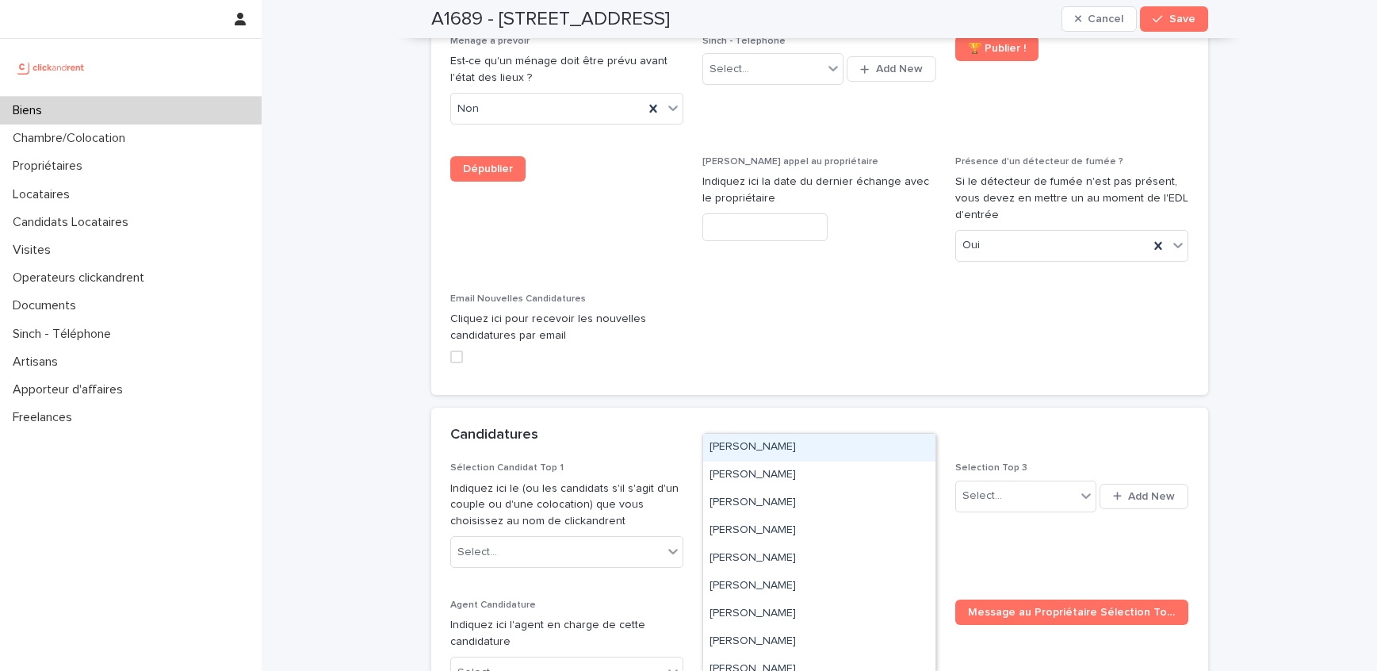
paste input "**********"
type input "**********"
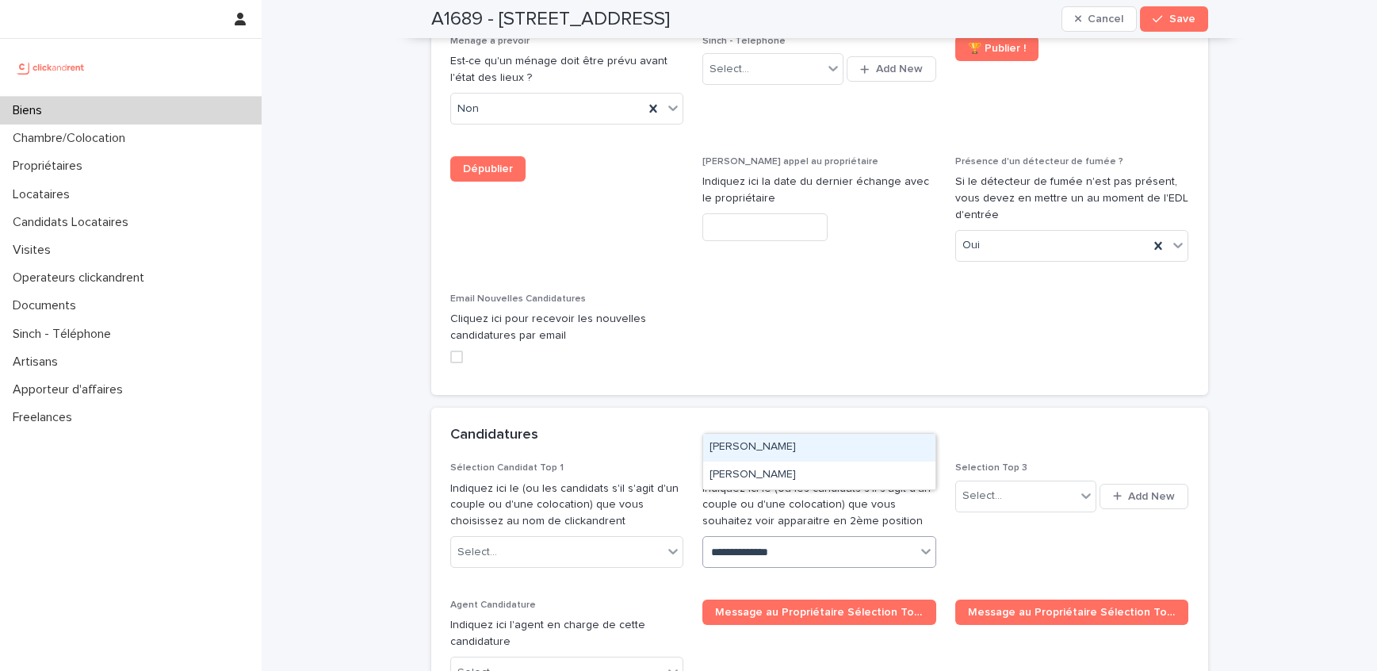
click at [830, 446] on div "Madassa Traore" at bounding box center [819, 448] width 232 height 28
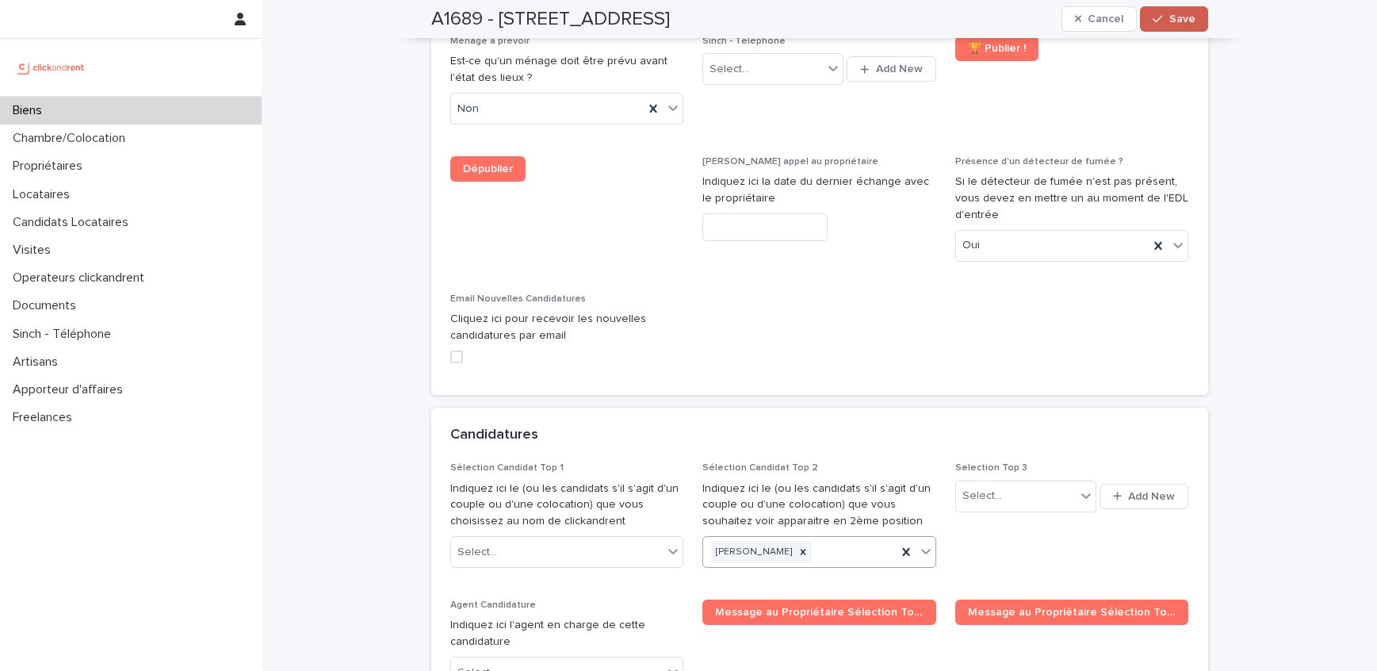
click at [1169, 21] on div "button" at bounding box center [1161, 18] width 16 height 11
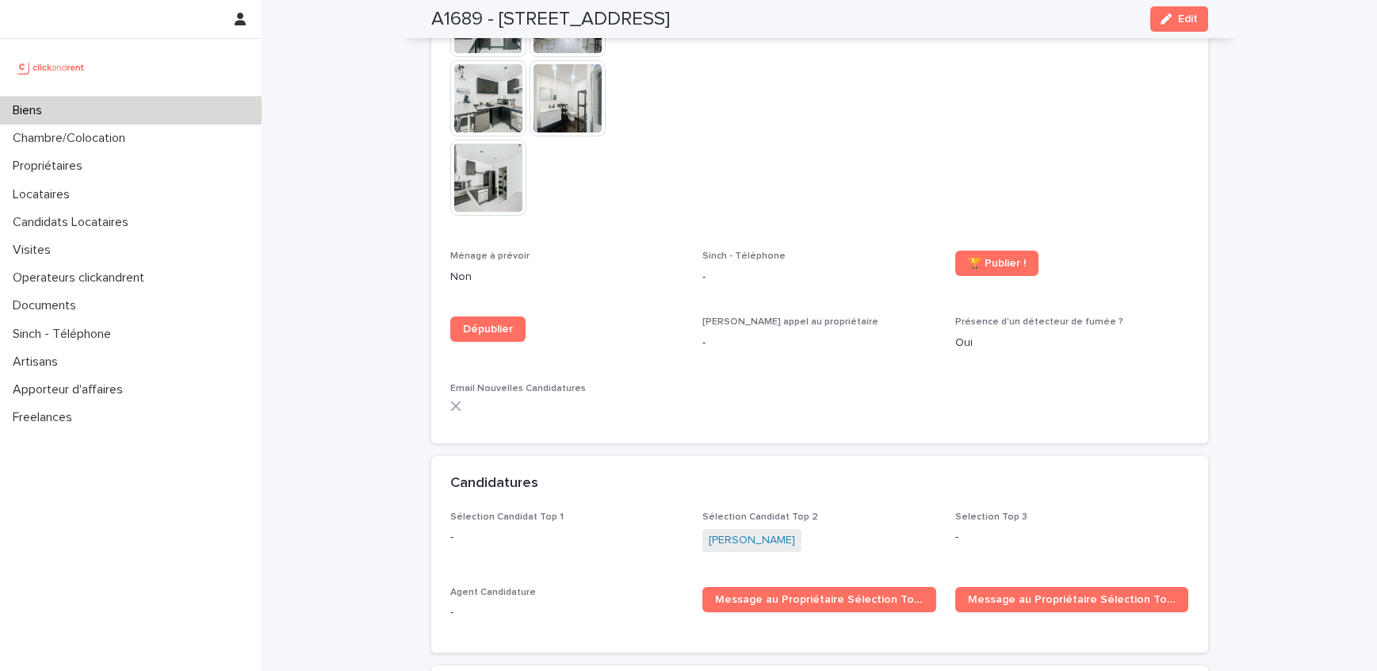
scroll to position [5405, 0]
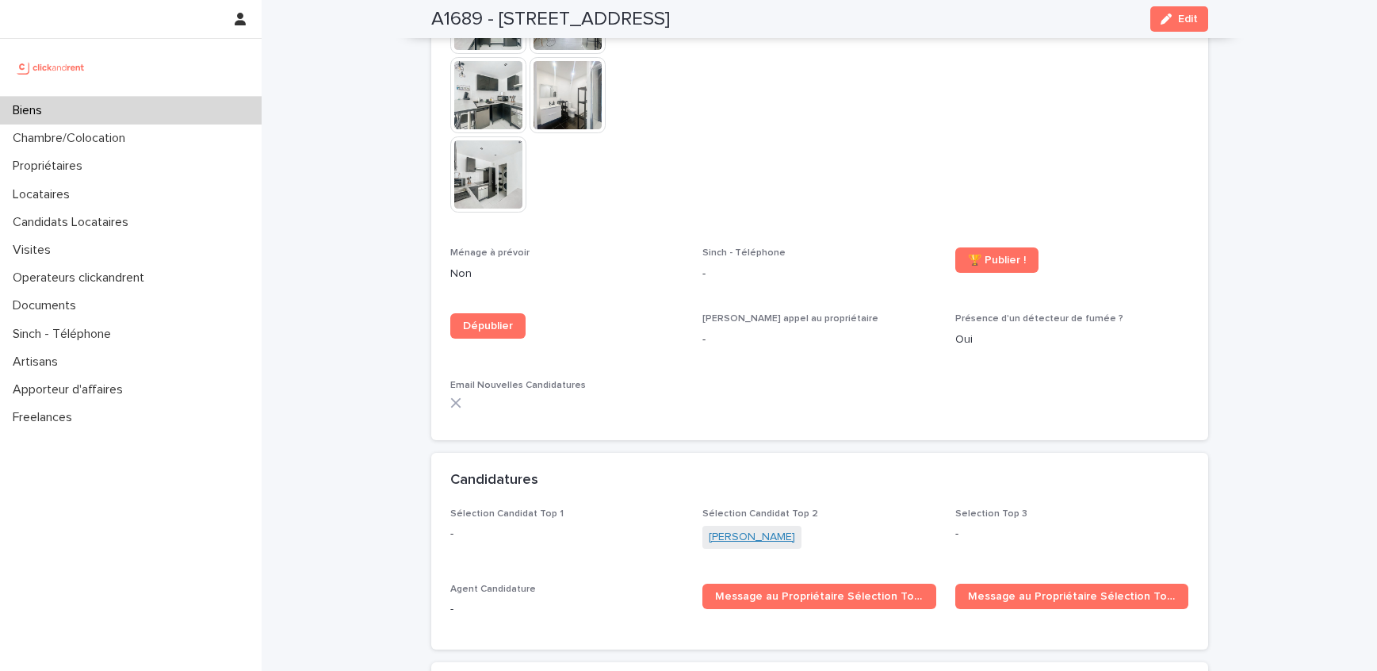
click at [772, 529] on link "Madassa Traore" at bounding box center [752, 537] width 86 height 17
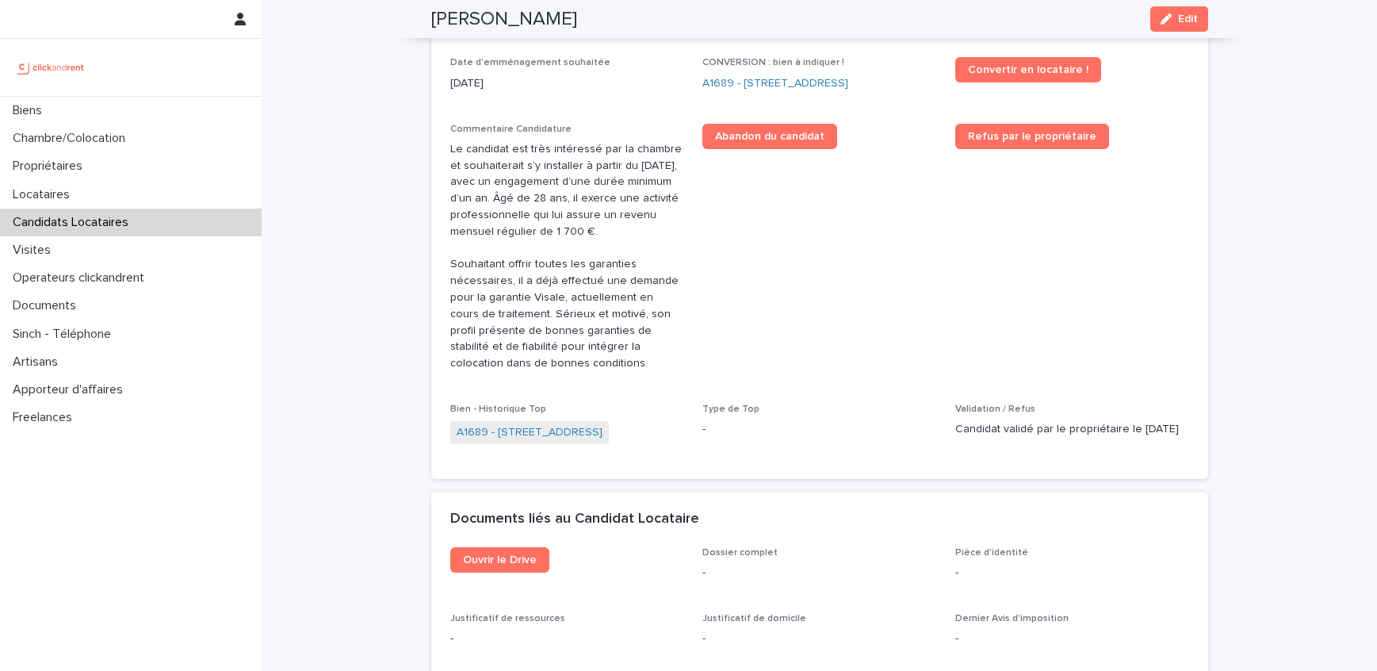
scroll to position [582, 0]
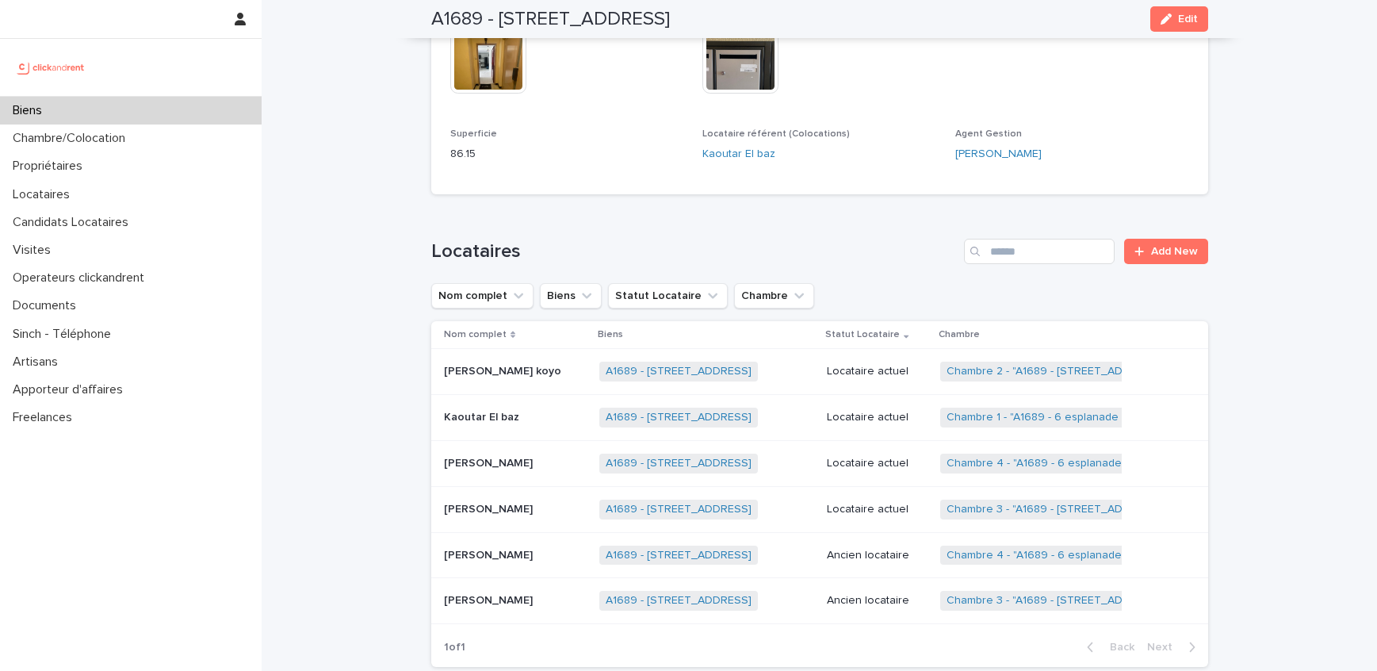
click at [99, 99] on div "Biens" at bounding box center [131, 111] width 262 height 28
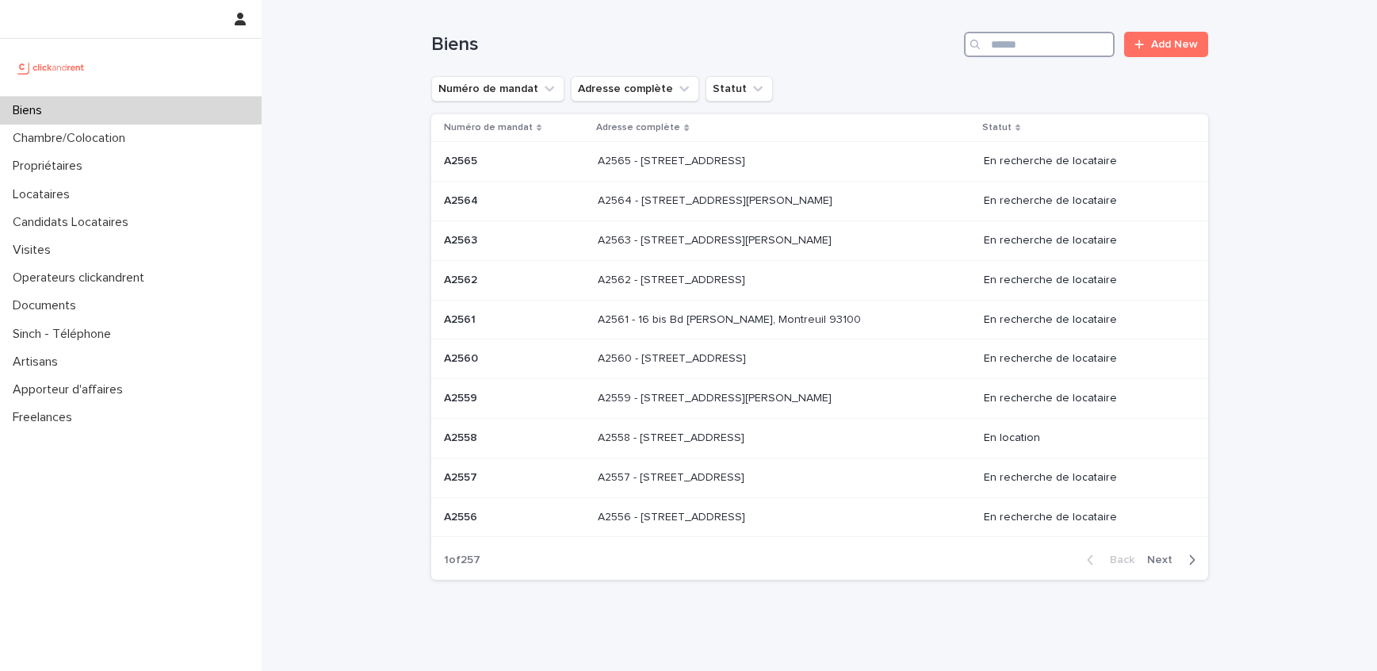
click at [1063, 57] on div "Biens Add New" at bounding box center [819, 38] width 777 height 76
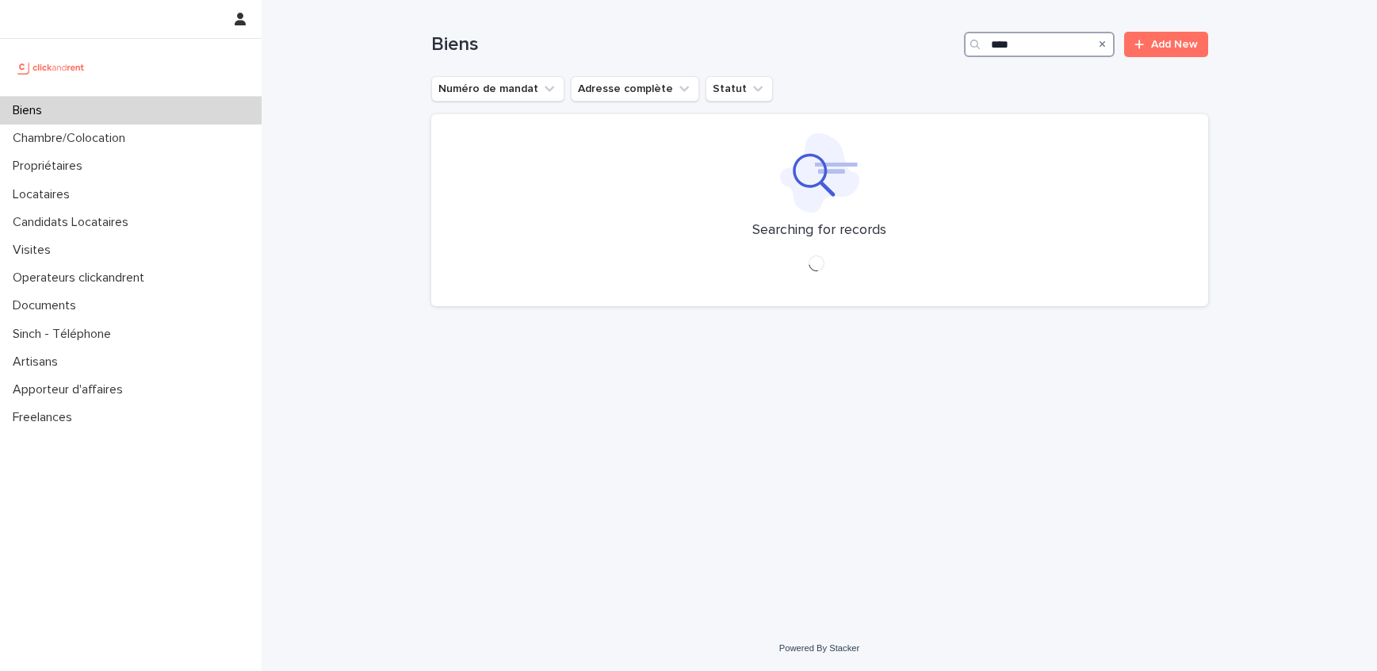
type input "****"
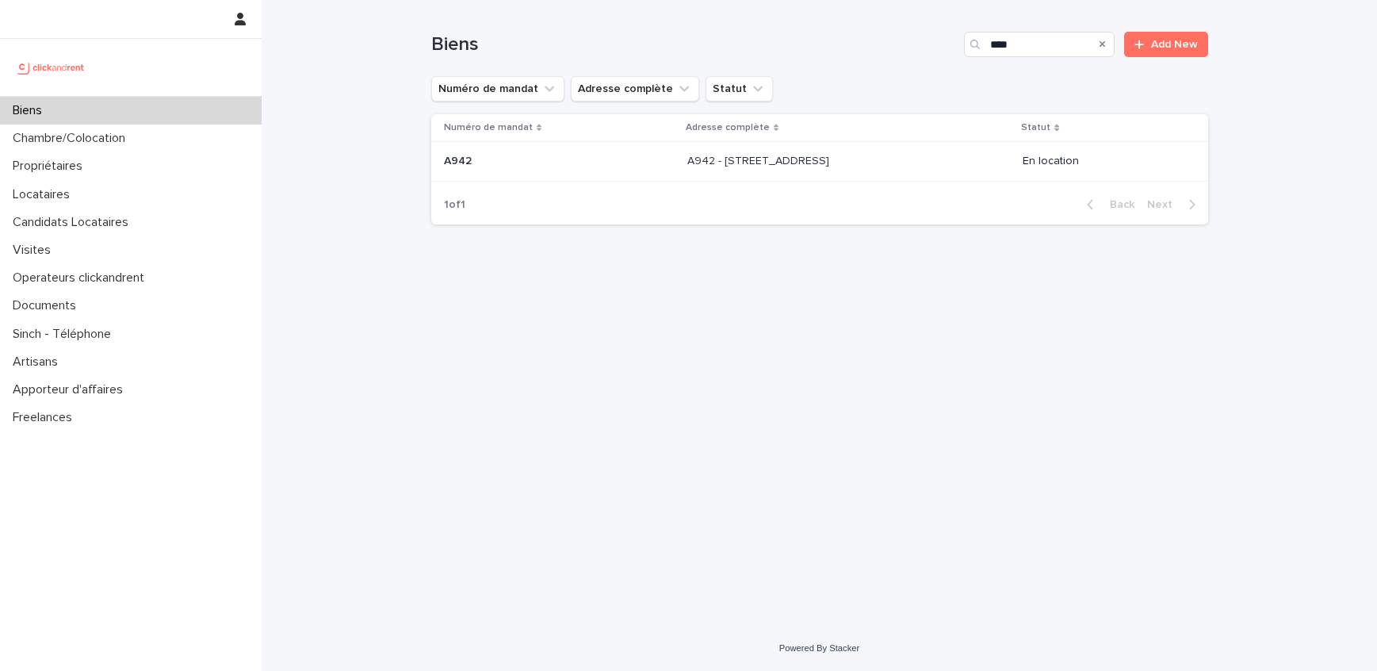
click at [799, 178] on td "A942 - 7 Boulevard de la République, Noisy-le-Sec 93130 A942 - 7 Boulevard de l…" at bounding box center [848, 162] width 335 height 40
click at [760, 155] on p "A942 - 7 Boulevard de la République, Noisy-le-Sec 93130" at bounding box center [760, 159] width 145 height 17
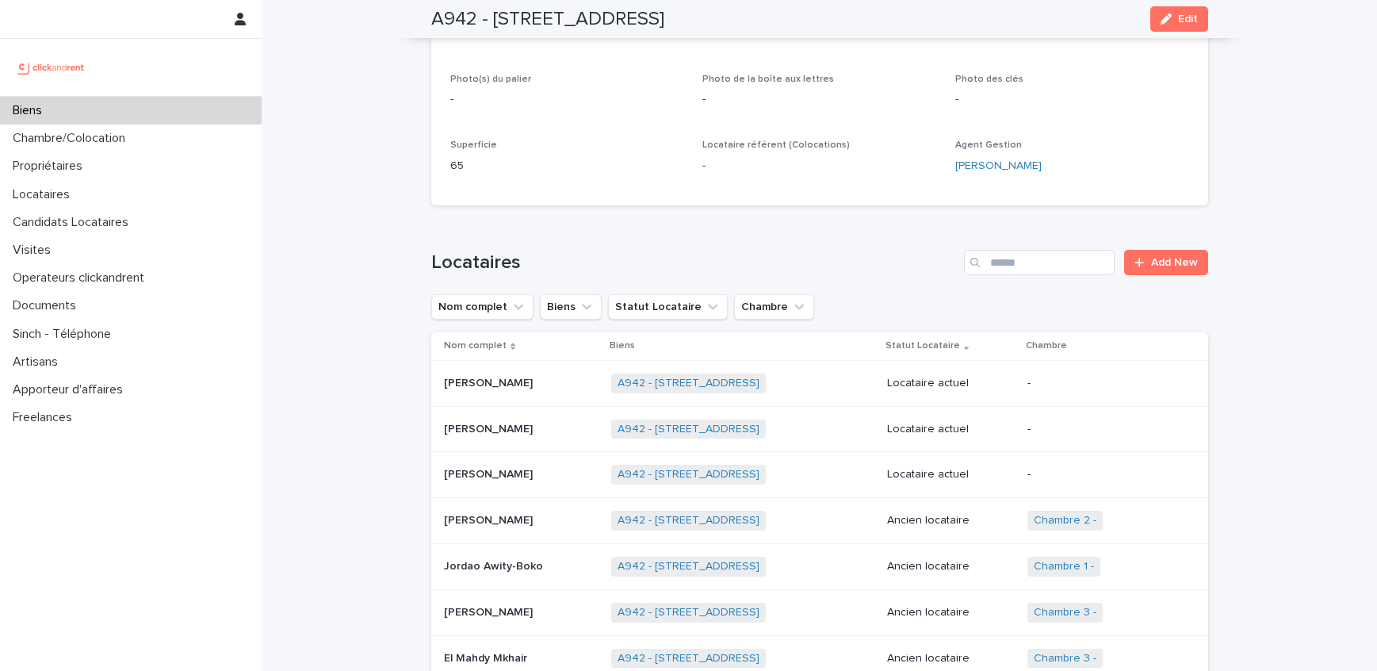
scroll to position [626, 0]
click at [714, 374] on link "A942 - 7 Boulevard de la République, Noisy-le-Sec 93130" at bounding box center [689, 380] width 142 height 13
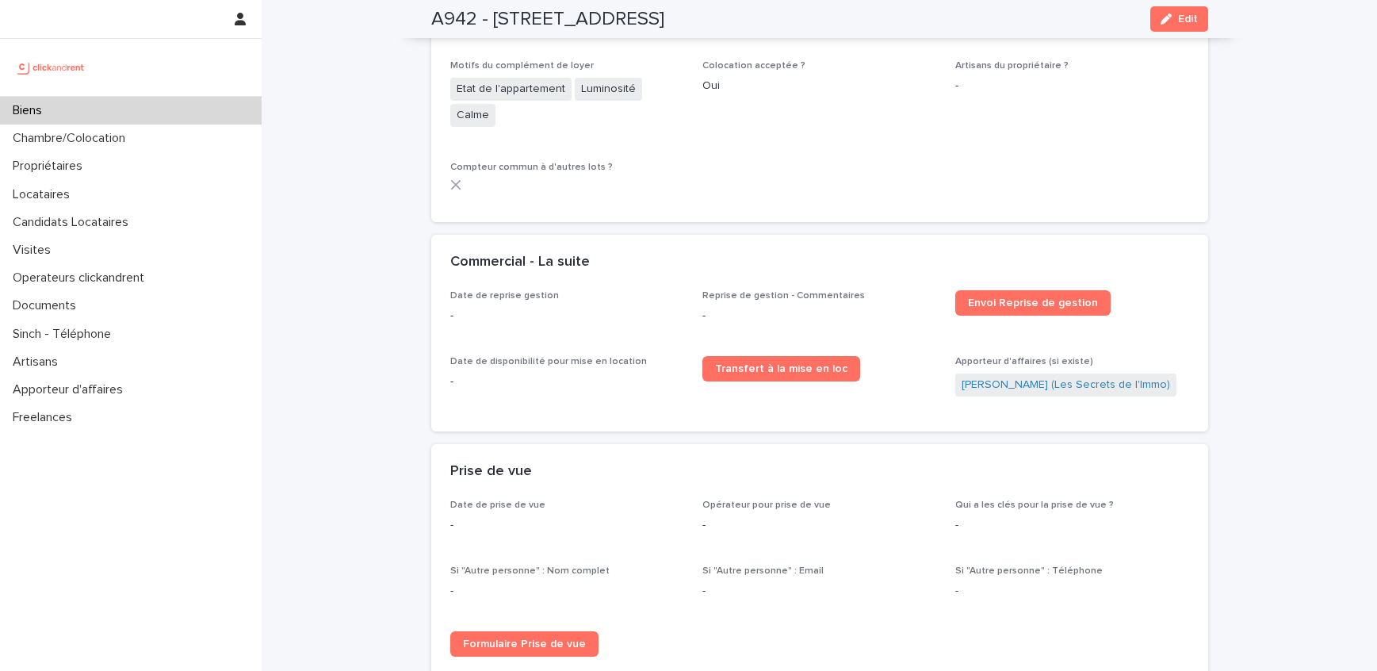
scroll to position [2627, 0]
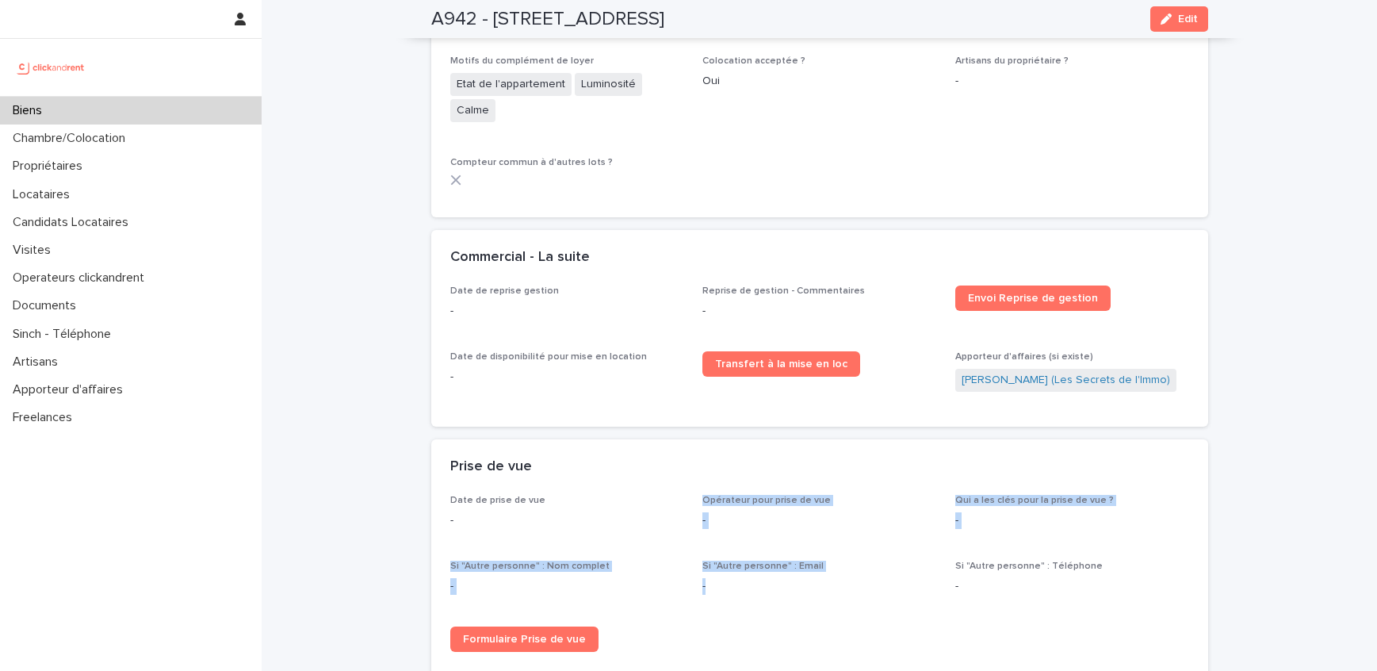
drag, startPoint x: 627, startPoint y: 477, endPoint x: 906, endPoint y: 547, distance: 287.9
click at [905, 547] on div "Date de prise de vue - Opérateur pour prise de vue - Qui a les clés pour la pri…" at bounding box center [819, 580] width 739 height 170
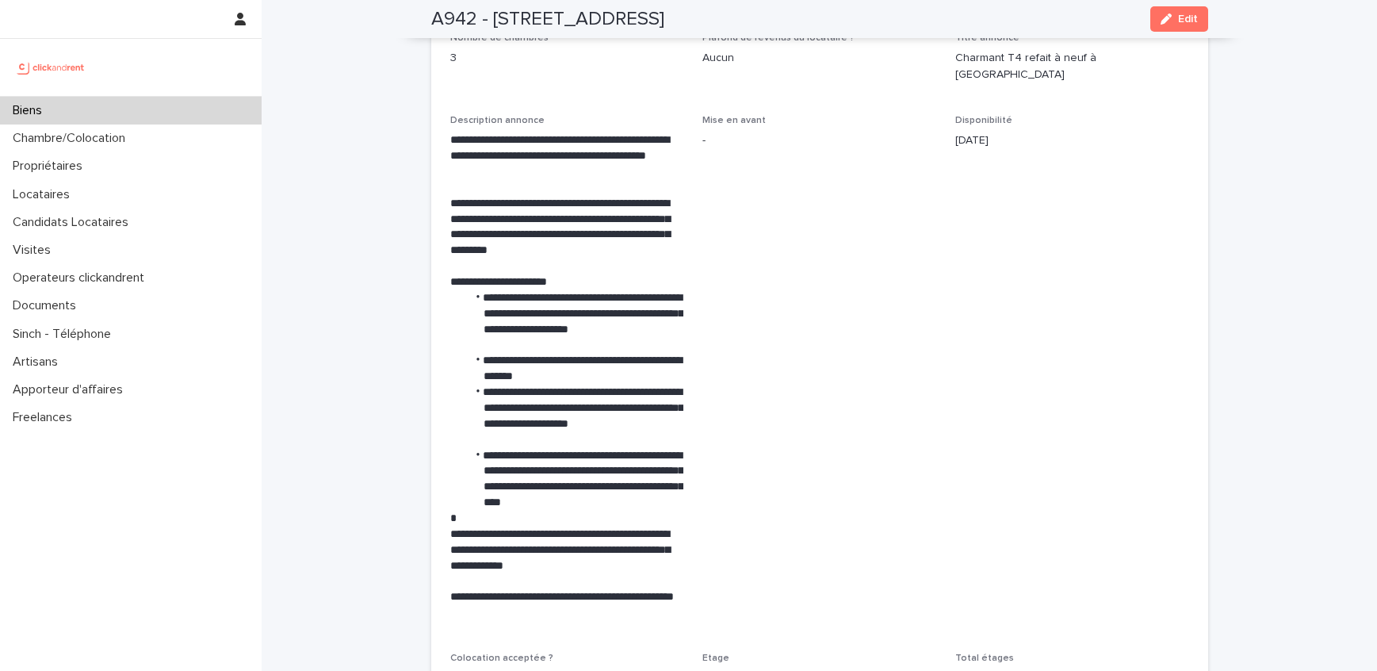
scroll to position [3846, 0]
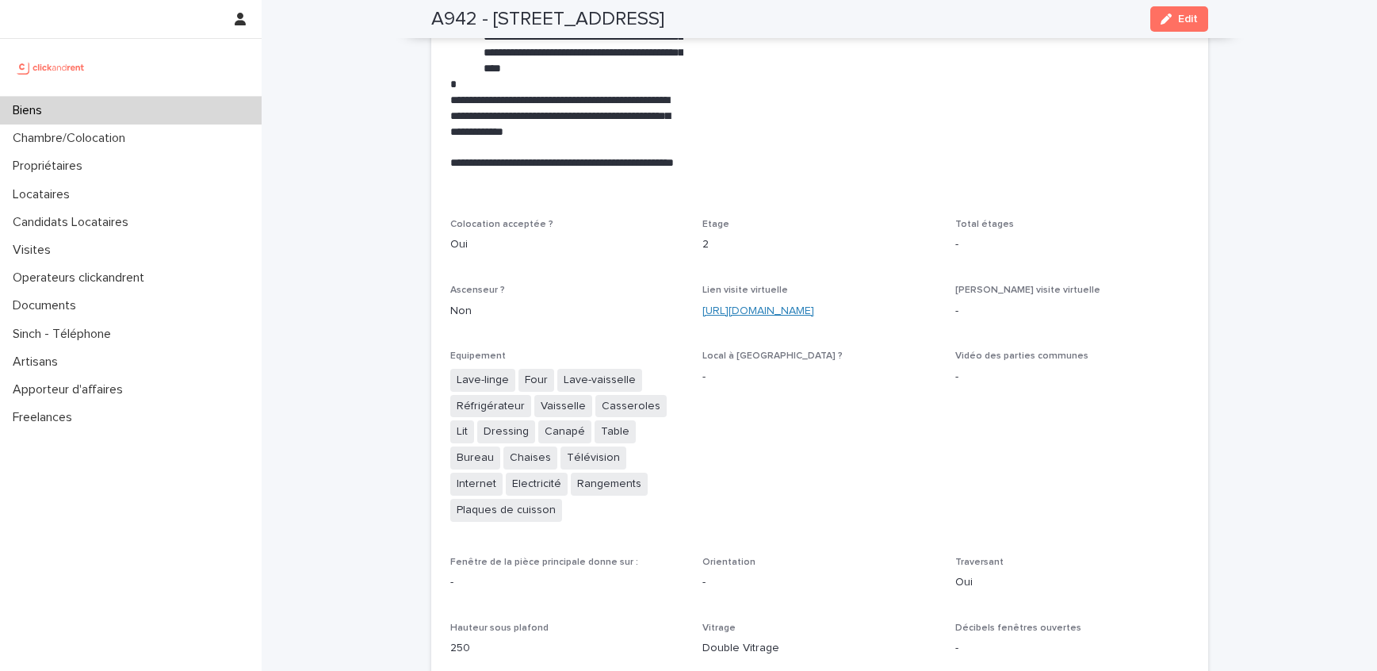
click at [814, 305] on link "https://my.matterport.com/show/?m=hXsEYe8PGrJ" at bounding box center [759, 310] width 112 height 11
click at [122, 176] on div "Propriétaires" at bounding box center [131, 166] width 262 height 28
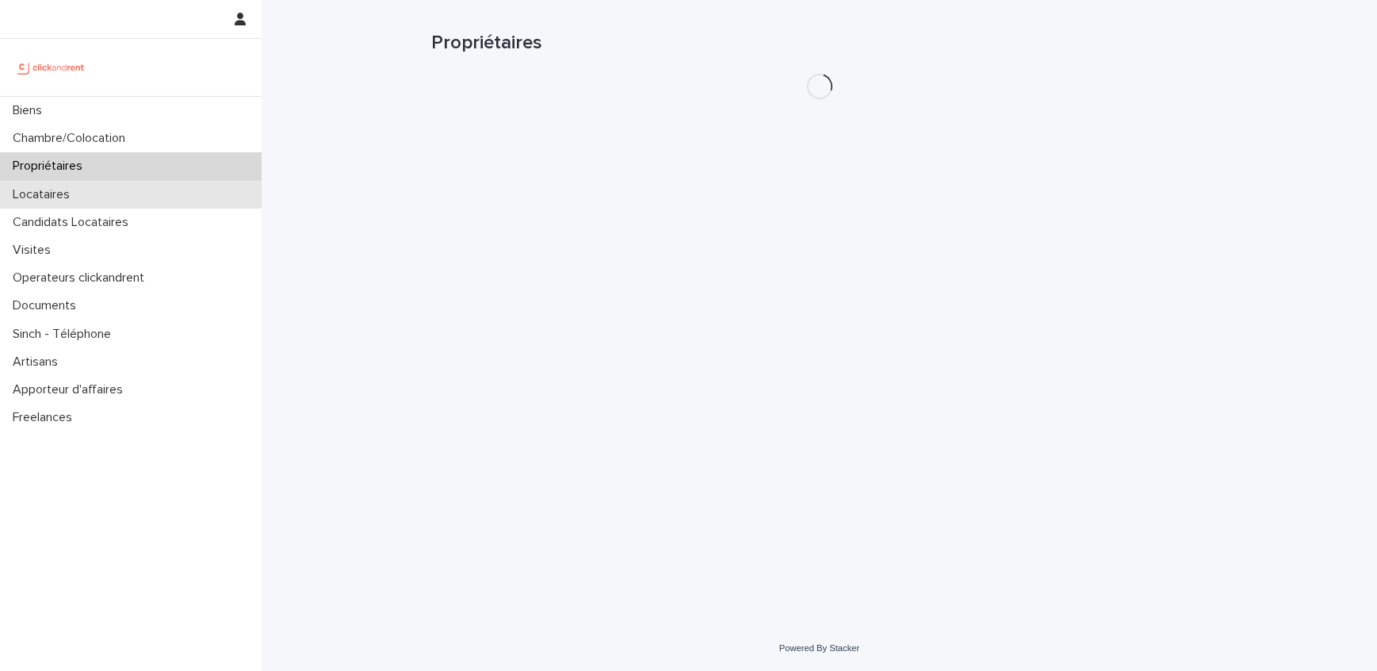
click at [120, 195] on div "Locataires" at bounding box center [131, 195] width 262 height 28
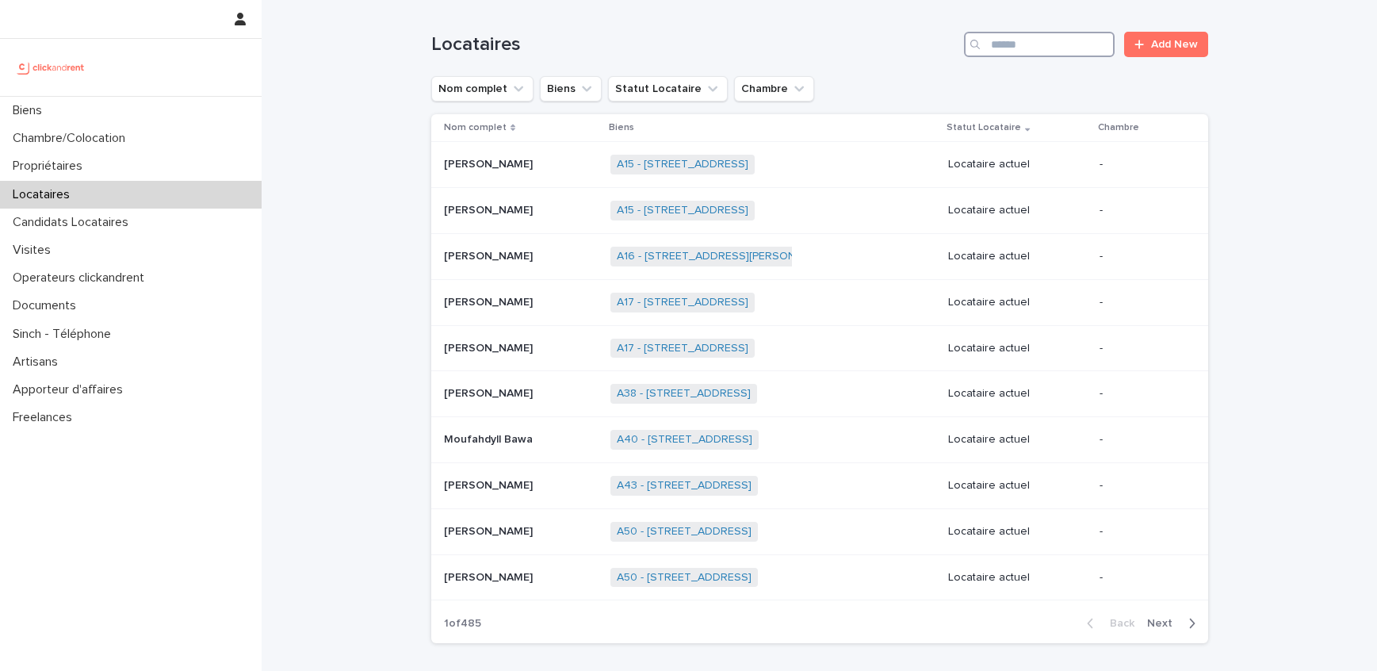
click at [1048, 51] on input "Search" at bounding box center [1039, 44] width 151 height 25
paste input "**********"
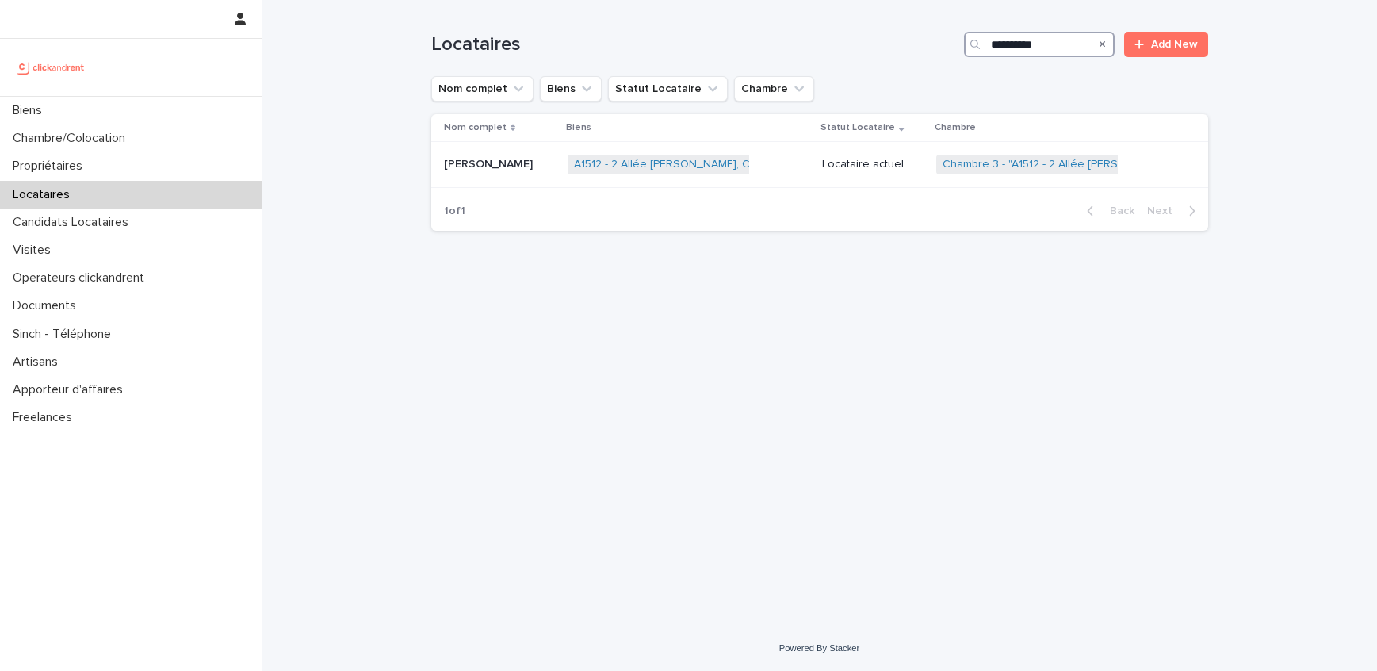
type input "**********"
click at [98, 182] on div "Locataires" at bounding box center [131, 195] width 262 height 28
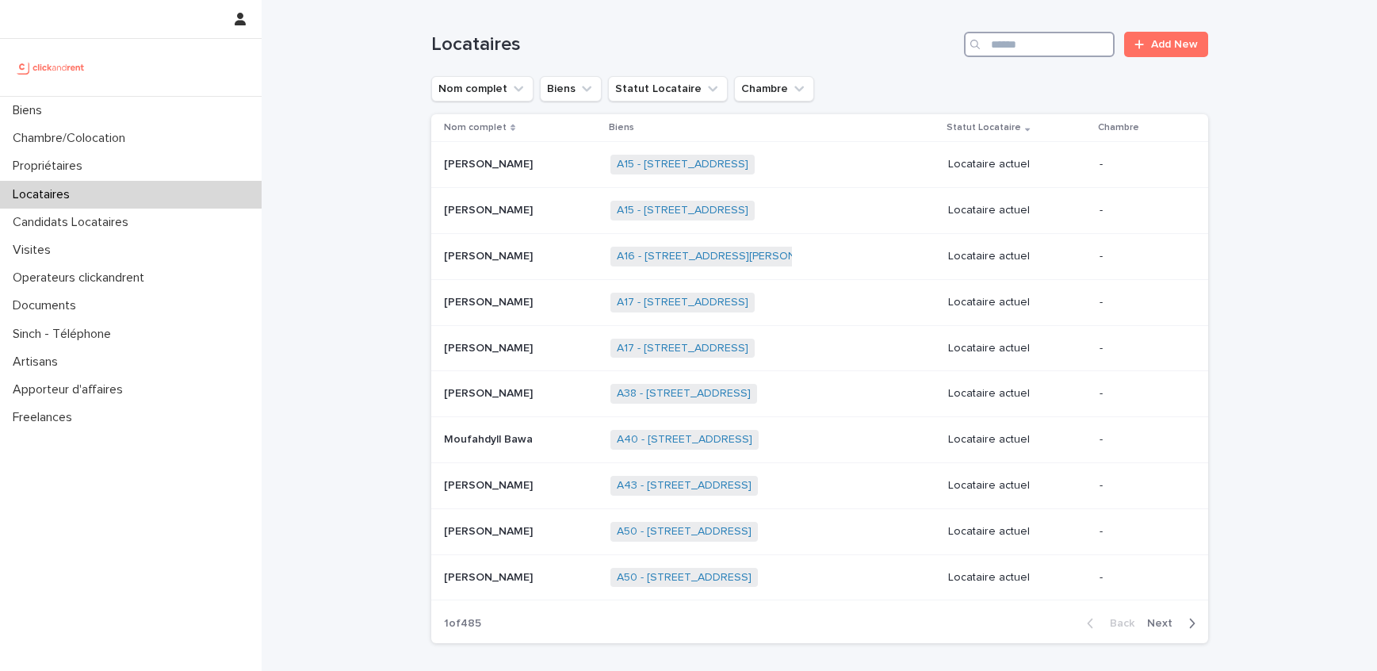
click at [1055, 44] on input "Search" at bounding box center [1039, 44] width 151 height 25
click at [136, 114] on div "Biens" at bounding box center [131, 111] width 262 height 28
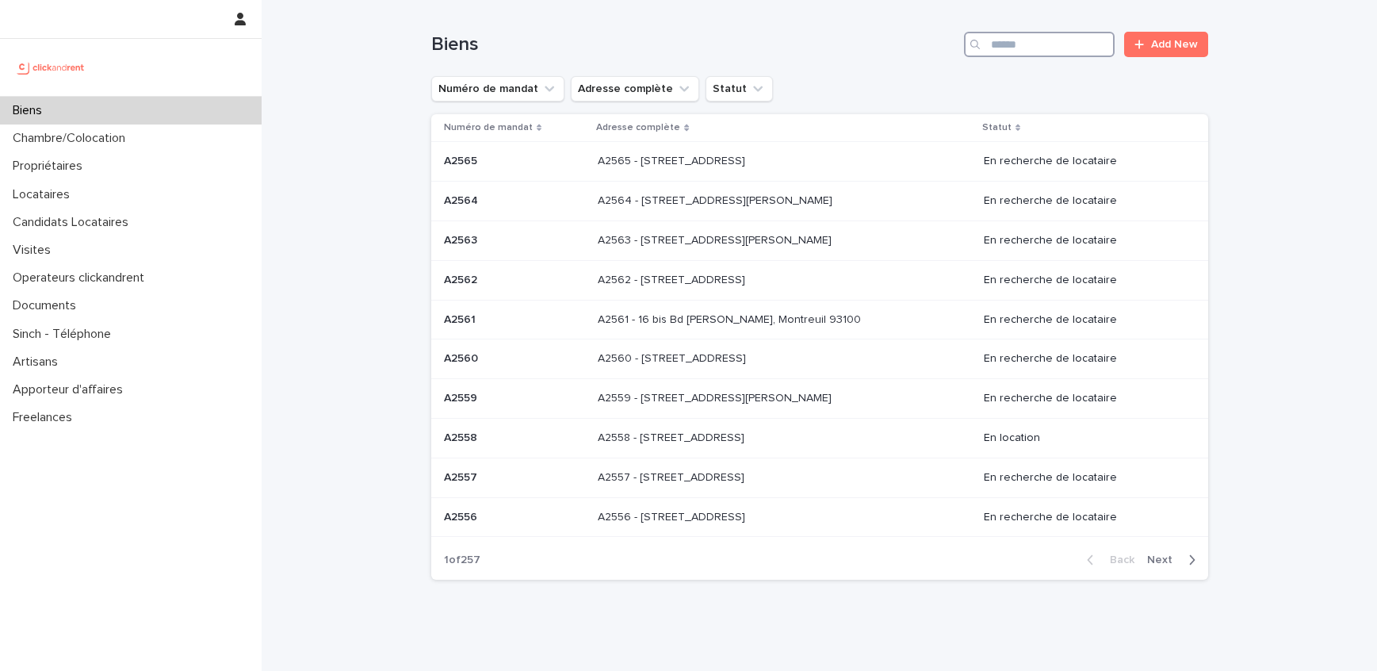
click at [1084, 49] on input "Search" at bounding box center [1039, 44] width 151 height 25
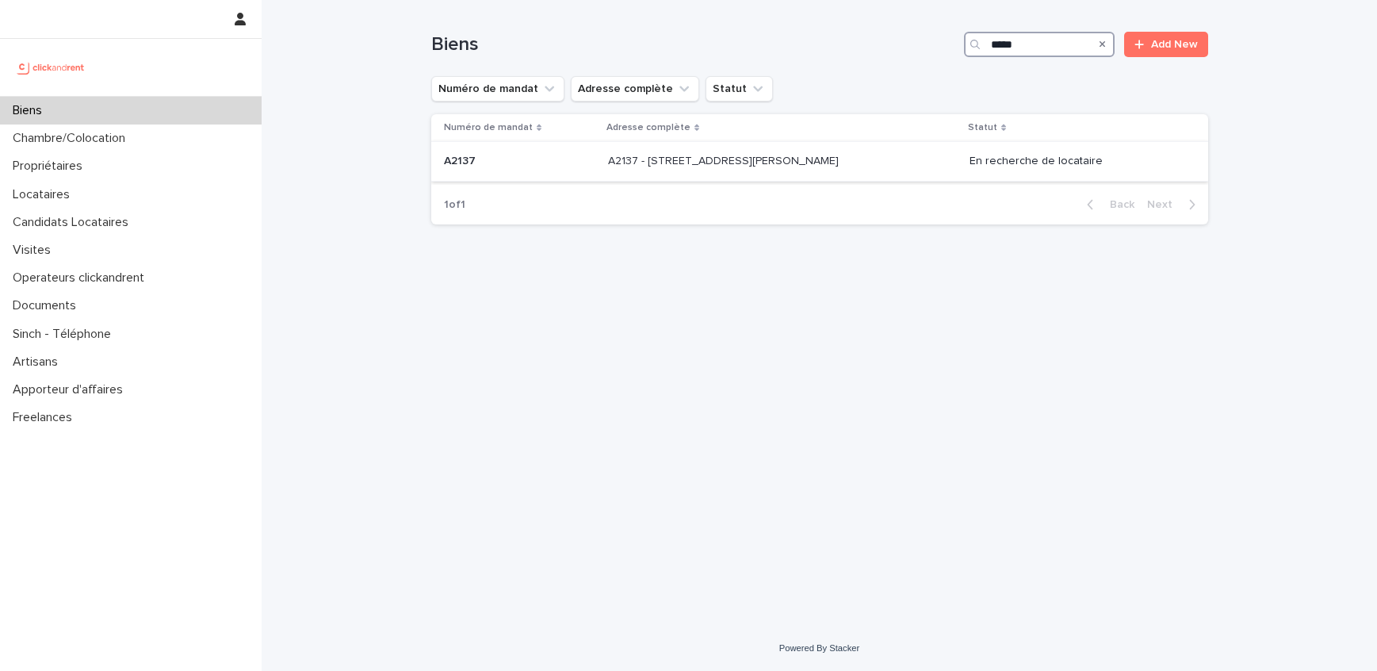
type input "*****"
click at [766, 153] on p "A2137 - 15 rue Valentin Hauy, Amiens 80000" at bounding box center [725, 159] width 234 height 17
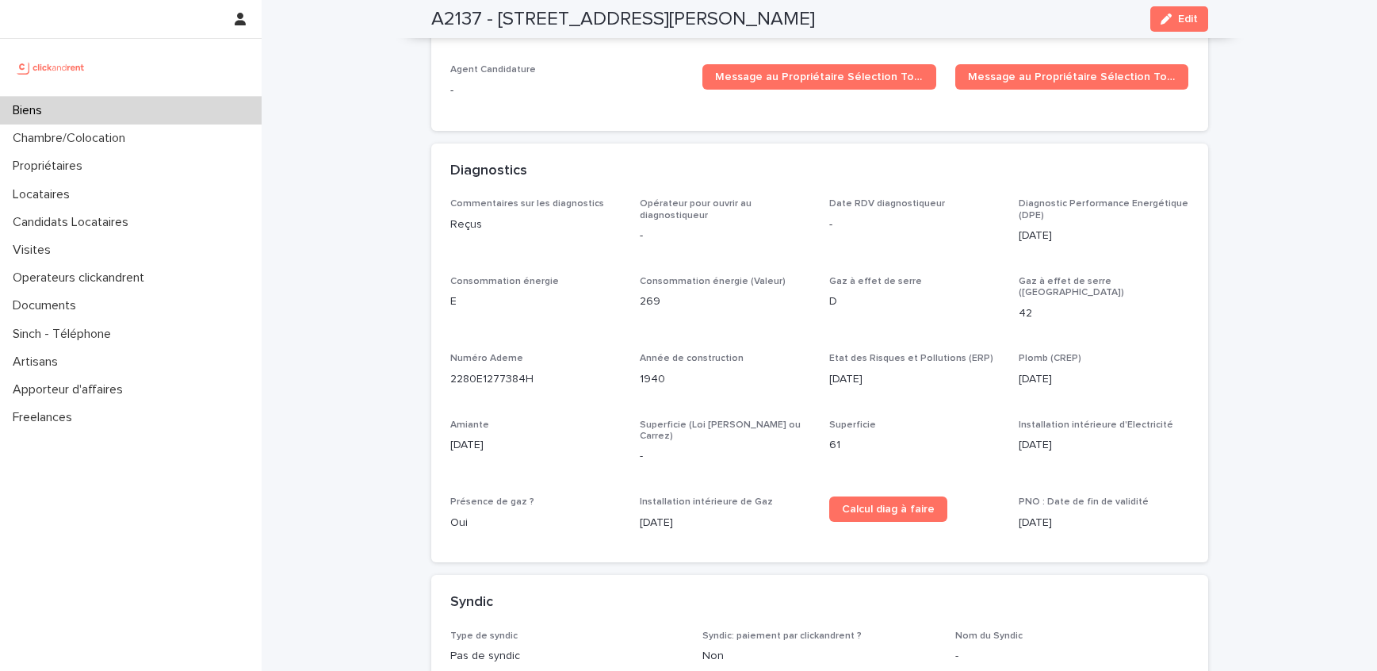
scroll to position [6309, 0]
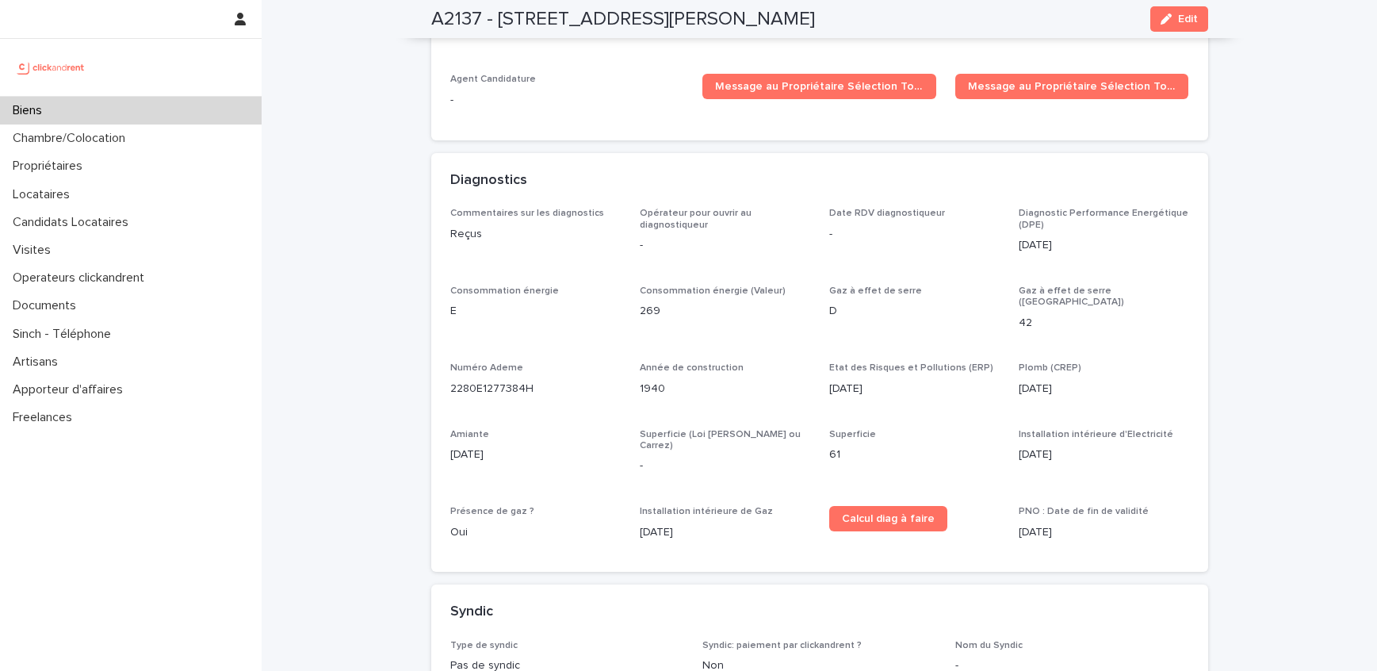
click at [679, 362] on div "Année de construction 1940" at bounding box center [725, 385] width 170 height 47
click at [137, 117] on div "Biens" at bounding box center [131, 111] width 262 height 28
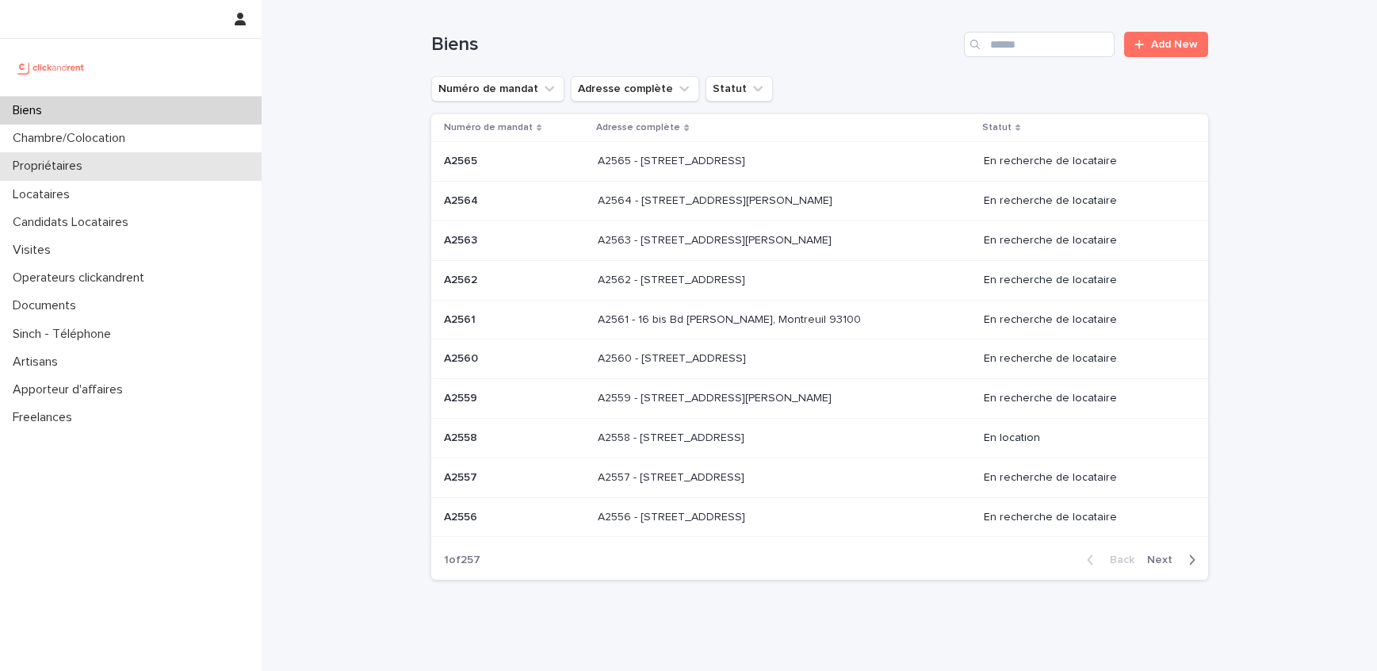
click at [155, 166] on div "Propriétaires" at bounding box center [131, 166] width 262 height 28
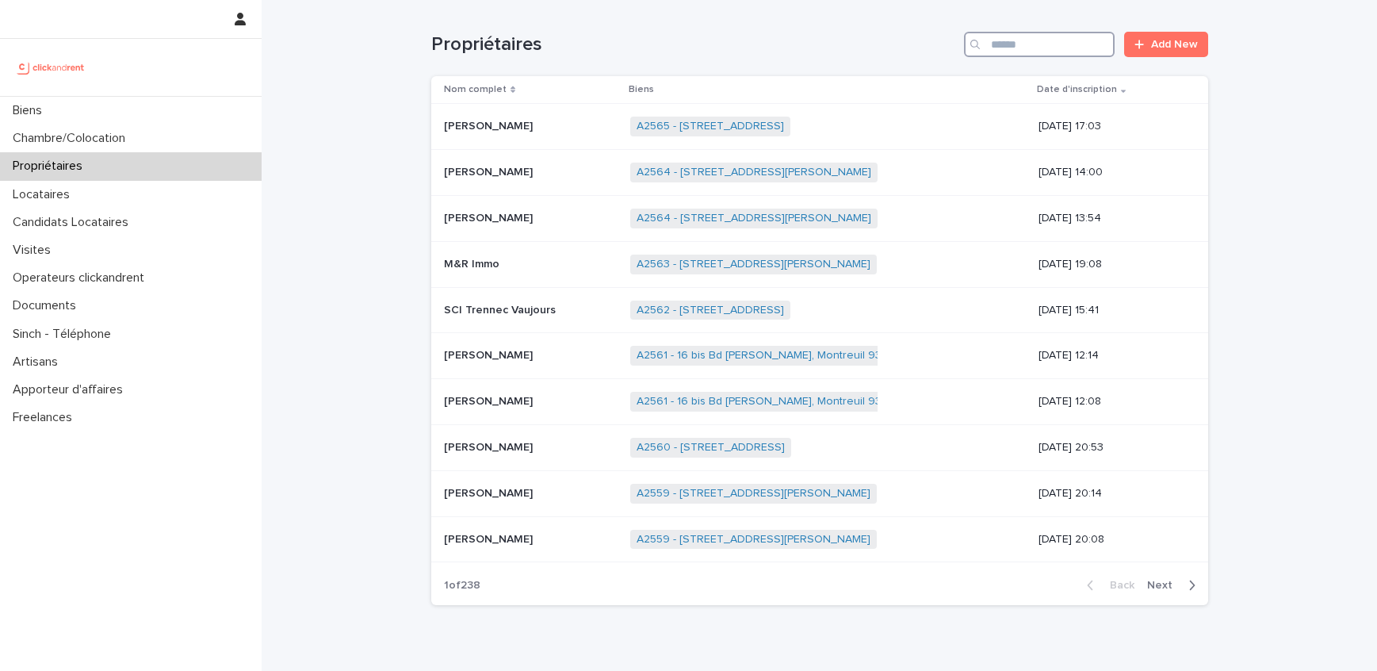
click at [1040, 48] on input "Search" at bounding box center [1039, 44] width 151 height 25
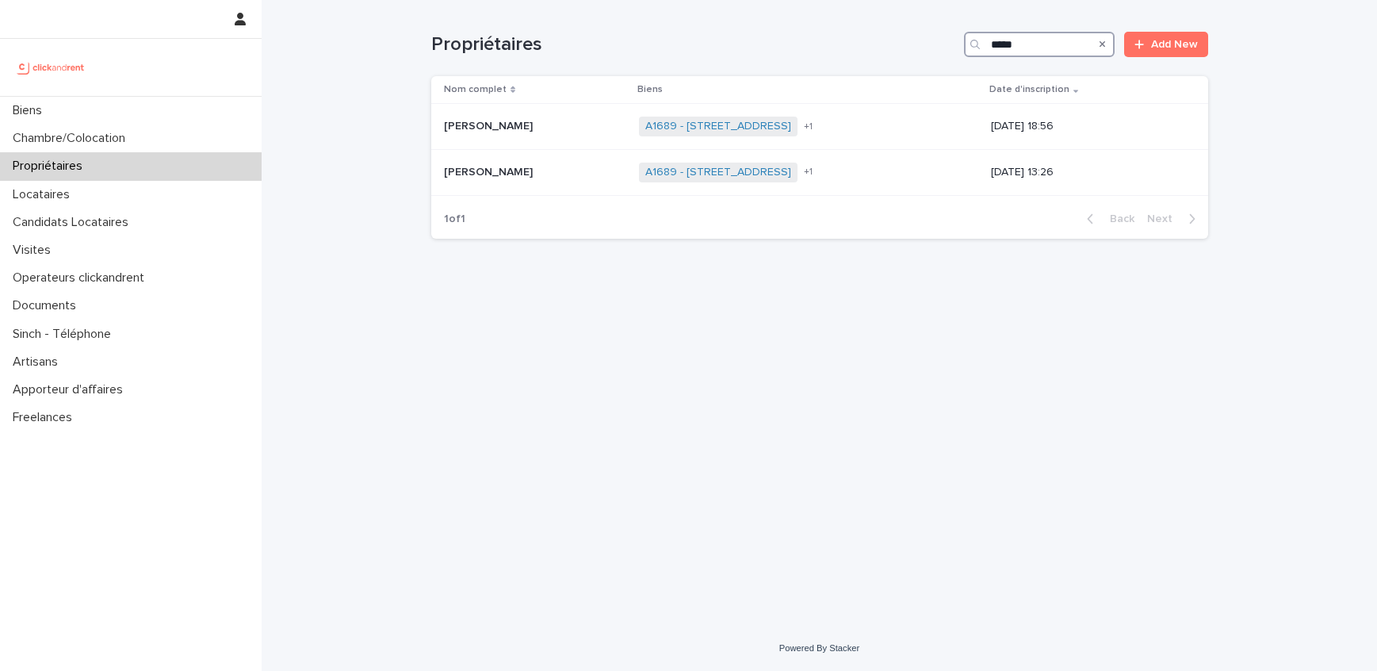
type input "*****"
click at [56, 105] on div "Biens" at bounding box center [131, 111] width 262 height 28
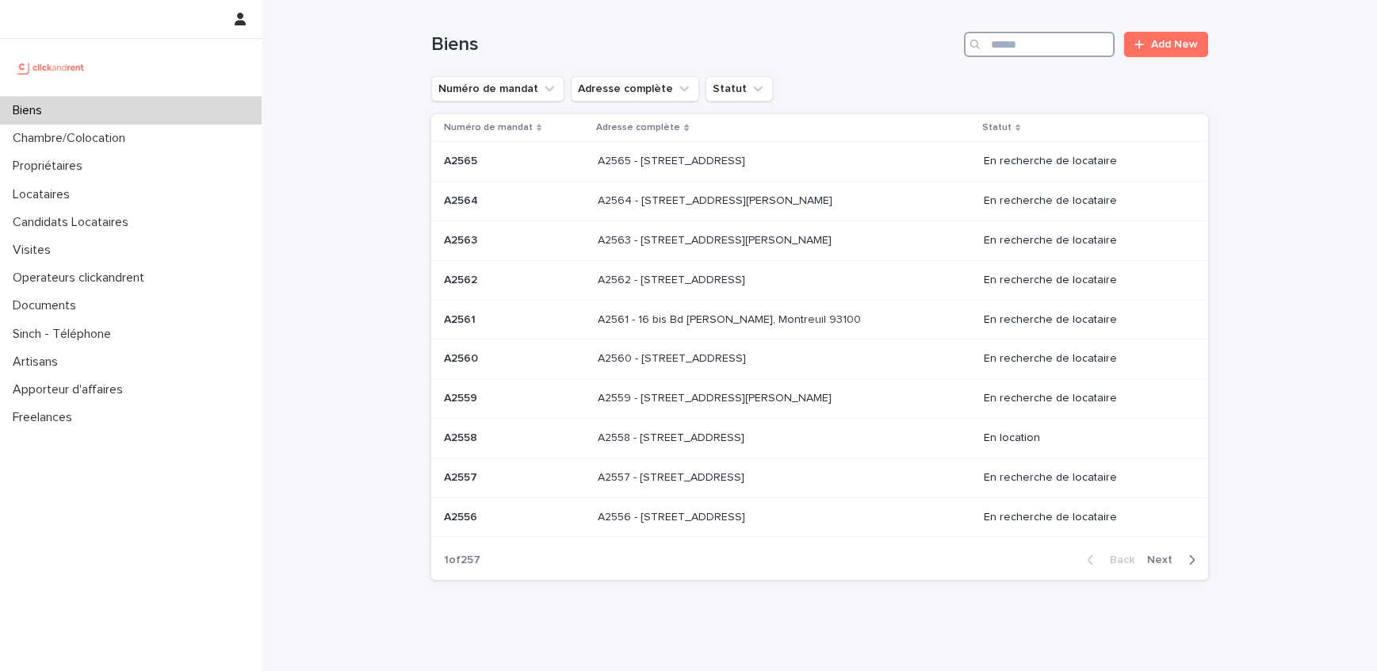
click at [1043, 48] on input "Search" at bounding box center [1039, 44] width 151 height 25
paste input "*****"
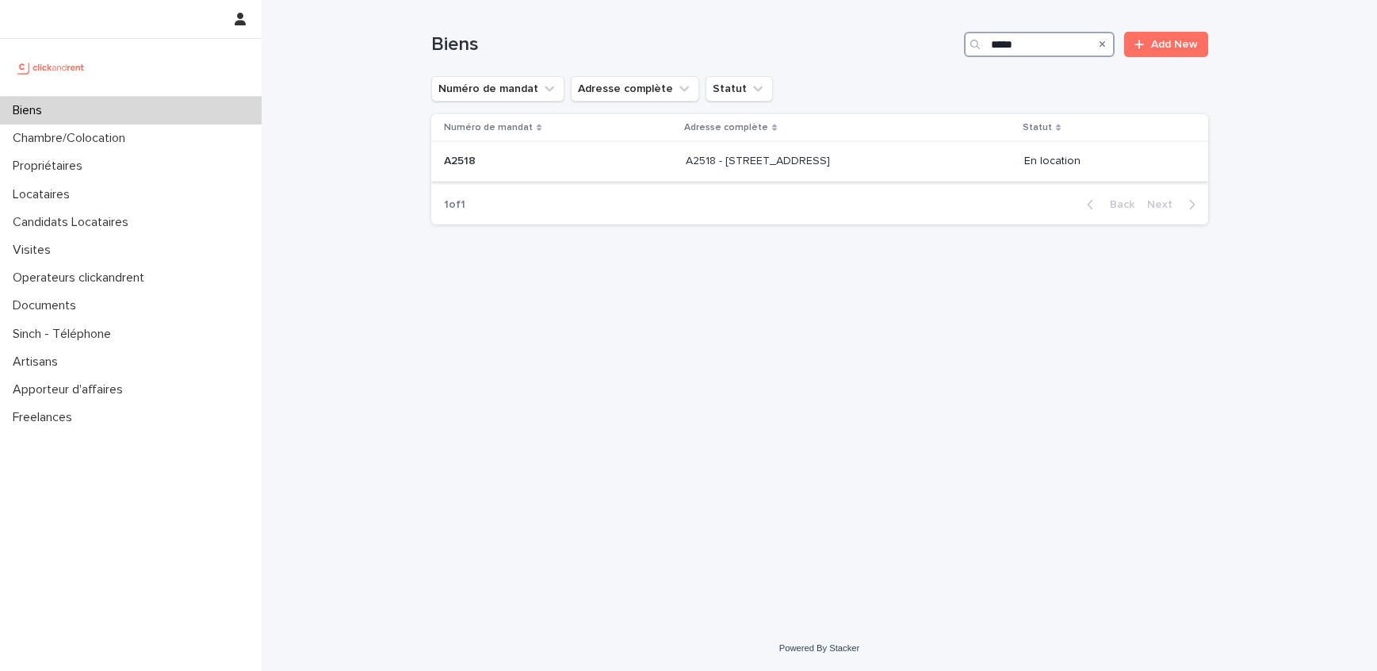
type input "*****"
click at [898, 157] on div "A2518 - 32 Rue de la Baïsse, Villeurbanne 69100 A2518 - 32 Rue de la Baïsse, Vi…" at bounding box center [849, 161] width 326 height 26
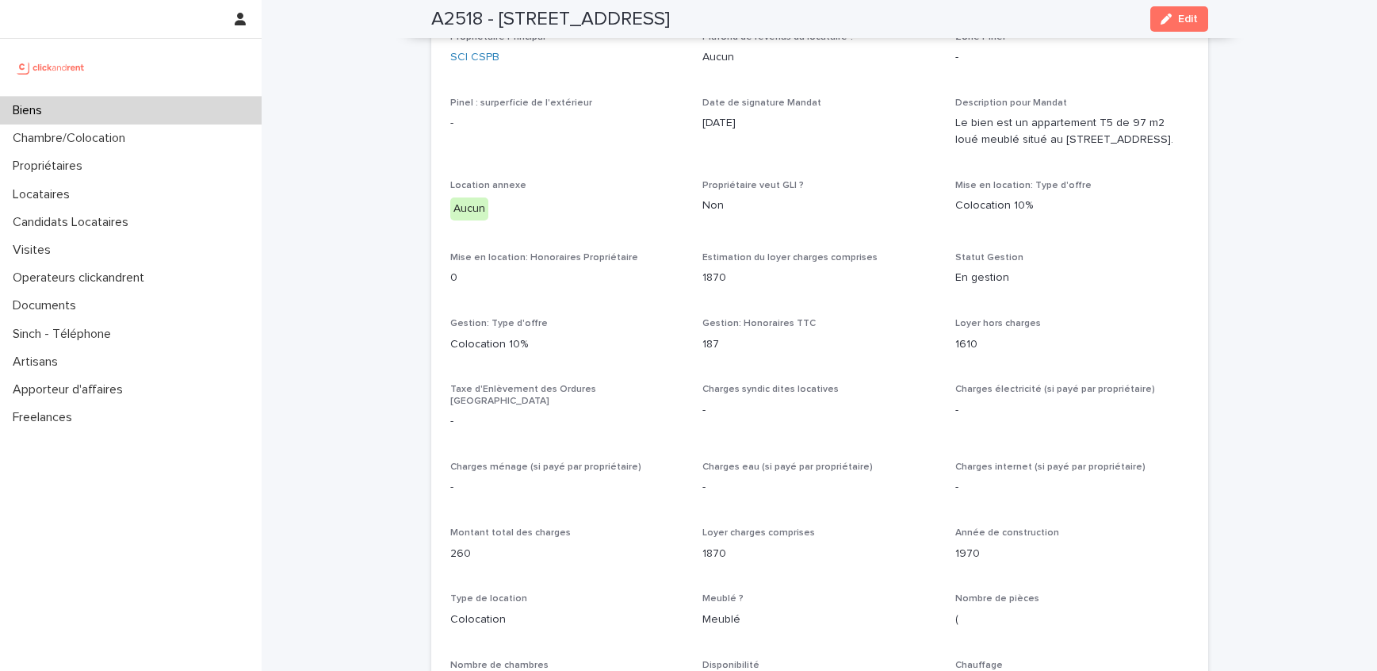
scroll to position [1279, 0]
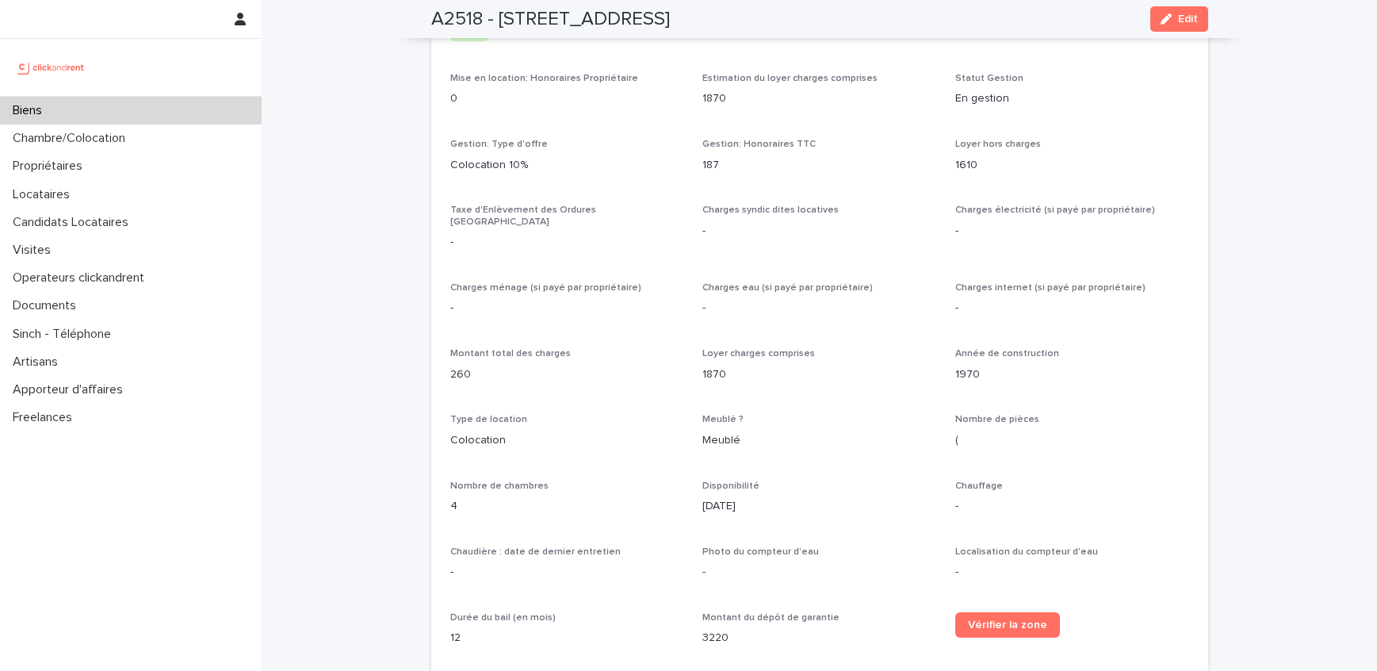
click at [164, 105] on div "Biens" at bounding box center [131, 111] width 262 height 28
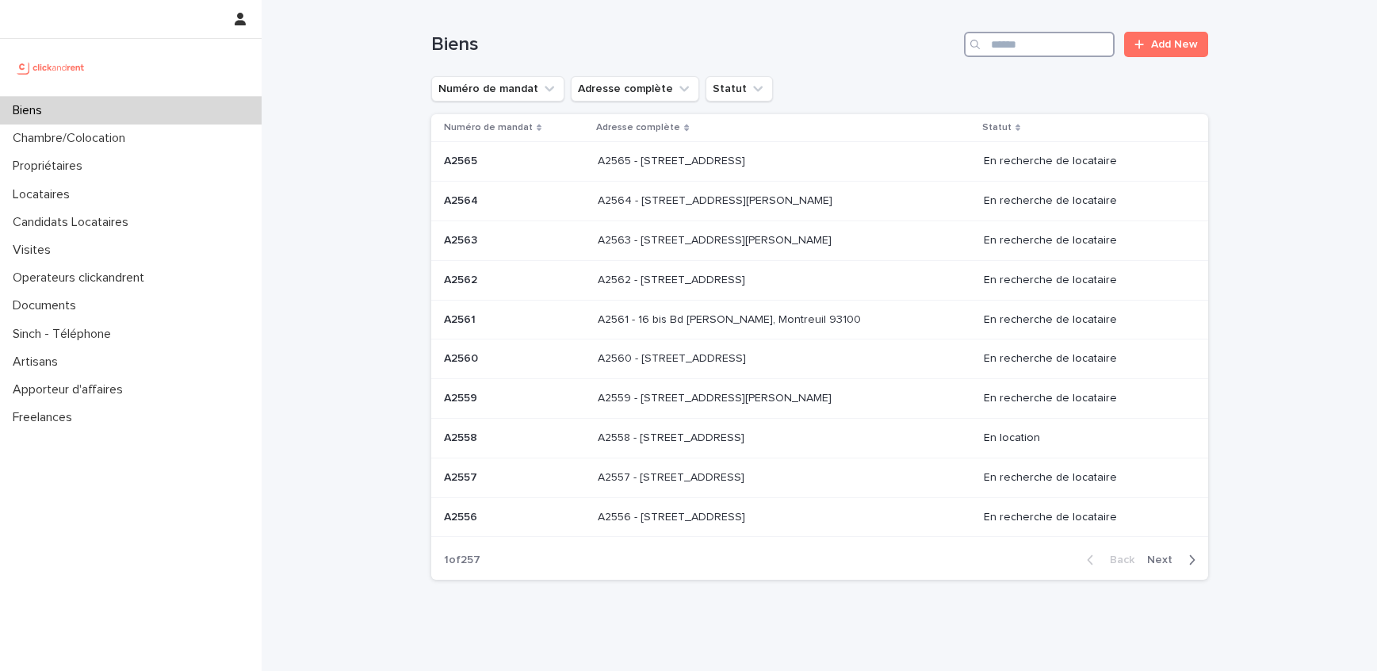
click at [1064, 44] on input "Search" at bounding box center [1039, 44] width 151 height 25
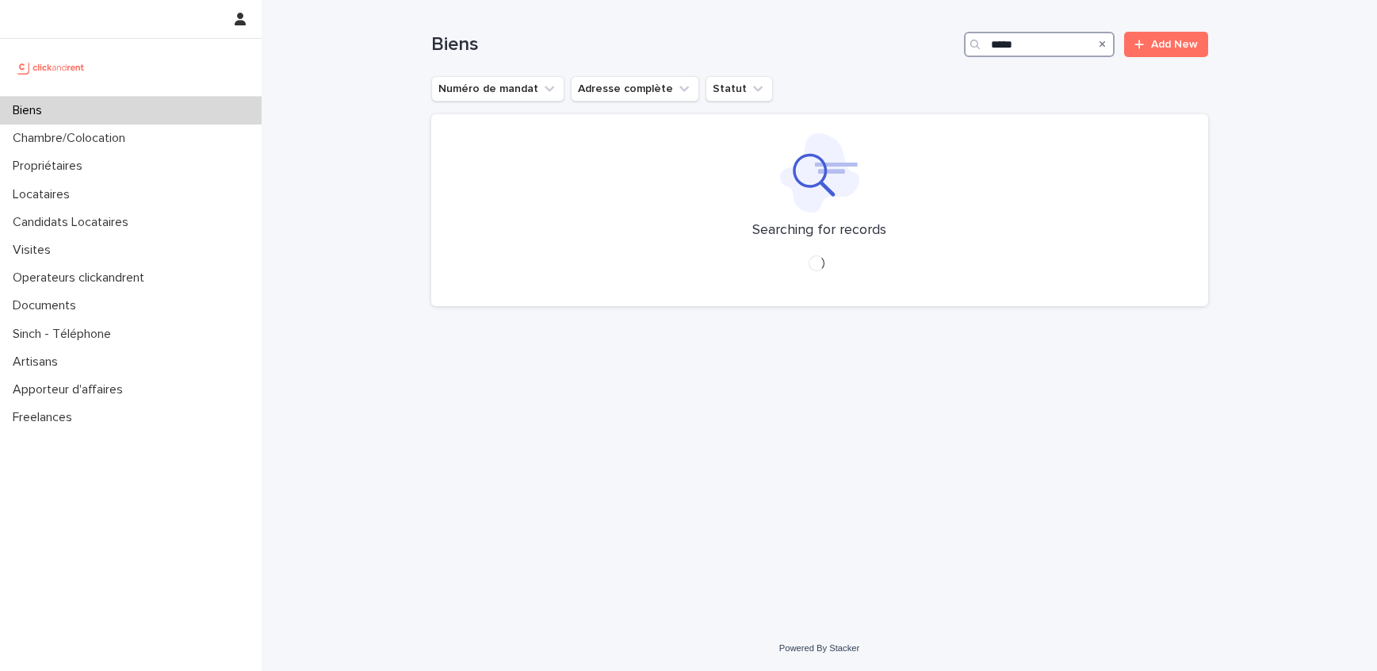
type input "*****"
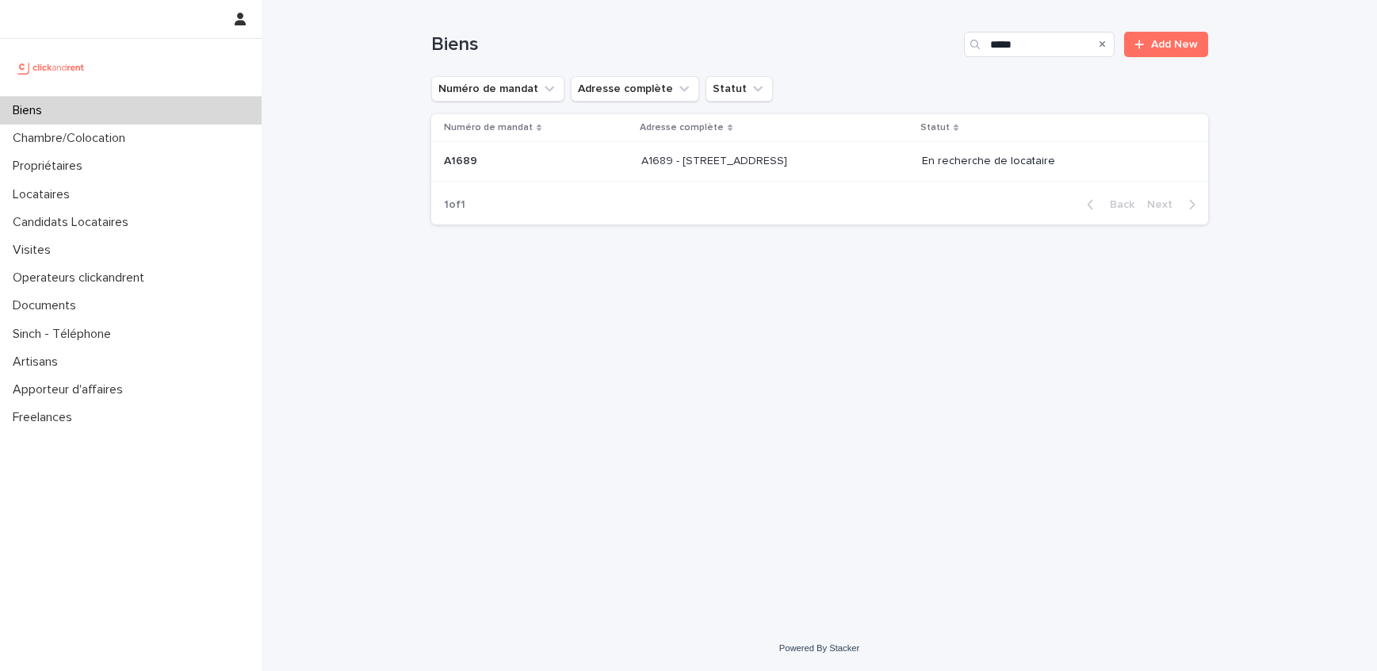
click at [910, 169] on div "A1689 - 6 esplanade de l'Europe, Argenteuil 95100 A1689 - 6 esplanade de l'Euro…" at bounding box center [776, 161] width 268 height 26
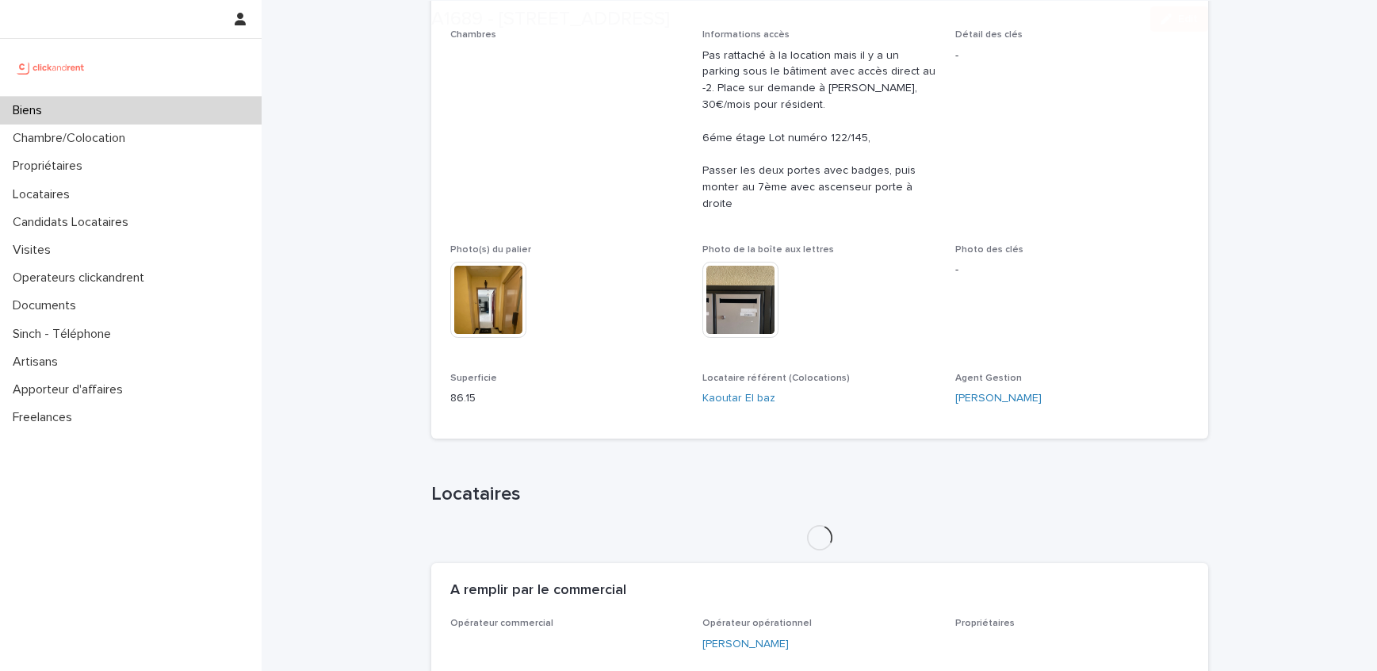
scroll to position [561, 0]
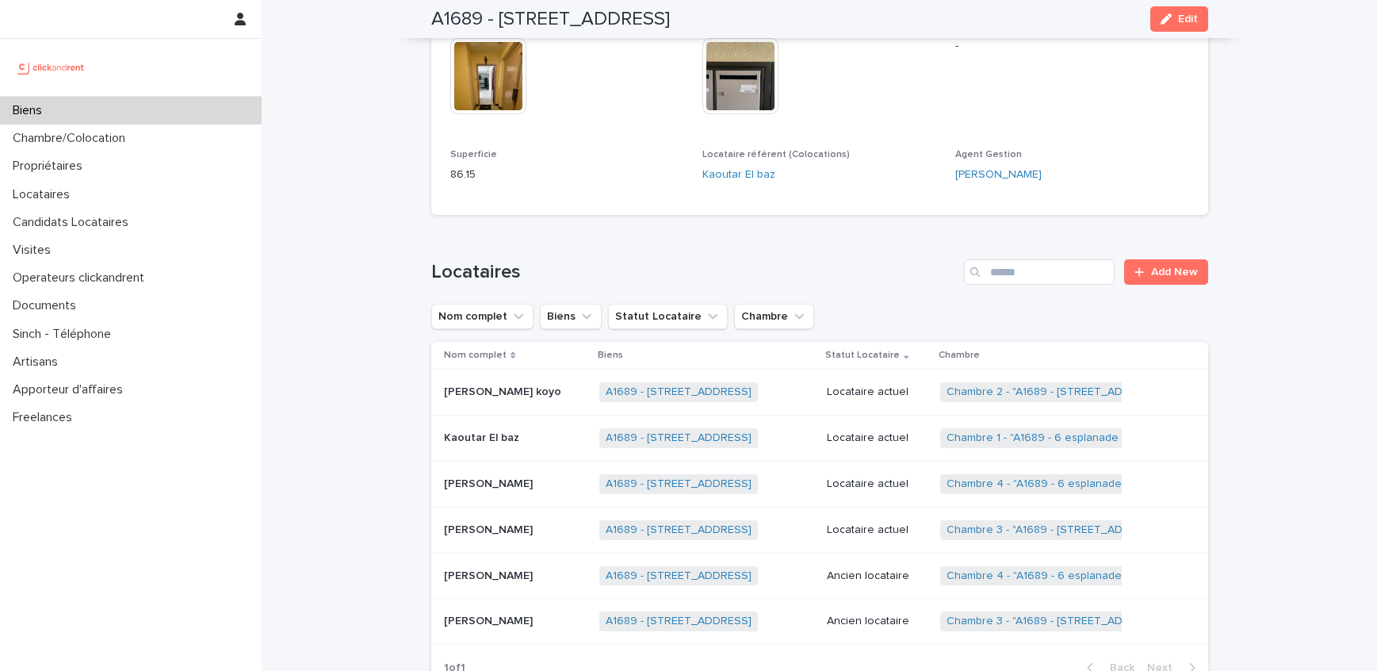
click at [734, 385] on link "A1689 - [STREET_ADDRESS]" at bounding box center [679, 391] width 146 height 13
click at [515, 520] on p "Aaliyah Marie-Nicole НО-МЕОU-CHONE" at bounding box center [490, 528] width 92 height 17
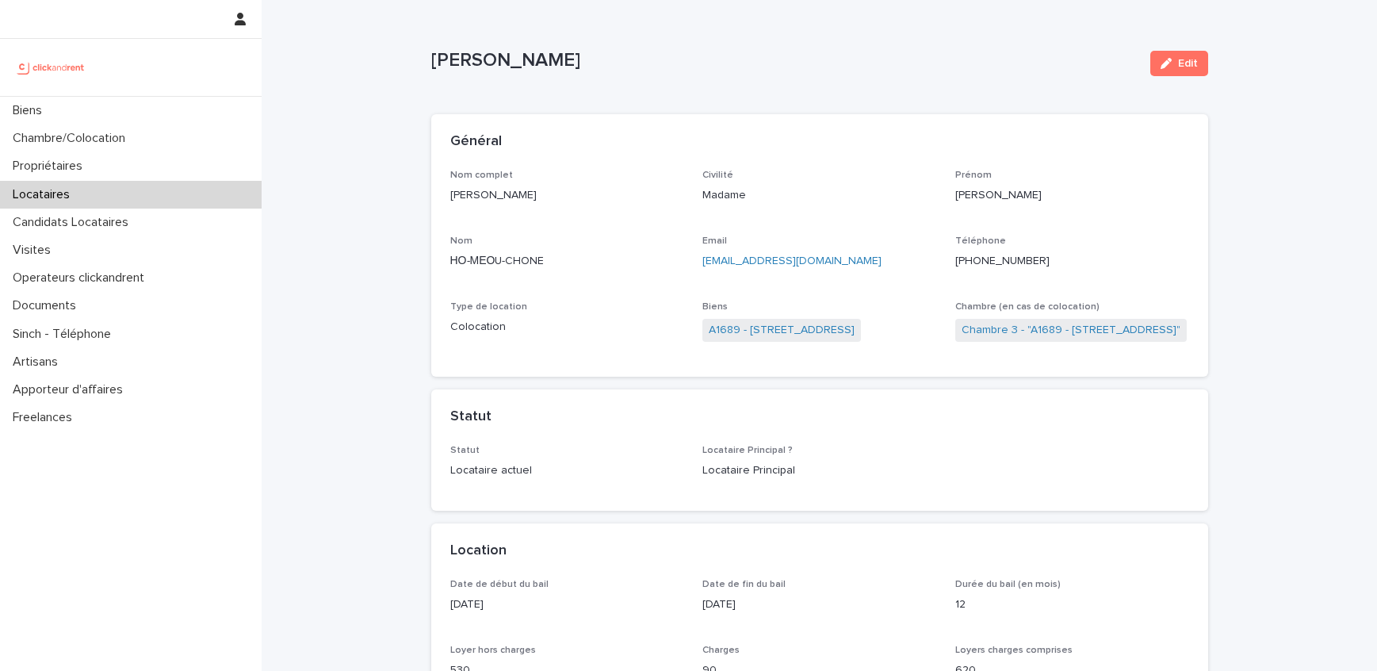
drag, startPoint x: 779, startPoint y: 65, endPoint x: 430, endPoint y: 63, distance: 348.9
drag, startPoint x: 837, startPoint y: 267, endPoint x: 695, endPoint y: 263, distance: 142.8
click at [695, 263] on div "Nom complet Aaliyah Marie-Nicole НО-МЕОU-CHONE Civilité Madame Prénom Aaliyah M…" at bounding box center [819, 264] width 739 height 189
drag, startPoint x: 1048, startPoint y: 266, endPoint x: 1002, endPoint y: 263, distance: 45.3
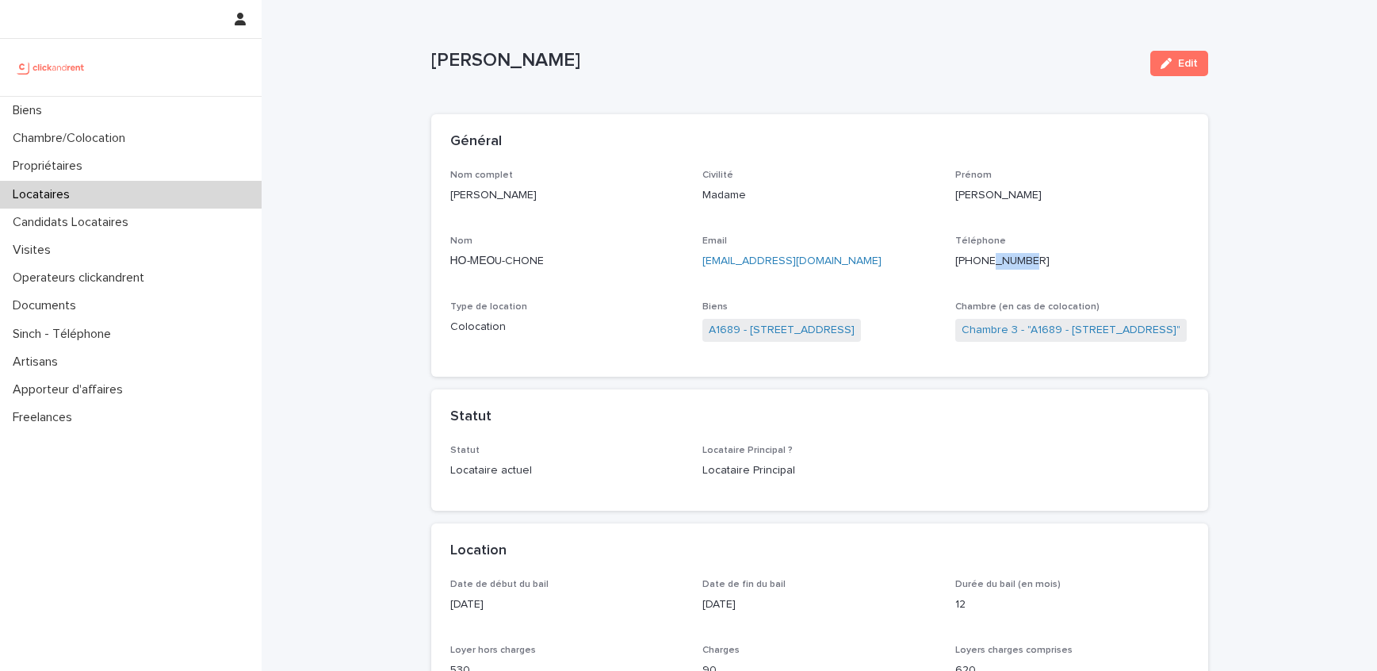
click at [1001, 264] on p "+33775751689" at bounding box center [1073, 261] width 234 height 17
click at [1055, 266] on p "+33775751689" at bounding box center [1073, 261] width 234 height 17
drag, startPoint x: 1054, startPoint y: 262, endPoint x: 986, endPoint y: 264, distance: 67.4
click at [986, 264] on p "+33775751689" at bounding box center [1073, 261] width 234 height 17
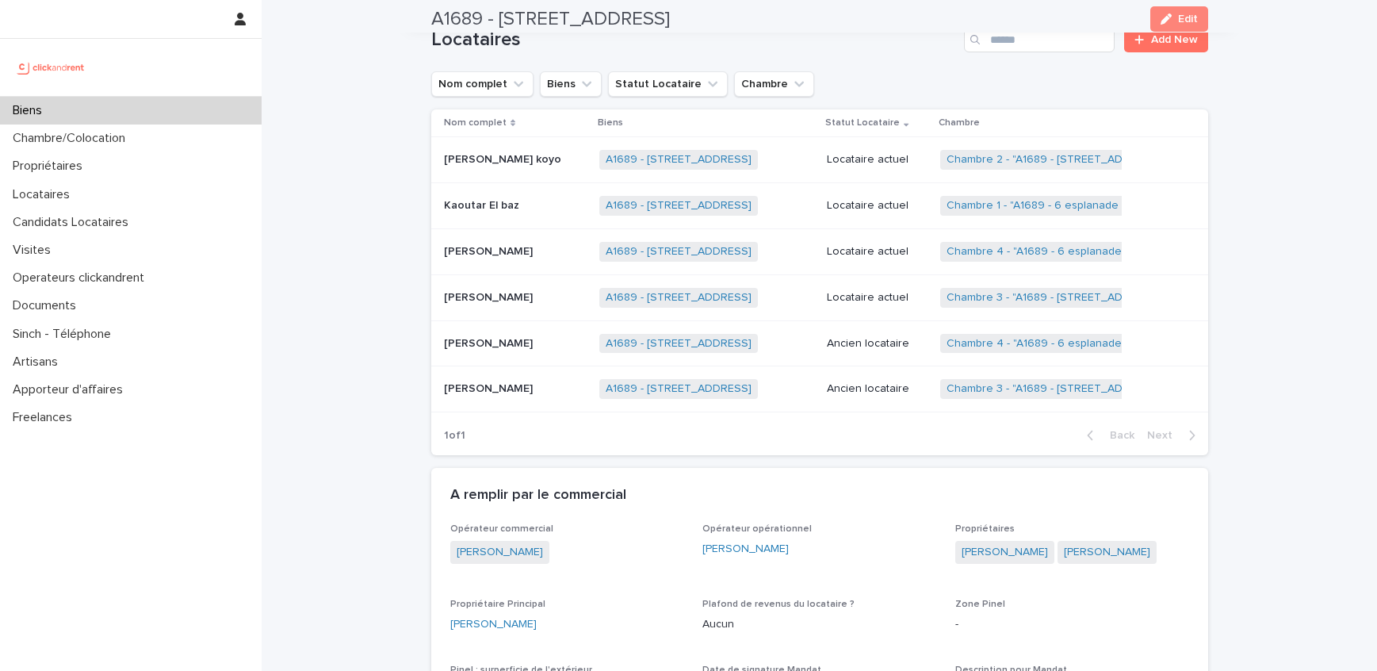
scroll to position [821, 0]
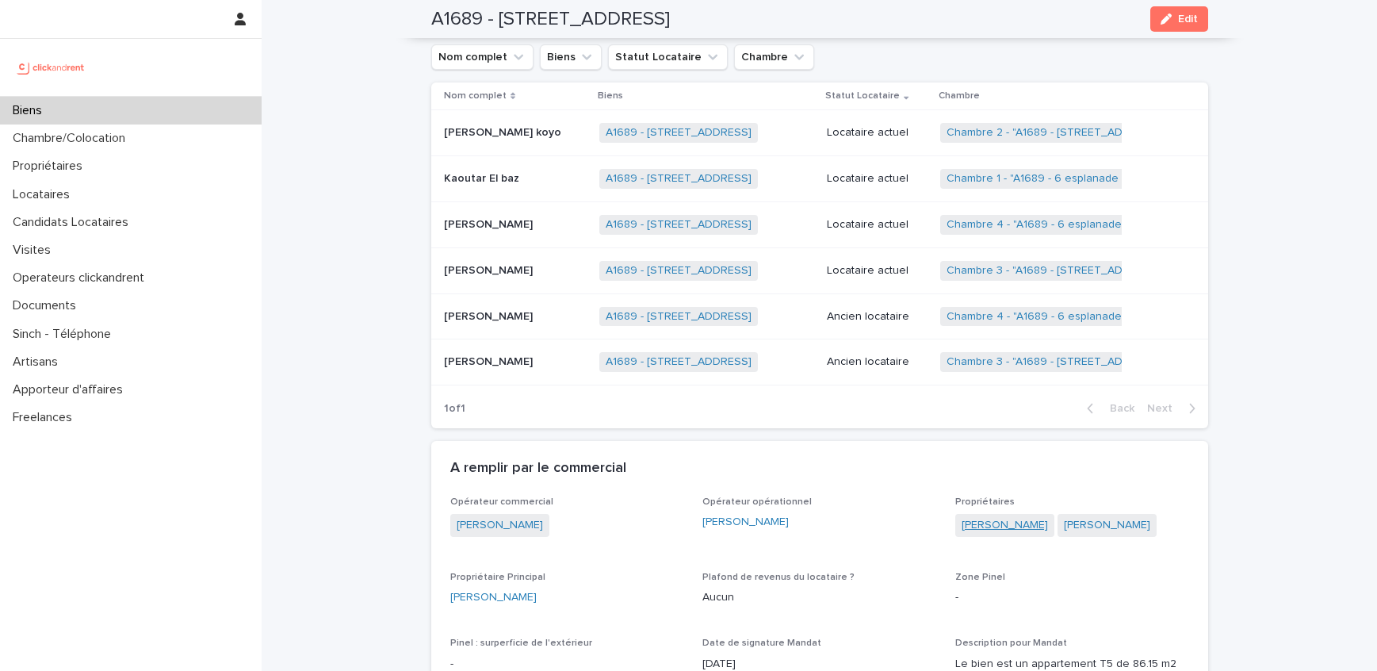
click at [984, 517] on link "Kean Kemajou" at bounding box center [1005, 525] width 86 height 17
click at [1065, 517] on link "[PERSON_NAME]" at bounding box center [1107, 525] width 86 height 17
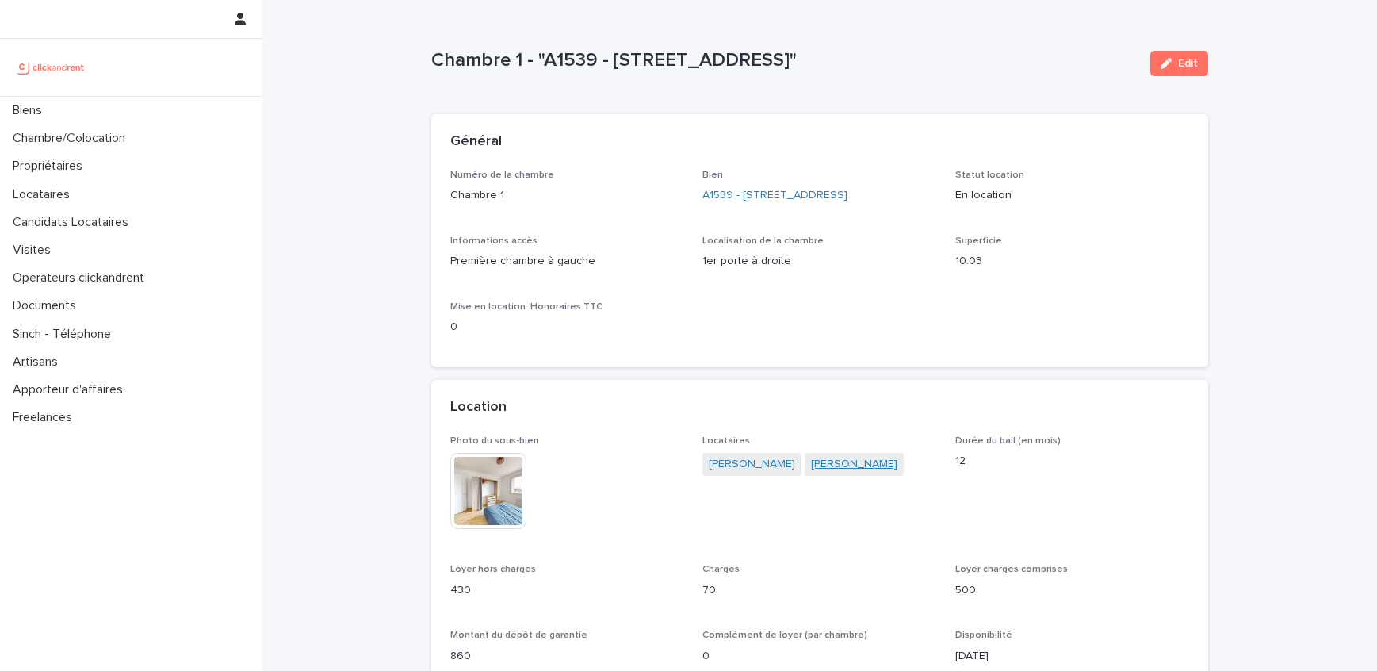
click at [825, 462] on link "[PERSON_NAME]" at bounding box center [854, 464] width 86 height 17
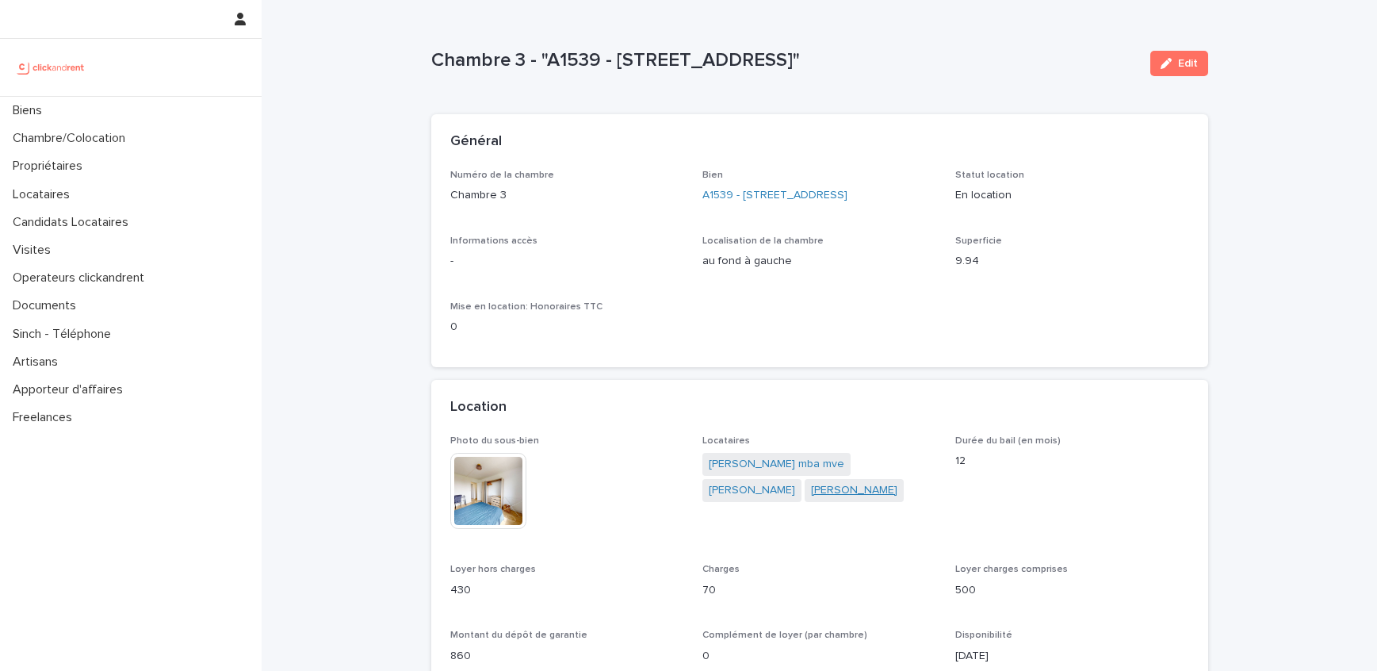
click at [865, 492] on link "[PERSON_NAME]" at bounding box center [854, 490] width 86 height 17
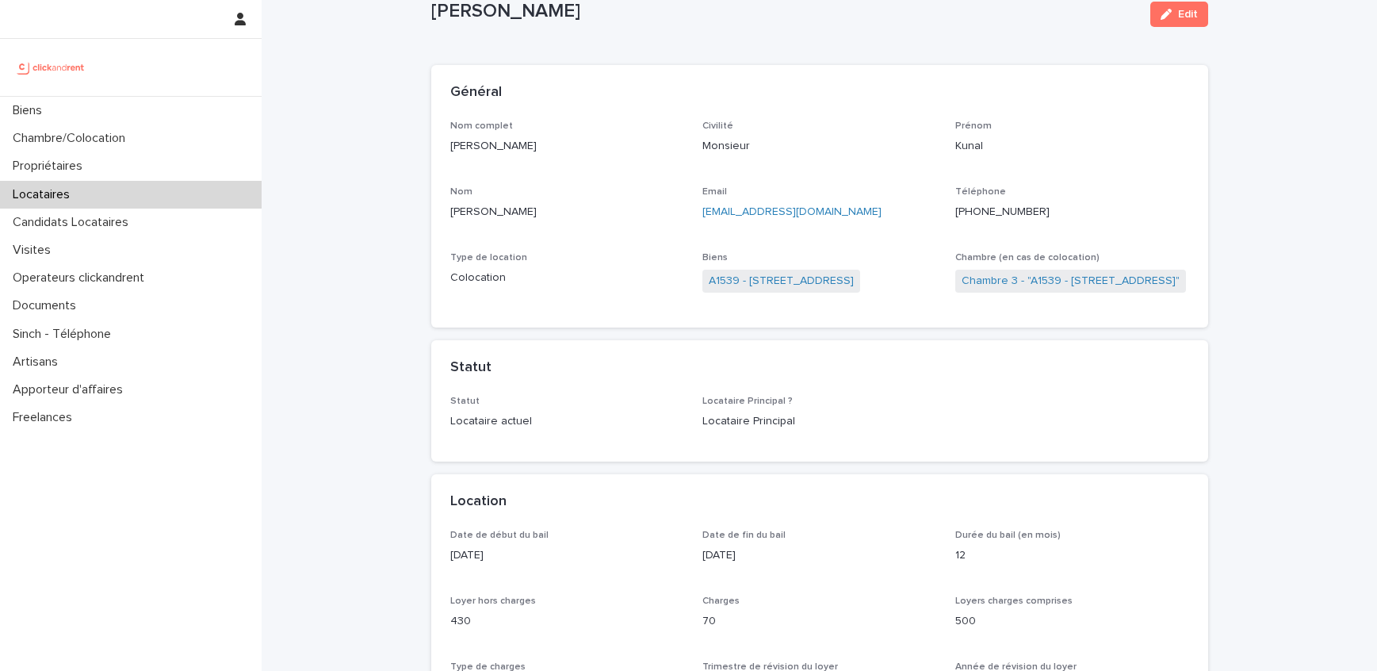
scroll to position [76, 0]
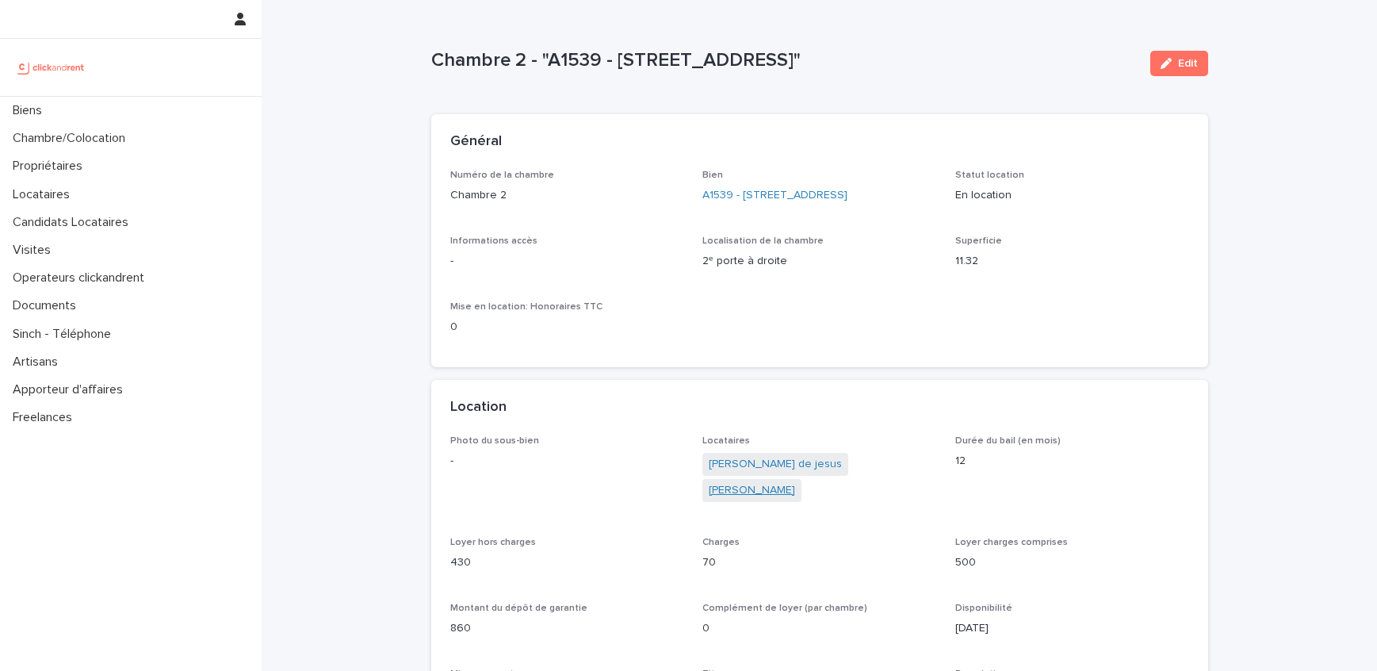
click at [772, 495] on link "[PERSON_NAME]" at bounding box center [752, 490] width 86 height 17
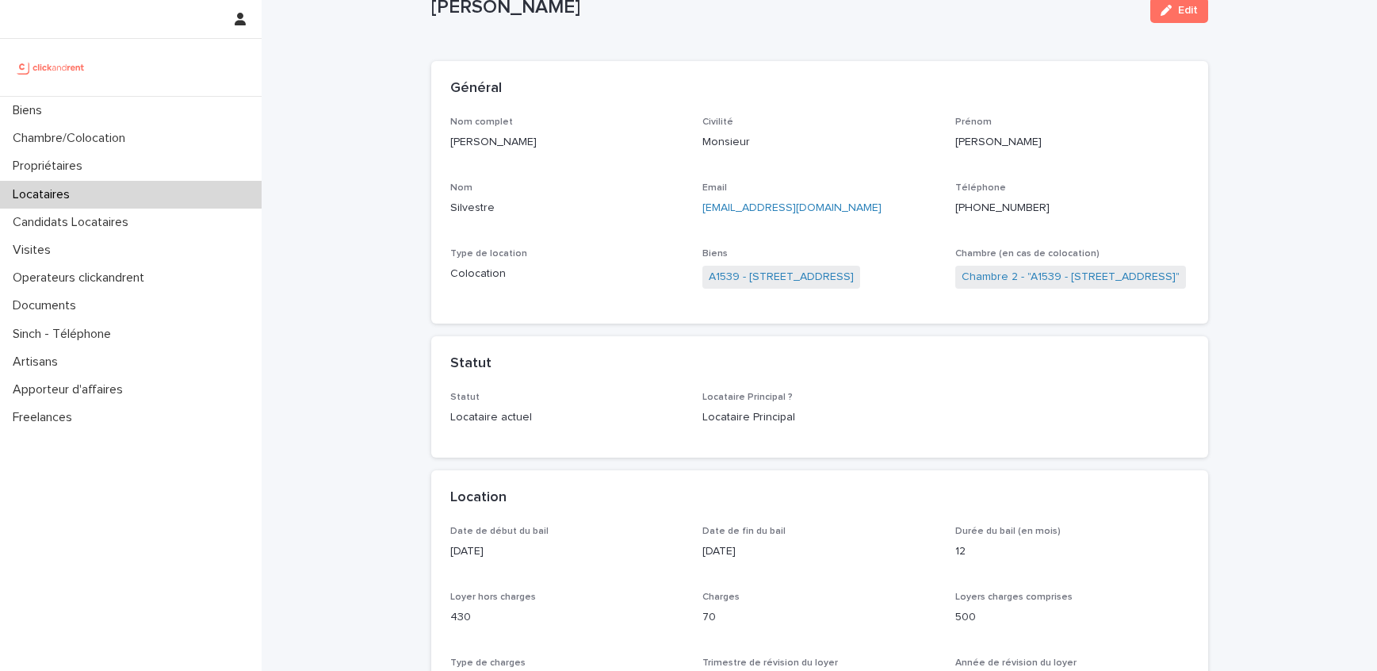
scroll to position [56, 0]
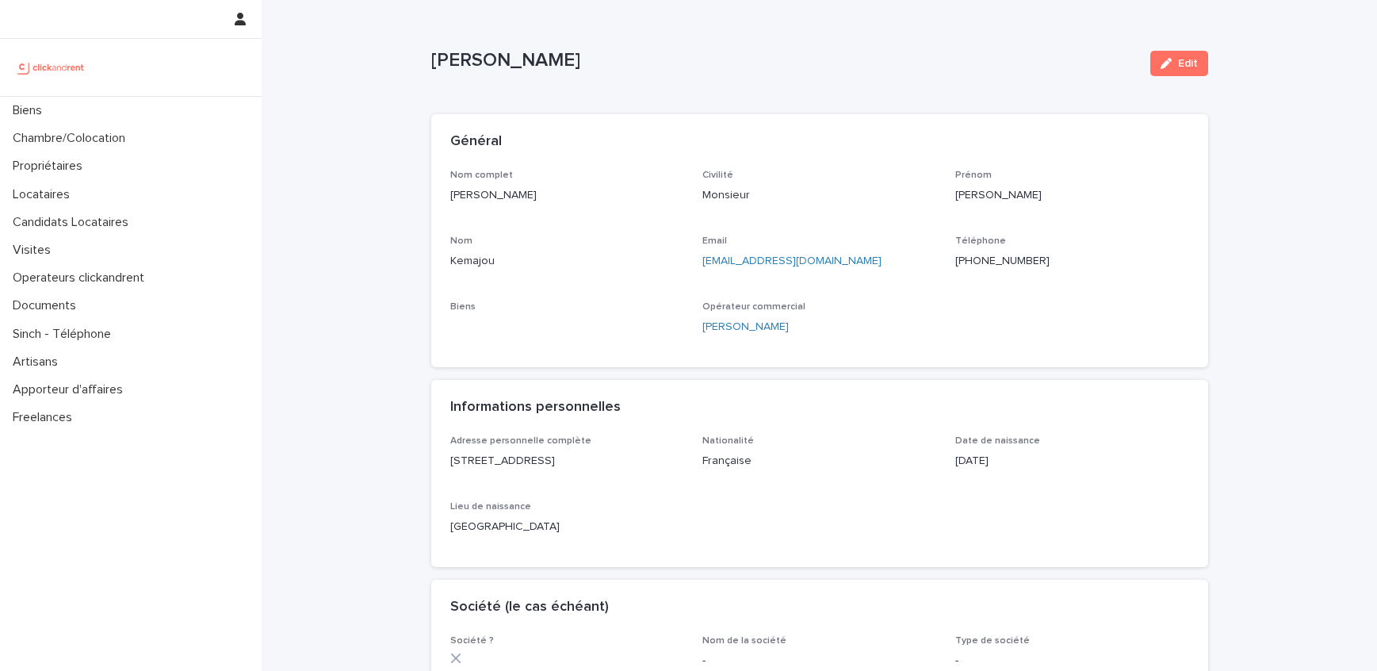
click at [459, 197] on p "[PERSON_NAME]" at bounding box center [567, 195] width 234 height 17
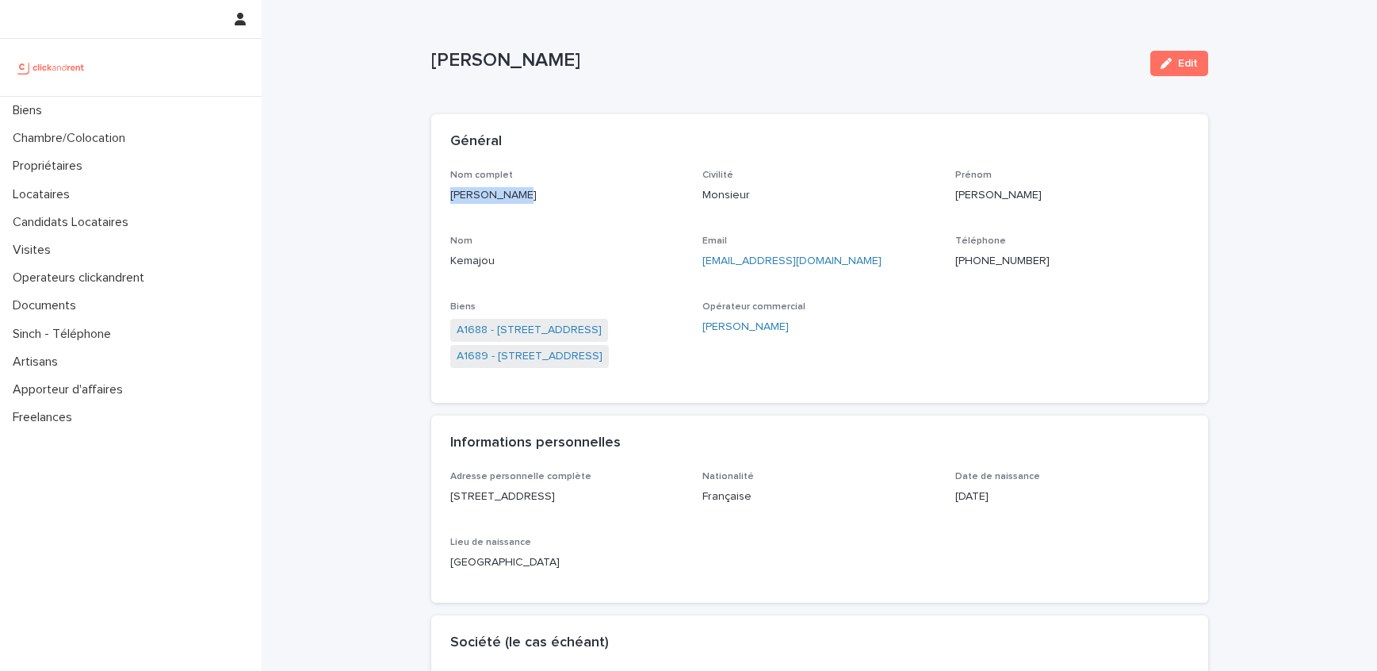
drag, startPoint x: 459, startPoint y: 197, endPoint x: 508, endPoint y: 197, distance: 48.4
click at [508, 197] on p "[PERSON_NAME]" at bounding box center [567, 195] width 234 height 17
copy p "[PERSON_NAME]"
drag, startPoint x: 827, startPoint y: 258, endPoint x: 700, endPoint y: 268, distance: 127.3
click at [700, 268] on div "Nom complet [PERSON_NAME] Civilité Monsieur [PERSON_NAME] [PERSON_NAME] Nom Kem…" at bounding box center [819, 277] width 739 height 214
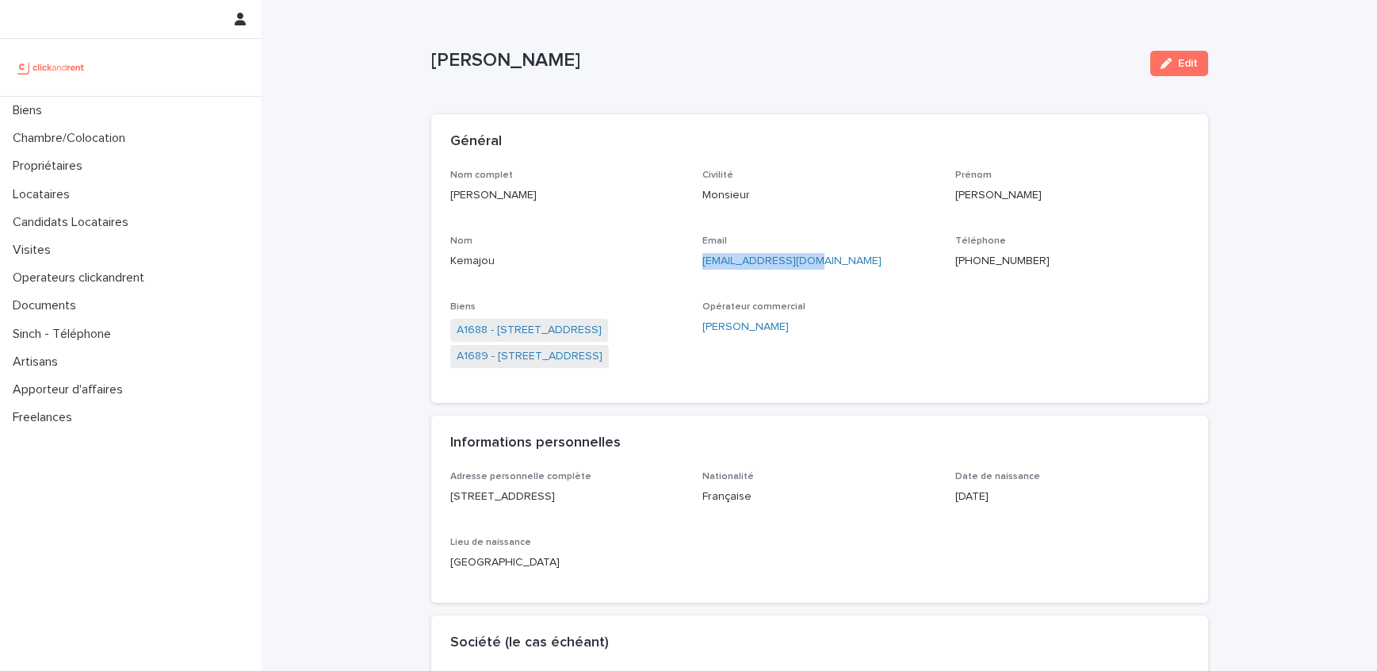
copy link "[EMAIL_ADDRESS][DOMAIN_NAME]"
drag, startPoint x: 1062, startPoint y: 262, endPoint x: 988, endPoint y: 264, distance: 73.8
click at [988, 264] on p "+33608156107" at bounding box center [1073, 261] width 234 height 17
copy ringoverc2c-number-84e06f14122c "608156107"
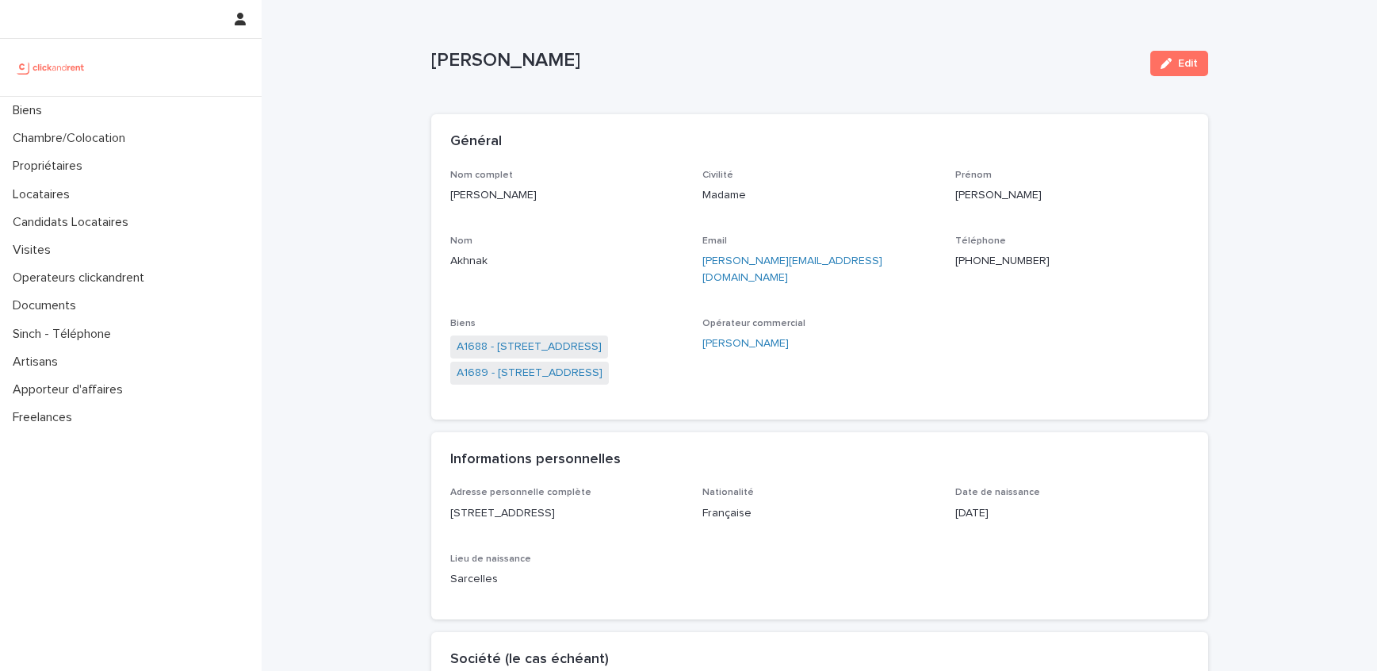
click at [513, 50] on p "[PERSON_NAME]" at bounding box center [784, 60] width 707 height 23
drag, startPoint x: 513, startPoint y: 50, endPoint x: 453, endPoint y: 50, distance: 60.3
click at [453, 50] on p "[PERSON_NAME]" at bounding box center [784, 60] width 707 height 23
copy p "[PERSON_NAME]"
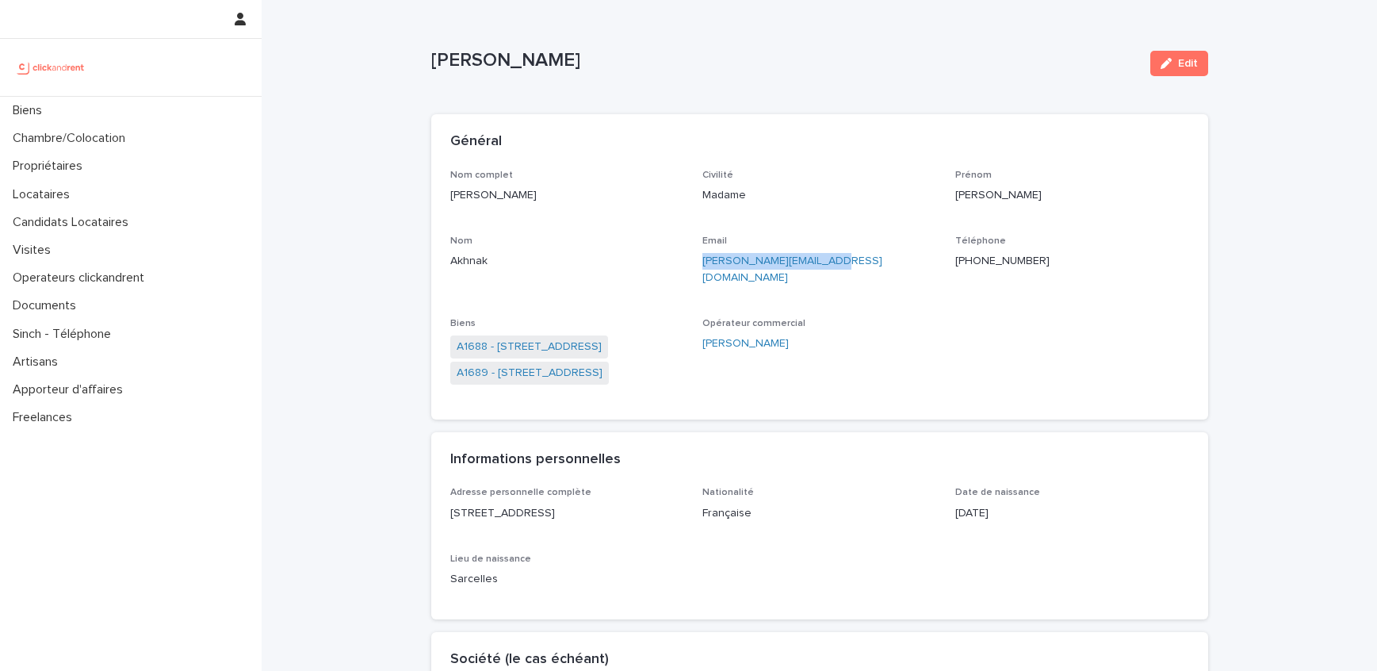
drag, startPoint x: 841, startPoint y: 259, endPoint x: 705, endPoint y: 263, distance: 135.7
click at [705, 263] on p "[PERSON_NAME][EMAIL_ADDRESS][DOMAIN_NAME]" at bounding box center [820, 269] width 234 height 33
copy link "[PERSON_NAME][EMAIL_ADDRESS][DOMAIN_NAME]"
drag, startPoint x: 1054, startPoint y: 263, endPoint x: 987, endPoint y: 265, distance: 66.6
click at [987, 265] on p "[PHONE_NUMBER]" at bounding box center [1073, 261] width 234 height 17
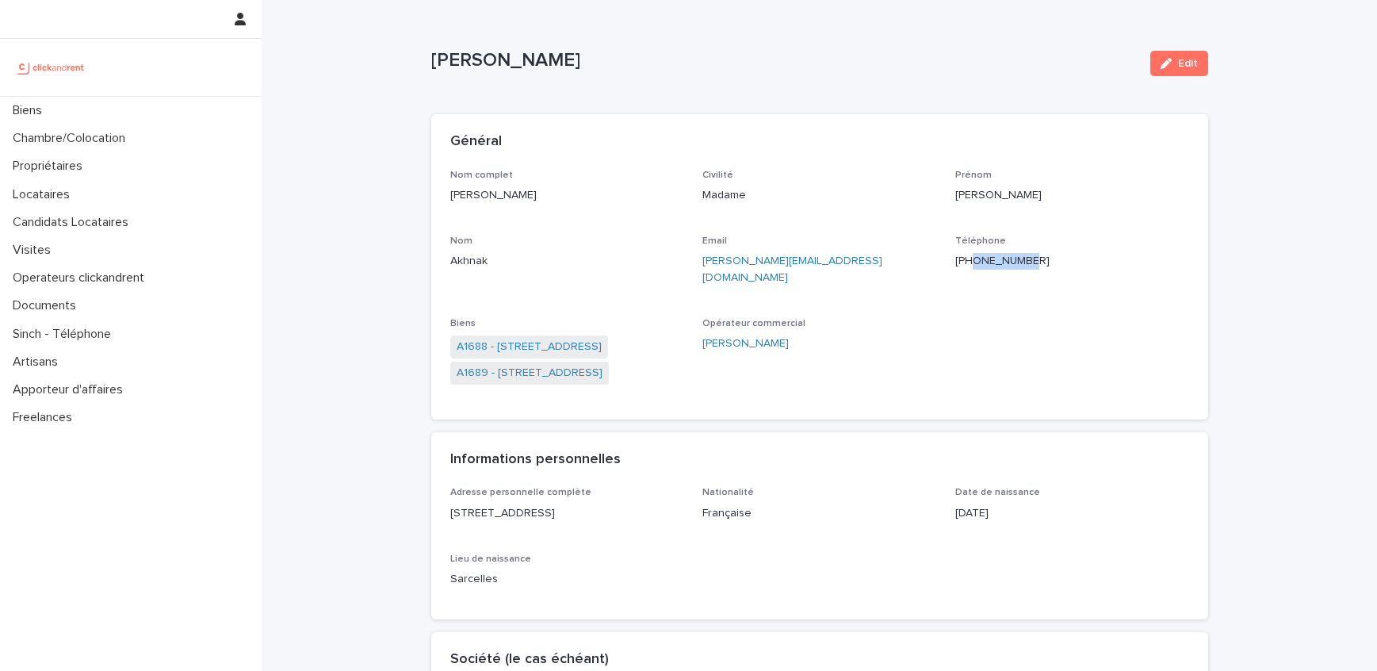
copy ringoverc2c-number-84e06f14122c "662167273"
